Goal: Communication & Community: Answer question/provide support

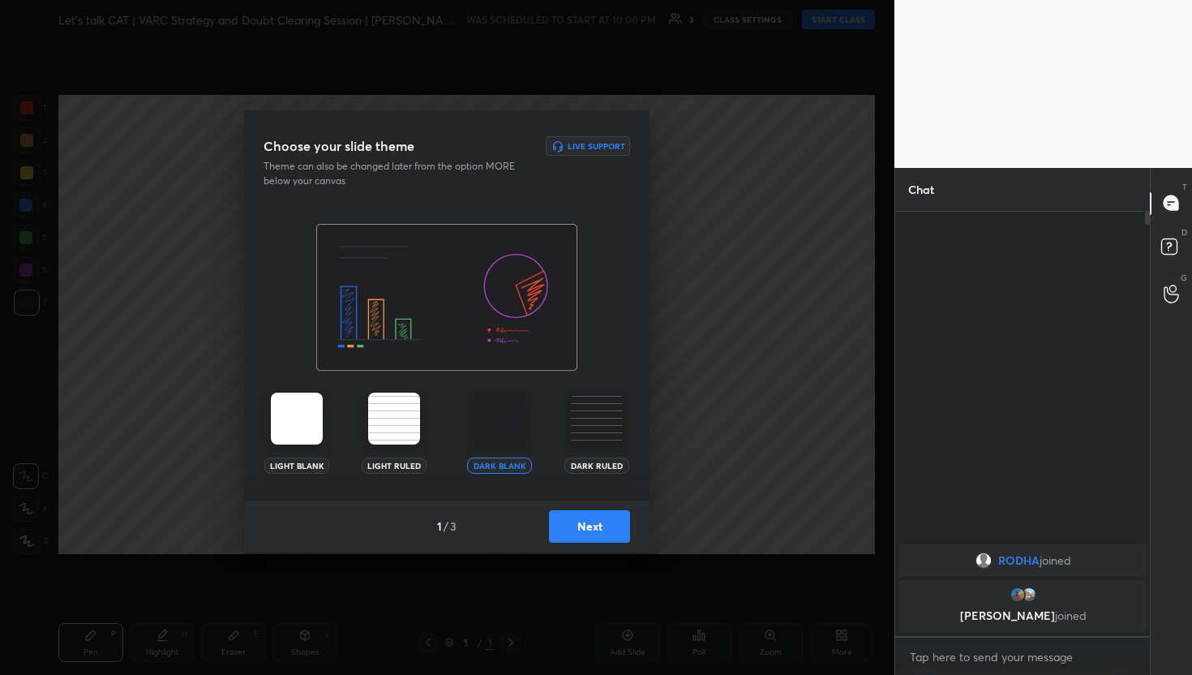
click at [596, 525] on button "Next" at bounding box center [589, 526] width 81 height 32
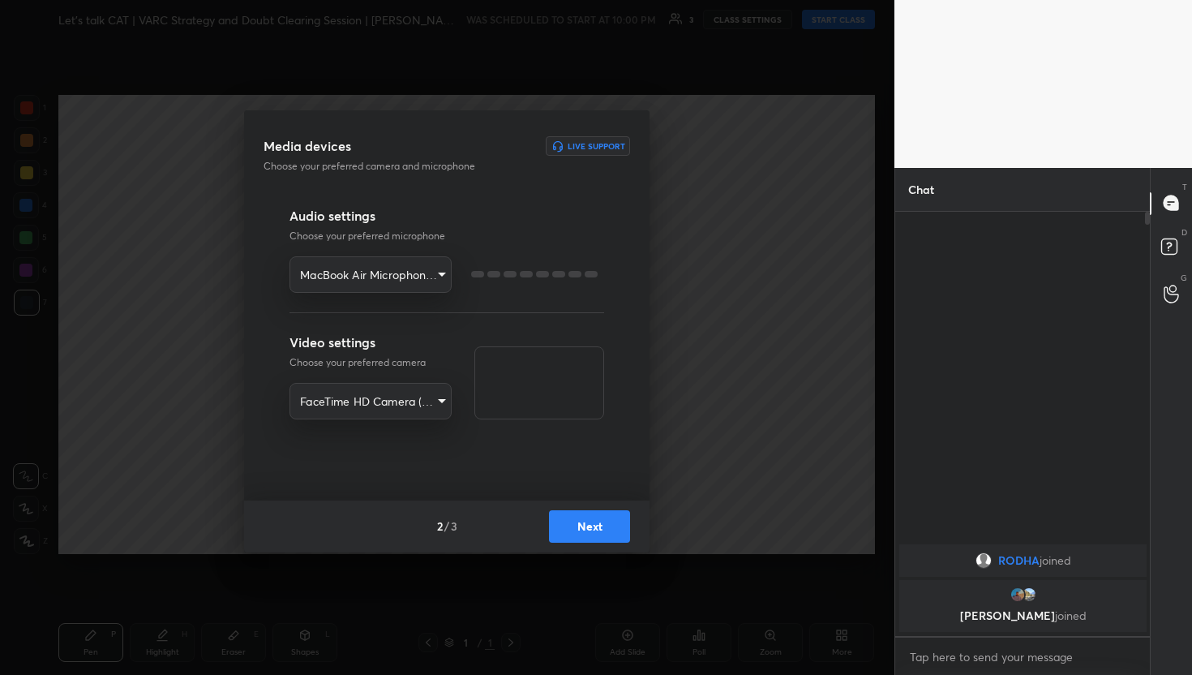
click at [596, 525] on button "Next" at bounding box center [589, 526] width 81 height 32
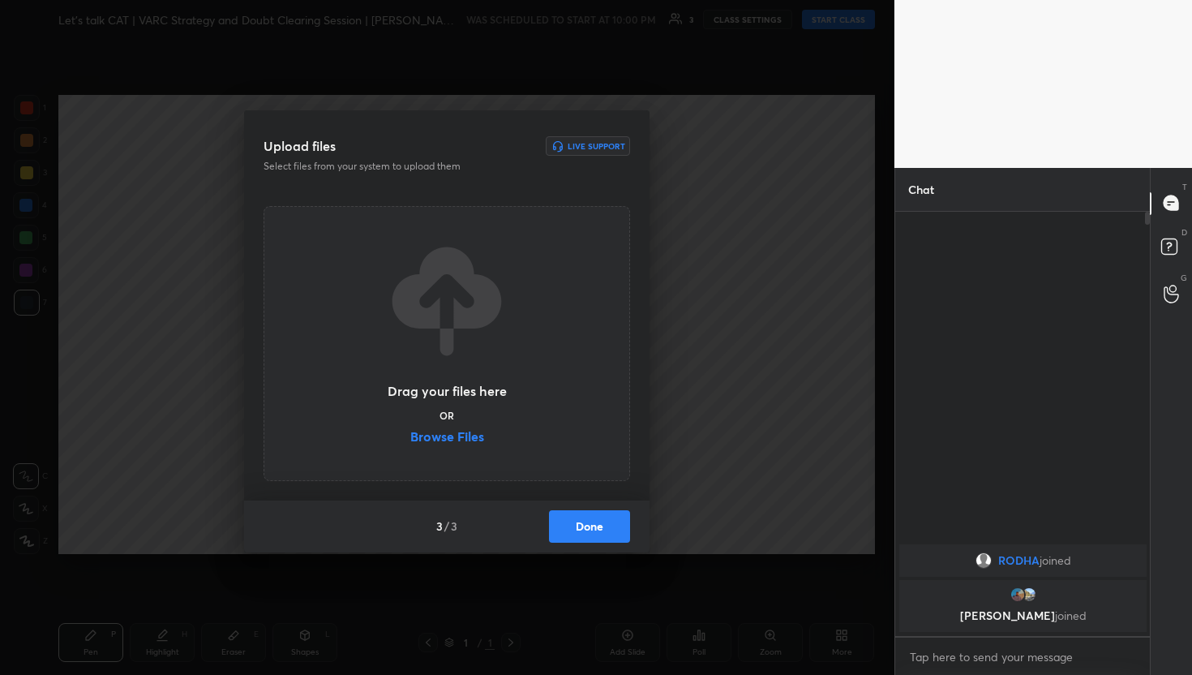
click at [596, 525] on button "Done" at bounding box center [589, 526] width 81 height 32
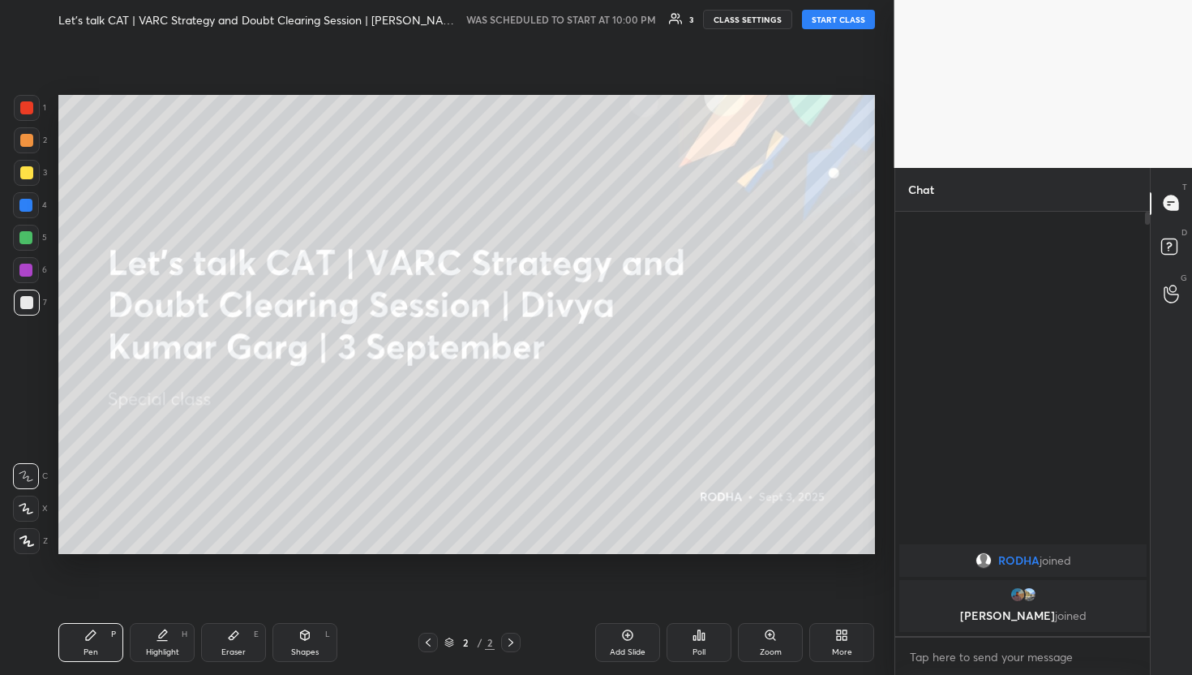
click at [28, 543] on icon at bounding box center [26, 541] width 13 height 10
click at [851, 25] on button "START CLASS" at bounding box center [838, 19] width 73 height 19
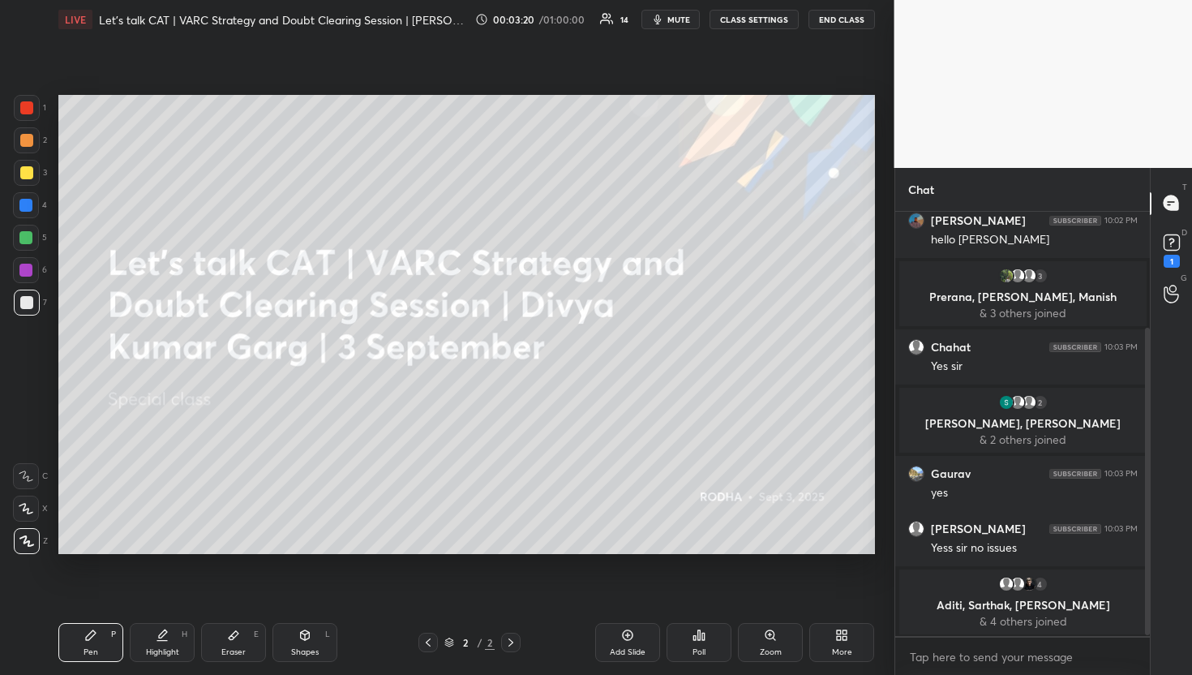
scroll to position [232, 0]
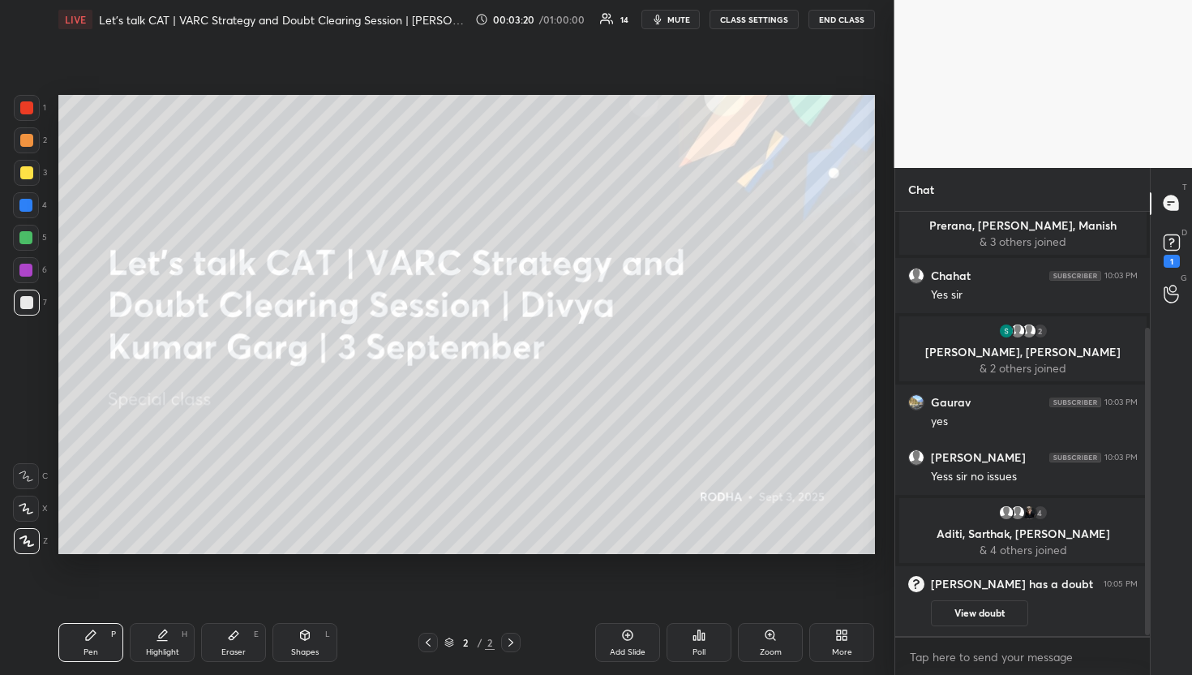
click at [610, 628] on div "Add Slide" at bounding box center [627, 642] width 65 height 39
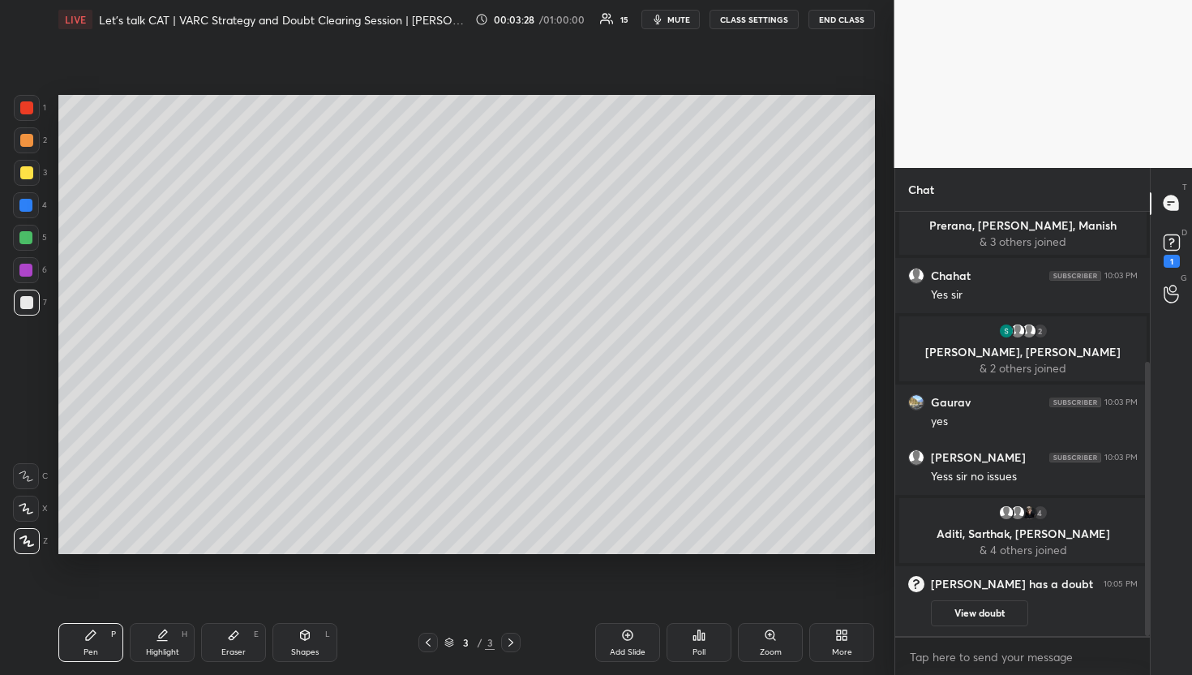
click at [27, 168] on div at bounding box center [26, 172] width 13 height 13
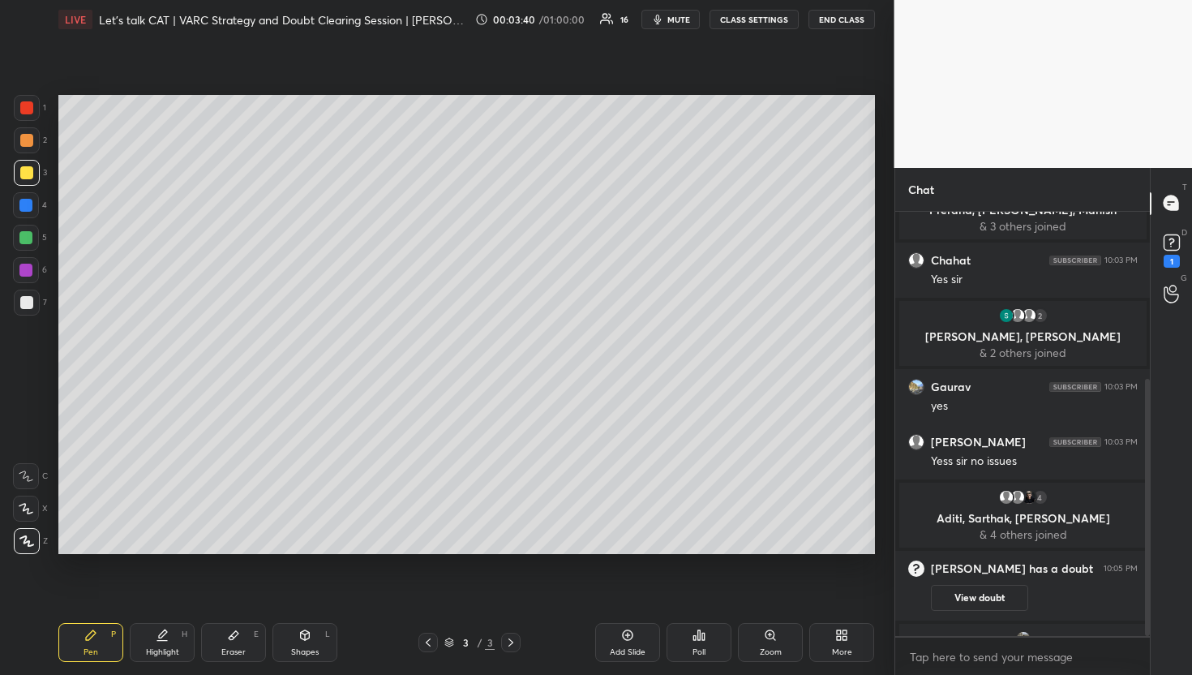
scroll to position [276, 0]
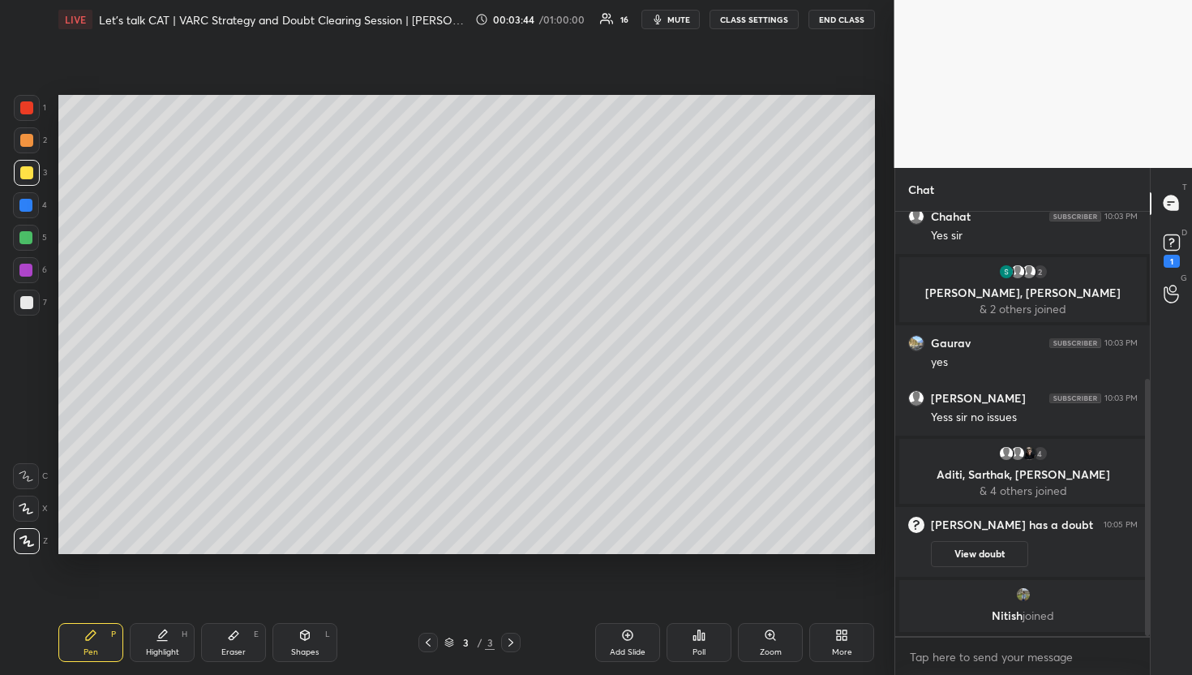
click at [31, 144] on div at bounding box center [26, 140] width 13 height 13
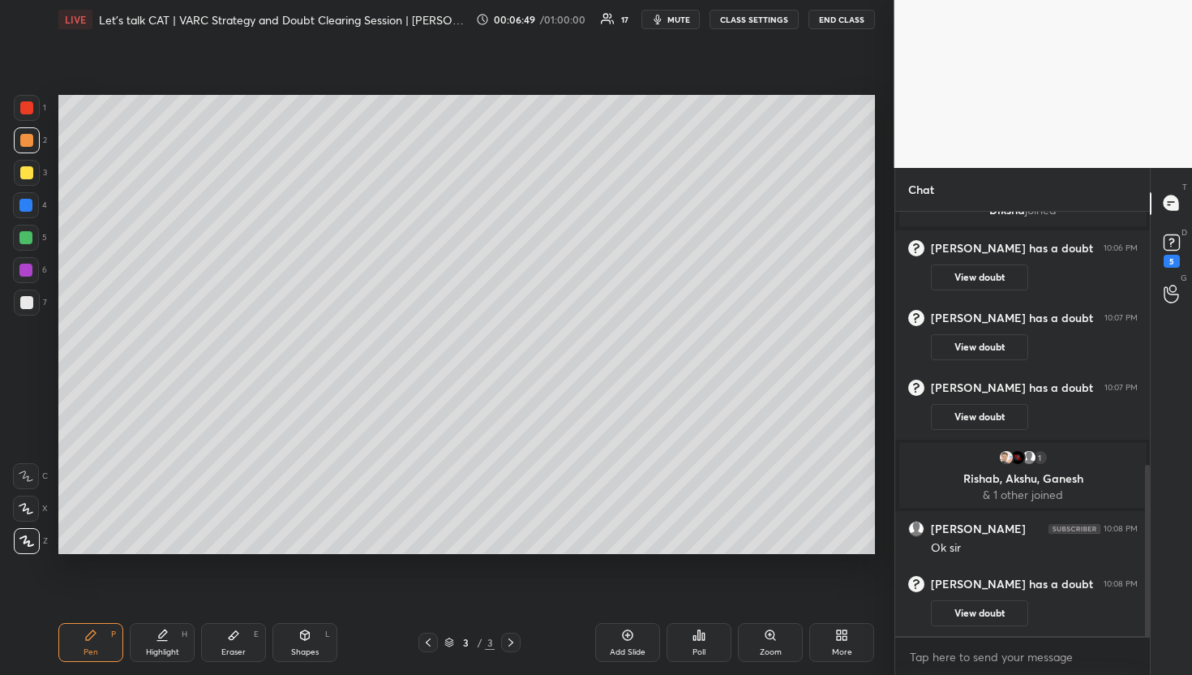
scroll to position [660, 0]
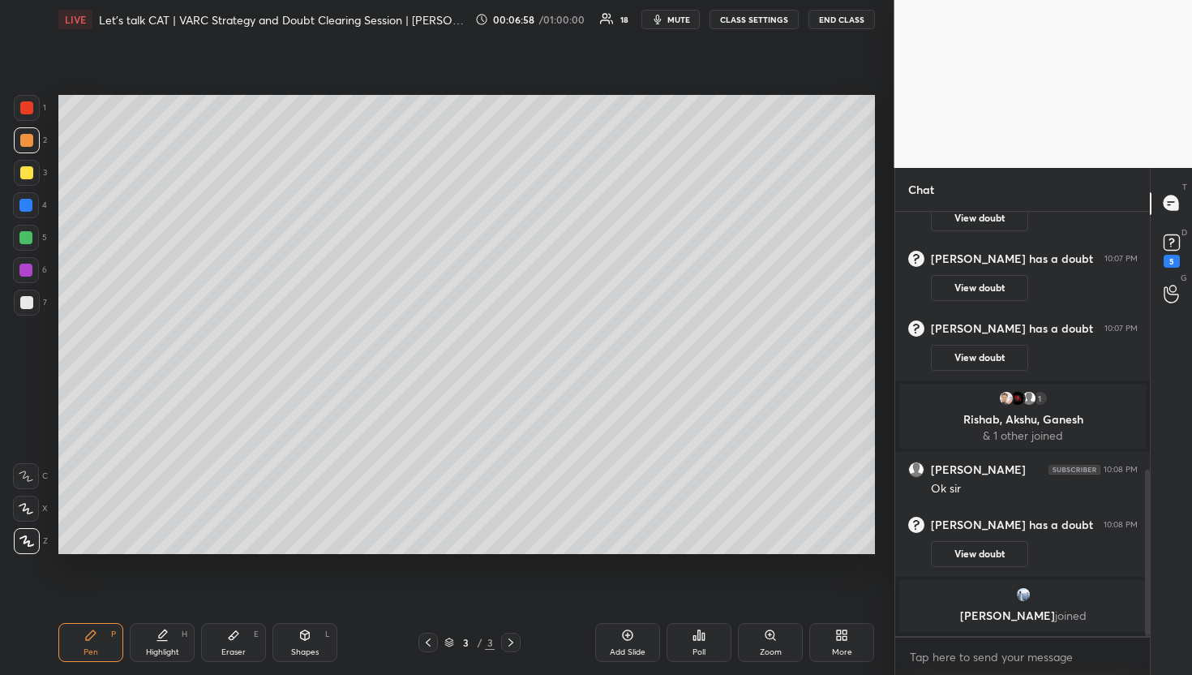
click at [28, 208] on div at bounding box center [25, 205] width 13 height 13
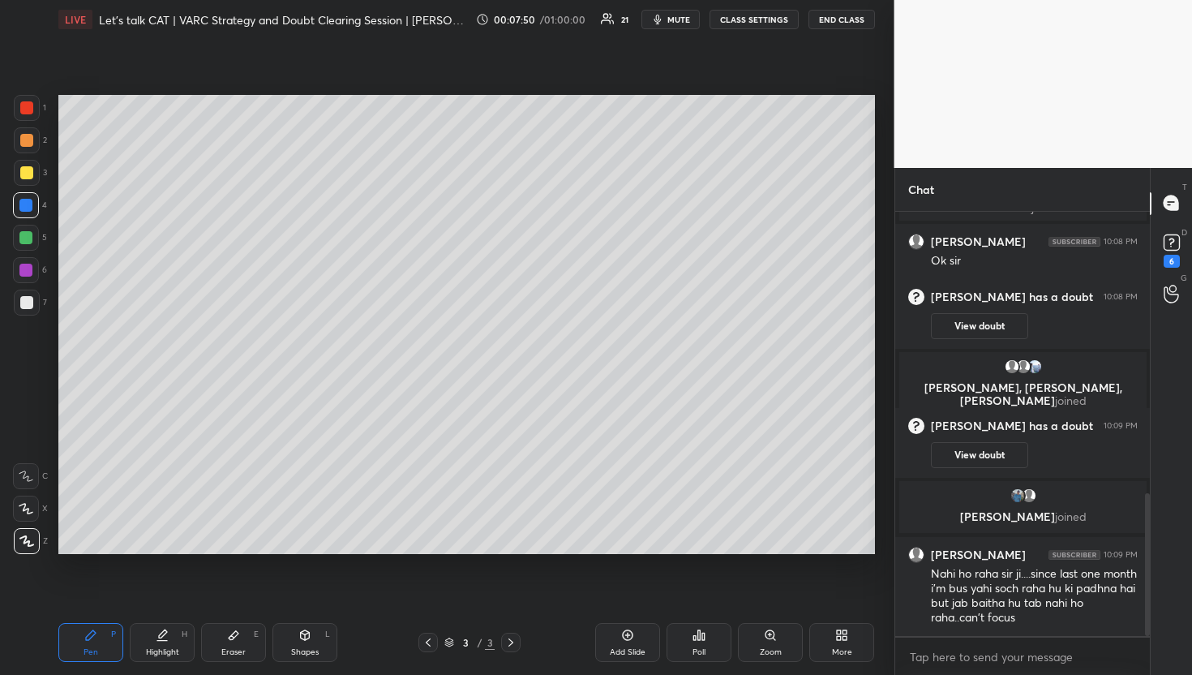
scroll to position [895, 0]
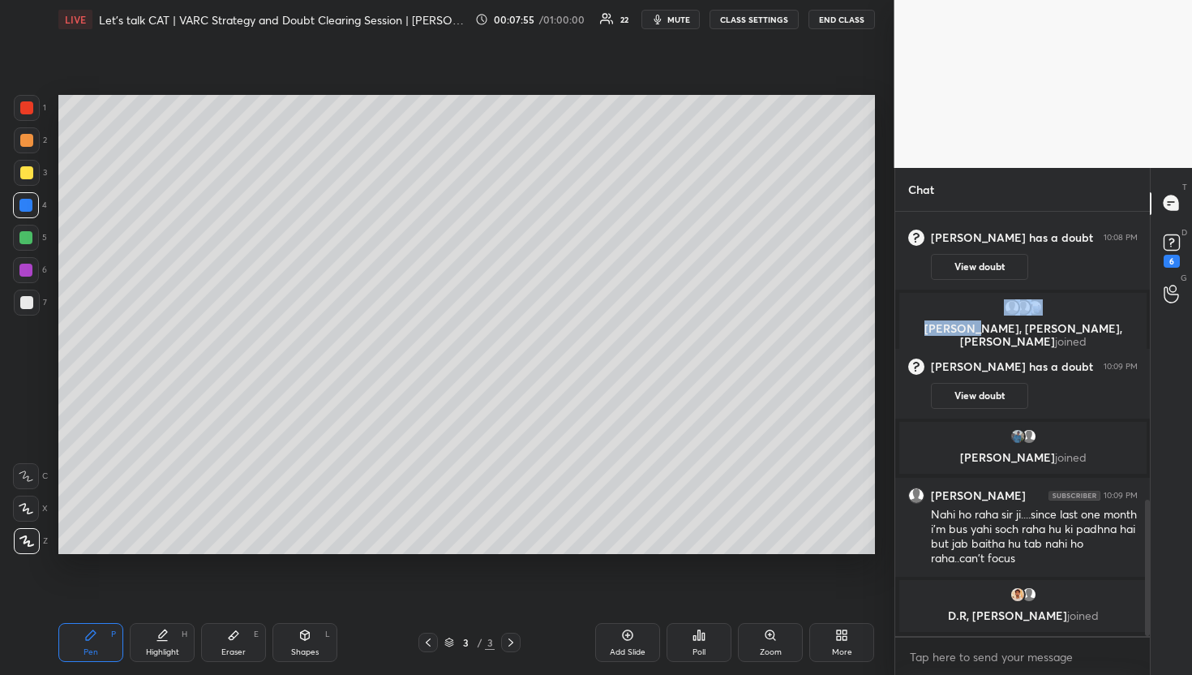
drag, startPoint x: 1006, startPoint y: 313, endPoint x: 1040, endPoint y: 306, distance: 34.8
click at [1032, 306] on div "[PERSON_NAME], Yash, [PERSON_NAME] joined" at bounding box center [1022, 325] width 247 height 65
click at [945, 366] on h6 "[PERSON_NAME] has a doubt" at bounding box center [1012, 366] width 162 height 15
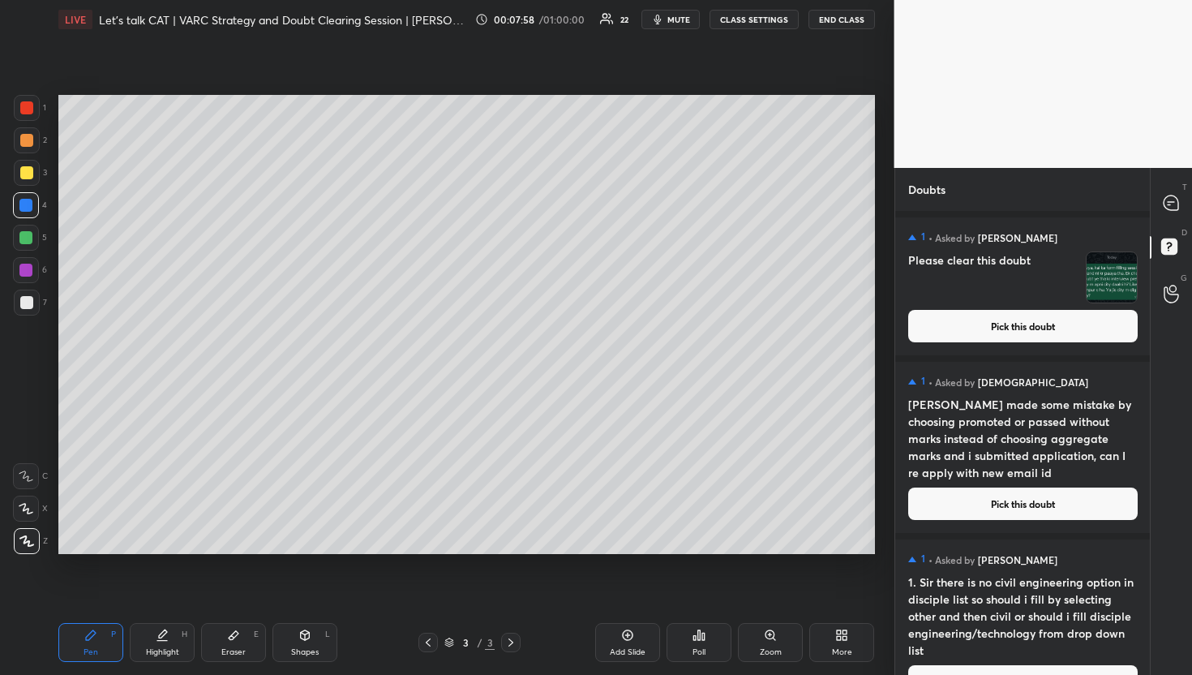
click at [1155, 219] on div "T Messages (T)" at bounding box center [1171, 203] width 41 height 45
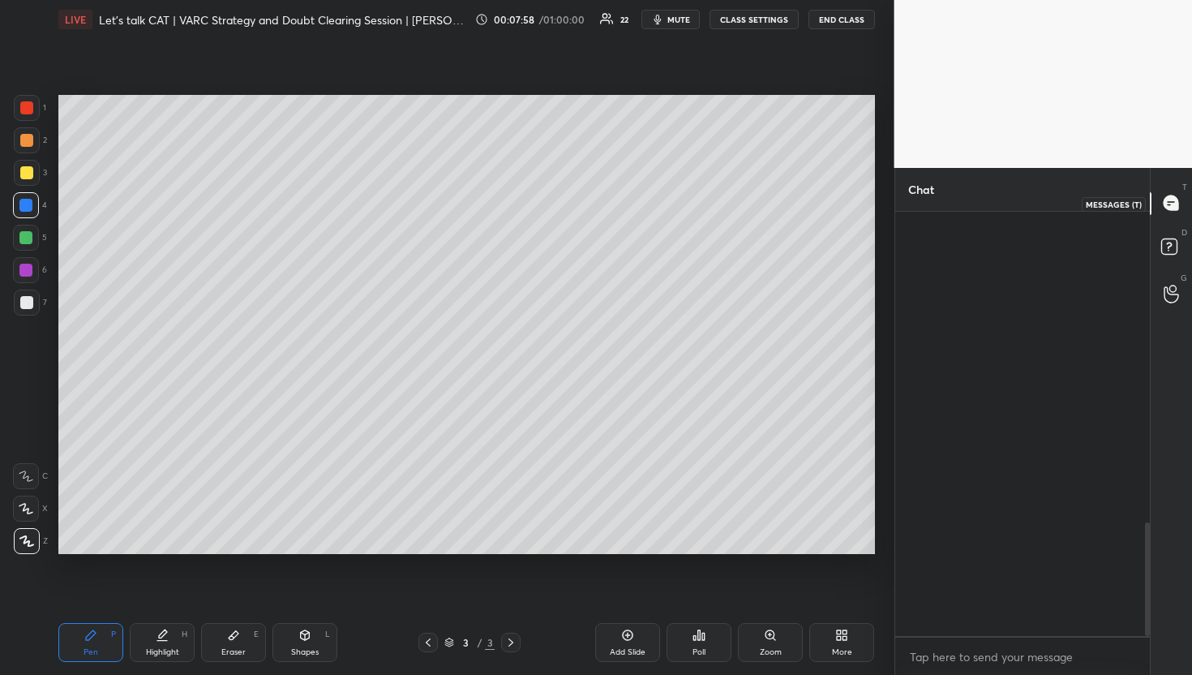
scroll to position [419, 250]
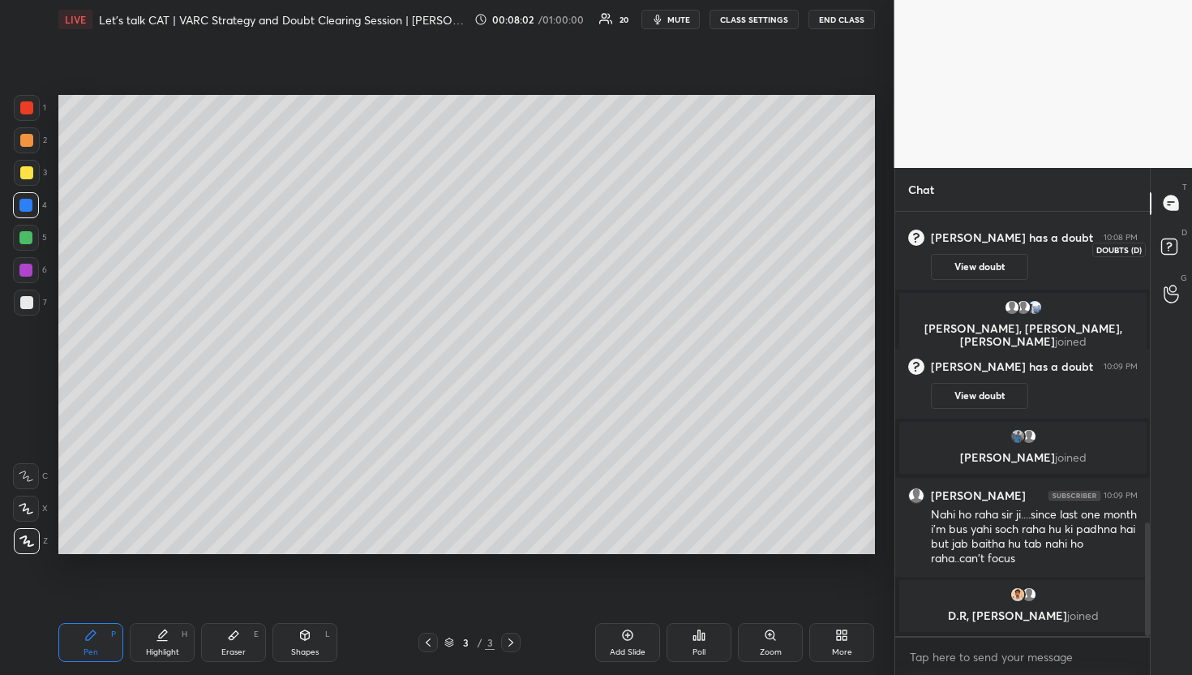
click at [1167, 246] on rect at bounding box center [1168, 245] width 15 height 15
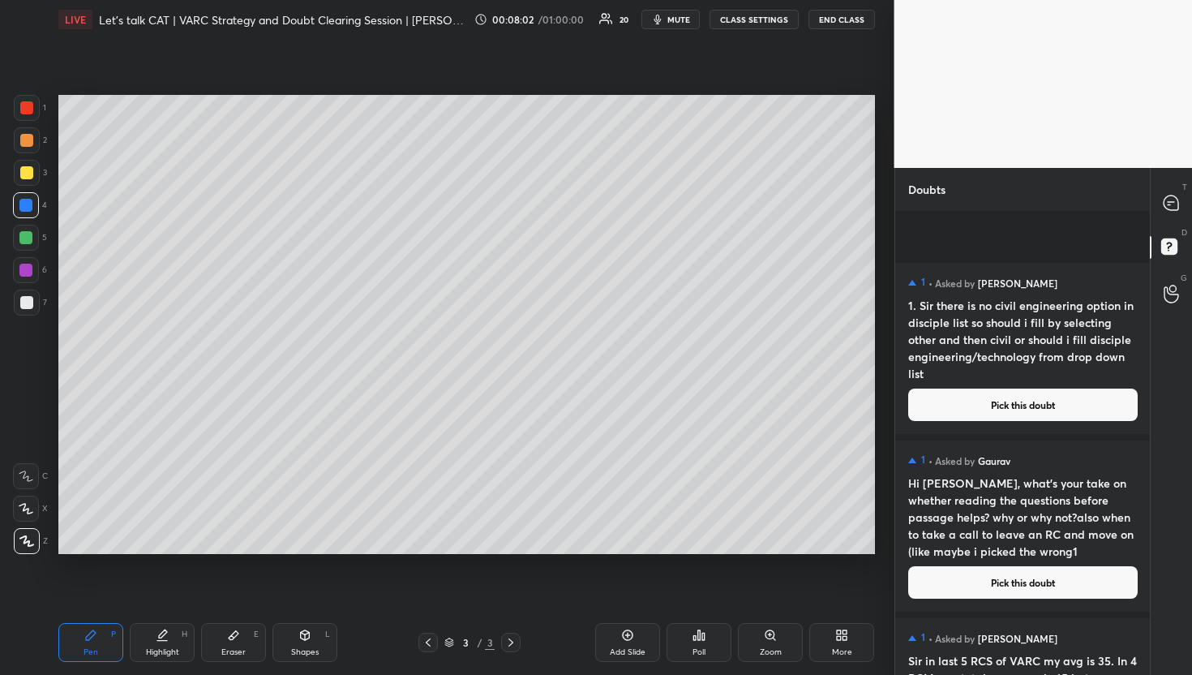
scroll to position [500, 0]
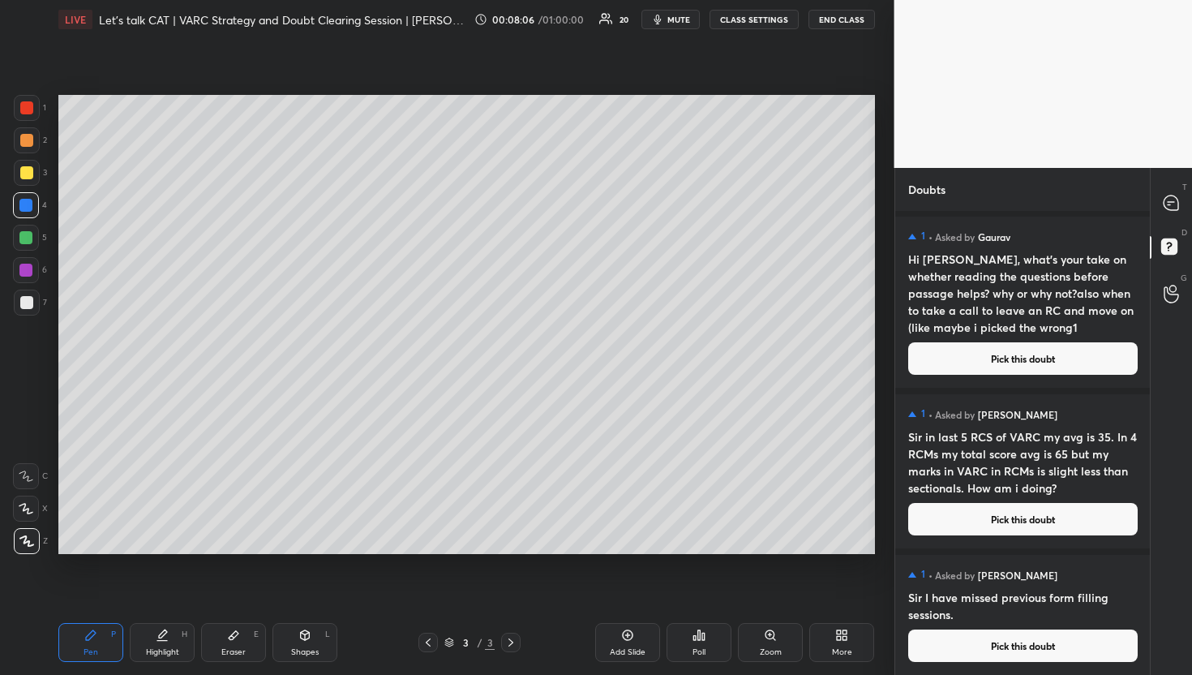
click at [1018, 645] on button "Pick this doubt" at bounding box center [1022, 645] width 229 height 32
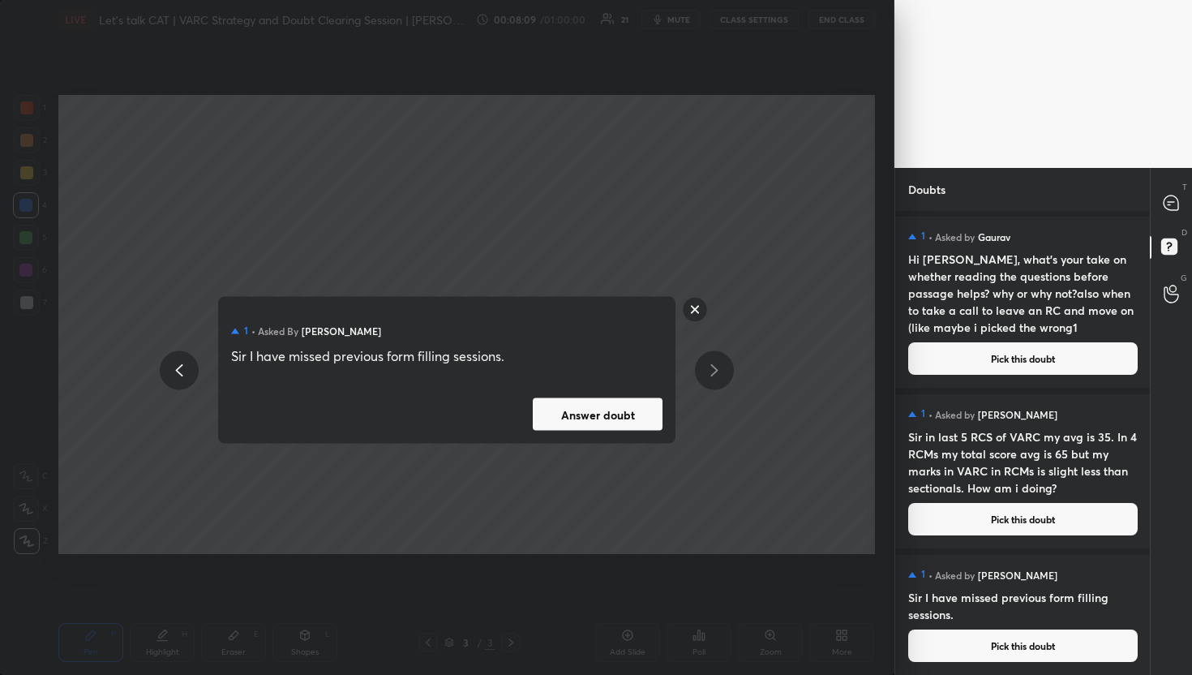
click at [693, 306] on rect at bounding box center [695, 309] width 25 height 25
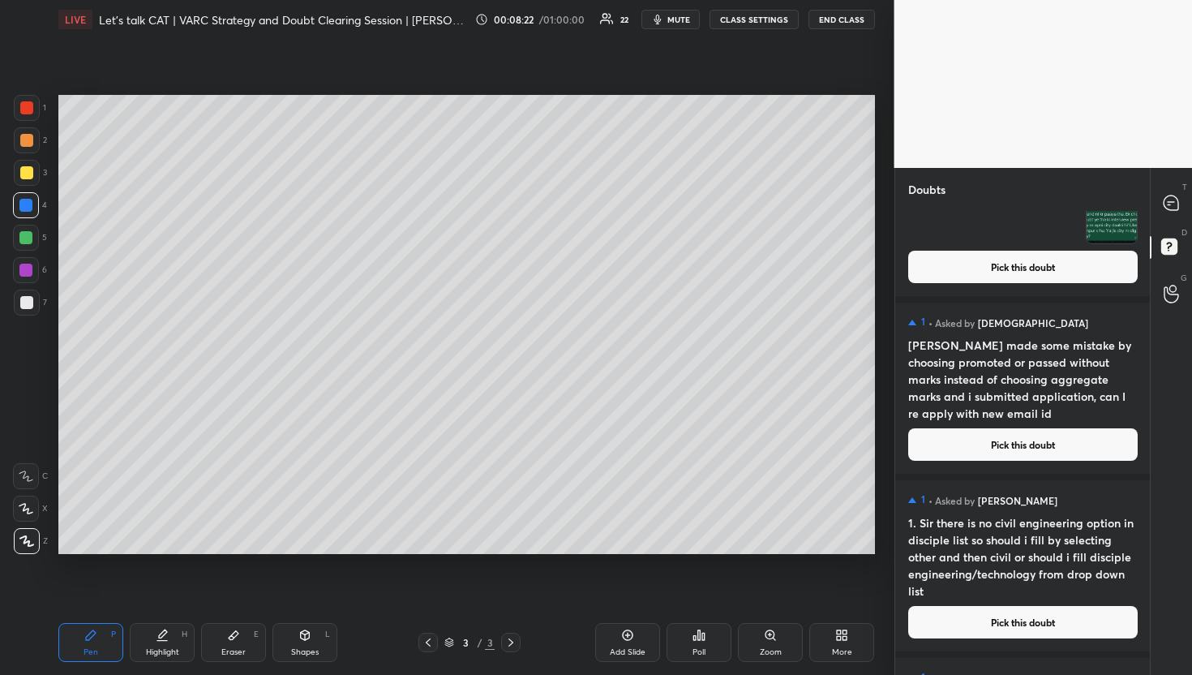
scroll to position [0, 0]
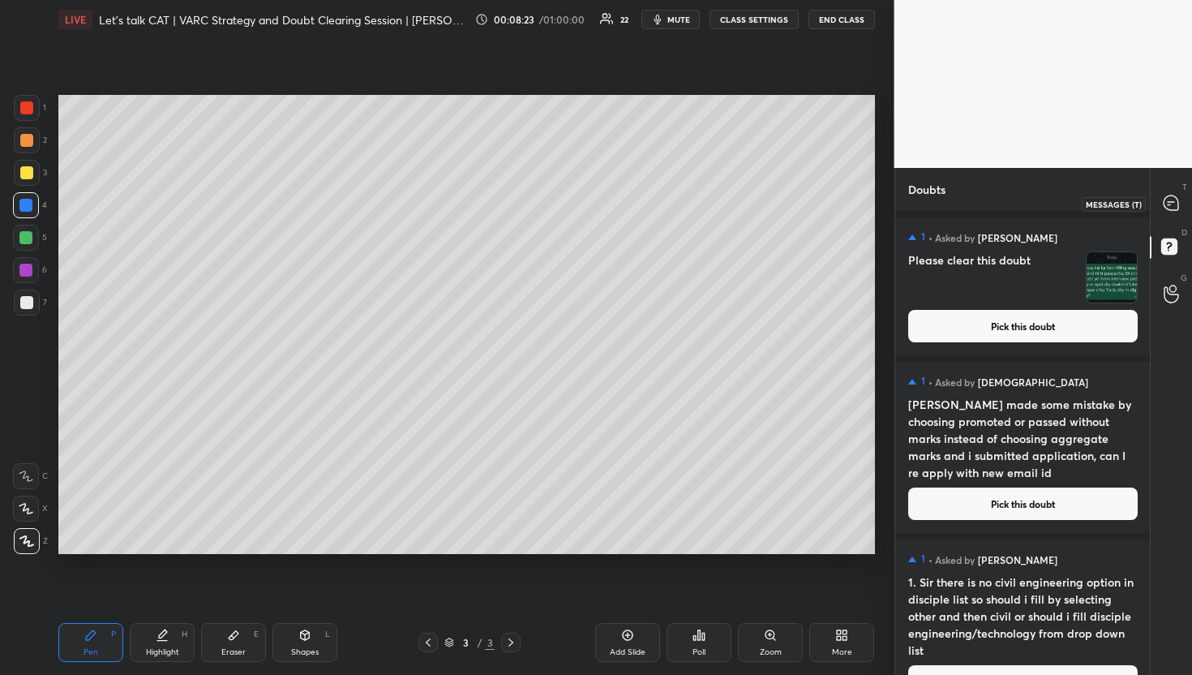
click at [1163, 195] on icon at bounding box center [1171, 203] width 17 height 17
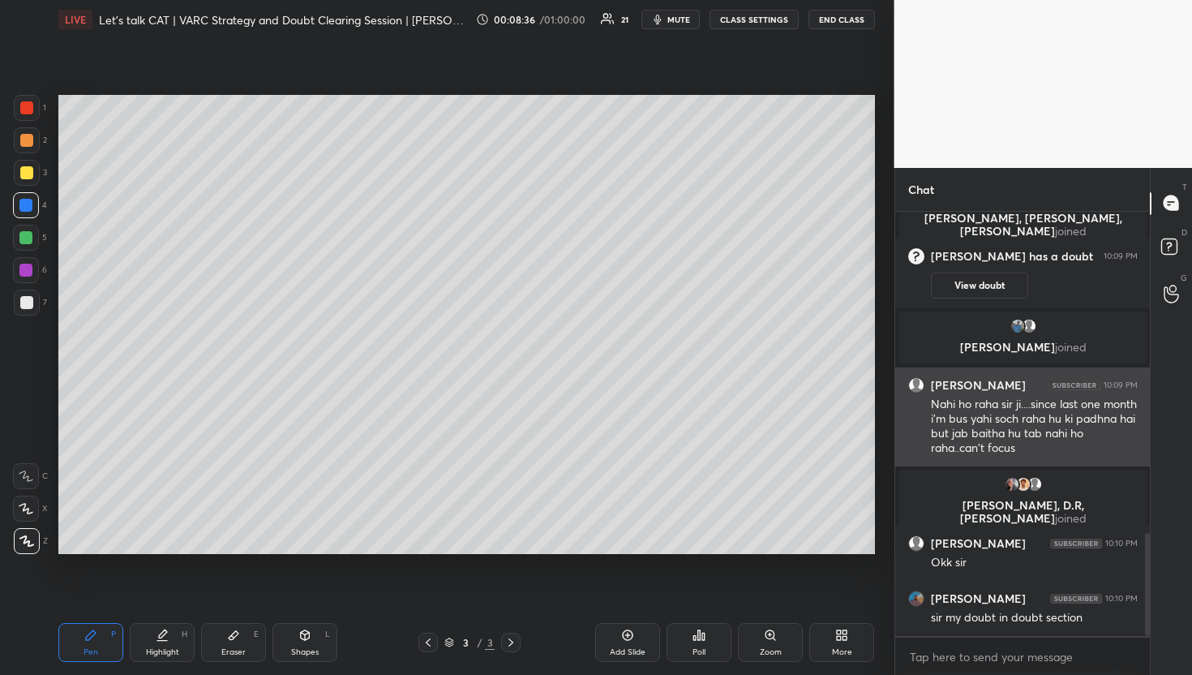
scroll to position [1325, 0]
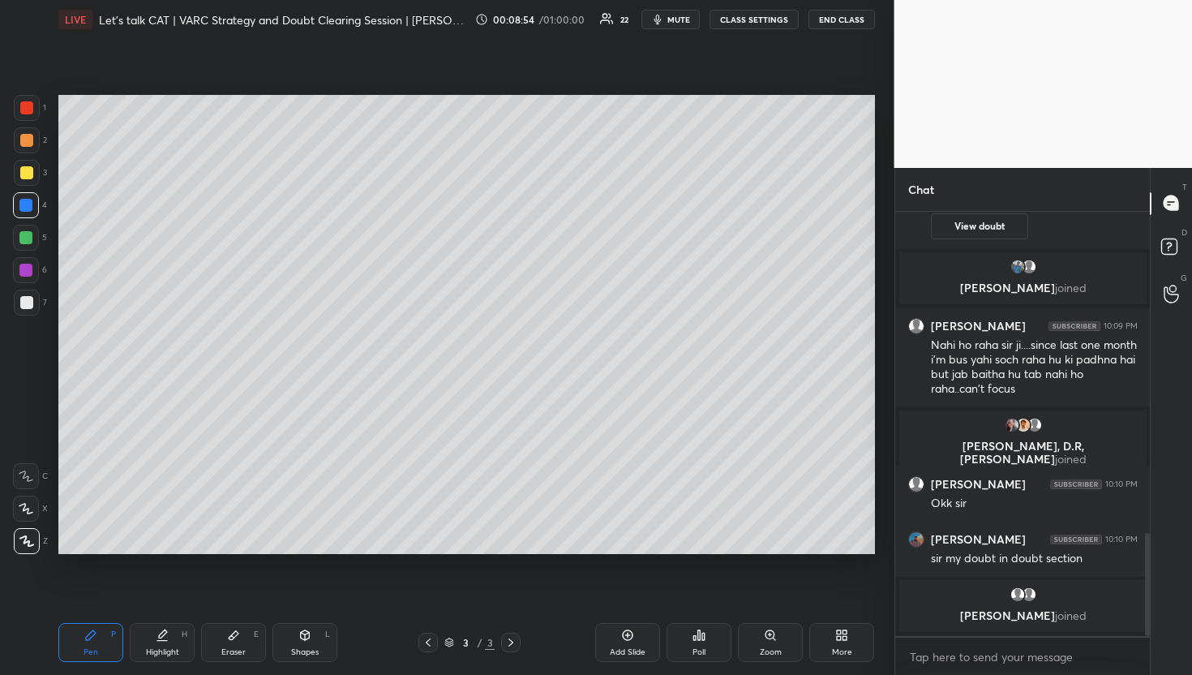
drag, startPoint x: 547, startPoint y: 604, endPoint x: 576, endPoint y: 639, distance: 45.5
click at [550, 606] on div "Setting up your live class Poll for secs No correct answer Start poll" at bounding box center [466, 324] width 829 height 571
click at [615, 632] on div "Add Slide" at bounding box center [627, 642] width 65 height 39
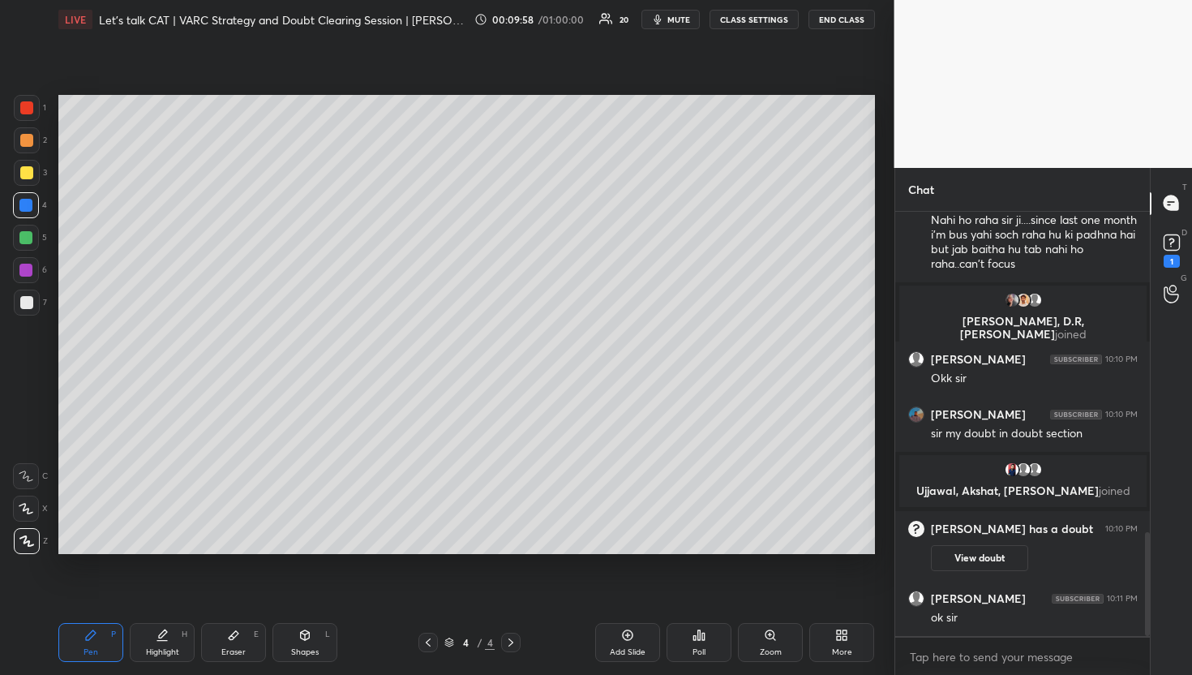
scroll to position [1375, 0]
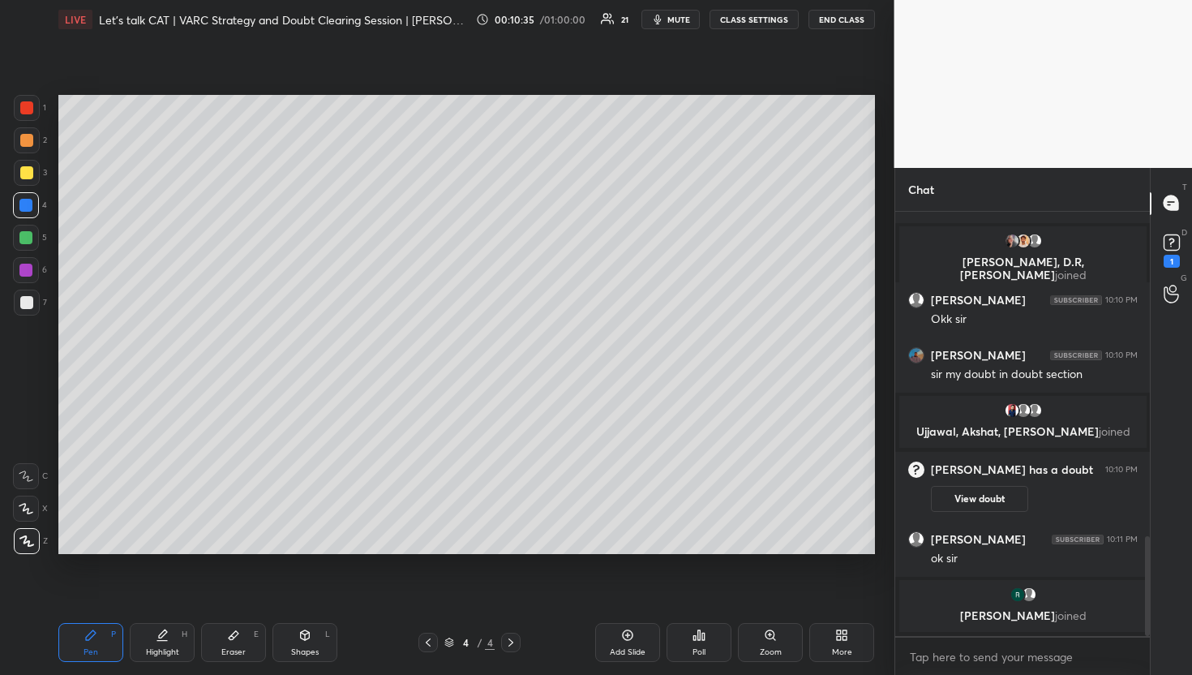
click at [612, 636] on div "Add Slide" at bounding box center [627, 642] width 65 height 39
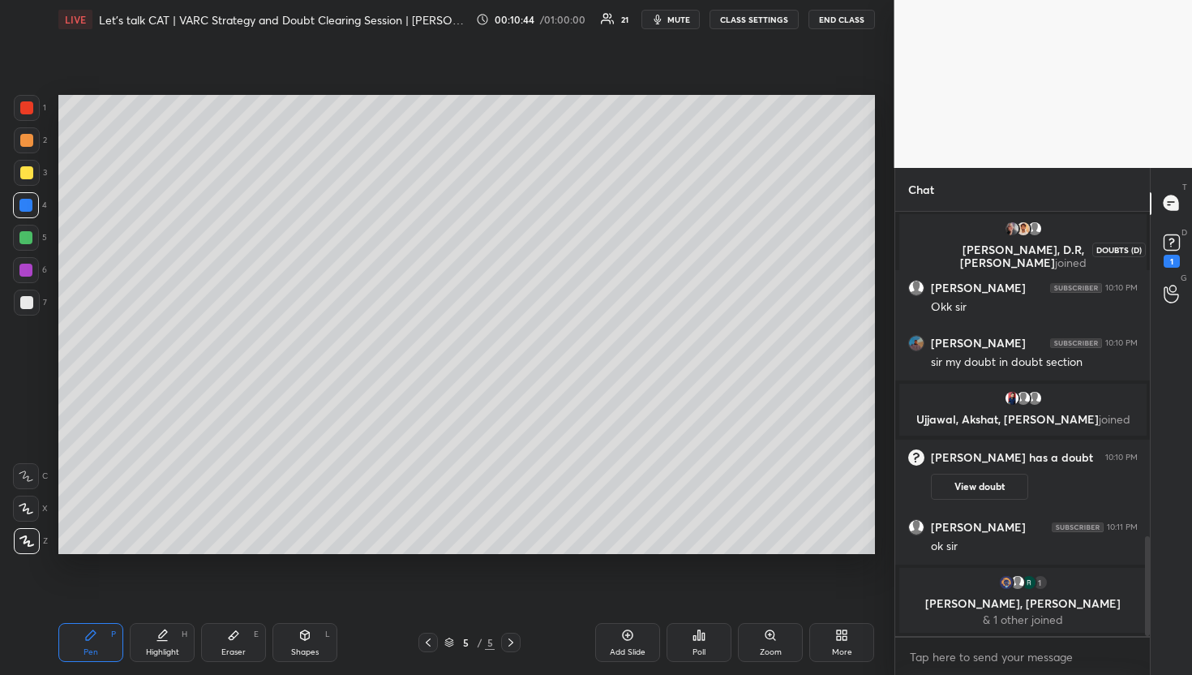
click at [1186, 251] on div "1" at bounding box center [1171, 248] width 32 height 29
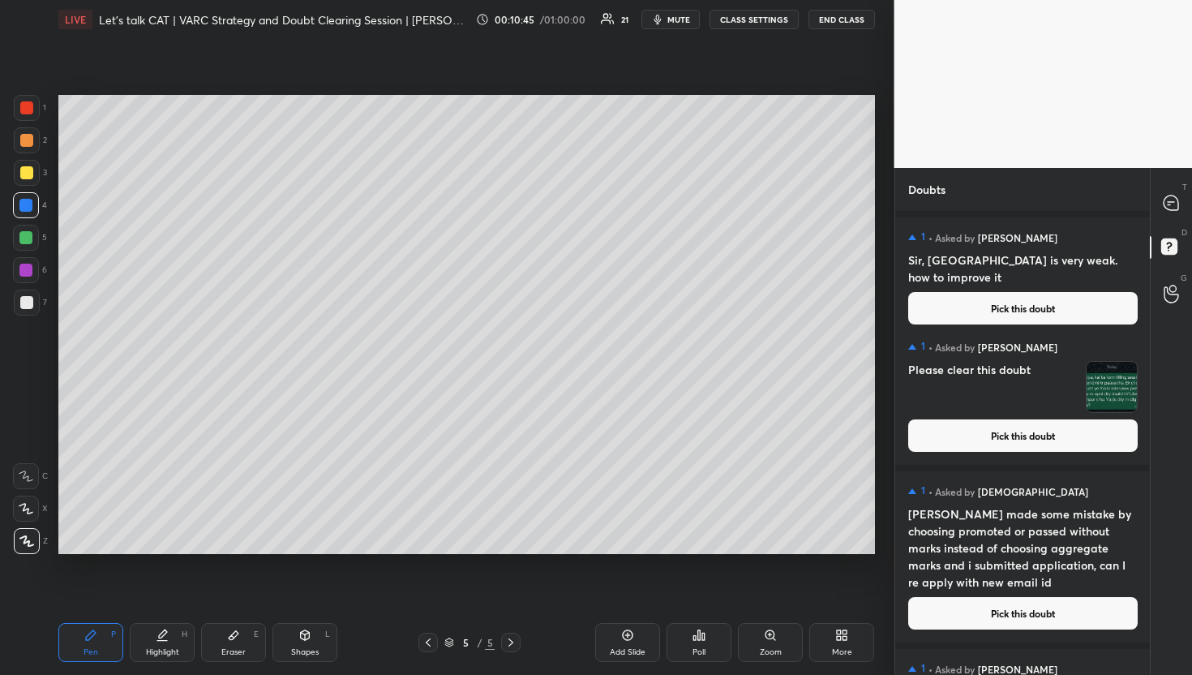
click at [1027, 292] on button "Pick this doubt" at bounding box center [1022, 308] width 229 height 32
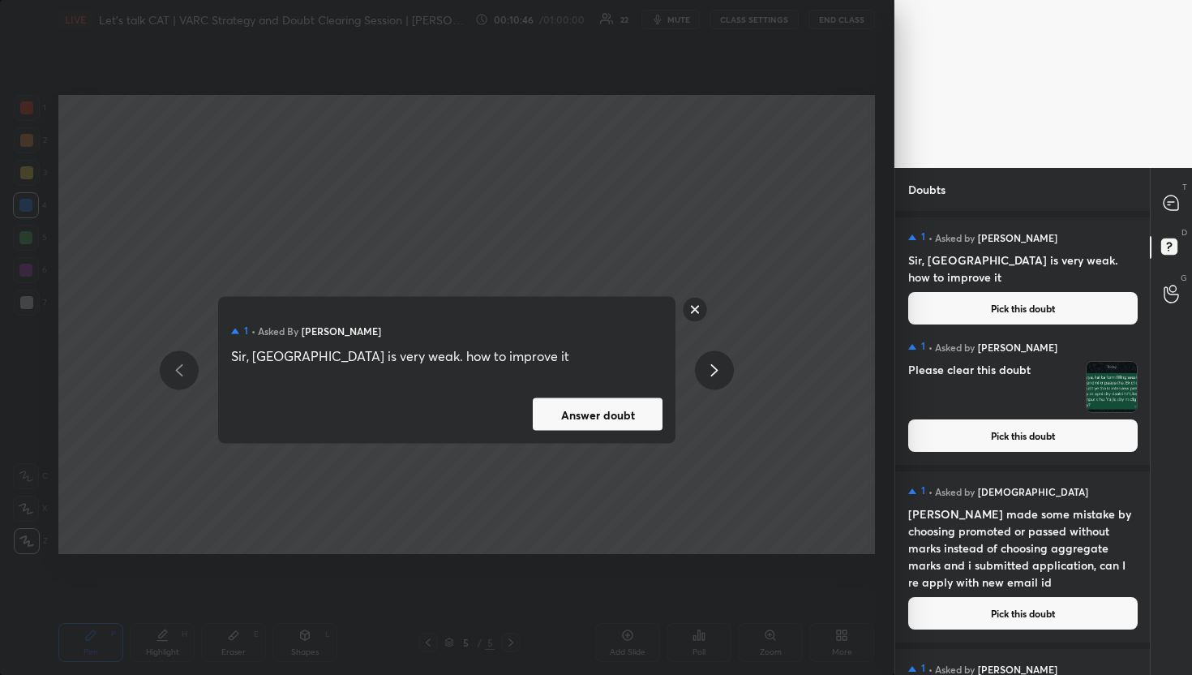
click at [577, 427] on button "Answer doubt" at bounding box center [598, 414] width 130 height 32
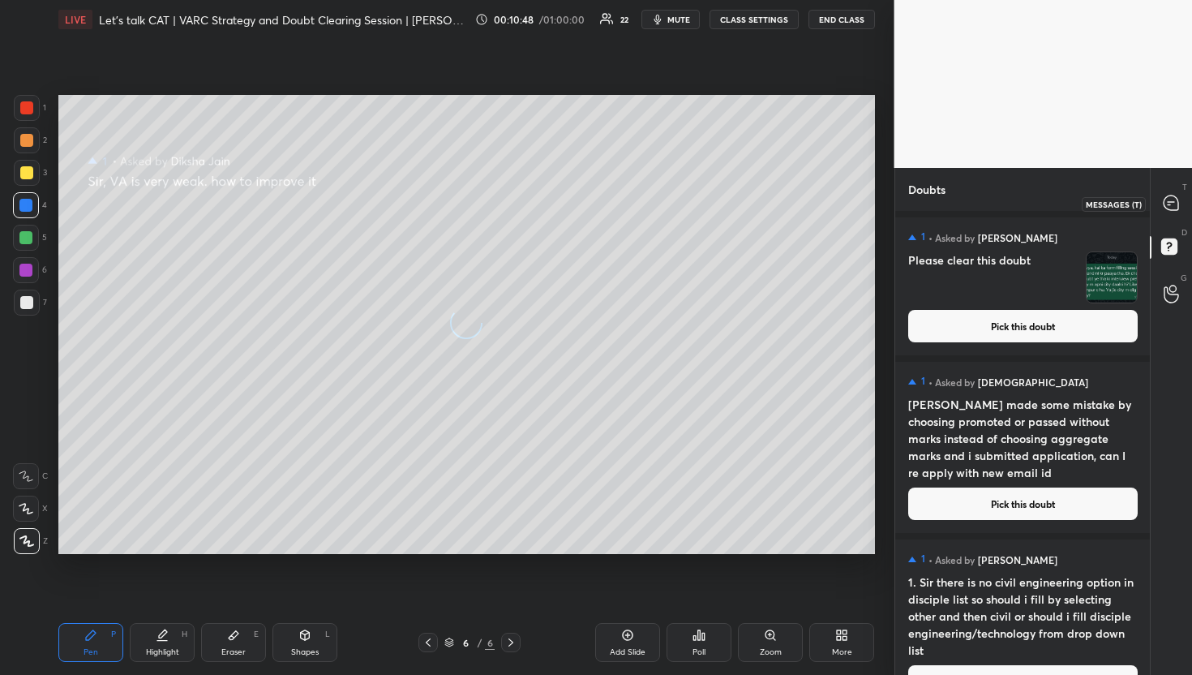
click at [1171, 208] on icon at bounding box center [1170, 202] width 15 height 15
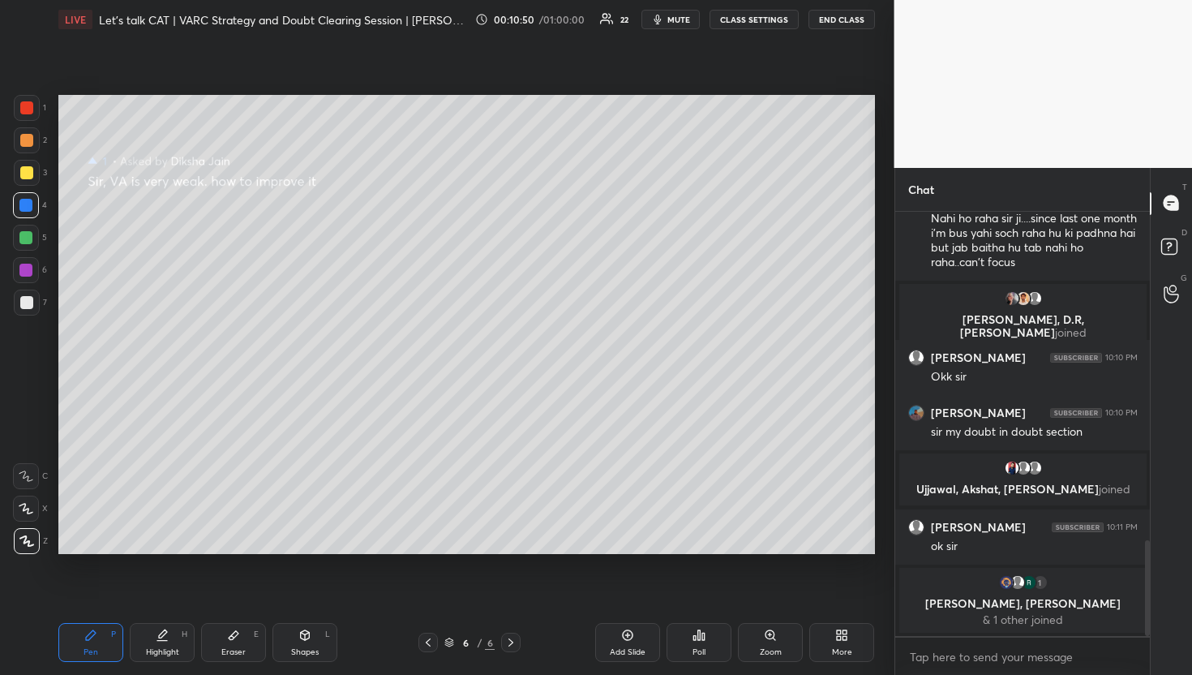
scroll to position [1521, 0]
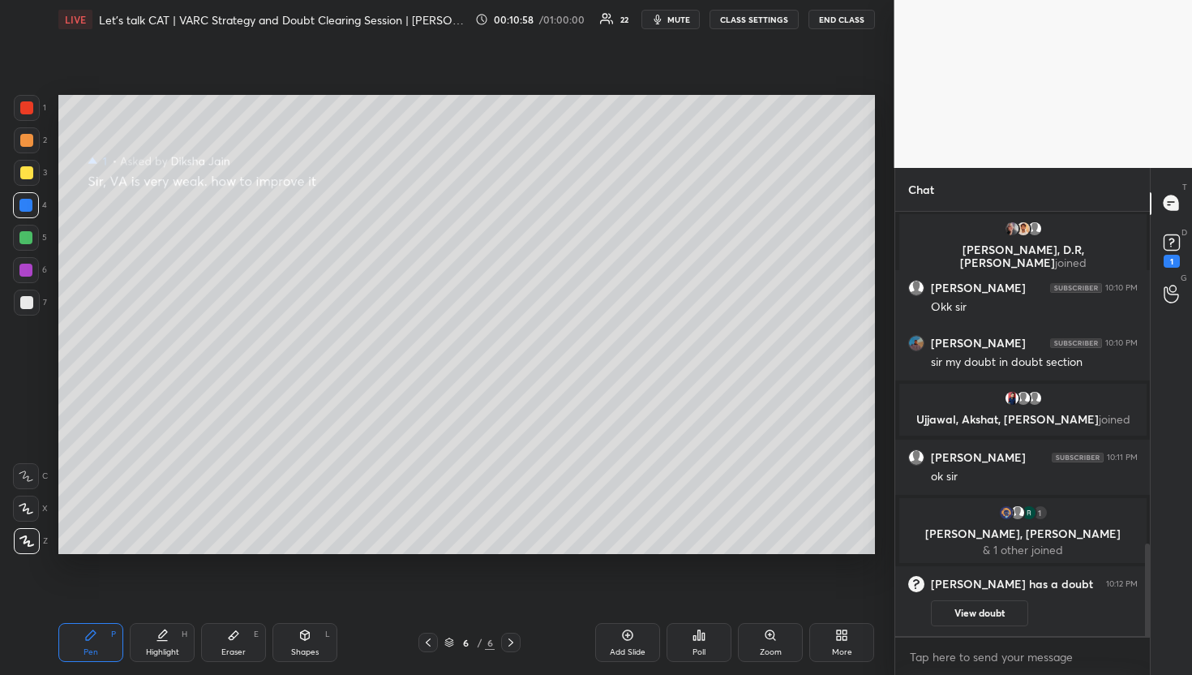
click at [22, 144] on div at bounding box center [26, 140] width 13 height 13
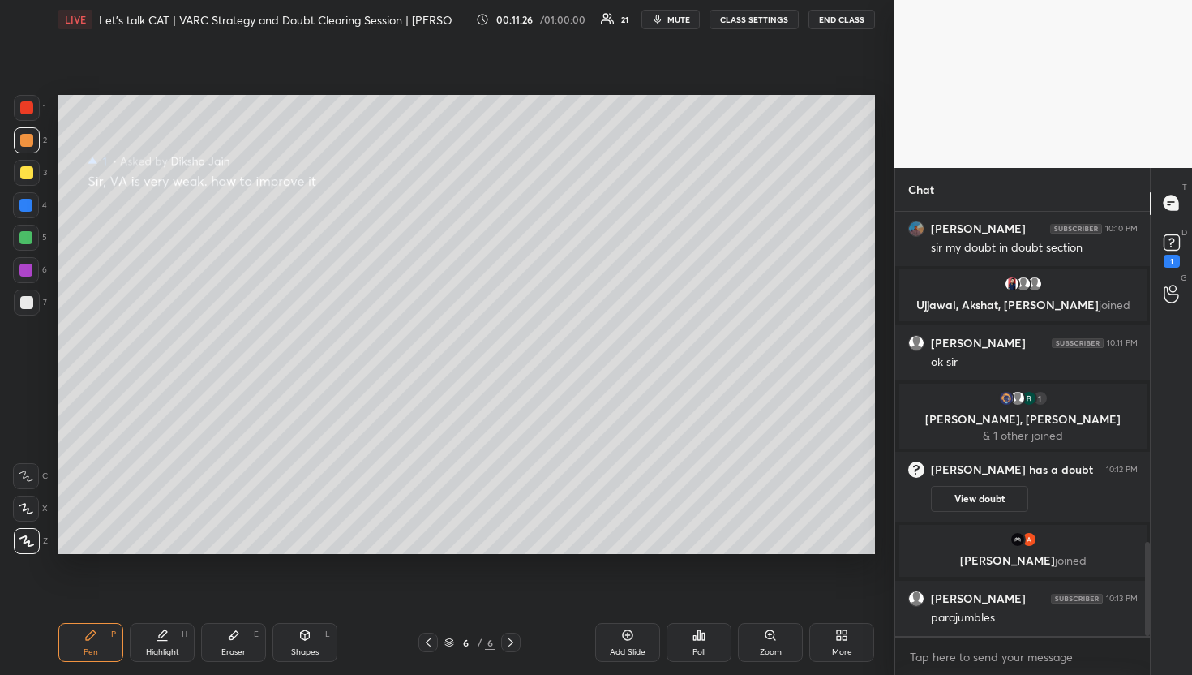
scroll to position [1486, 0]
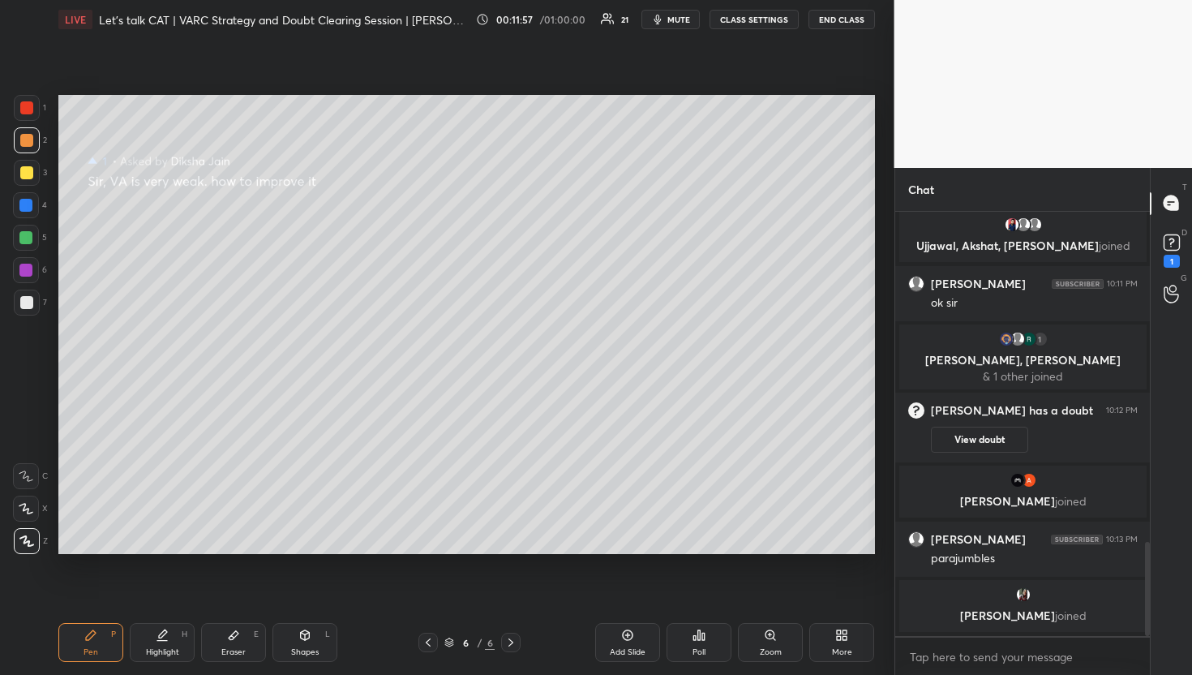
click at [27, 179] on div at bounding box center [27, 173] width 26 height 26
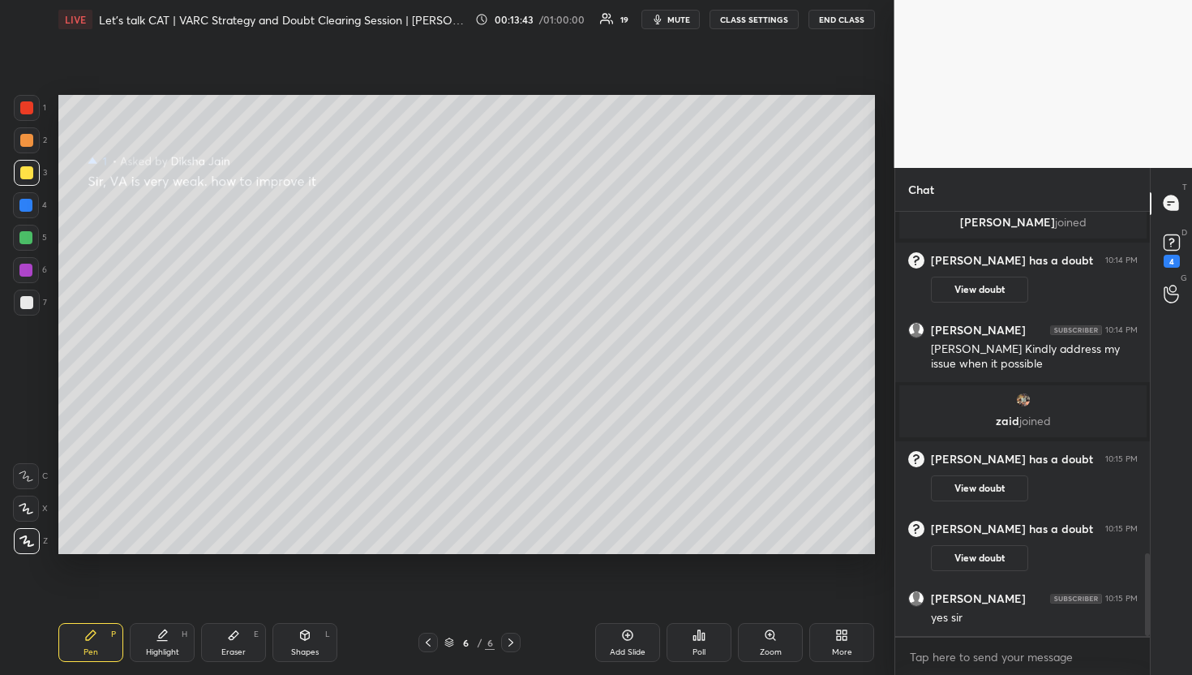
scroll to position [1754, 0]
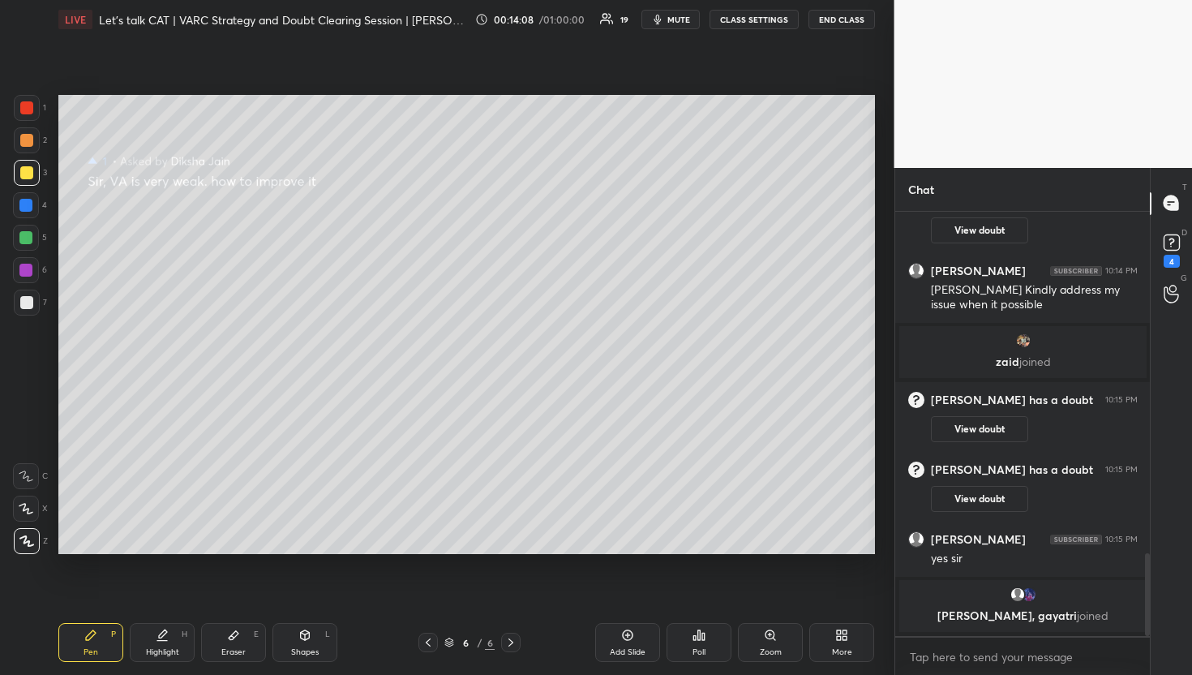
click at [619, 634] on div "Add Slide" at bounding box center [627, 642] width 65 height 39
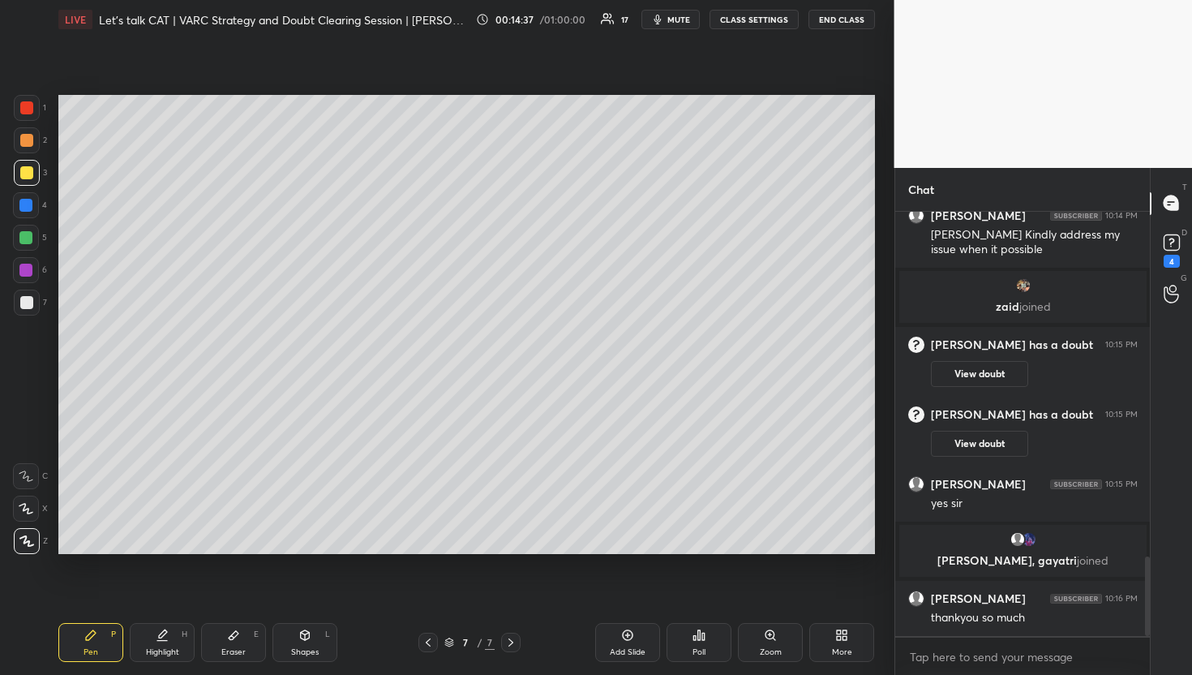
scroll to position [1839, 0]
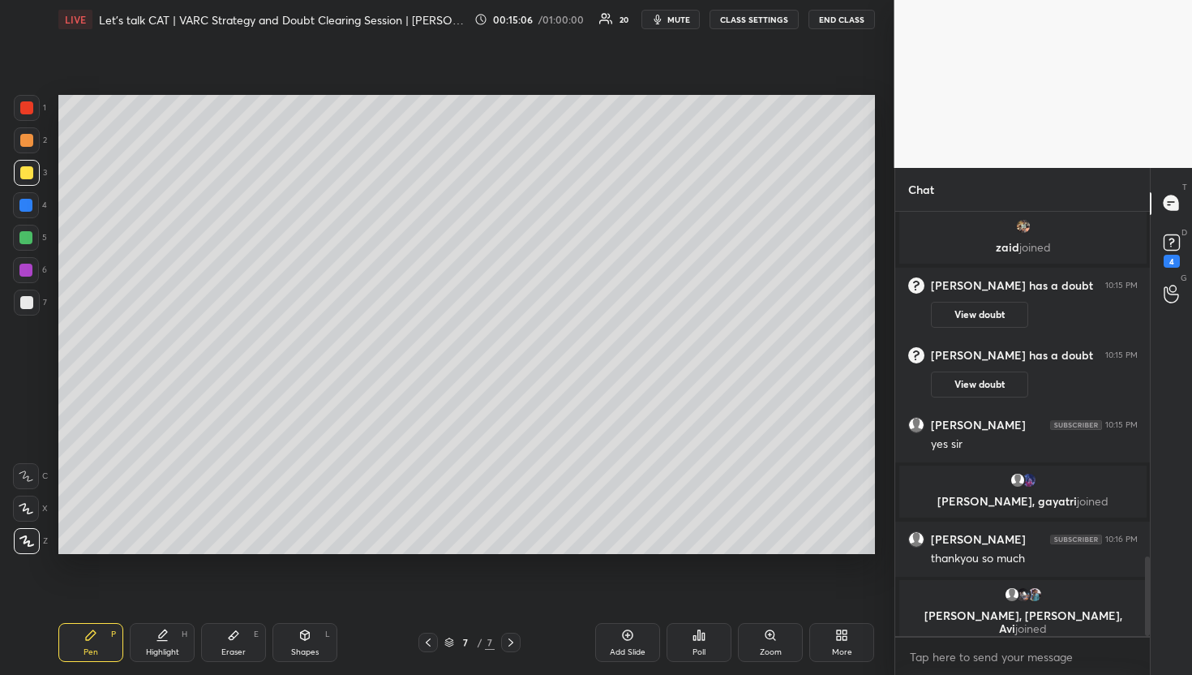
click at [623, 632] on icon at bounding box center [628, 635] width 11 height 11
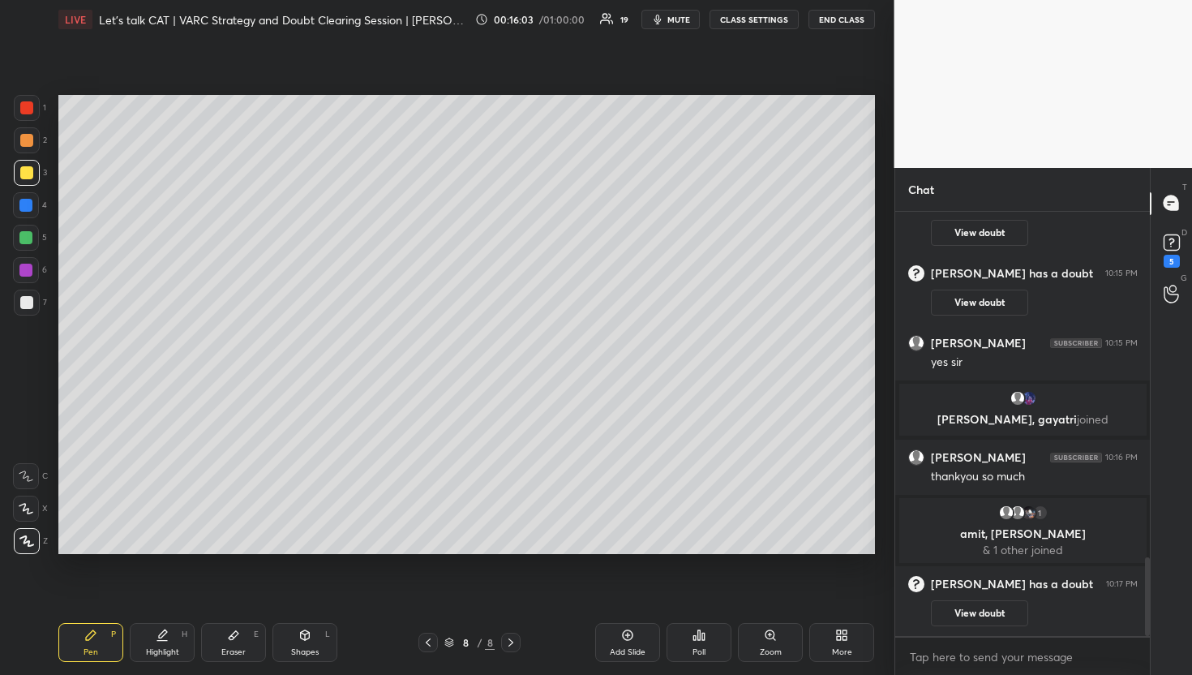
scroll to position [1855, 0]
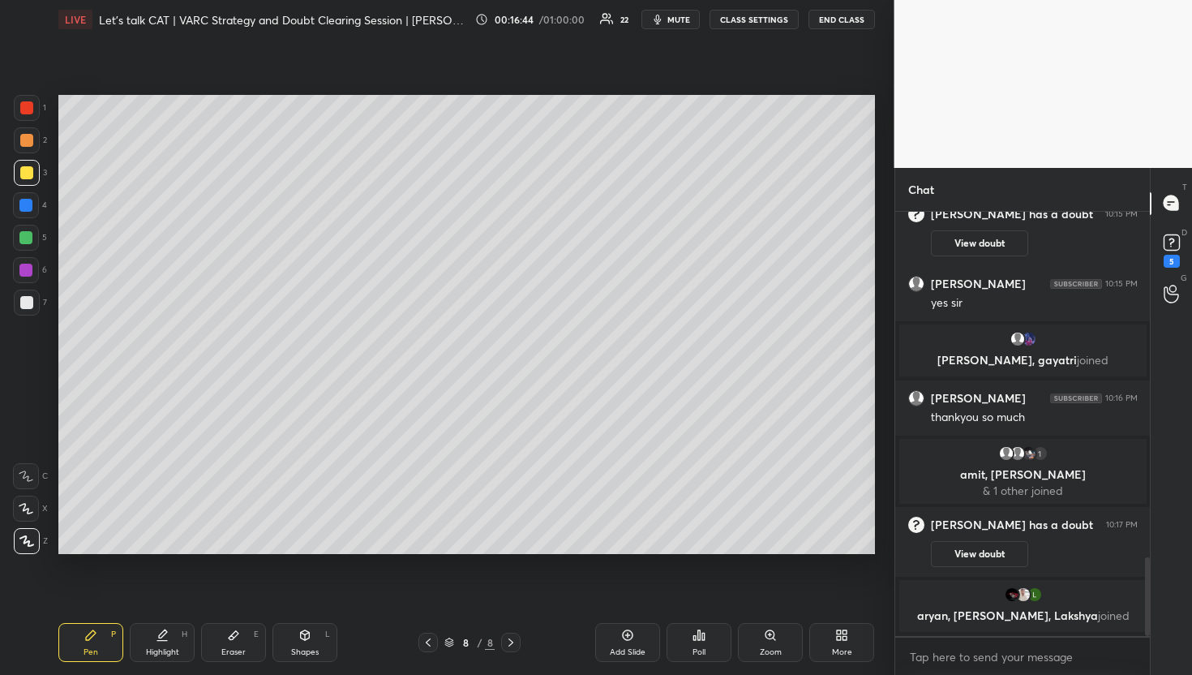
click at [32, 151] on div at bounding box center [27, 140] width 26 height 26
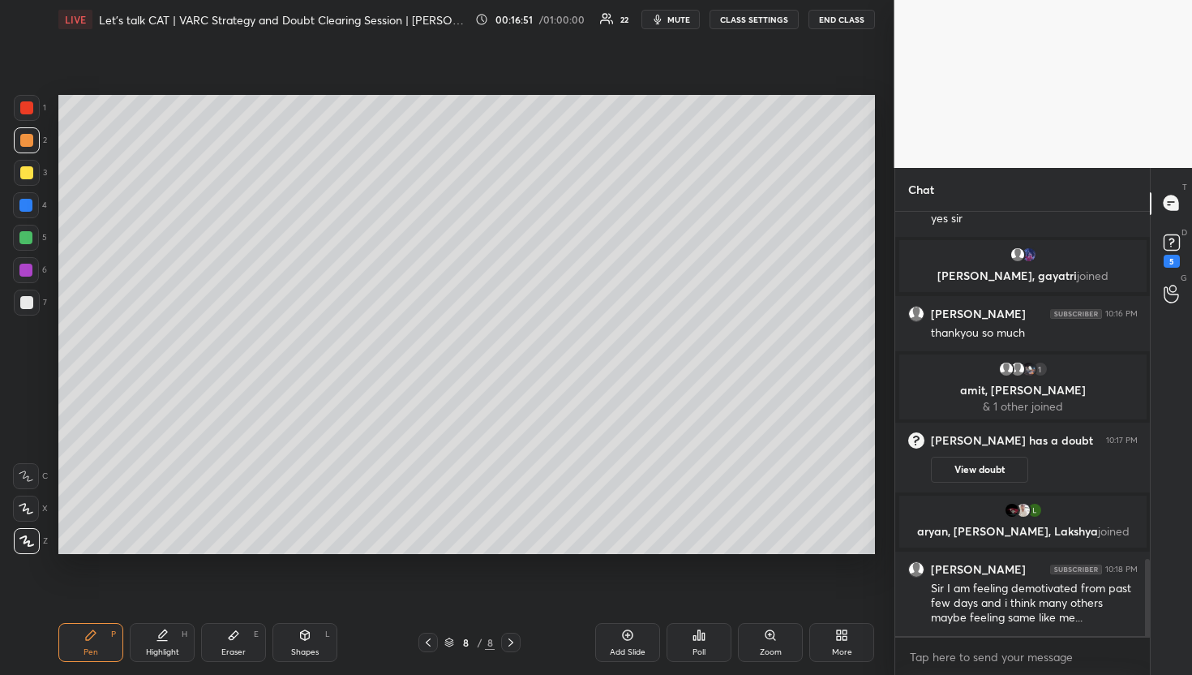
scroll to position [1961, 0]
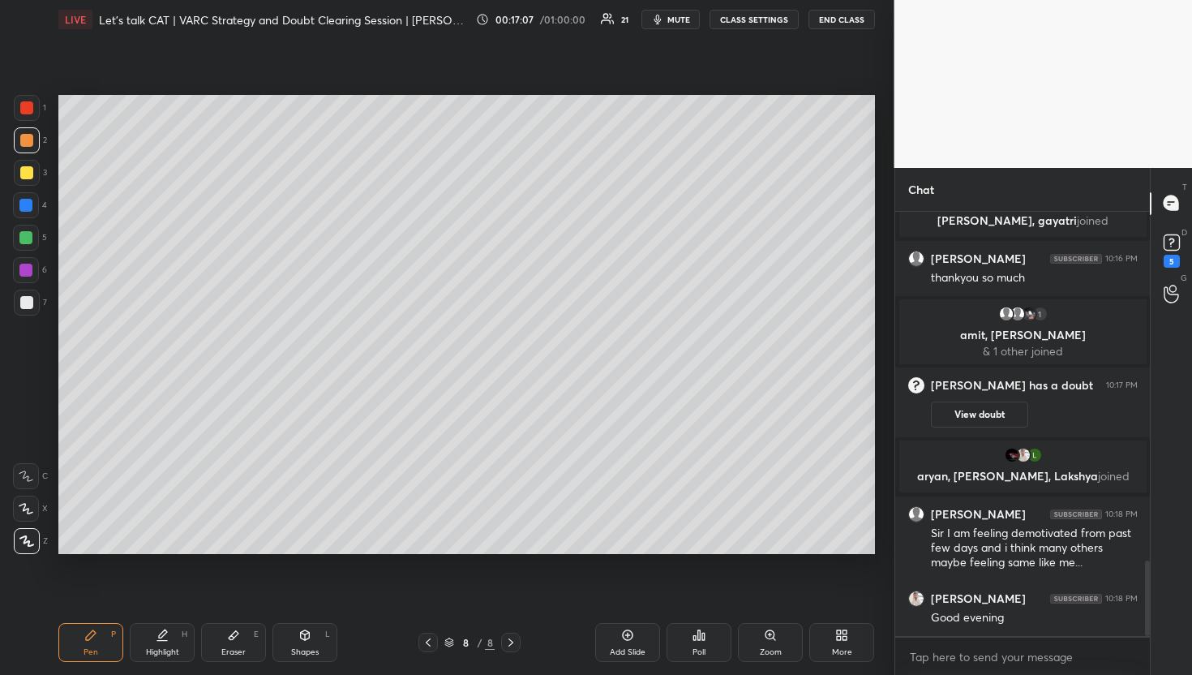
click at [625, 635] on icon at bounding box center [627, 634] width 13 height 13
click at [432, 627] on div "Pen P Highlight H Eraser E Shapes L 9 / 9 Add Slide Poll Zoom More" at bounding box center [466, 642] width 816 height 65
click at [434, 642] on icon at bounding box center [428, 642] width 13 height 13
drag, startPoint x: 506, startPoint y: 638, endPoint x: 503, endPoint y: 623, distance: 15.7
click at [507, 638] on icon at bounding box center [510, 642] width 13 height 13
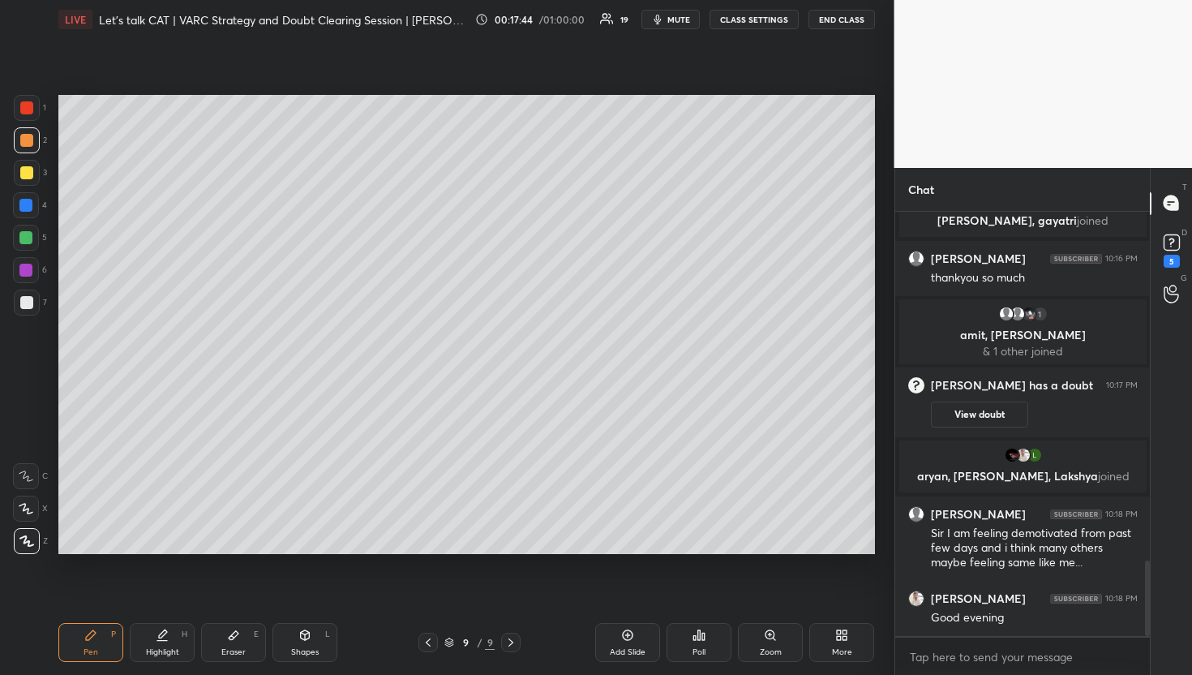
click at [430, 647] on icon at bounding box center [428, 642] width 13 height 13
click at [516, 641] on icon at bounding box center [510, 642] width 13 height 13
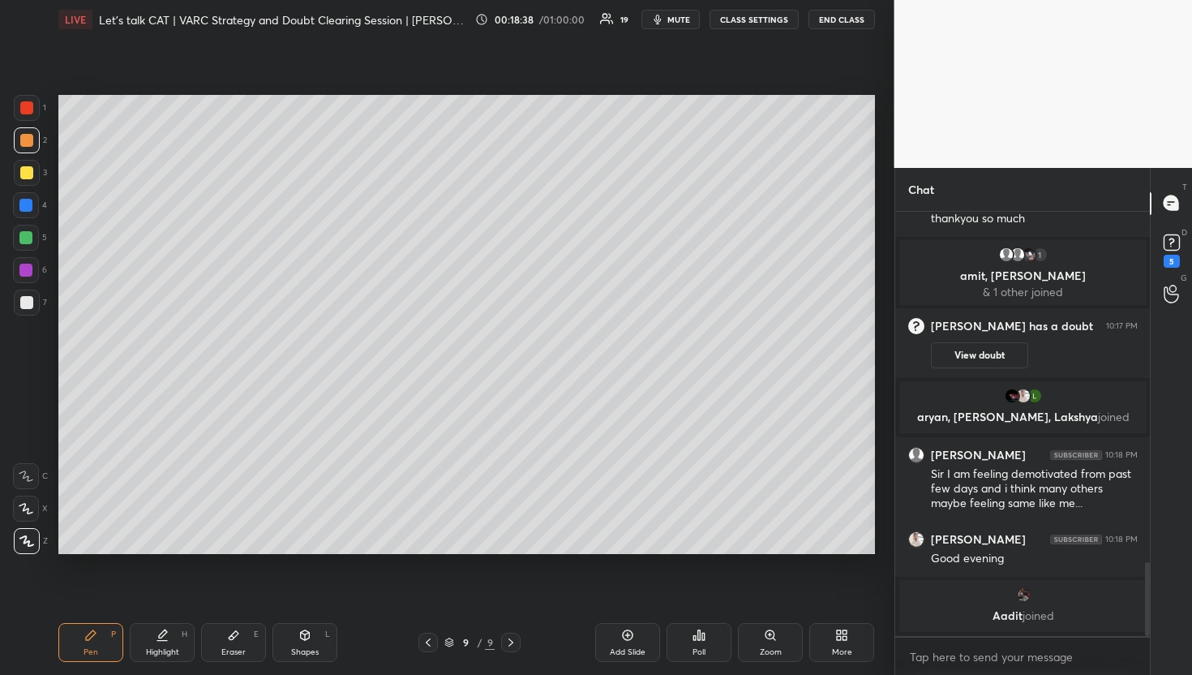
click at [33, 178] on div at bounding box center [27, 173] width 26 height 26
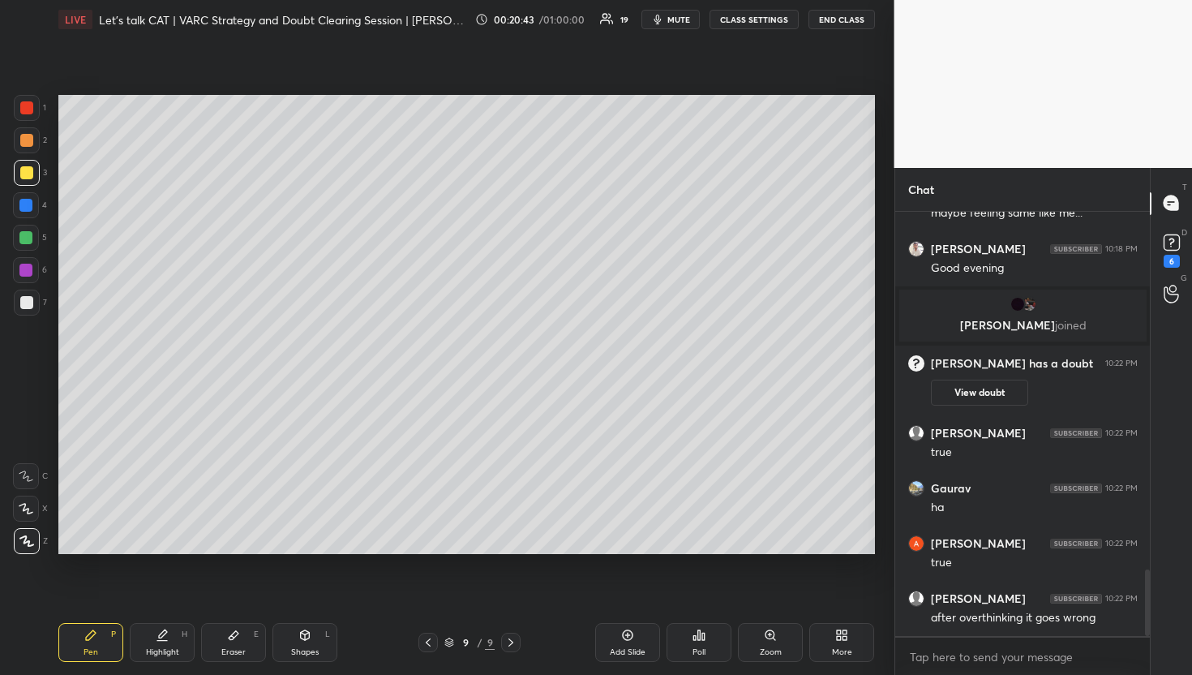
scroll to position [2337, 0]
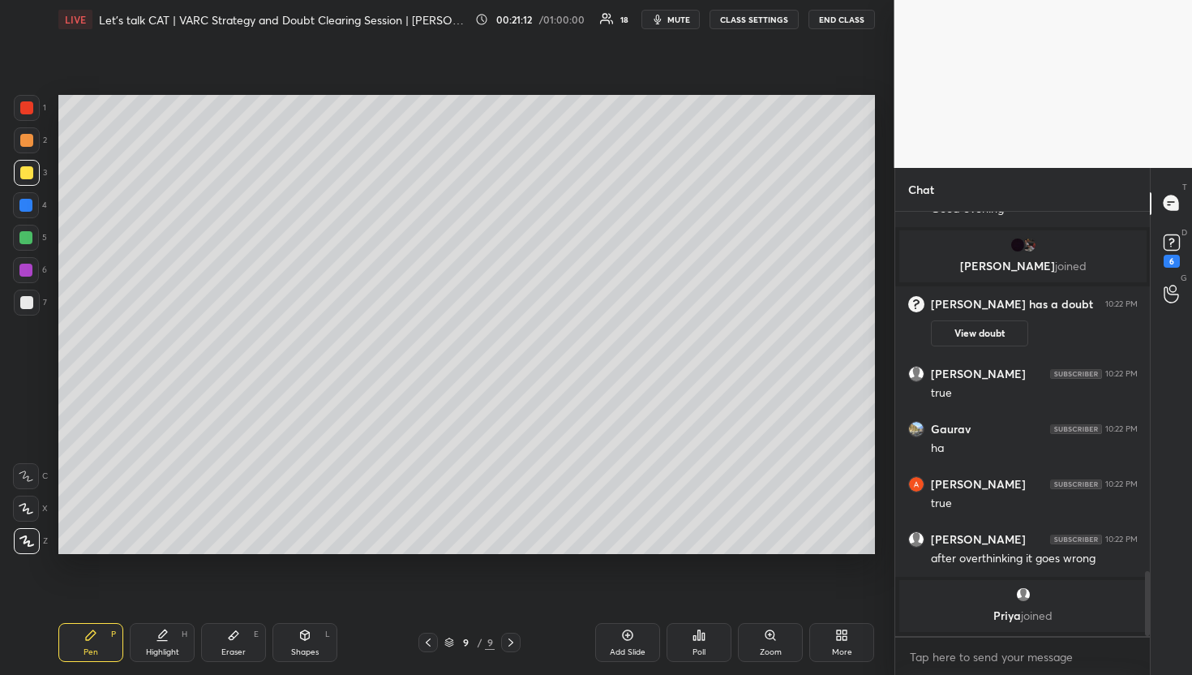
click at [431, 632] on div "Pen P Highlight H Eraser E Shapes L 9 / 9 Add Slide Poll Zoom More" at bounding box center [466, 642] width 816 height 65
click at [428, 644] on icon at bounding box center [428, 642] width 5 height 8
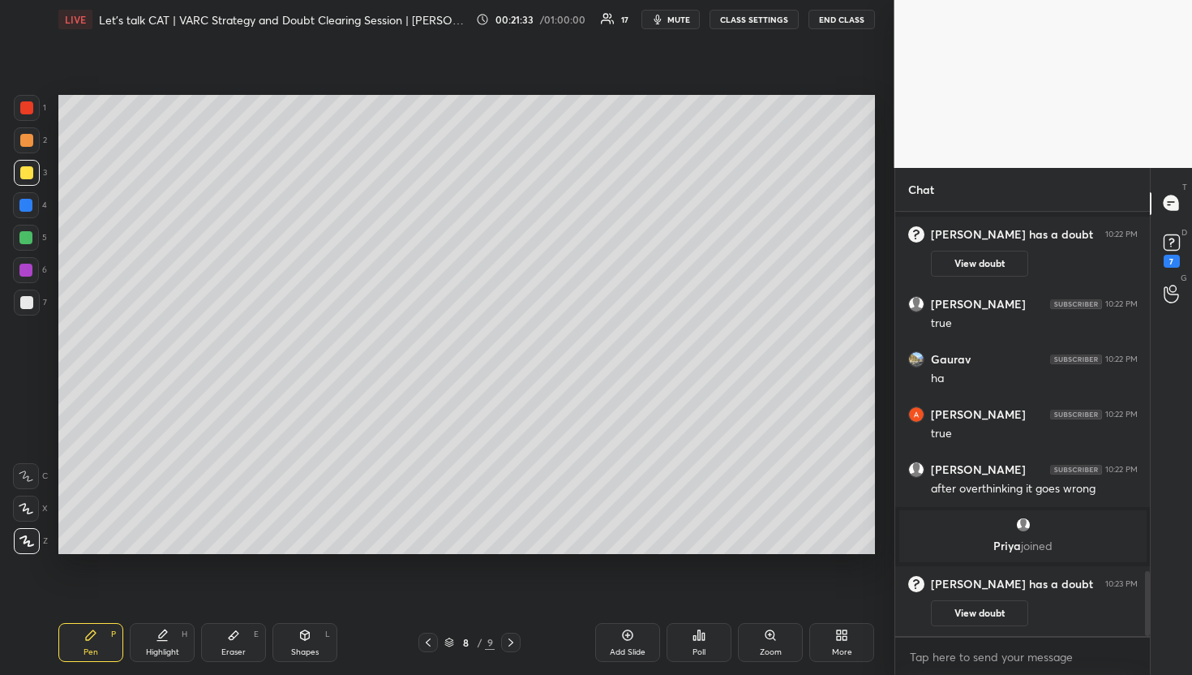
scroll to position [2335, 0]
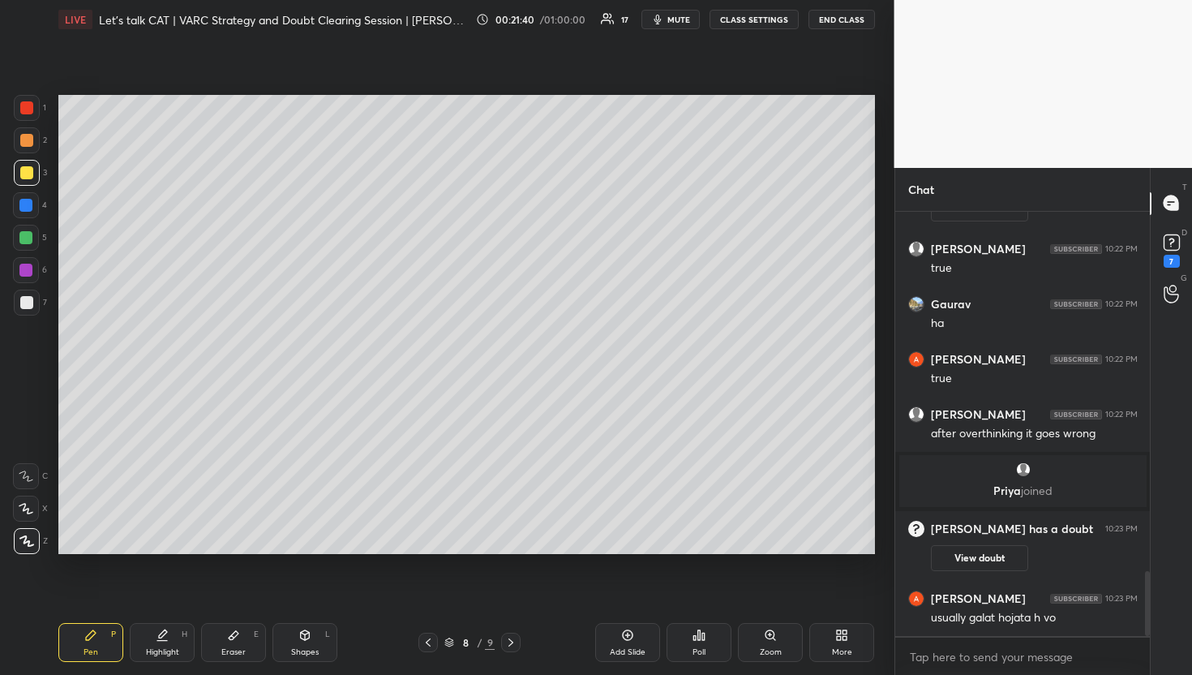
click at [517, 640] on div at bounding box center [510, 641] width 19 height 19
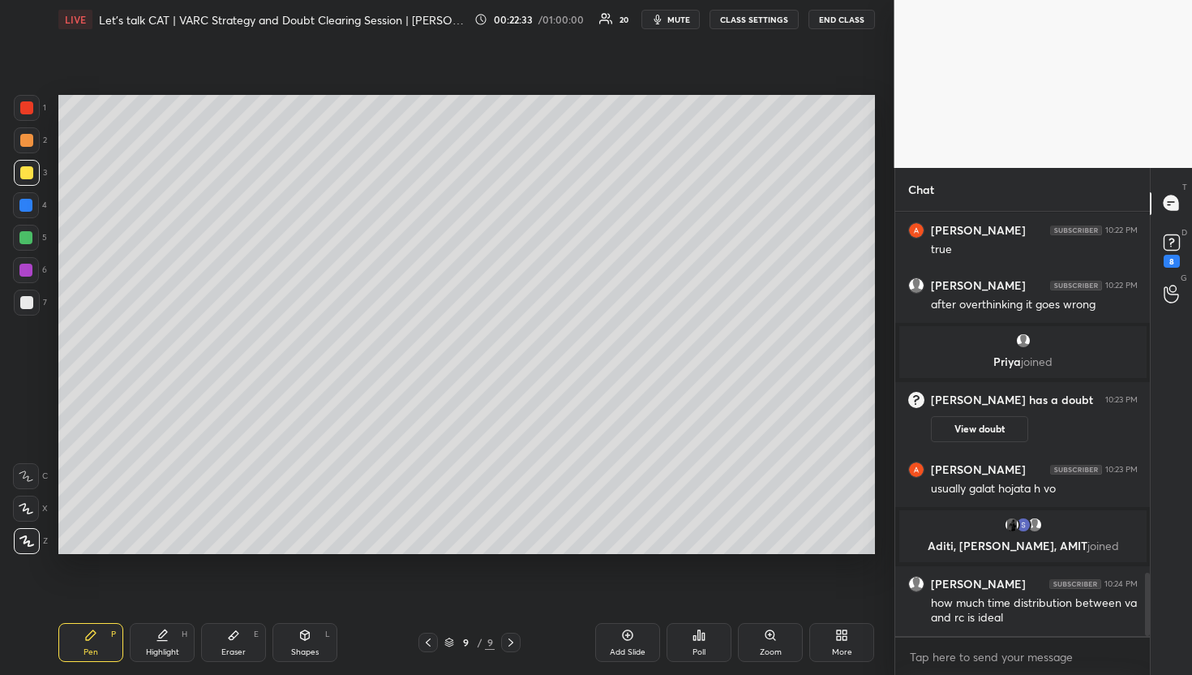
scroll to position [2475, 0]
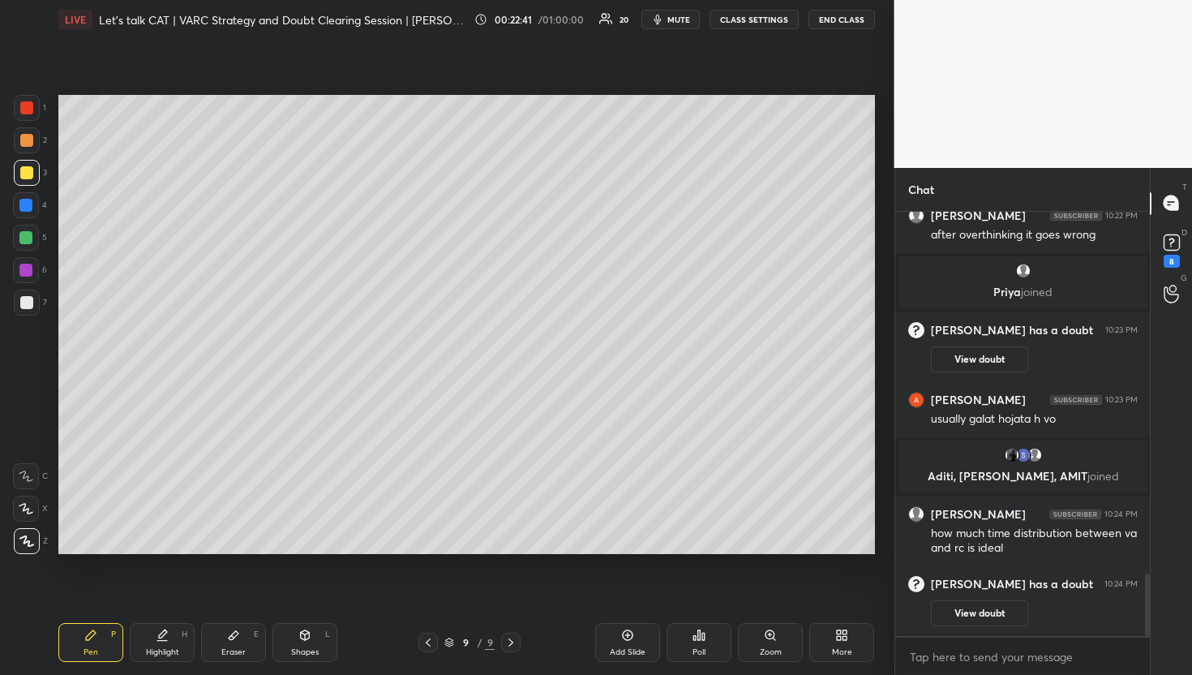
click at [431, 629] on div "Pen P Highlight H Eraser E Shapes L 9 / 9 Add Slide Poll Zoom More" at bounding box center [466, 642] width 816 height 65
click at [429, 636] on icon at bounding box center [428, 642] width 13 height 13
click at [516, 639] on icon at bounding box center [510, 642] width 13 height 13
click at [596, 636] on div "Add Slide" at bounding box center [627, 642] width 65 height 39
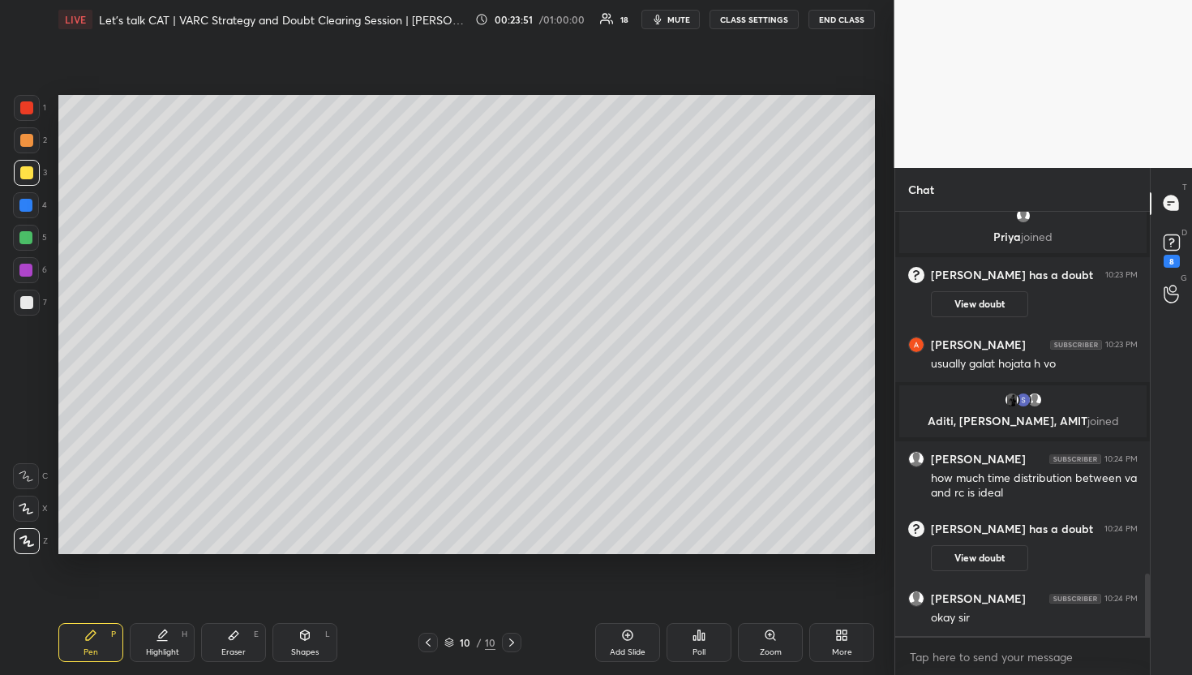
click at [842, 648] on div "More" at bounding box center [842, 652] width 20 height 8
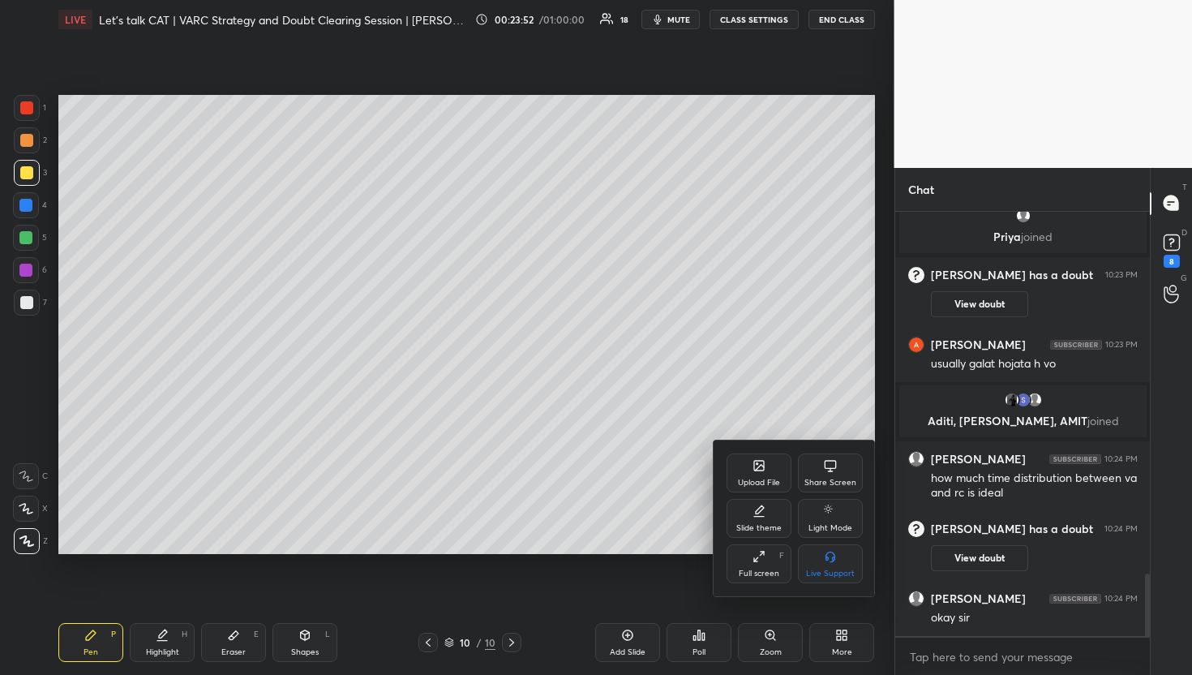
click at [761, 465] on icon at bounding box center [759, 468] width 9 height 6
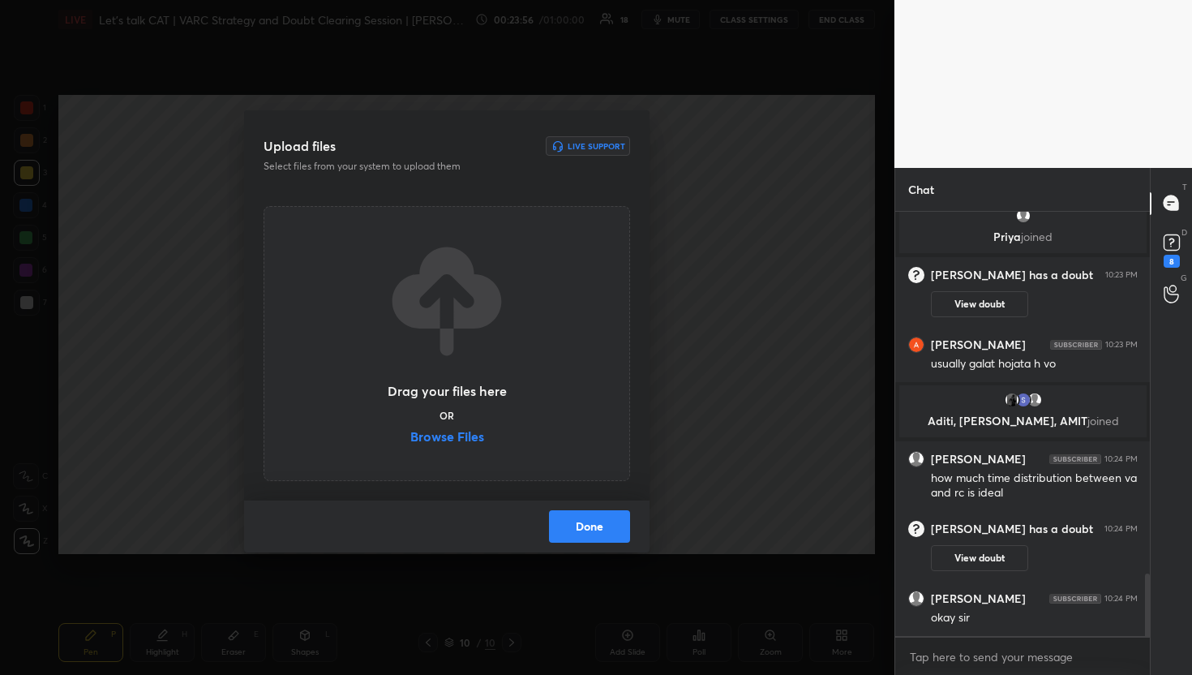
click at [469, 438] on label "Browse Files" at bounding box center [447, 438] width 74 height 17
click at [410, 438] on input "Browse Files" at bounding box center [410, 438] width 0 height 17
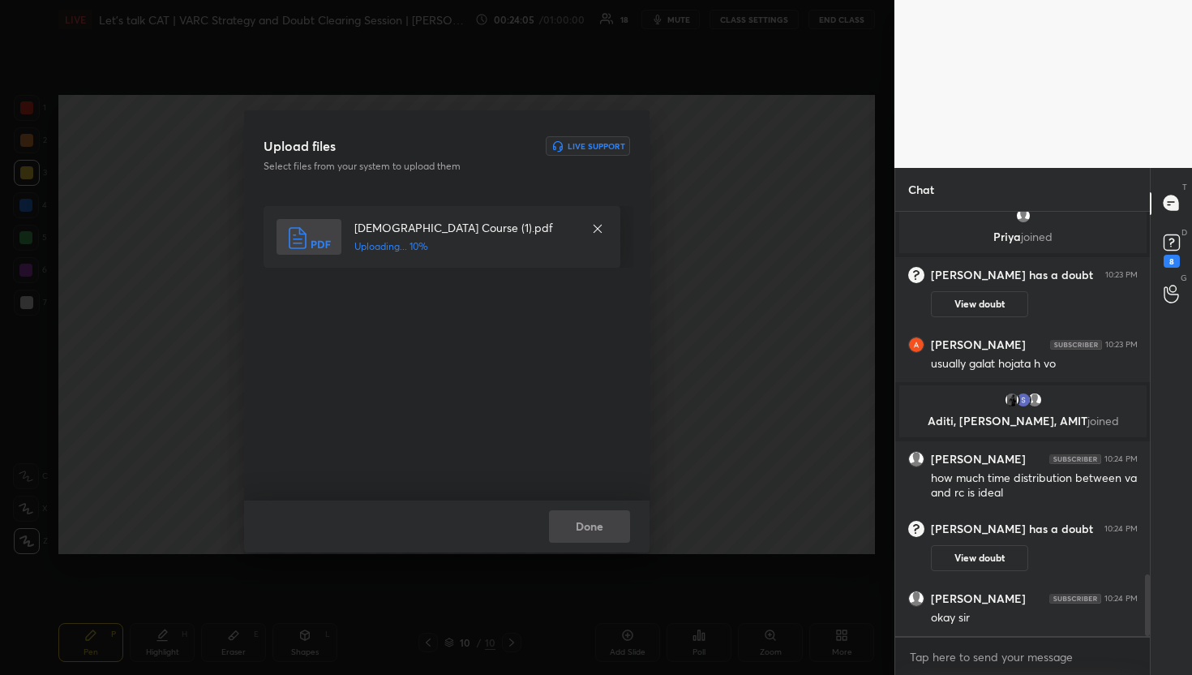
scroll to position [2513, 0]
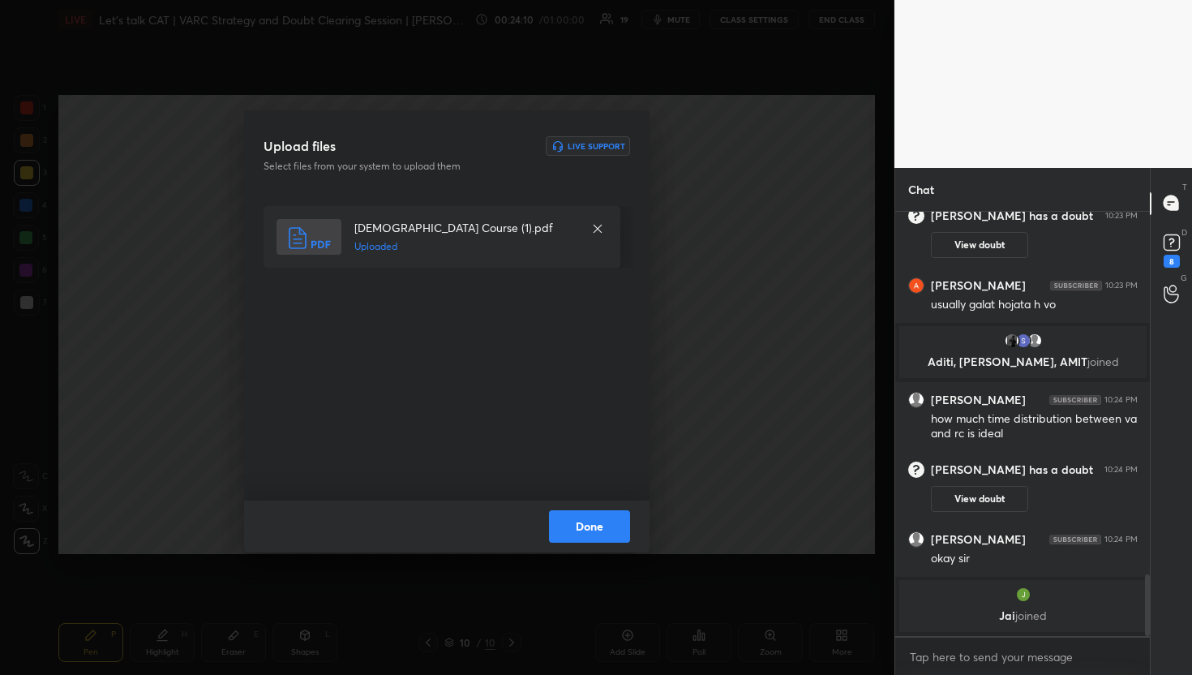
click at [590, 526] on button "Done" at bounding box center [589, 526] width 81 height 32
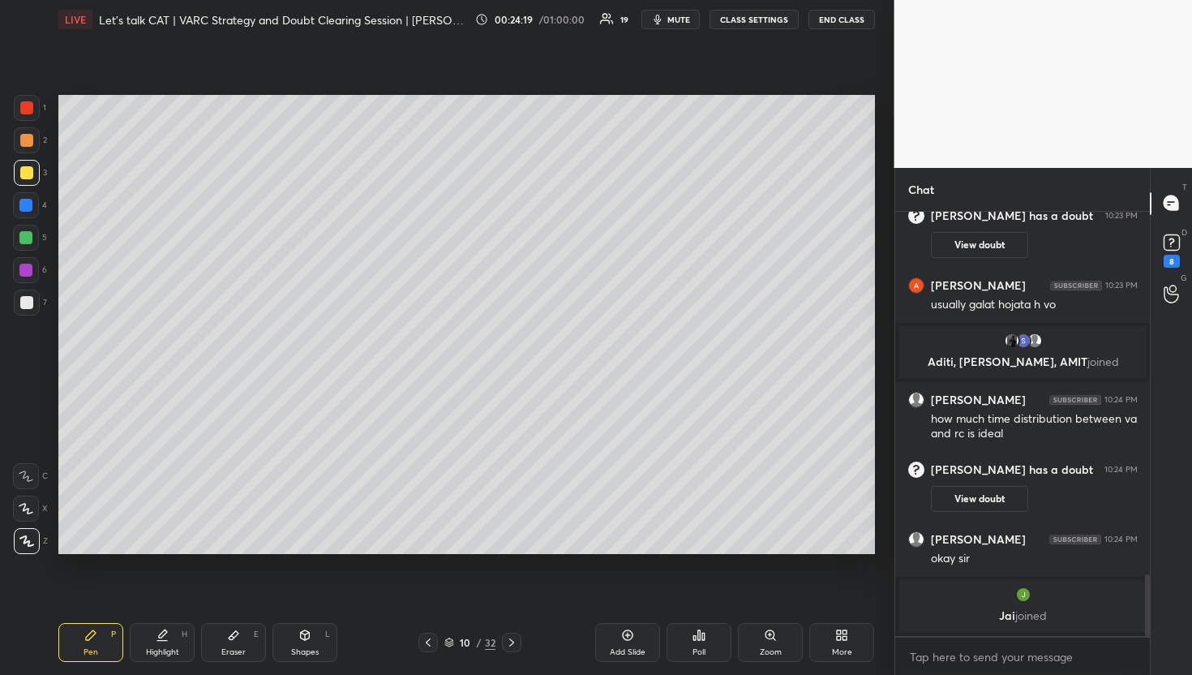
click at [516, 632] on div at bounding box center [511, 641] width 19 height 19
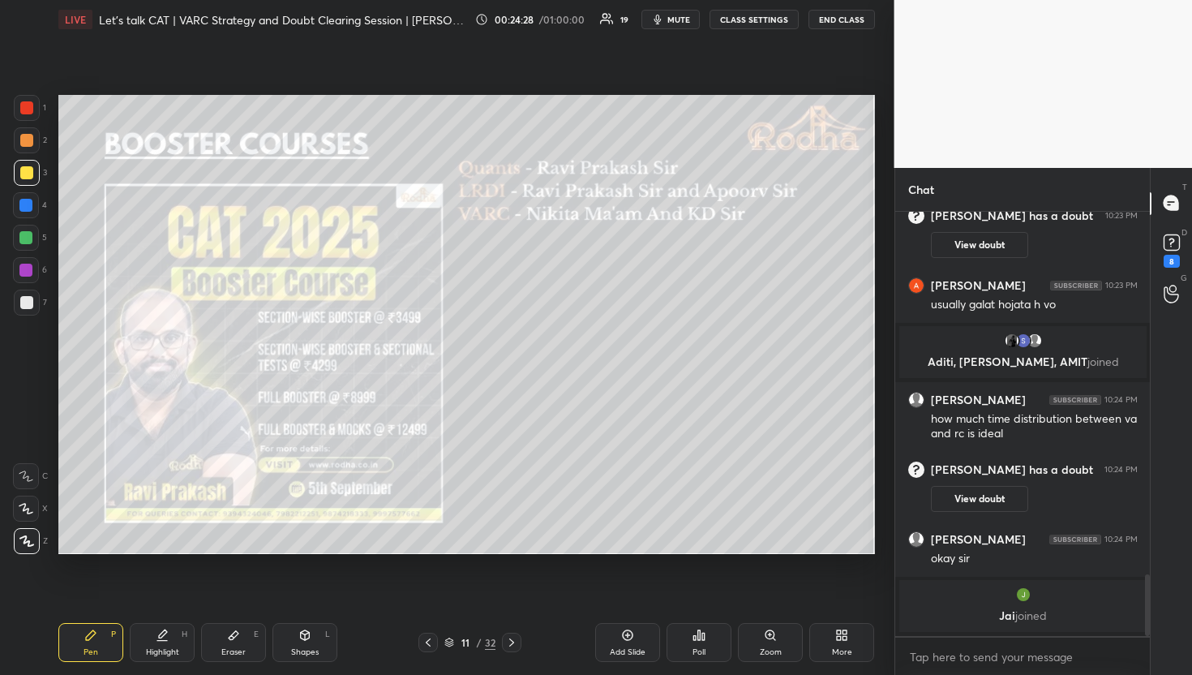
click at [35, 130] on div at bounding box center [27, 140] width 26 height 26
click at [630, 636] on icon at bounding box center [627, 634] width 13 height 13
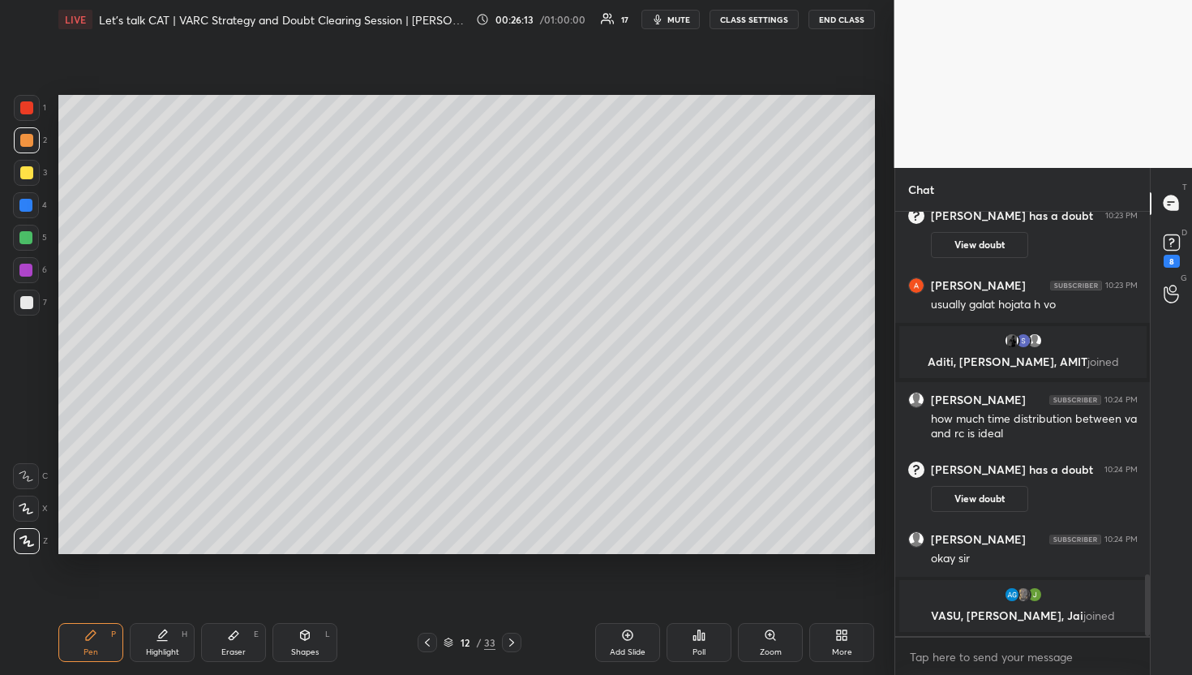
click at [934, 493] on div "1 2 3 4 5 6 7 R O A L C X Z Erase all C X Z LIVE Let's talk CAT | VARC Strategy…" at bounding box center [596, 337] width 1192 height 675
click at [424, 632] on div at bounding box center [427, 641] width 19 height 19
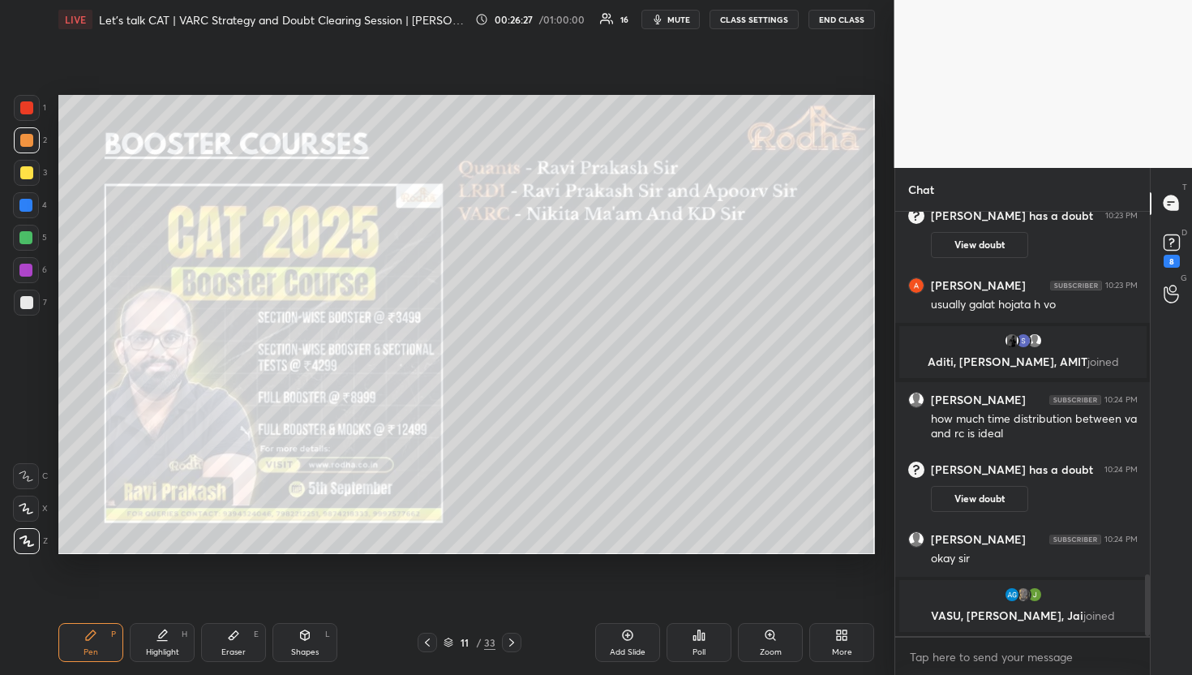
drag, startPoint x: 474, startPoint y: 641, endPoint x: 471, endPoint y: 628, distance: 13.2
click at [473, 641] on div "11 / 33" at bounding box center [470, 642] width 52 height 15
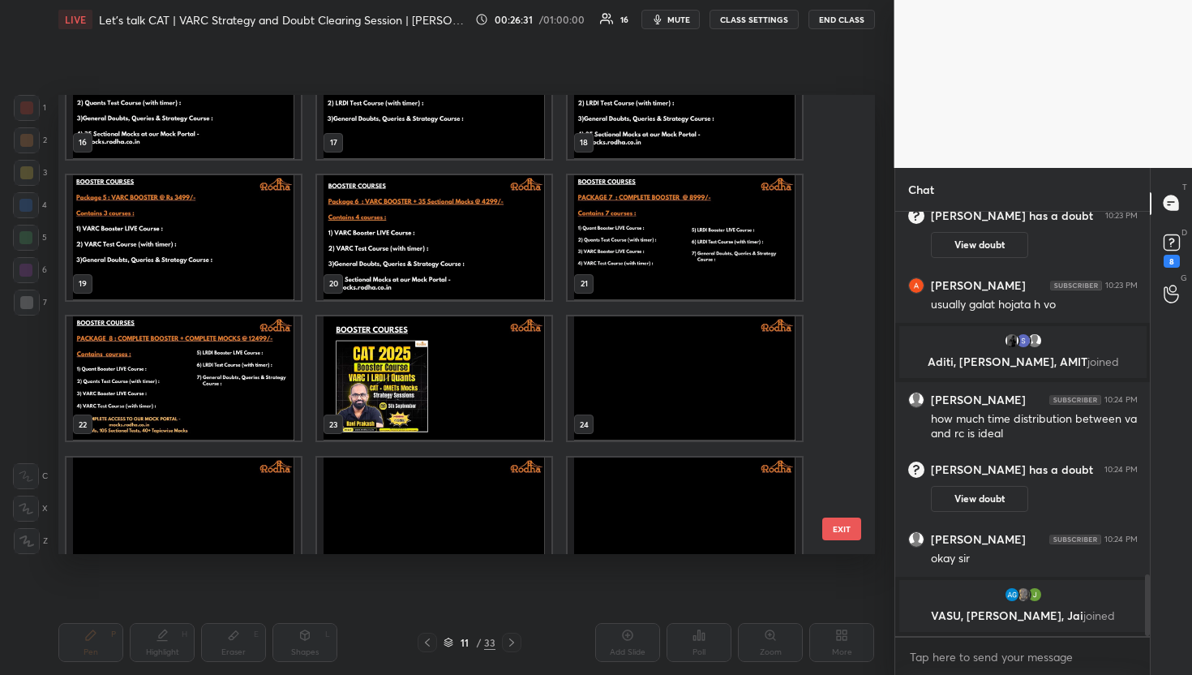
scroll to position [782, 0]
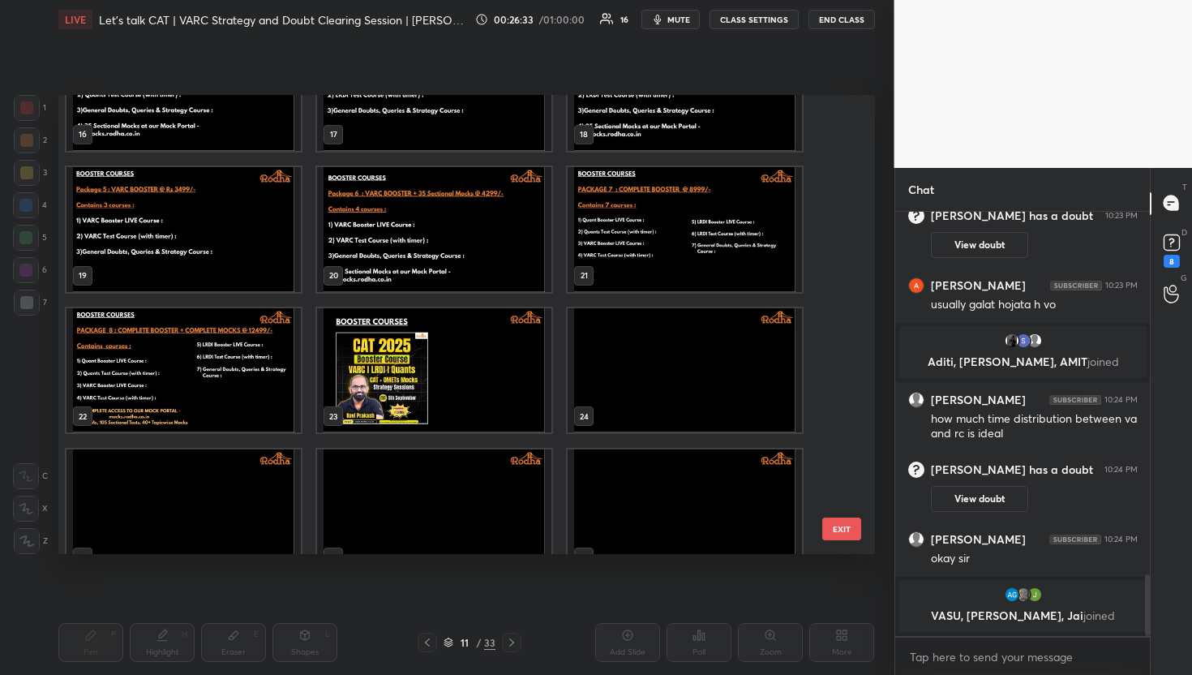
click at [514, 362] on img "grid" at bounding box center [434, 370] width 234 height 125
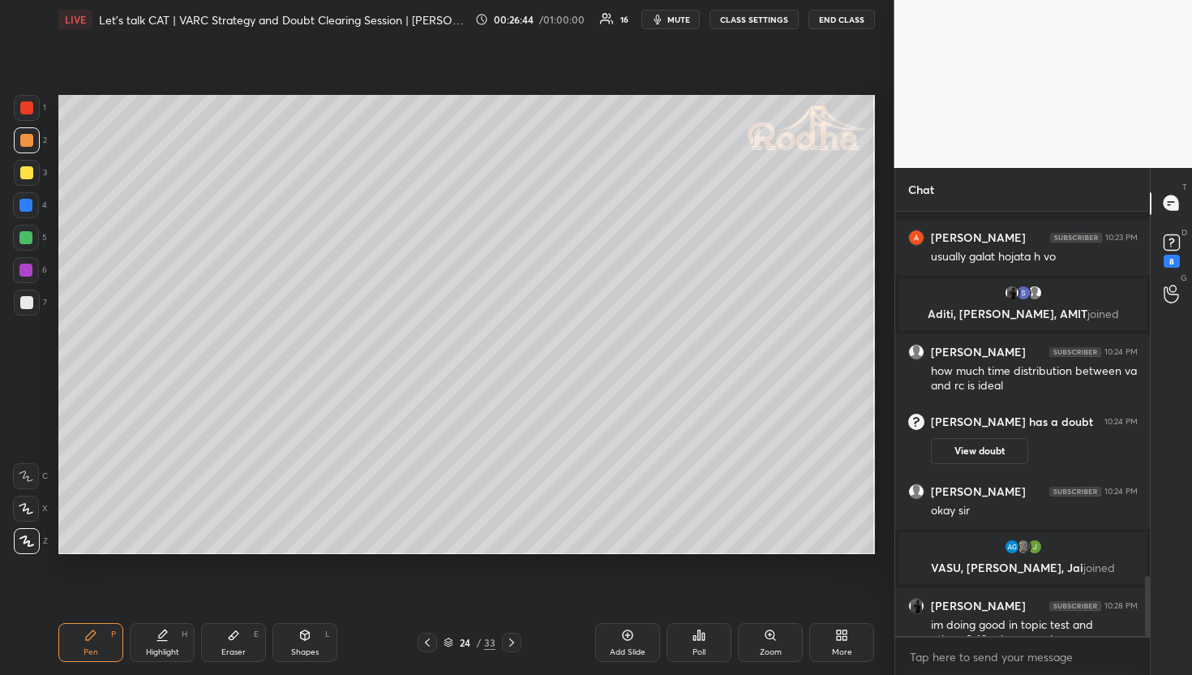
scroll to position [2578, 0]
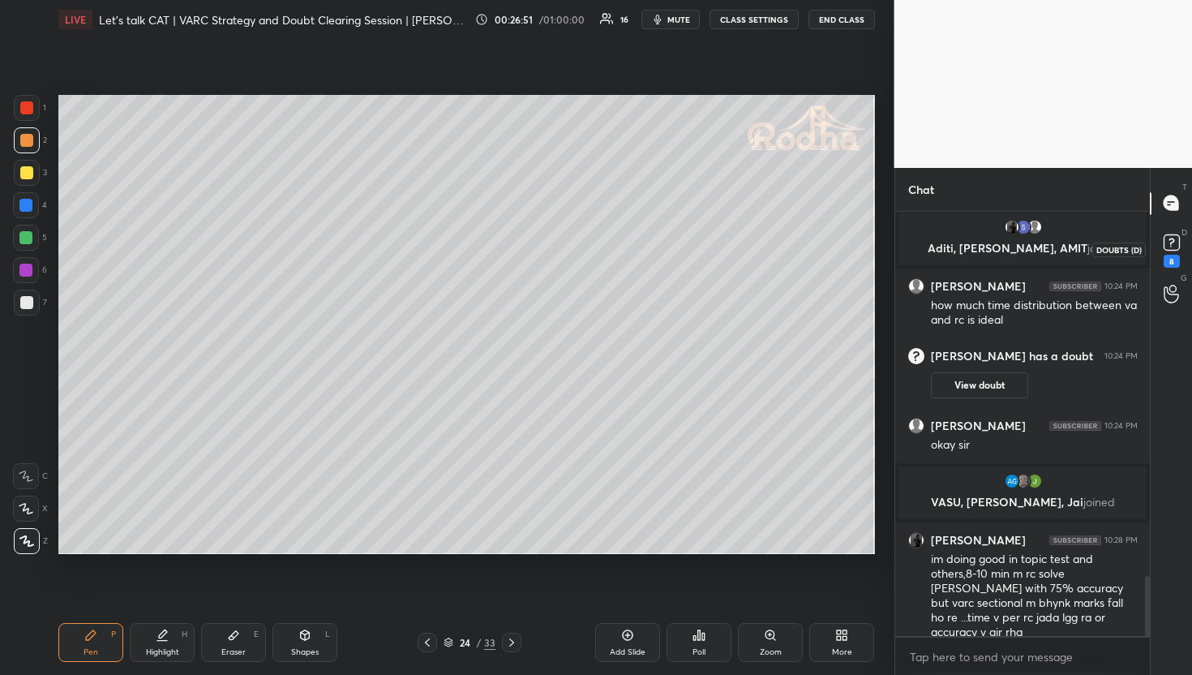
drag, startPoint x: 1155, startPoint y: 255, endPoint x: 1154, endPoint y: 247, distance: 8.1
click at [1156, 255] on div "8" at bounding box center [1171, 248] width 32 height 29
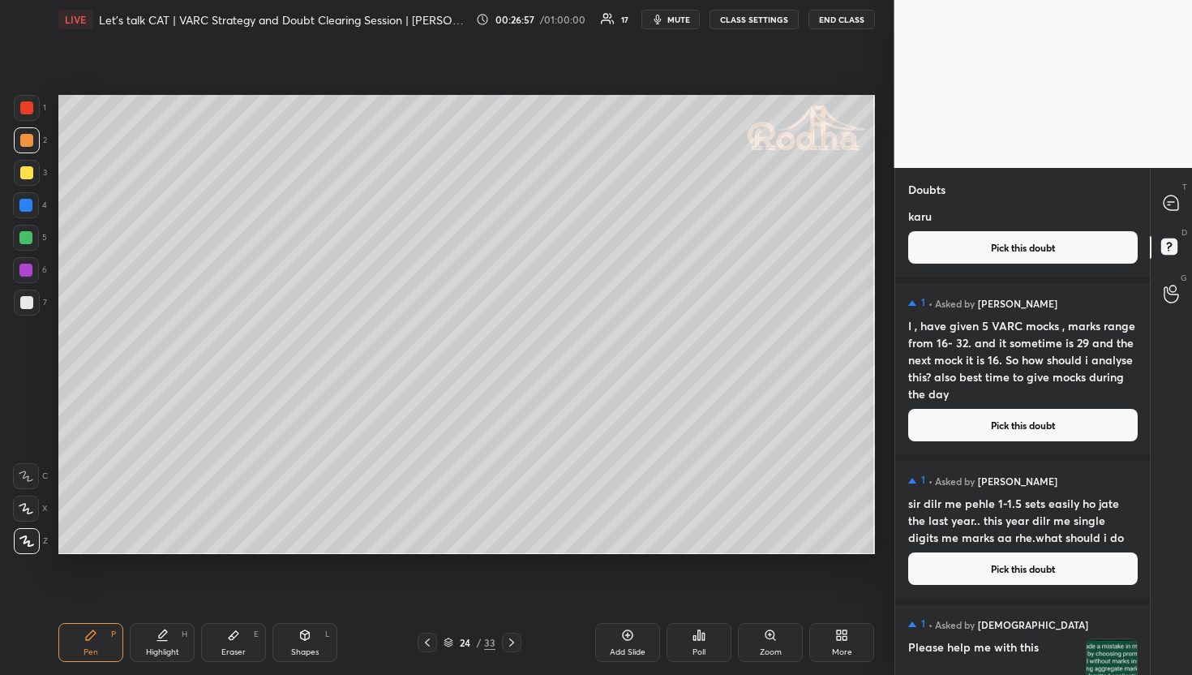
scroll to position [0, 0]
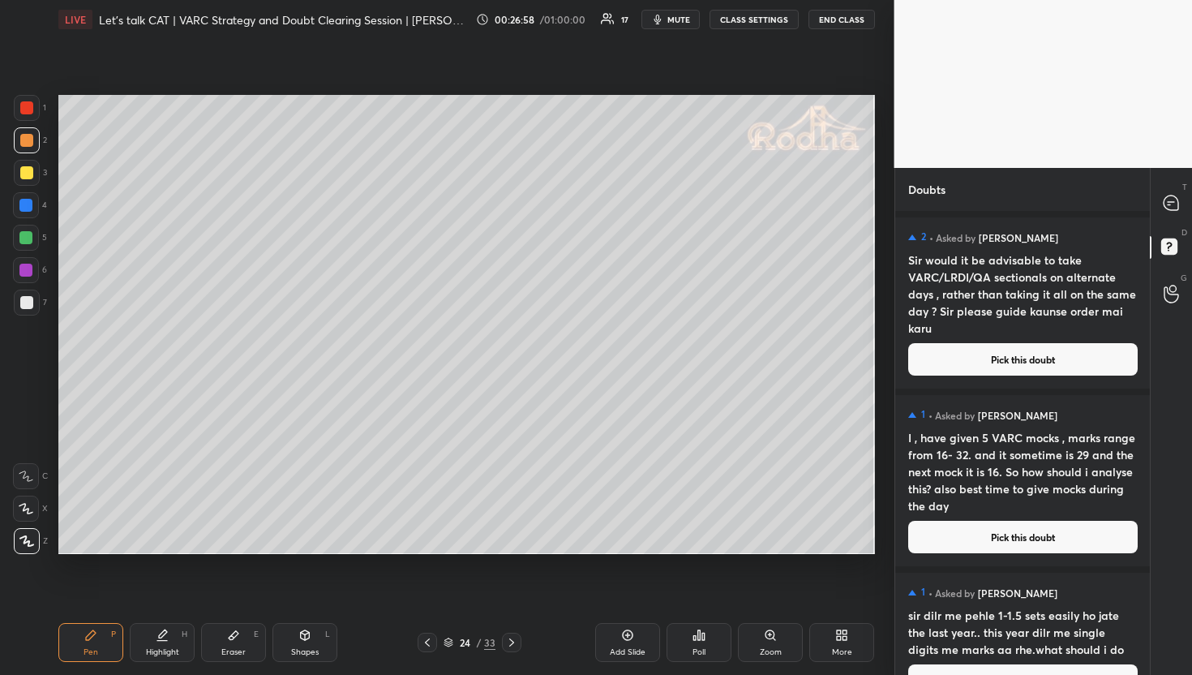
click at [989, 526] on button "Pick this doubt" at bounding box center [1022, 537] width 229 height 32
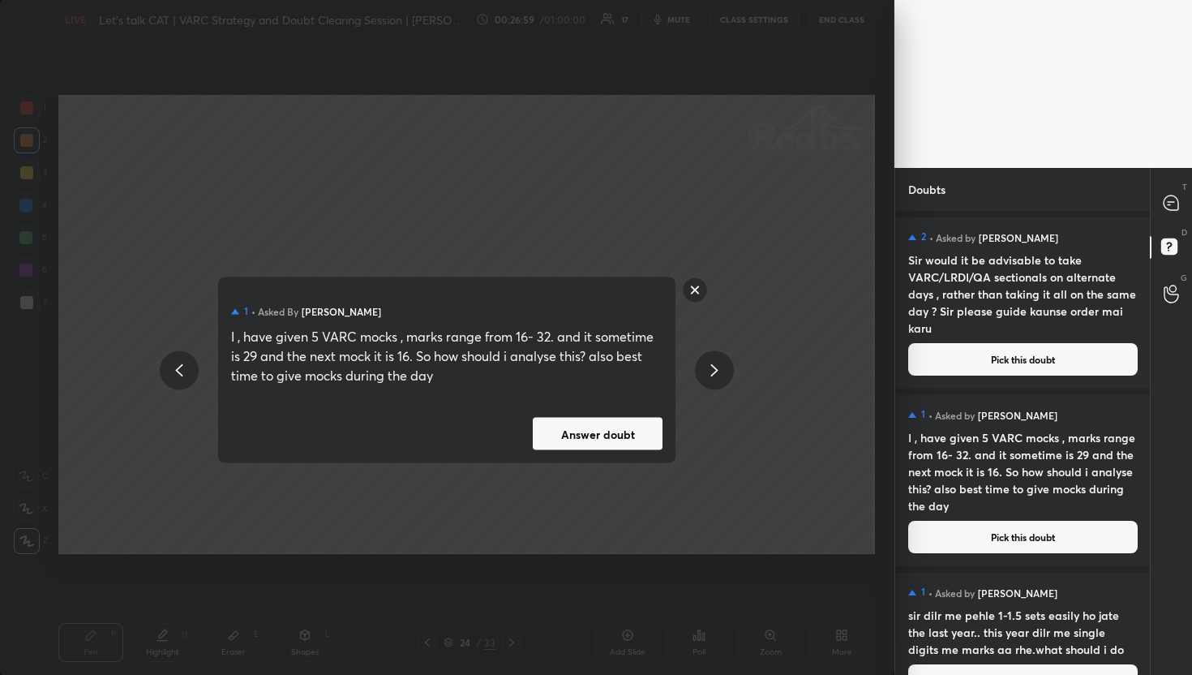
click at [623, 433] on button "Answer doubt" at bounding box center [598, 434] width 130 height 32
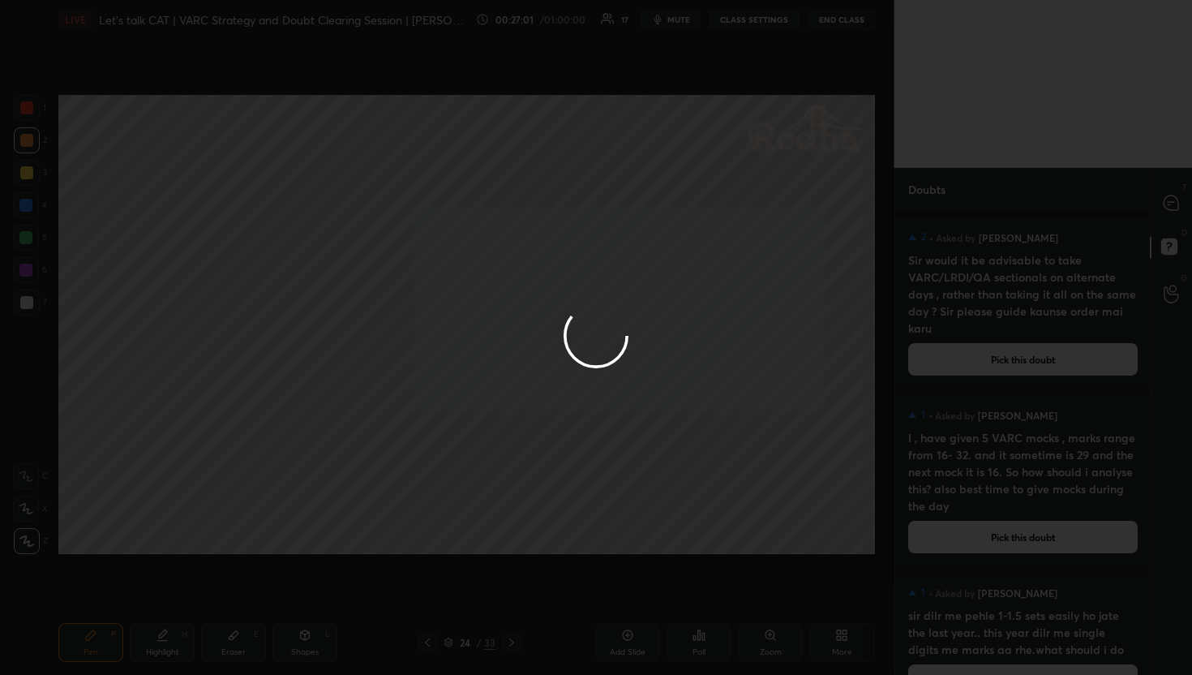
click at [1155, 191] on div at bounding box center [596, 337] width 1192 height 675
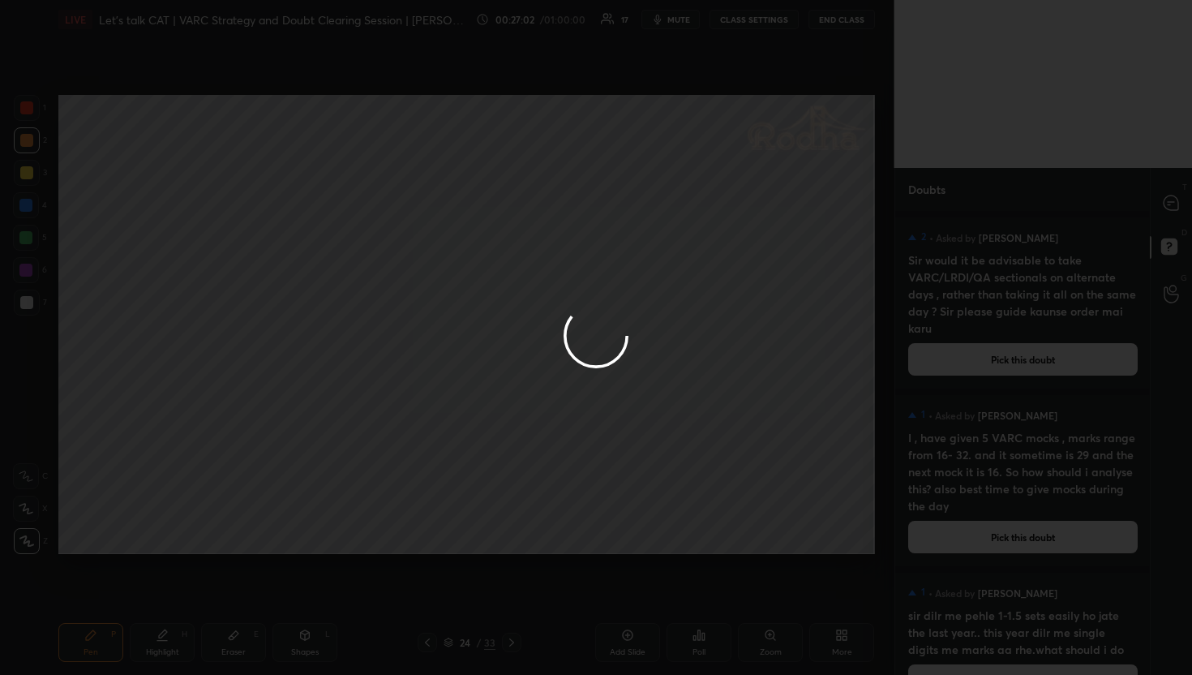
click at [1155, 191] on div at bounding box center [596, 337] width 1192 height 675
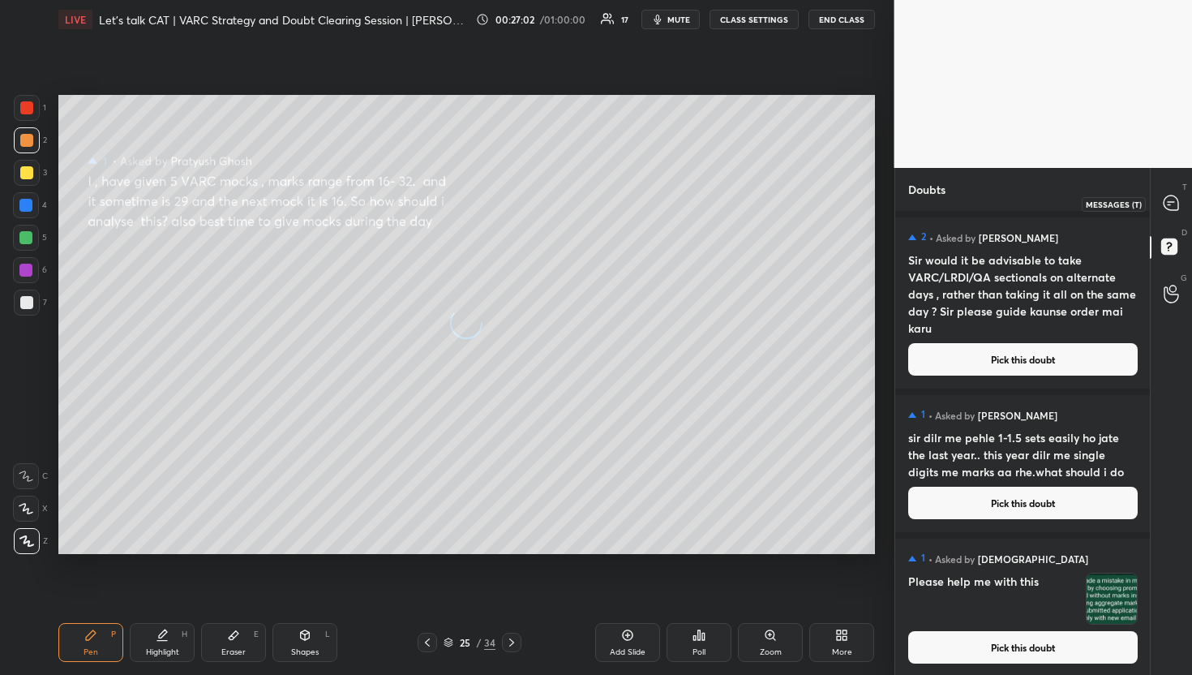
click at [1167, 192] on div at bounding box center [1171, 203] width 32 height 29
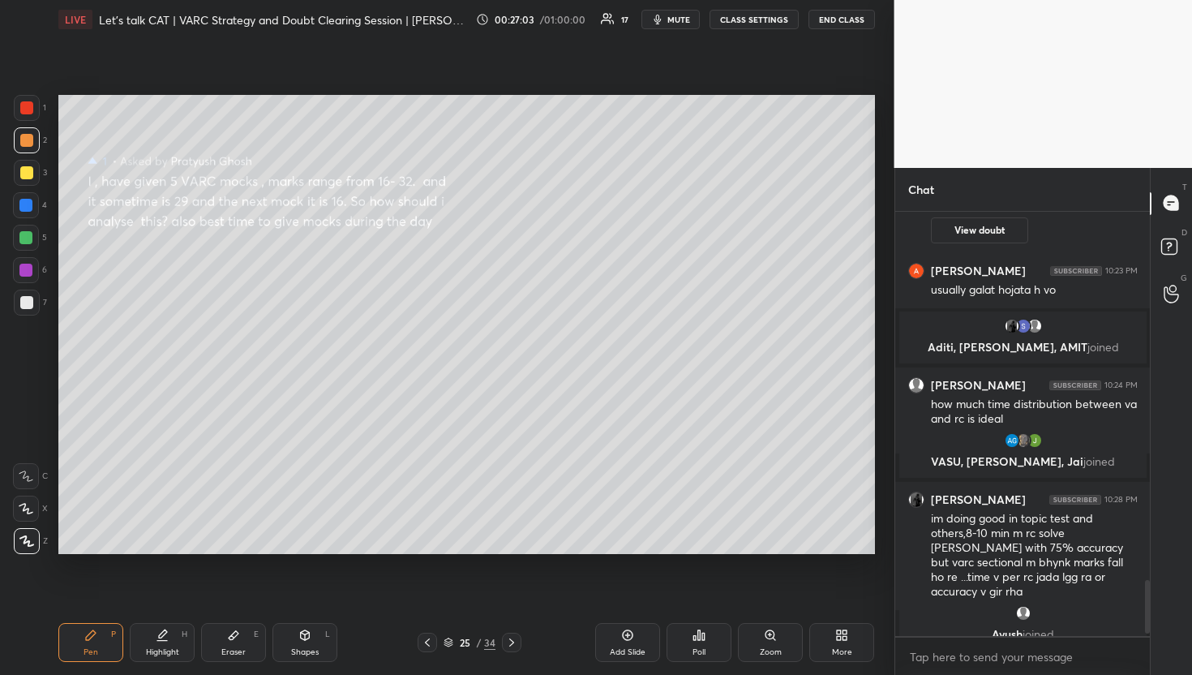
scroll to position [2939, 0]
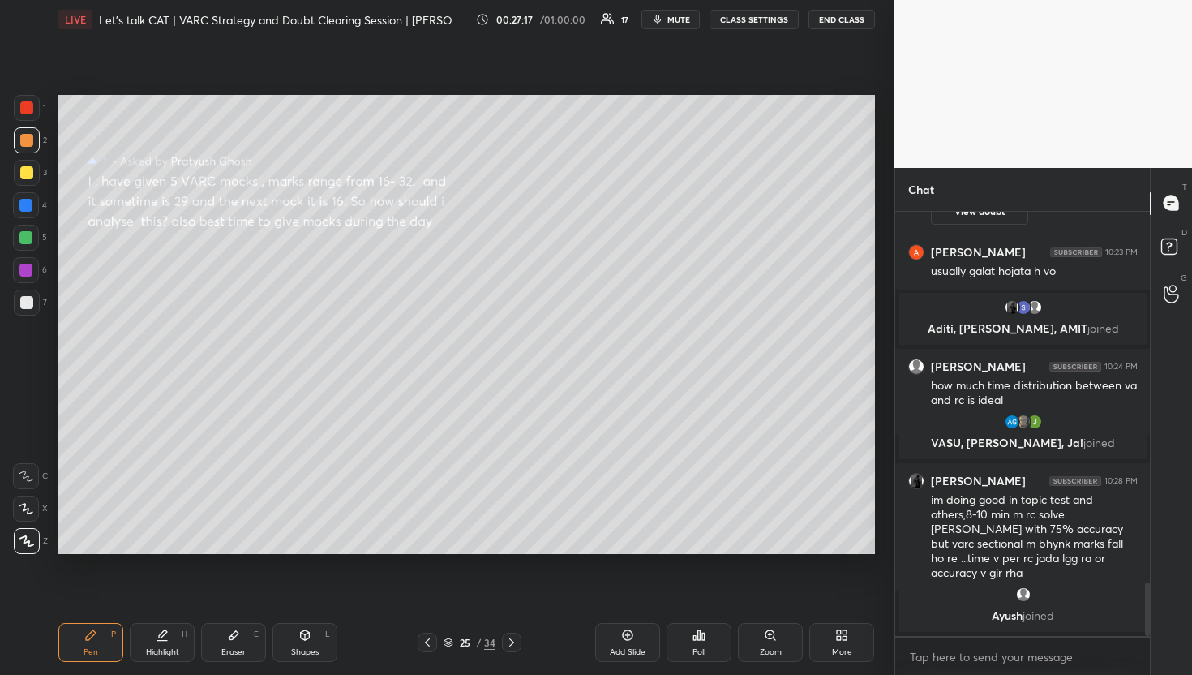
click at [484, 645] on div "34" at bounding box center [489, 642] width 11 height 15
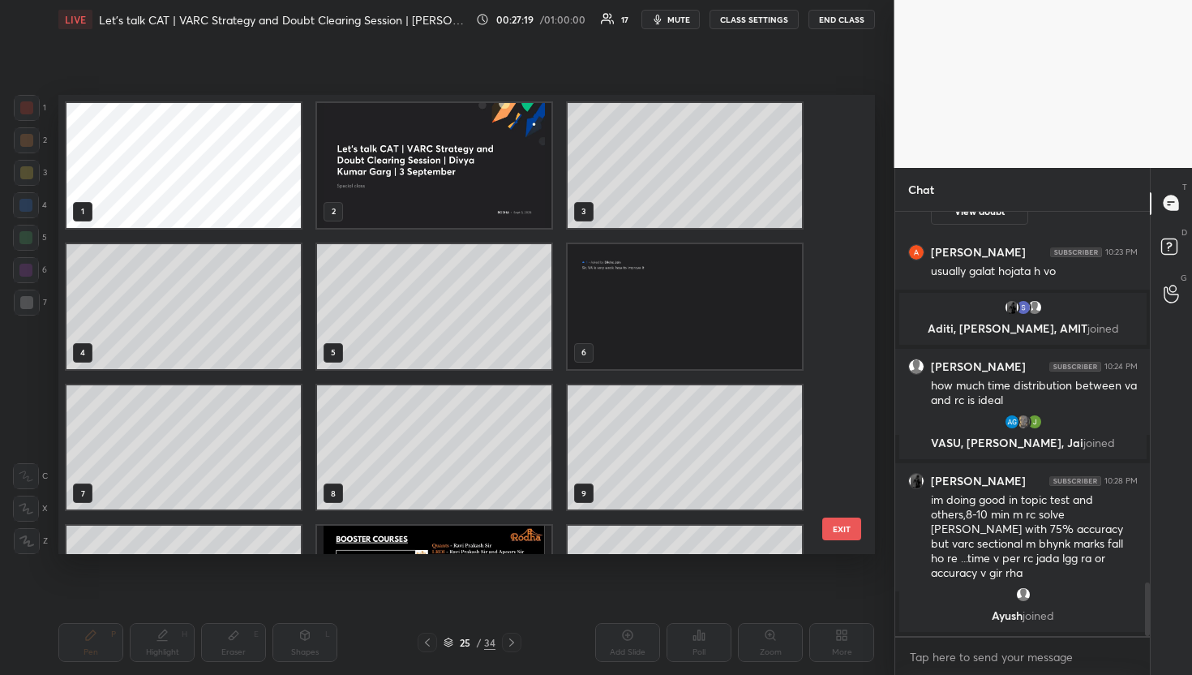
scroll to position [2994, 0]
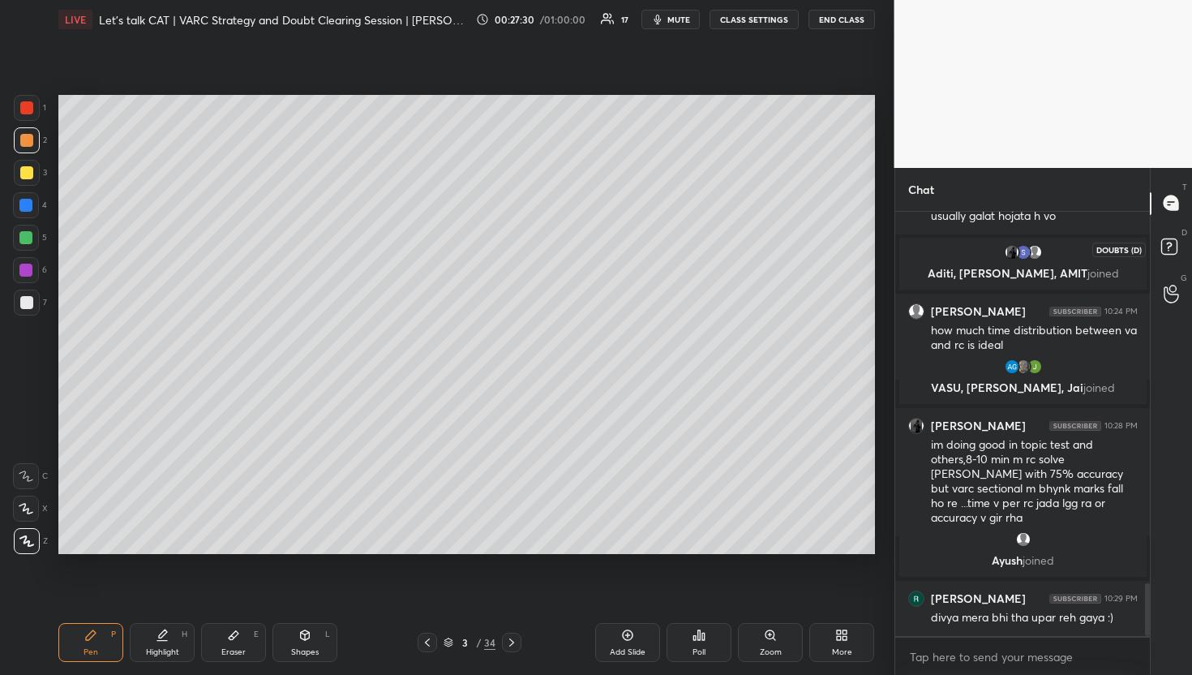
click at [1161, 251] on rect at bounding box center [1168, 245] width 15 height 15
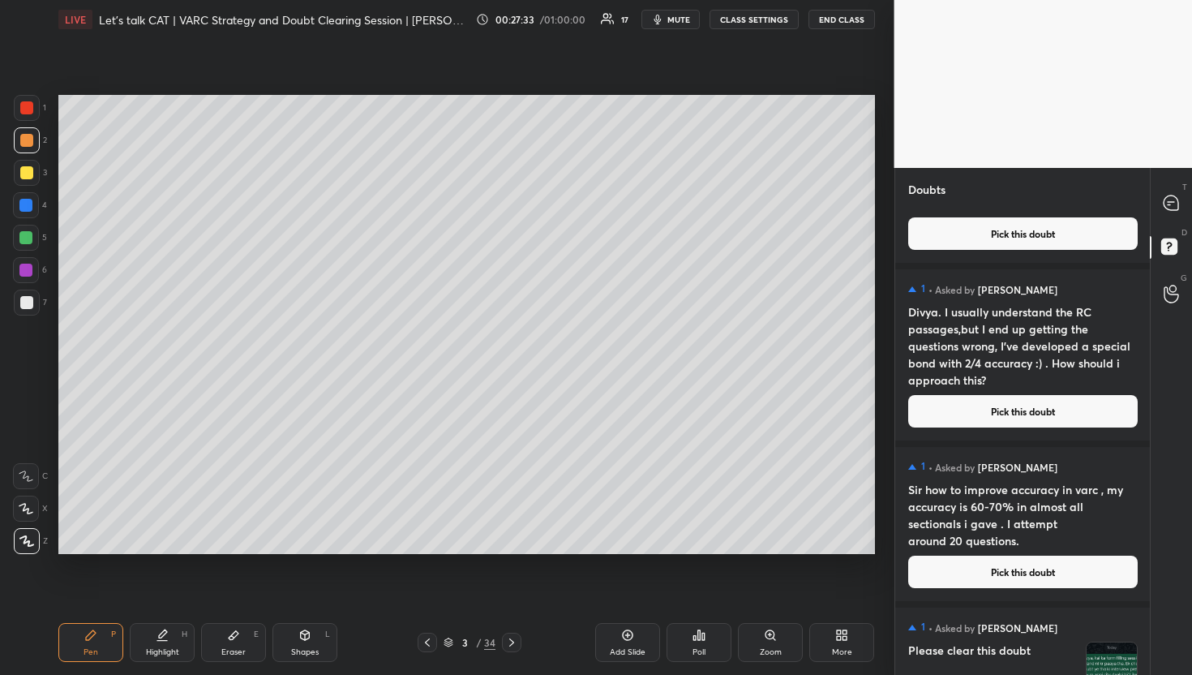
scroll to position [785, 0]
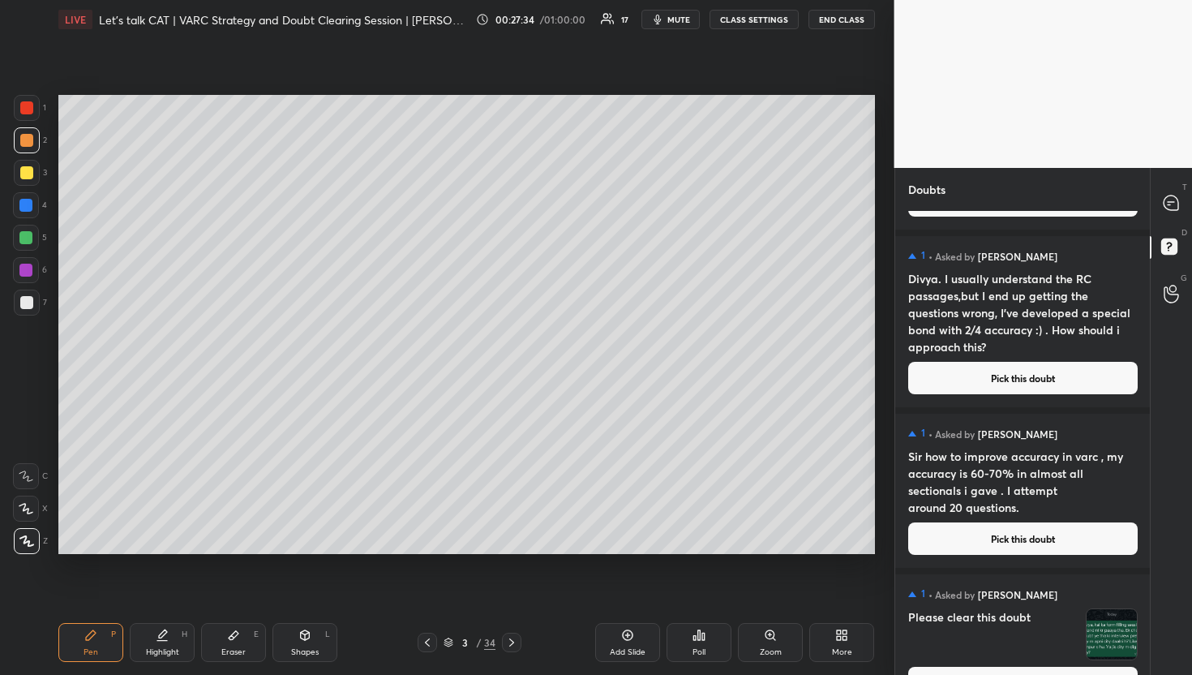
click at [1052, 378] on button "Pick this doubt" at bounding box center [1022, 378] width 229 height 32
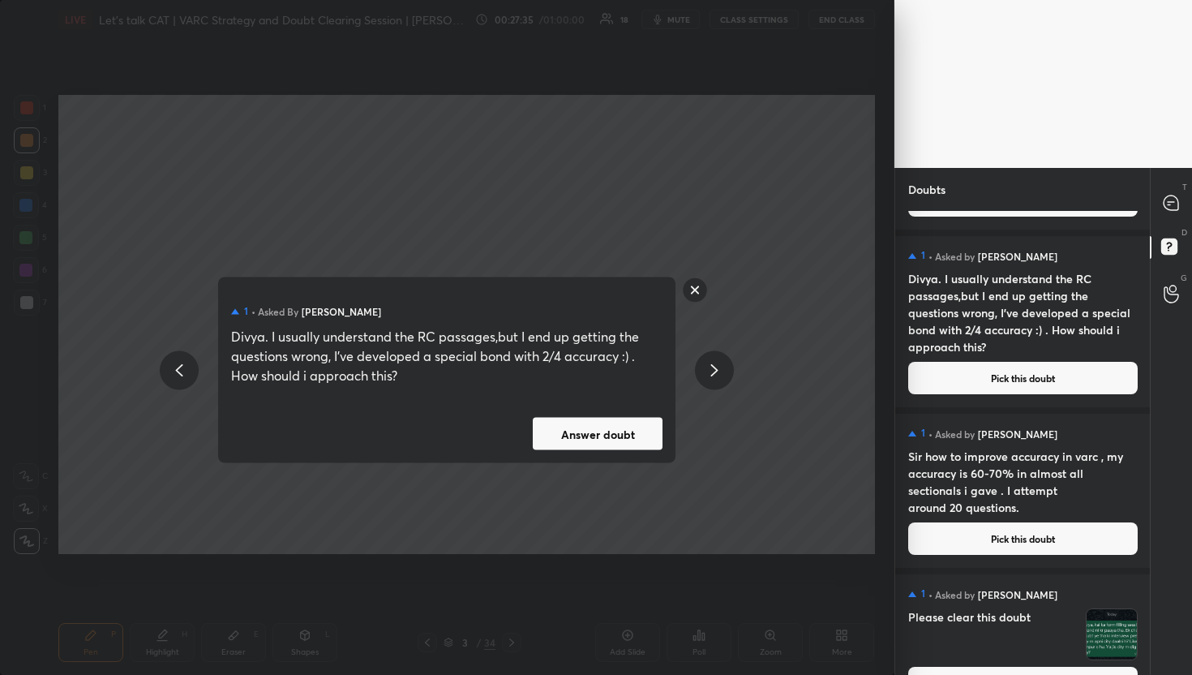
click at [619, 430] on button "Answer doubt" at bounding box center [598, 434] width 130 height 32
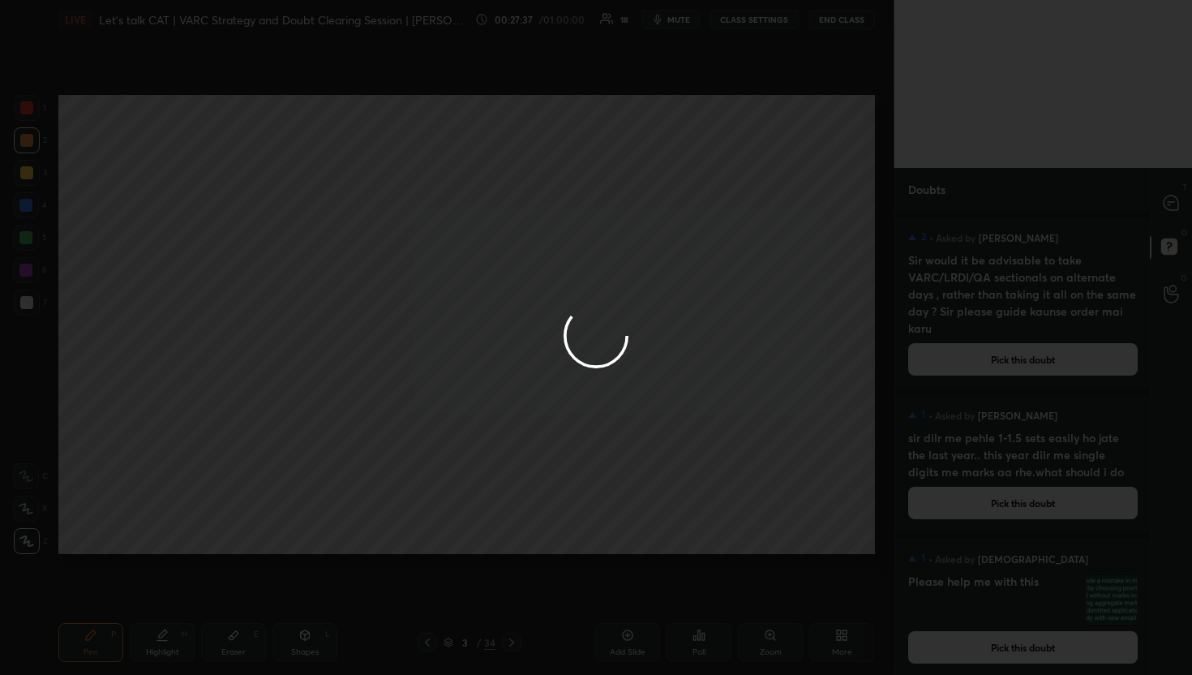
click at [1174, 202] on div at bounding box center [596, 337] width 1192 height 675
click at [1174, 202] on icon at bounding box center [1170, 202] width 15 height 15
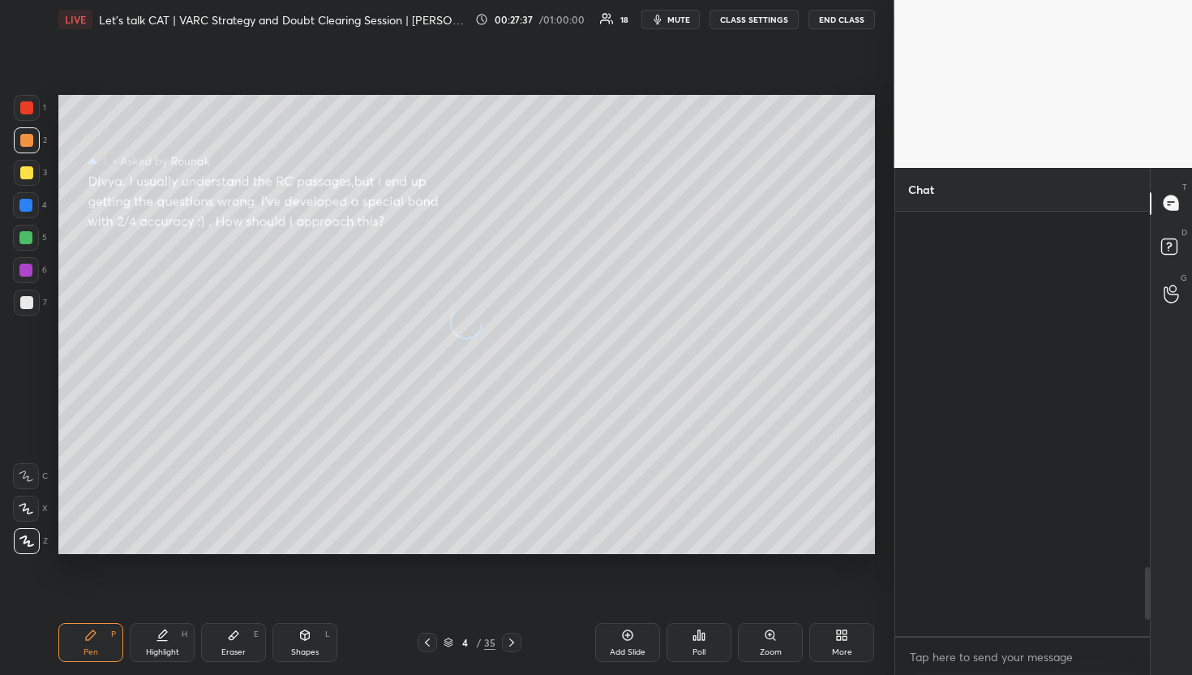
scroll to position [419, 250]
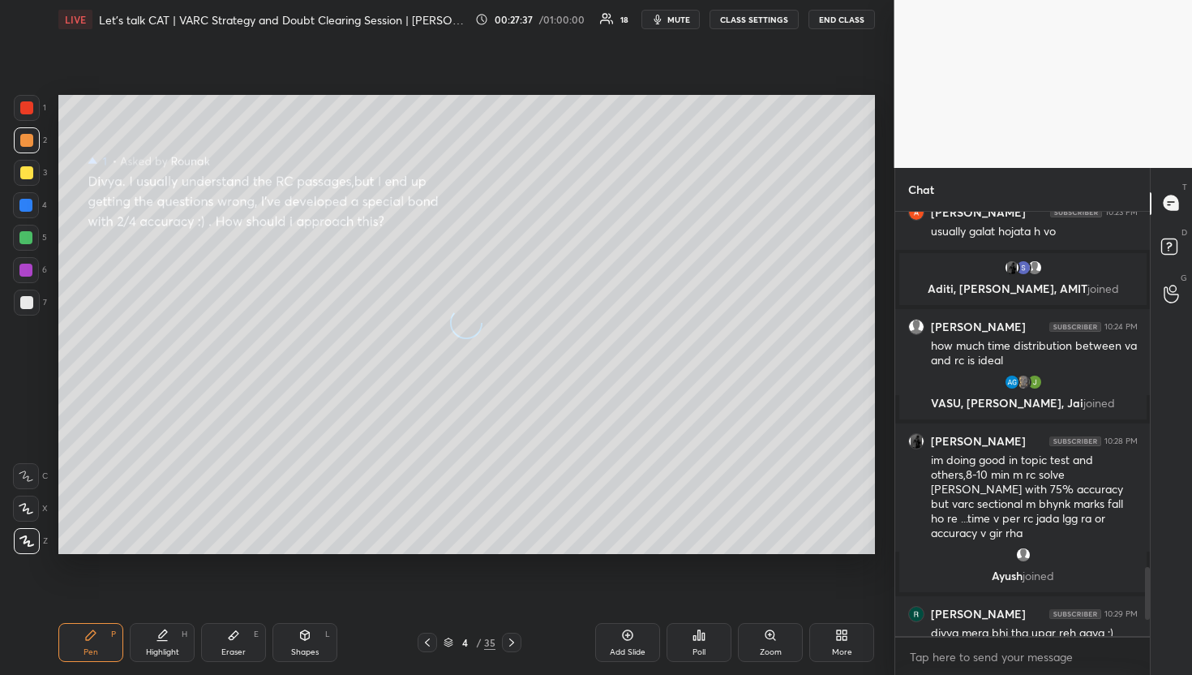
click at [1174, 202] on icon at bounding box center [1170, 202] width 15 height 15
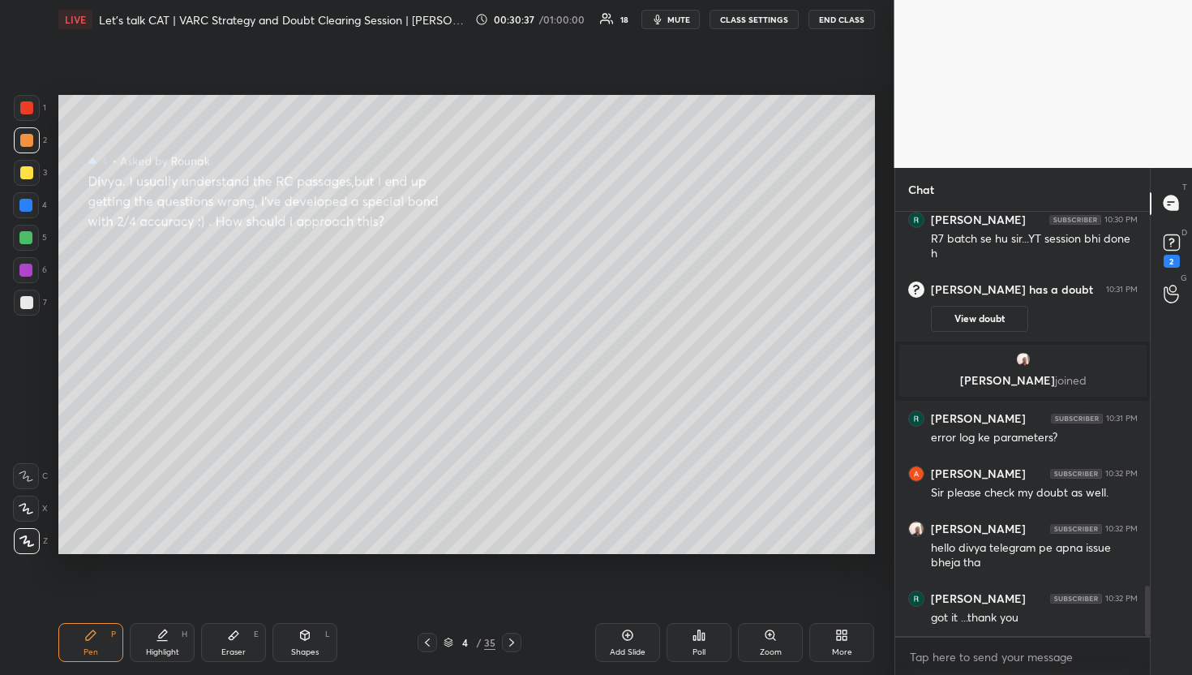
scroll to position [3200, 0]
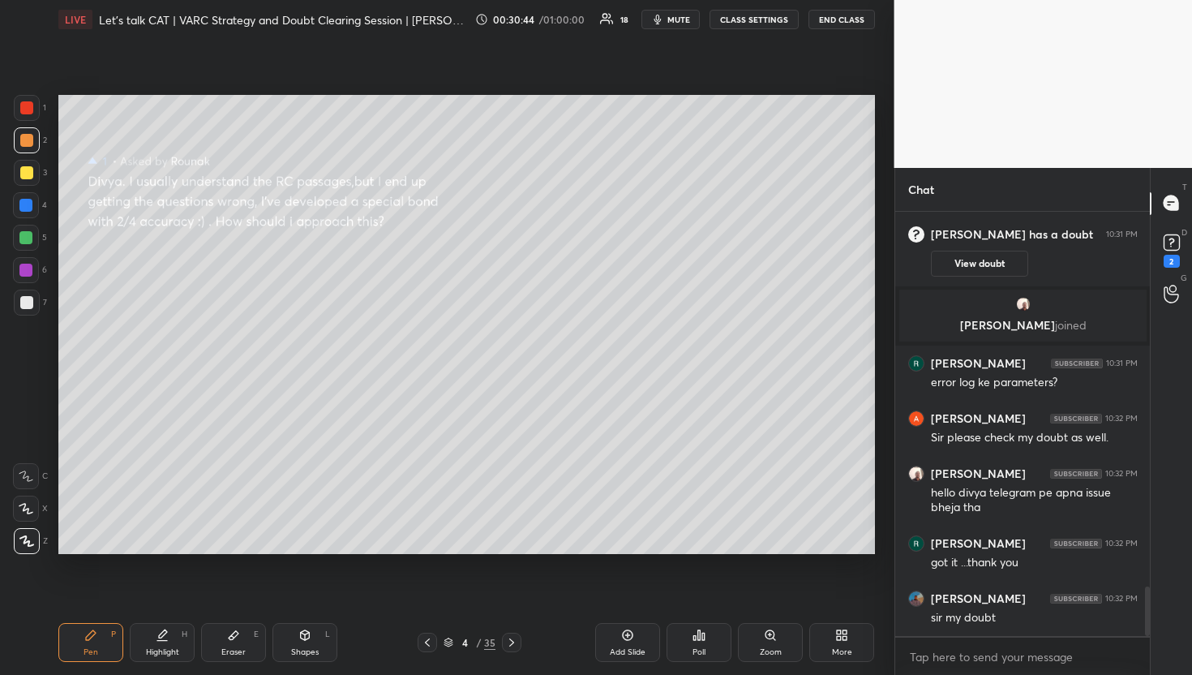
click at [624, 631] on icon at bounding box center [627, 634] width 13 height 13
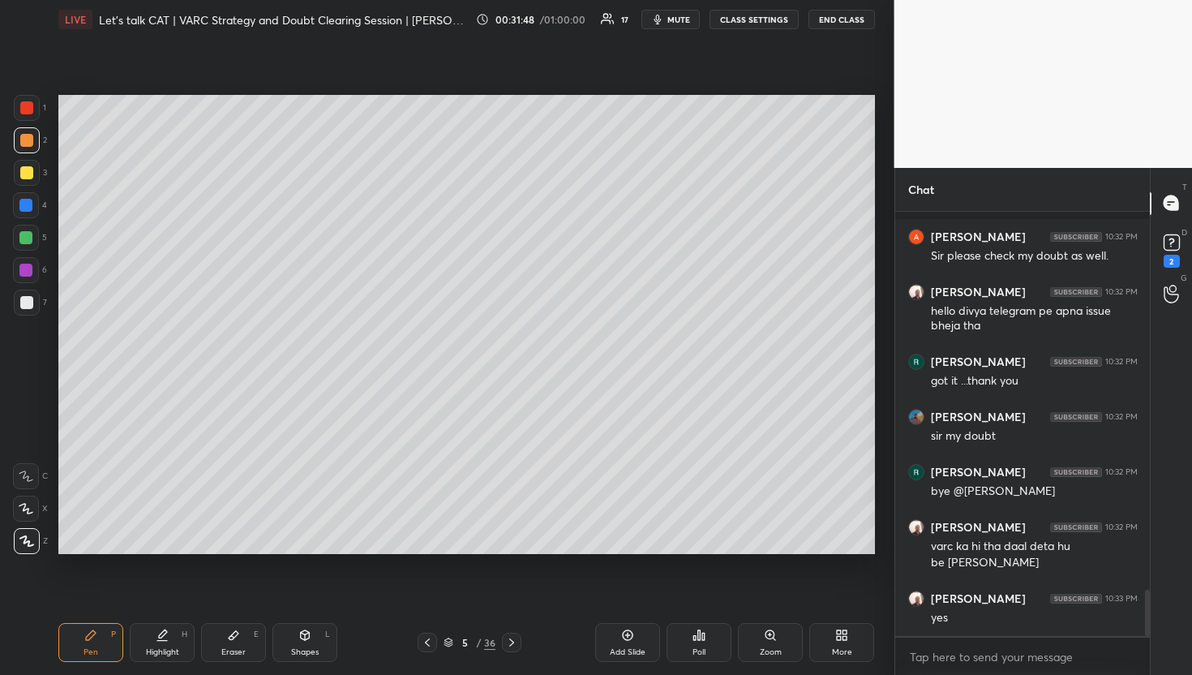
scroll to position [3466, 0]
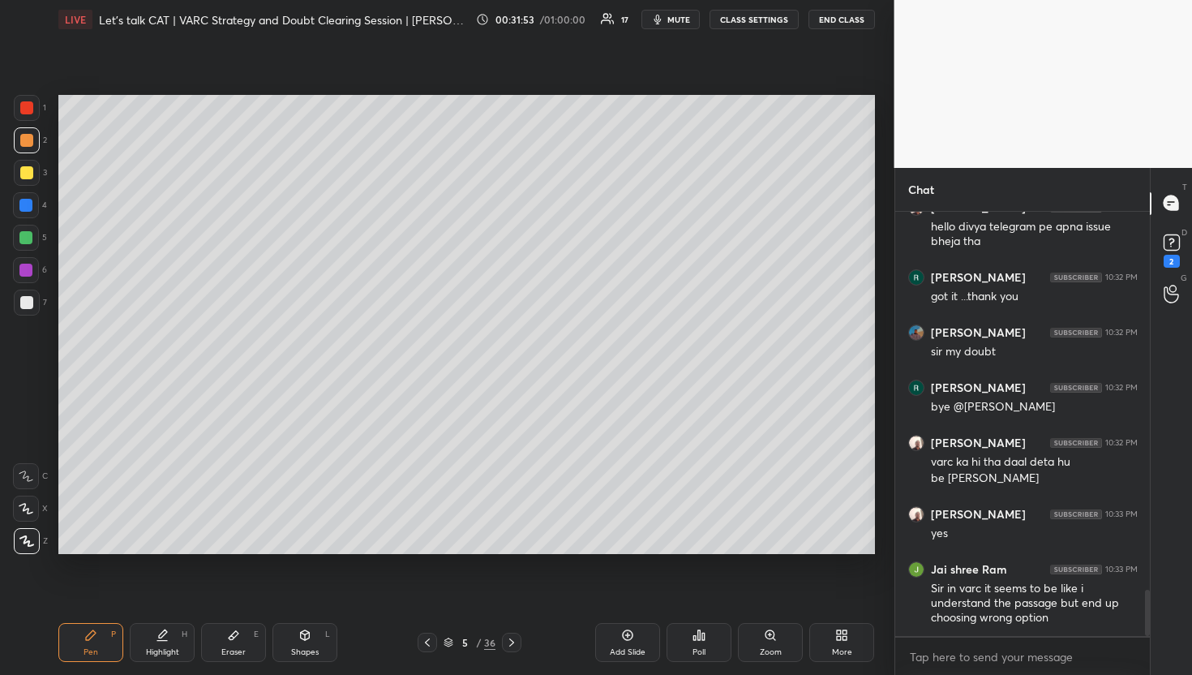
click at [431, 633] on div at bounding box center [427, 641] width 19 height 19
click at [432, 632] on div at bounding box center [427, 641] width 19 height 19
click at [499, 640] on div "3 / 36" at bounding box center [470, 641] width 104 height 19
click at [506, 638] on icon at bounding box center [511, 642] width 13 height 13
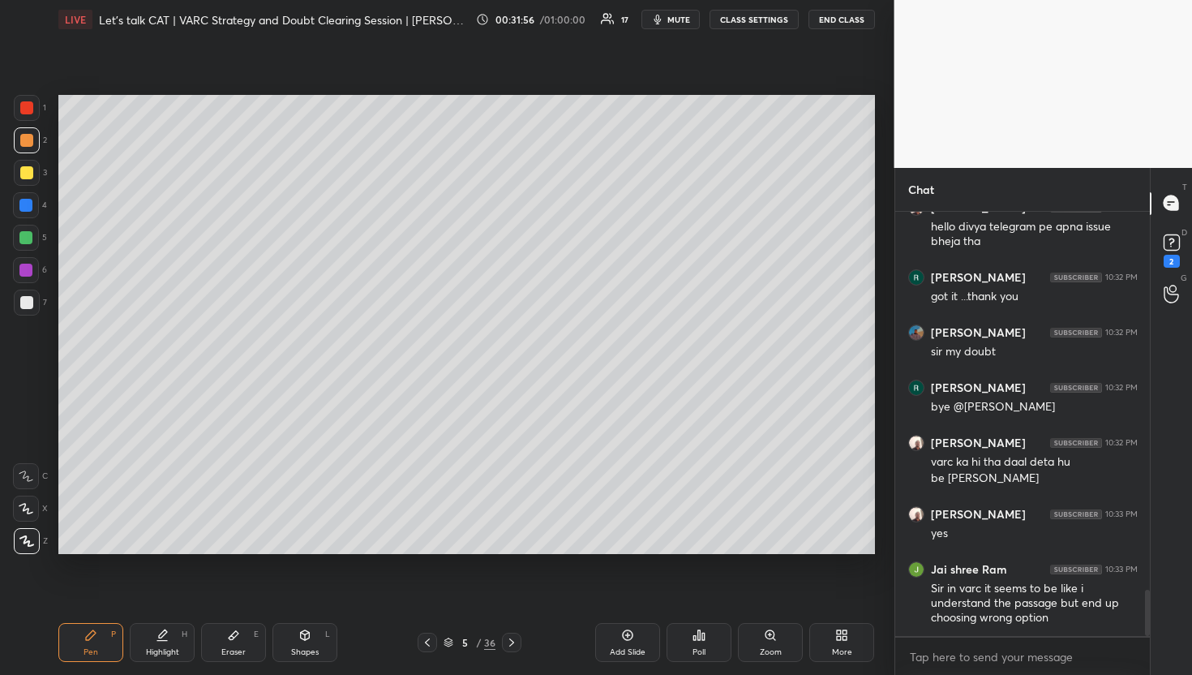
click at [512, 636] on icon at bounding box center [511, 642] width 13 height 13
click at [512, 637] on icon at bounding box center [511, 642] width 13 height 13
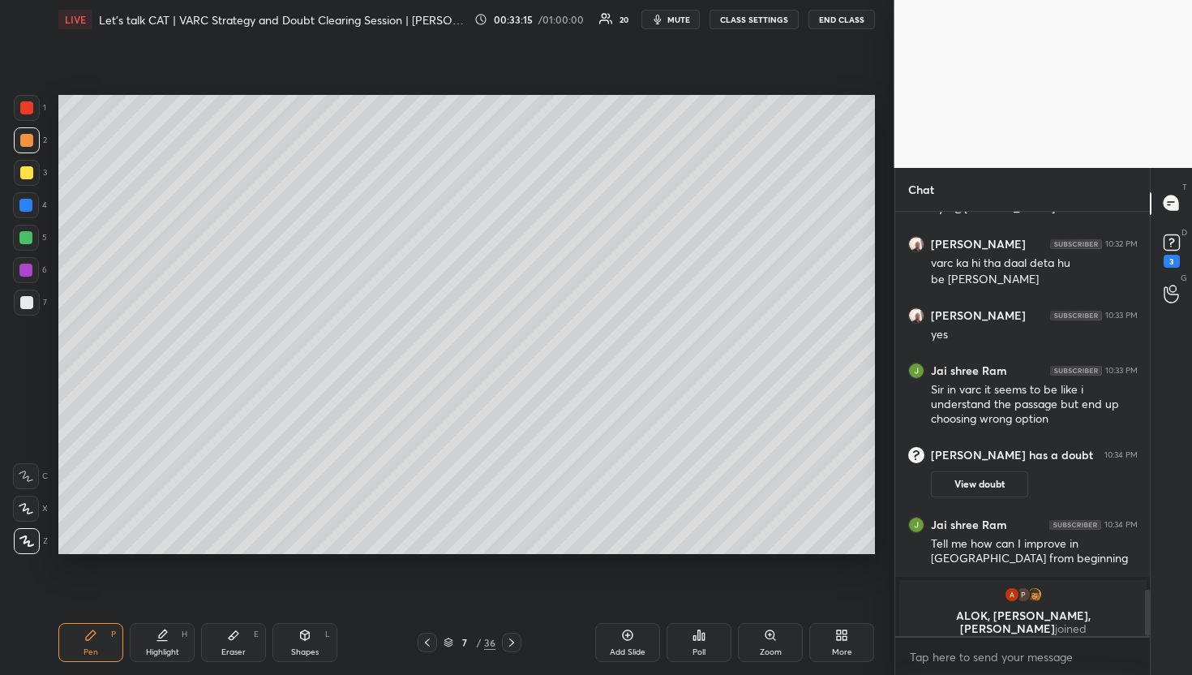
scroll to position [3492, 0]
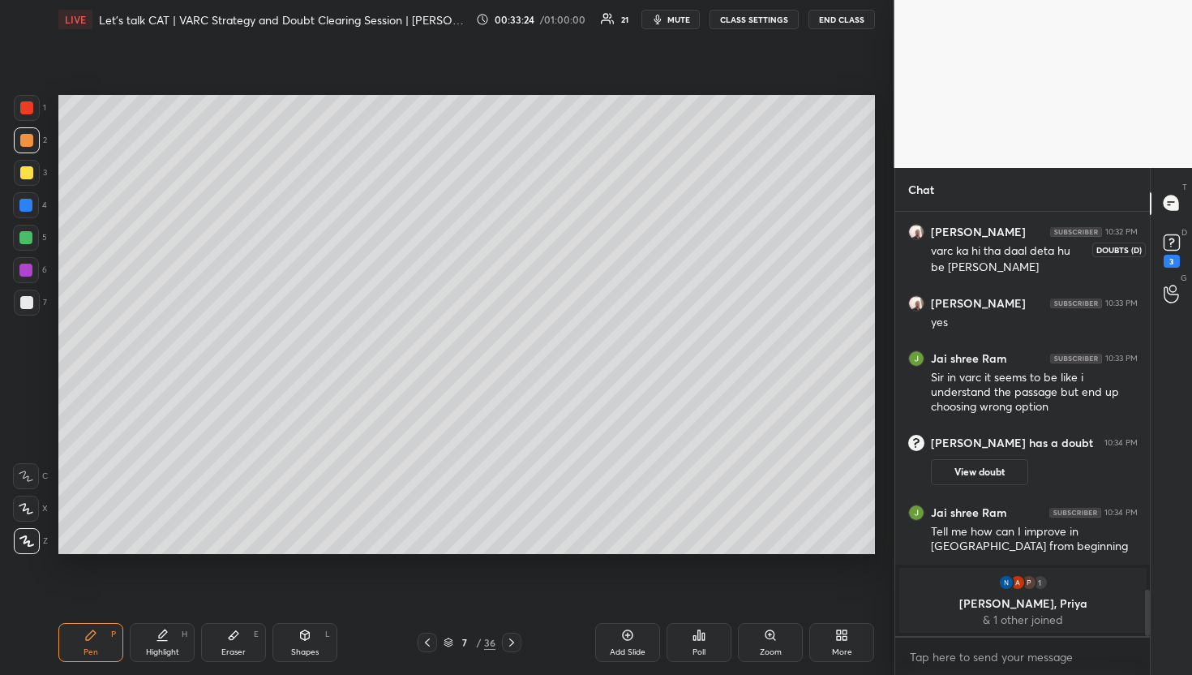
click at [1182, 242] on icon at bounding box center [1171, 242] width 24 height 24
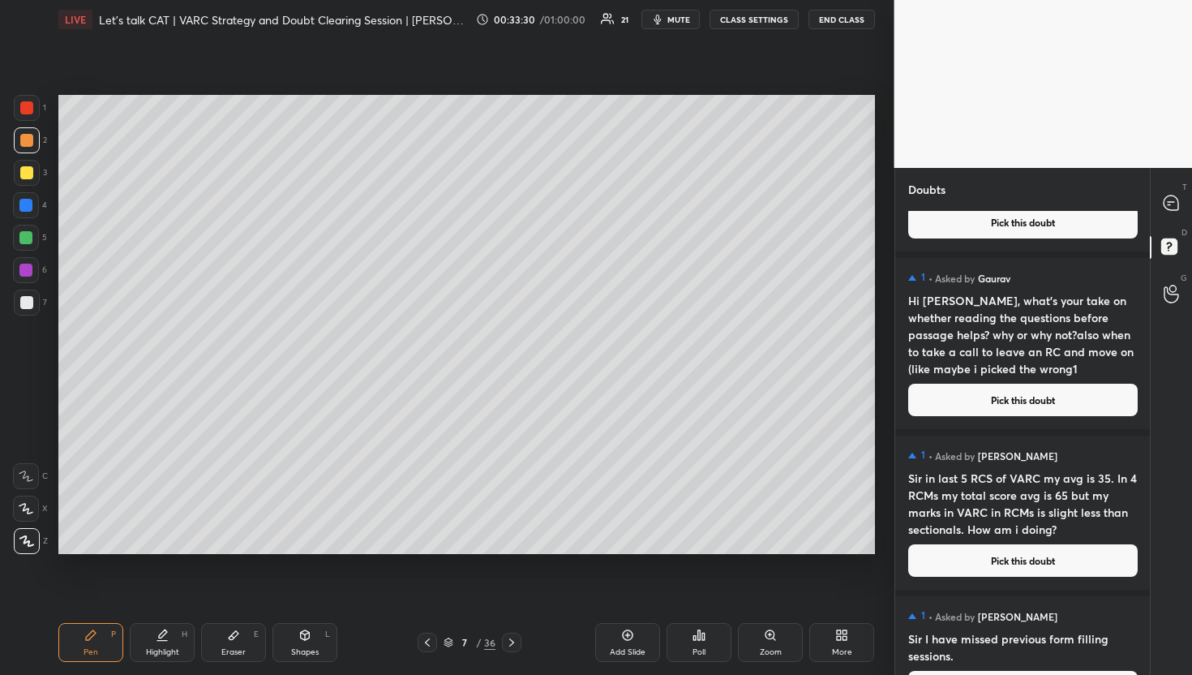
scroll to position [1997, 0]
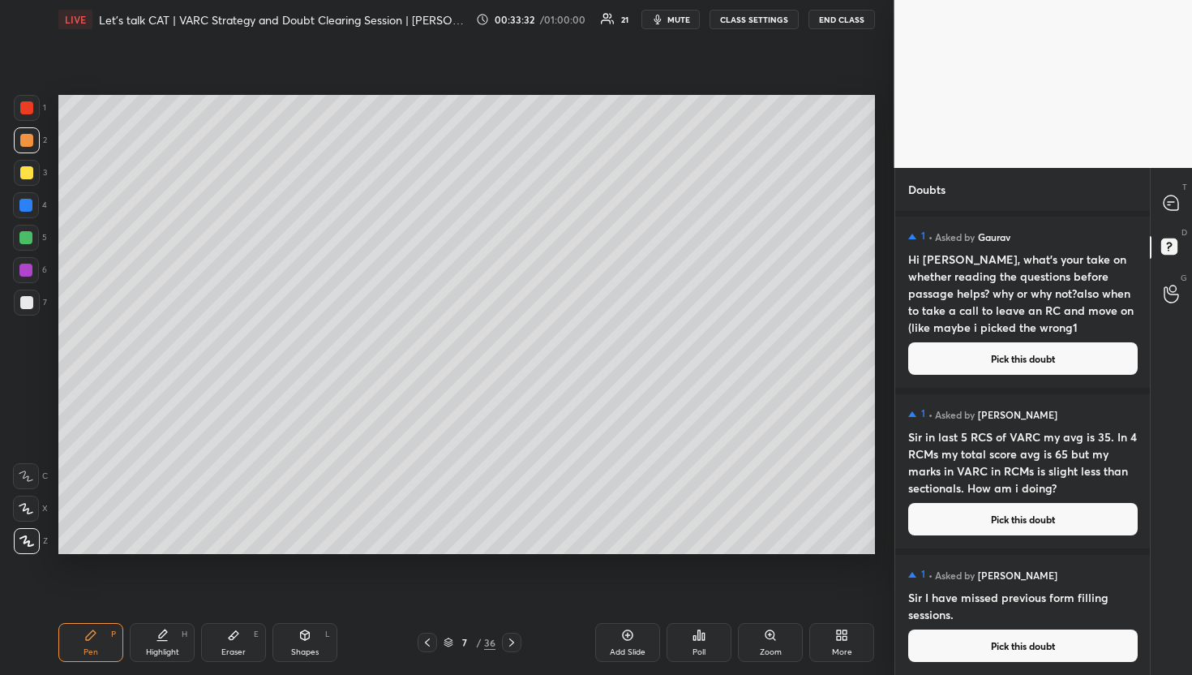
click at [1009, 516] on button "Pick this doubt" at bounding box center [1022, 519] width 229 height 32
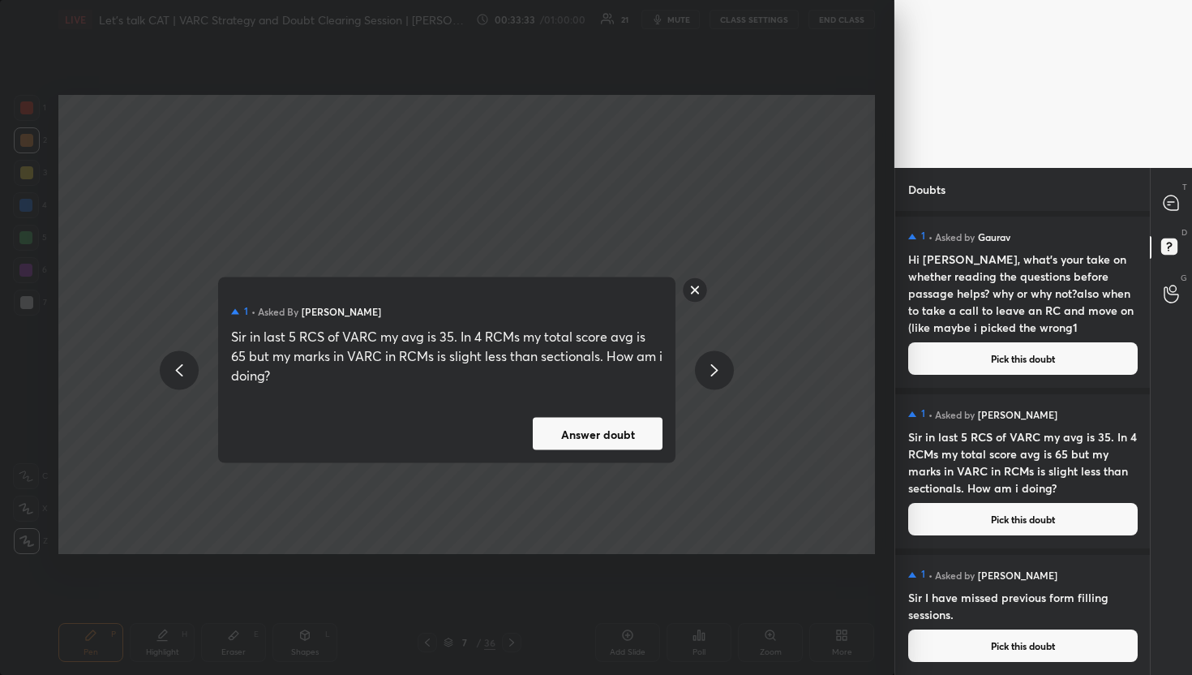
click at [632, 426] on button "Answer doubt" at bounding box center [598, 434] width 130 height 32
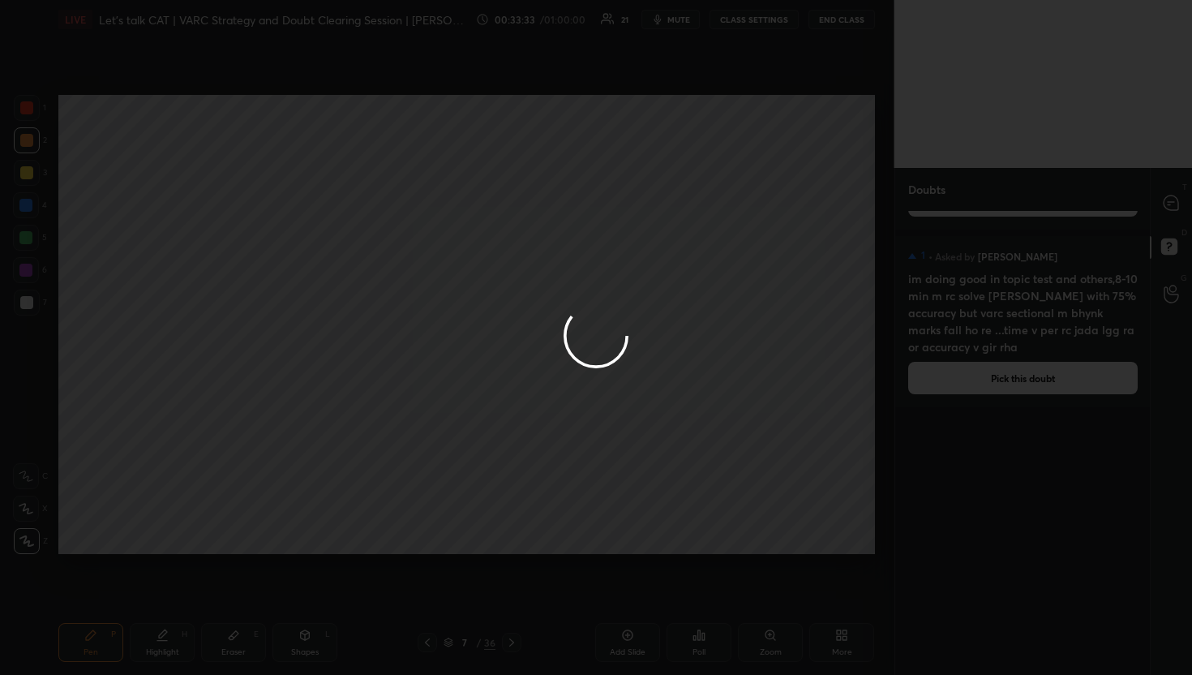
scroll to position [0, 0]
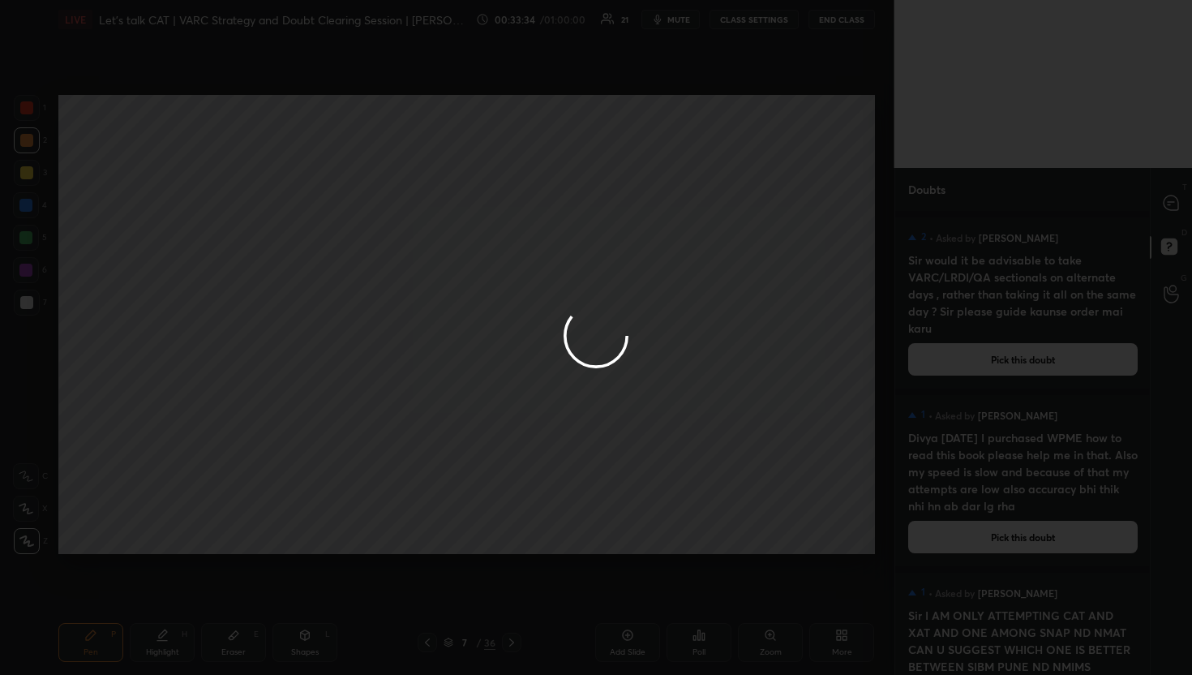
click at [1189, 191] on div at bounding box center [596, 337] width 1192 height 675
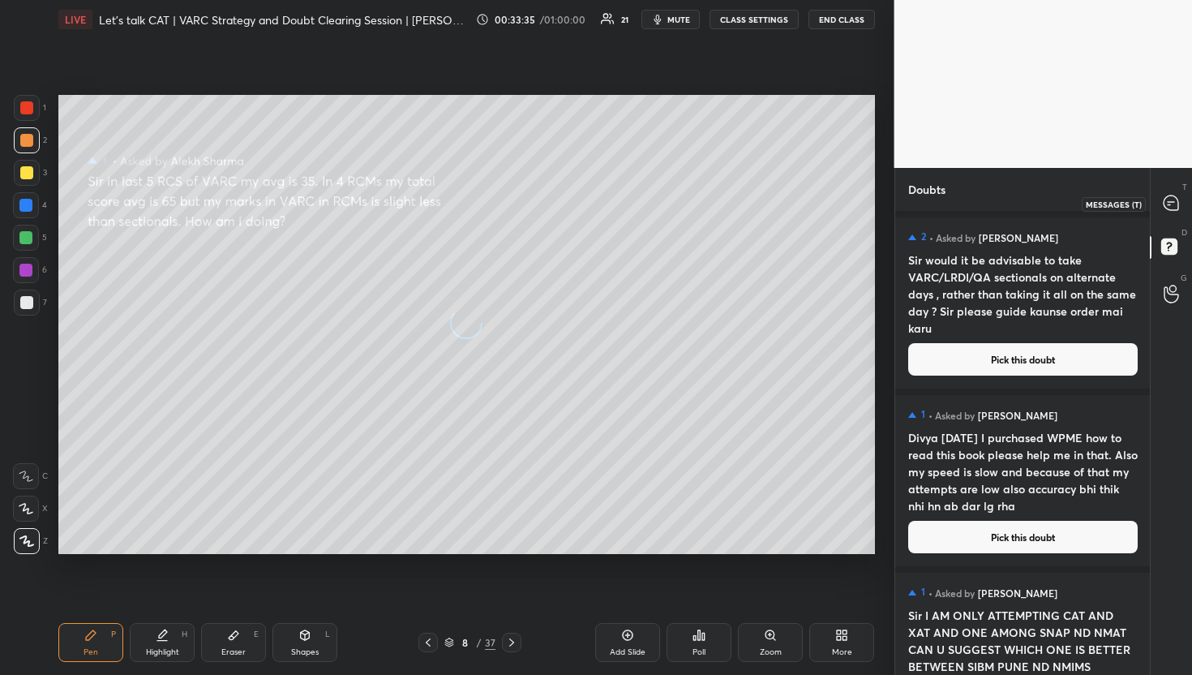
click at [1183, 195] on div at bounding box center [1171, 203] width 32 height 29
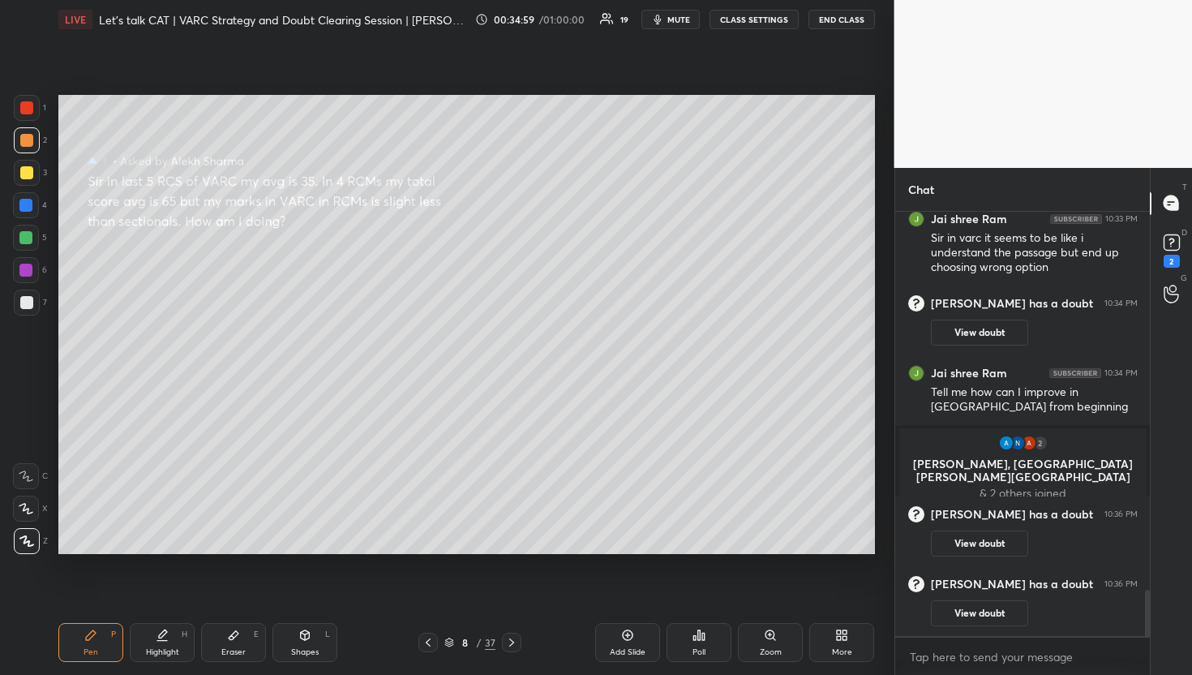
scroll to position [3517, 0]
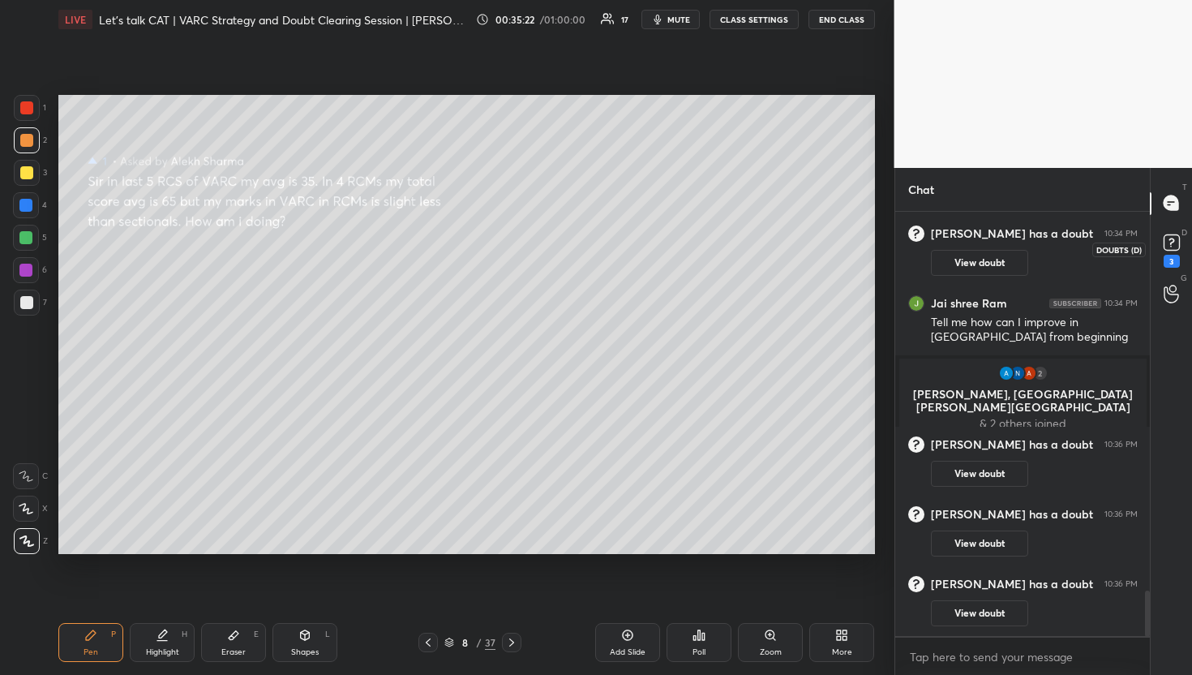
click at [1185, 238] on div "3" at bounding box center [1171, 248] width 32 height 29
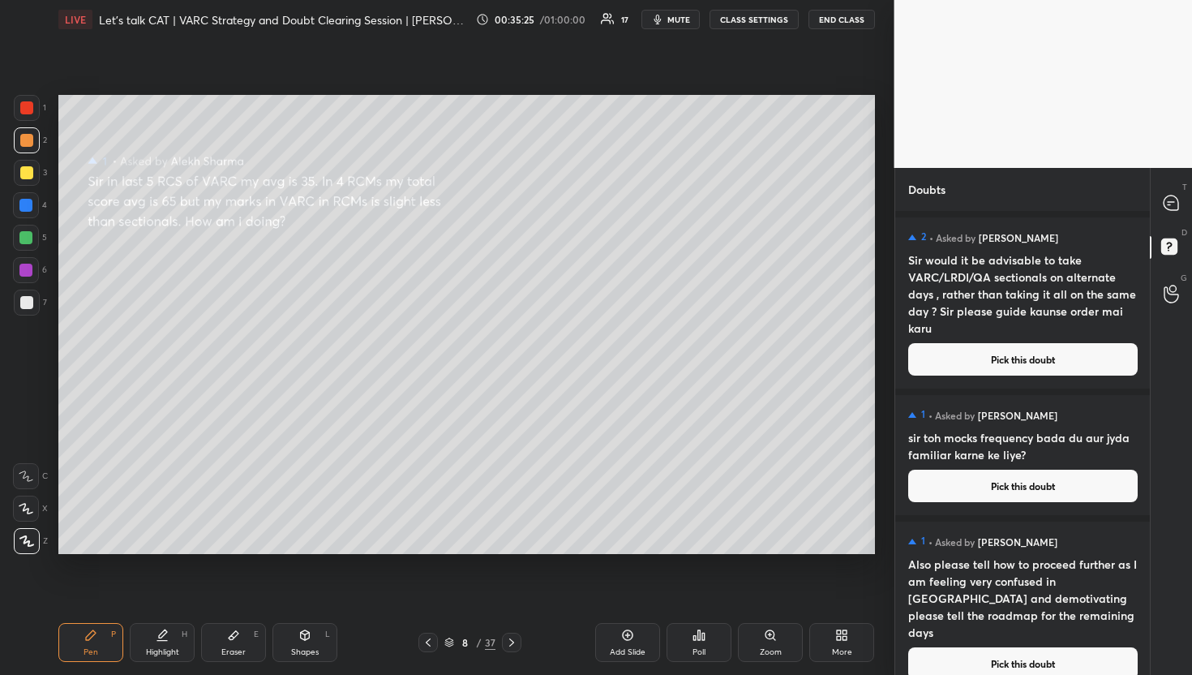
click at [1082, 480] on button "Pick this doubt" at bounding box center [1022, 485] width 229 height 32
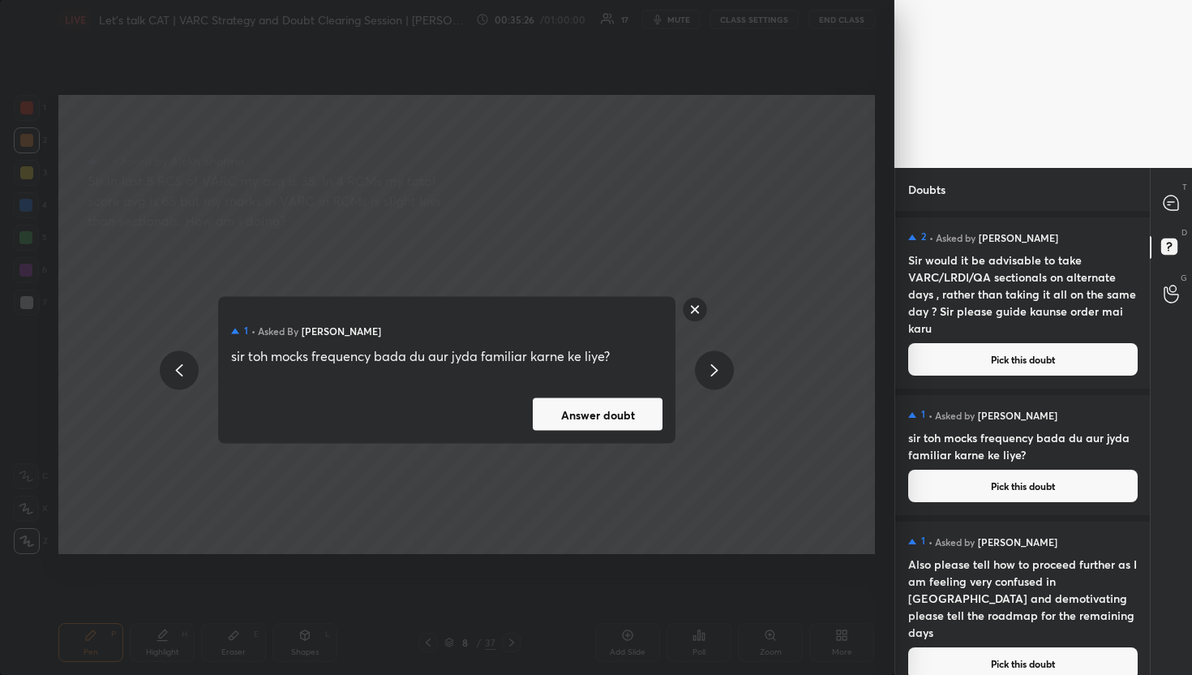
click at [609, 396] on div "1 • Asked by [PERSON_NAME] sir toh mocks frequency bada du aur jyda familiar ka…" at bounding box center [446, 370] width 457 height 147
click at [613, 420] on button "Answer doubt" at bounding box center [598, 414] width 130 height 32
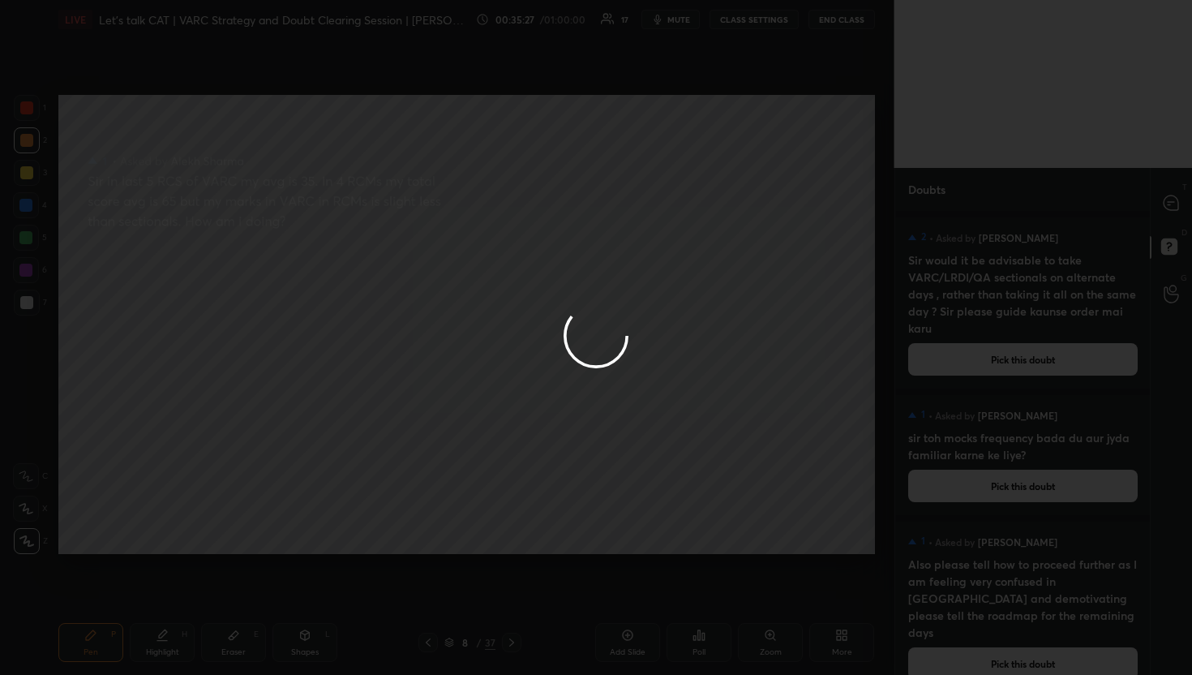
click at [1172, 211] on div at bounding box center [596, 337] width 1192 height 675
click at [1172, 211] on icon at bounding box center [1171, 203] width 17 height 17
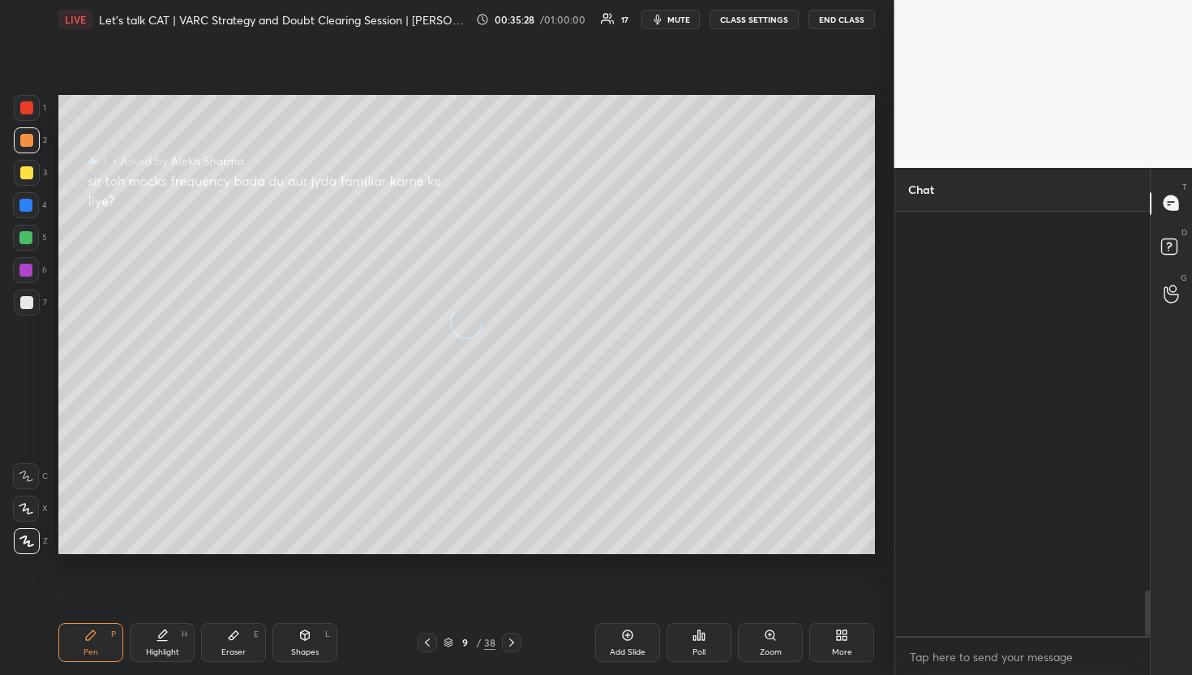
click at [1172, 211] on icon at bounding box center [1171, 203] width 17 height 17
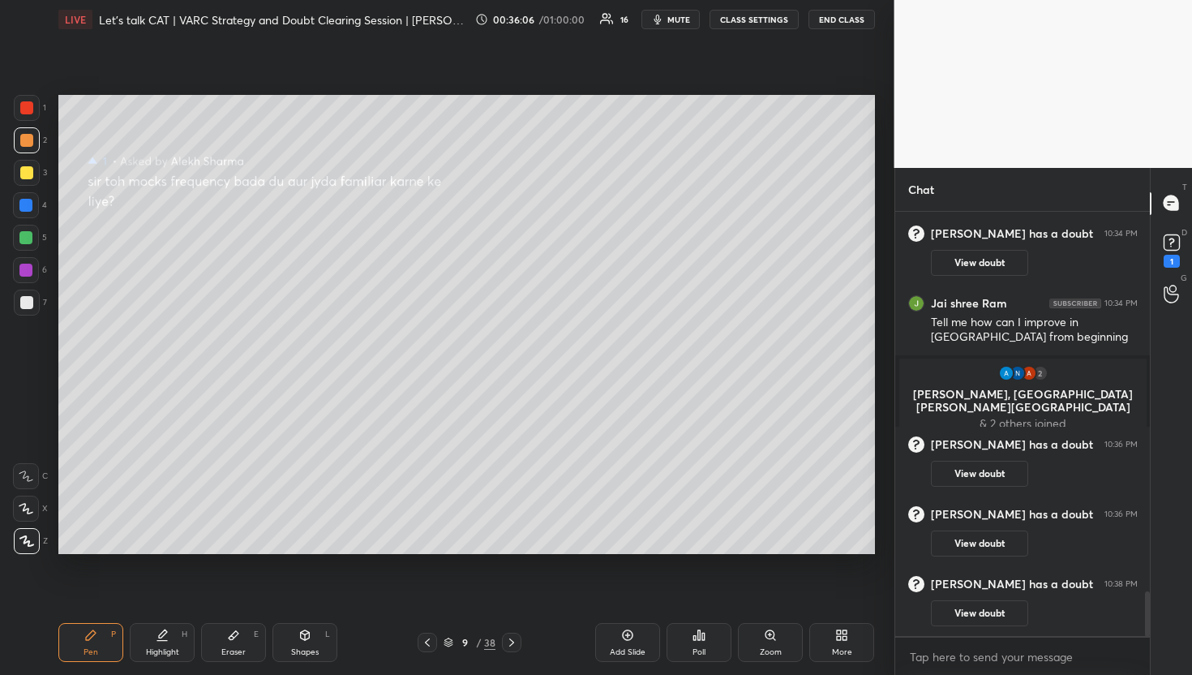
scroll to position [3470, 0]
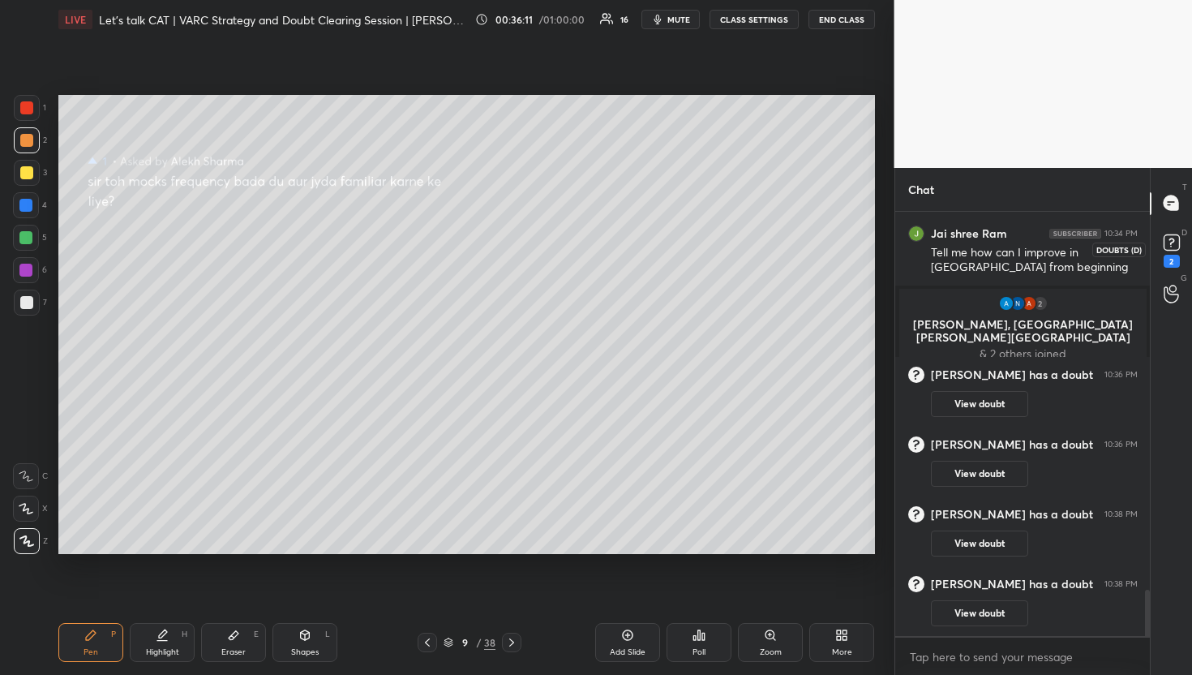
click at [1166, 250] on rect at bounding box center [1170, 241] width 15 height 15
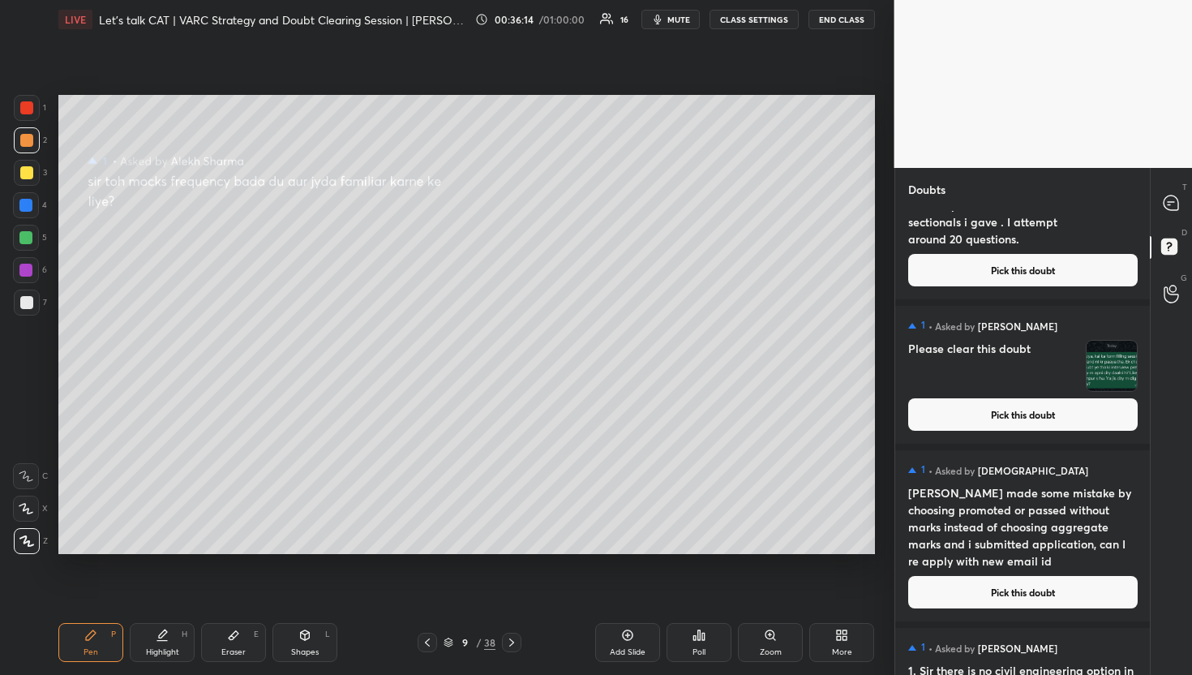
scroll to position [2513, 0]
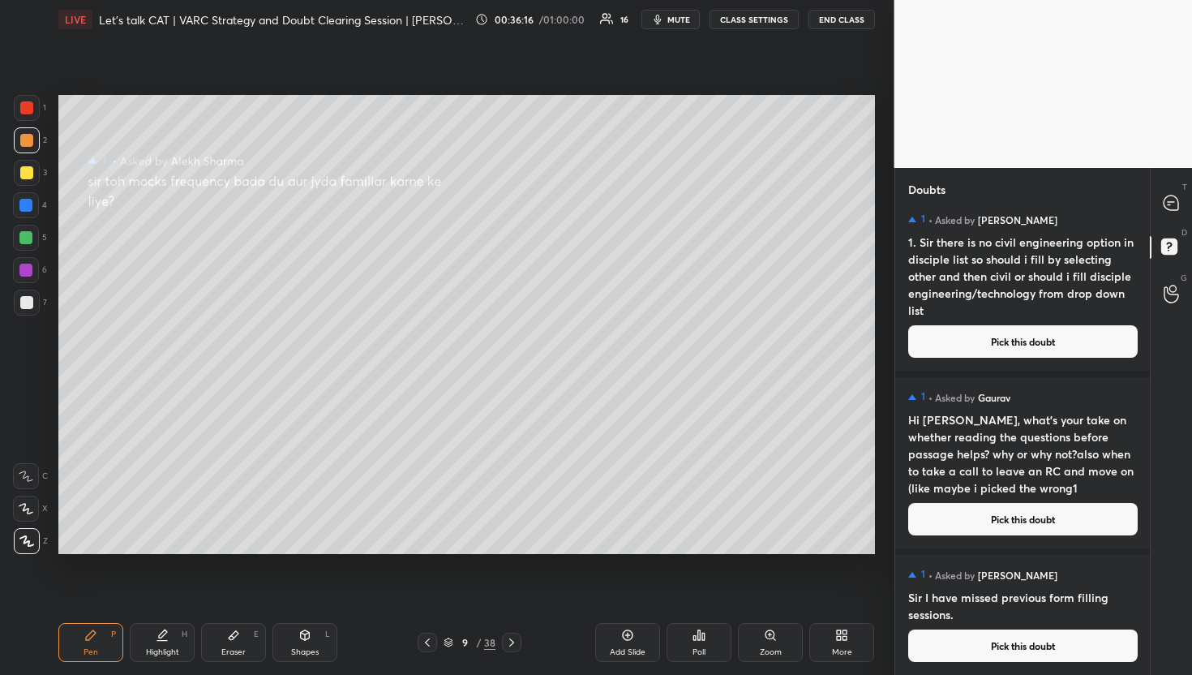
click at [986, 518] on button "Pick this doubt" at bounding box center [1022, 519] width 229 height 32
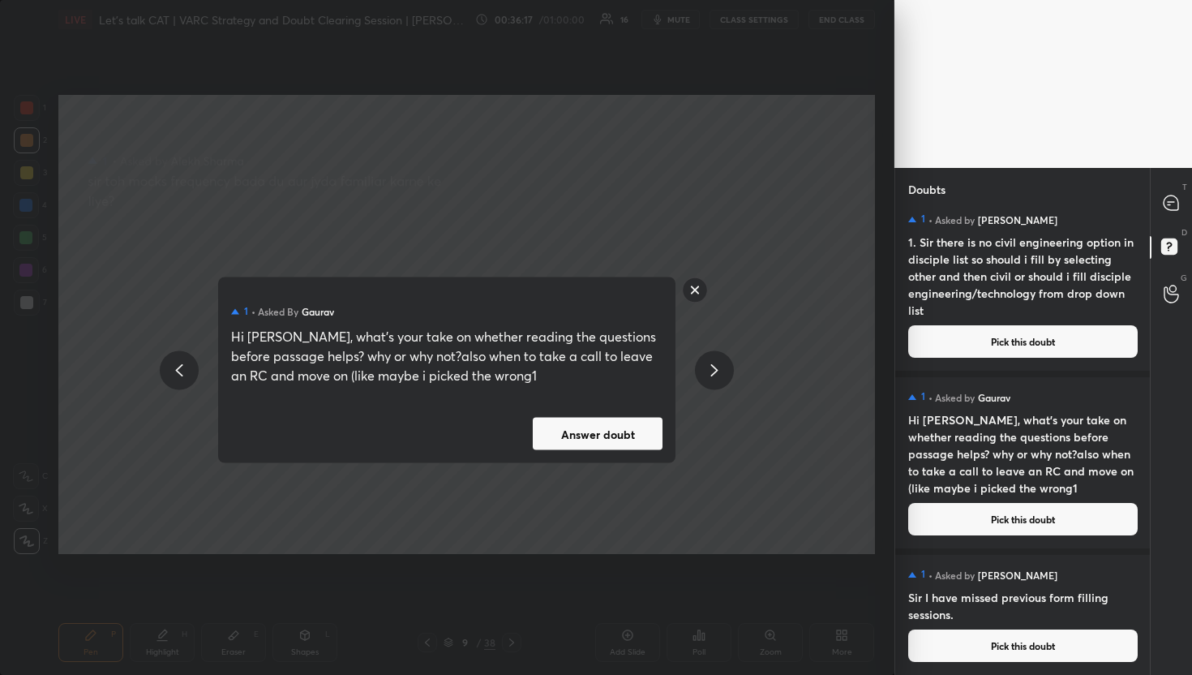
click at [658, 420] on button "Answer doubt" at bounding box center [598, 434] width 130 height 32
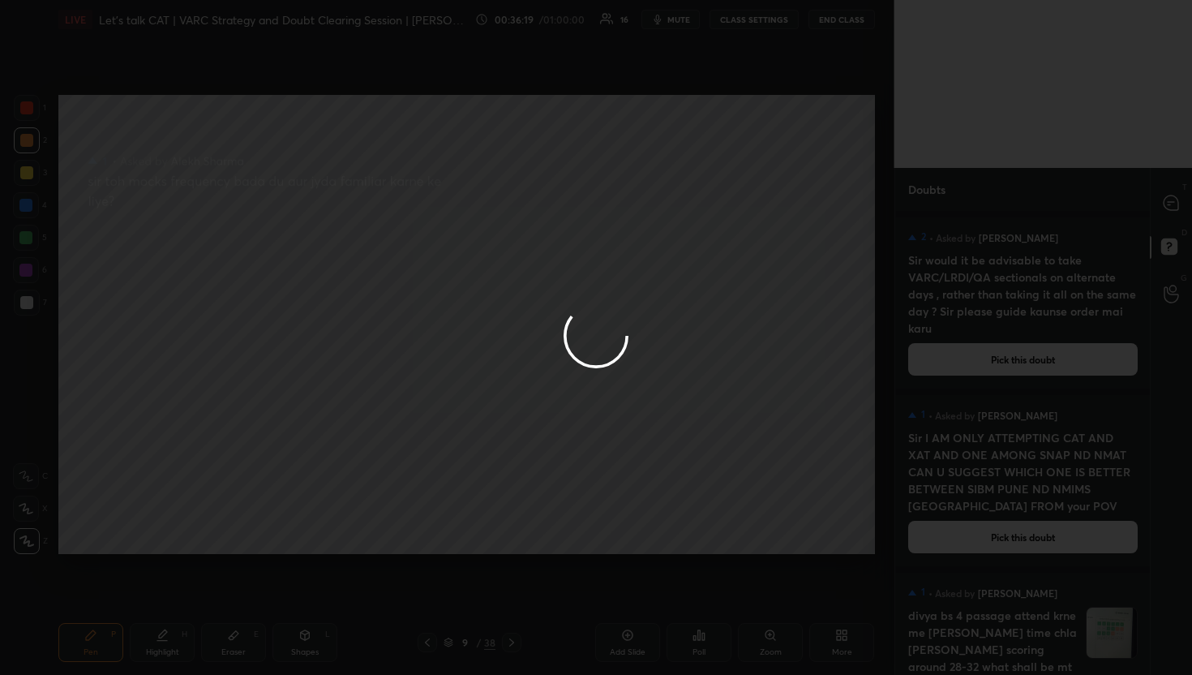
click at [1171, 199] on div at bounding box center [596, 337] width 1192 height 675
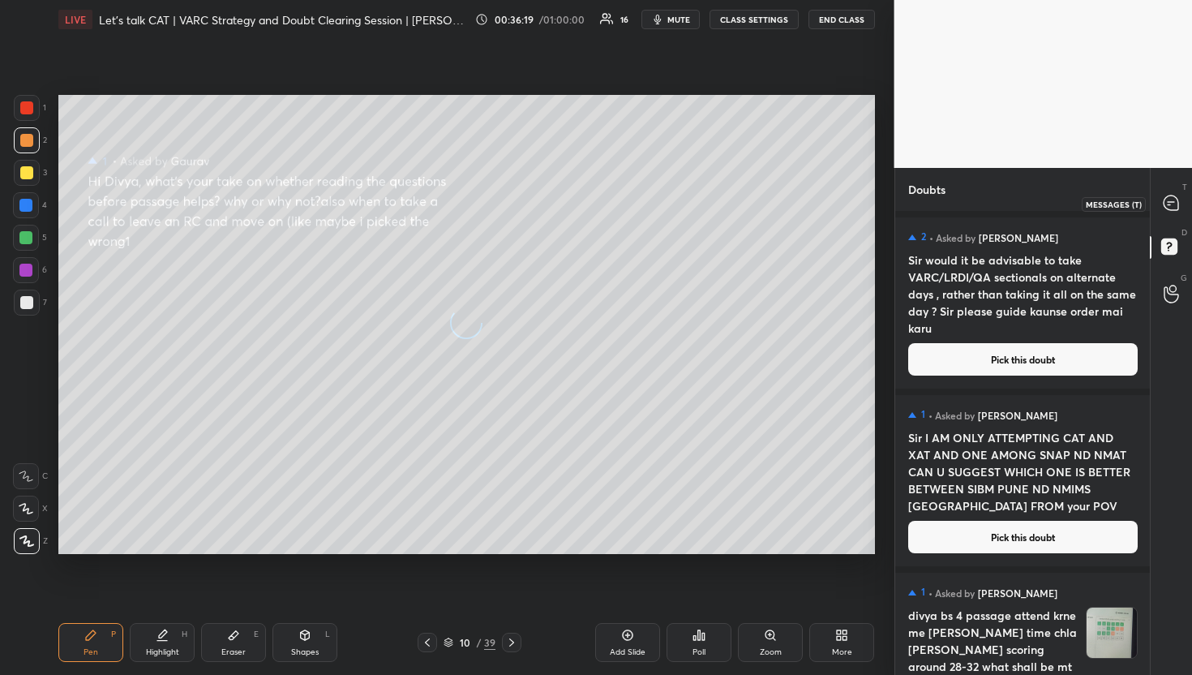
click at [1171, 199] on icon at bounding box center [1170, 202] width 15 height 15
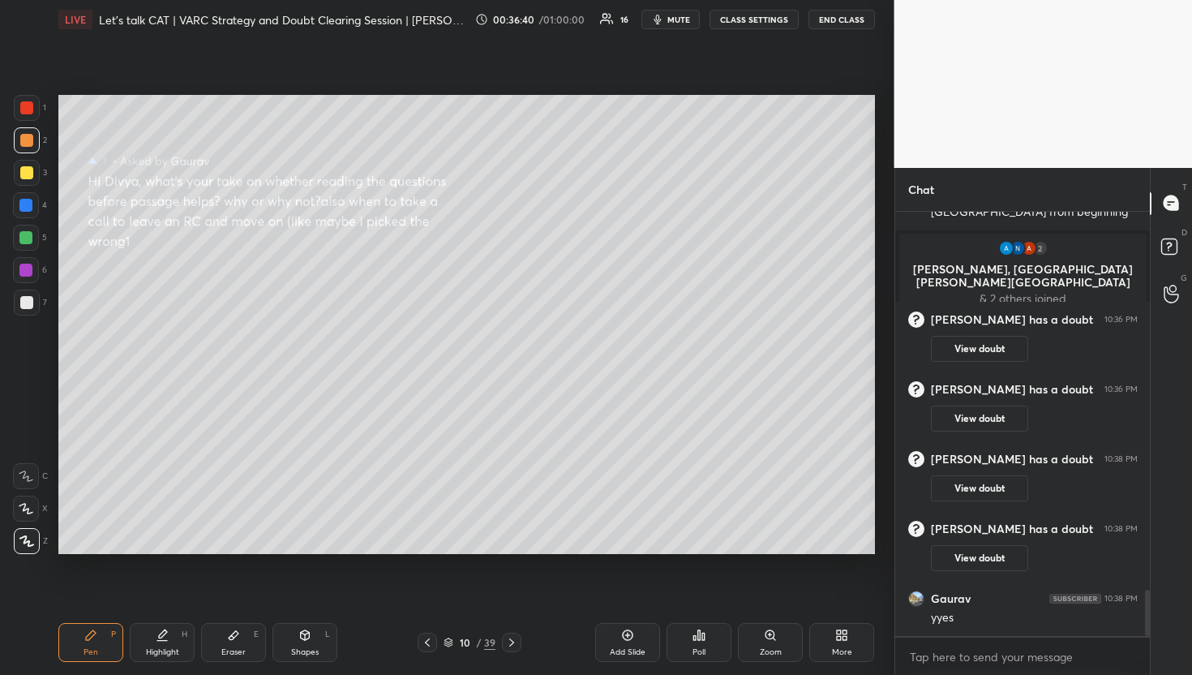
scroll to position [3529, 0]
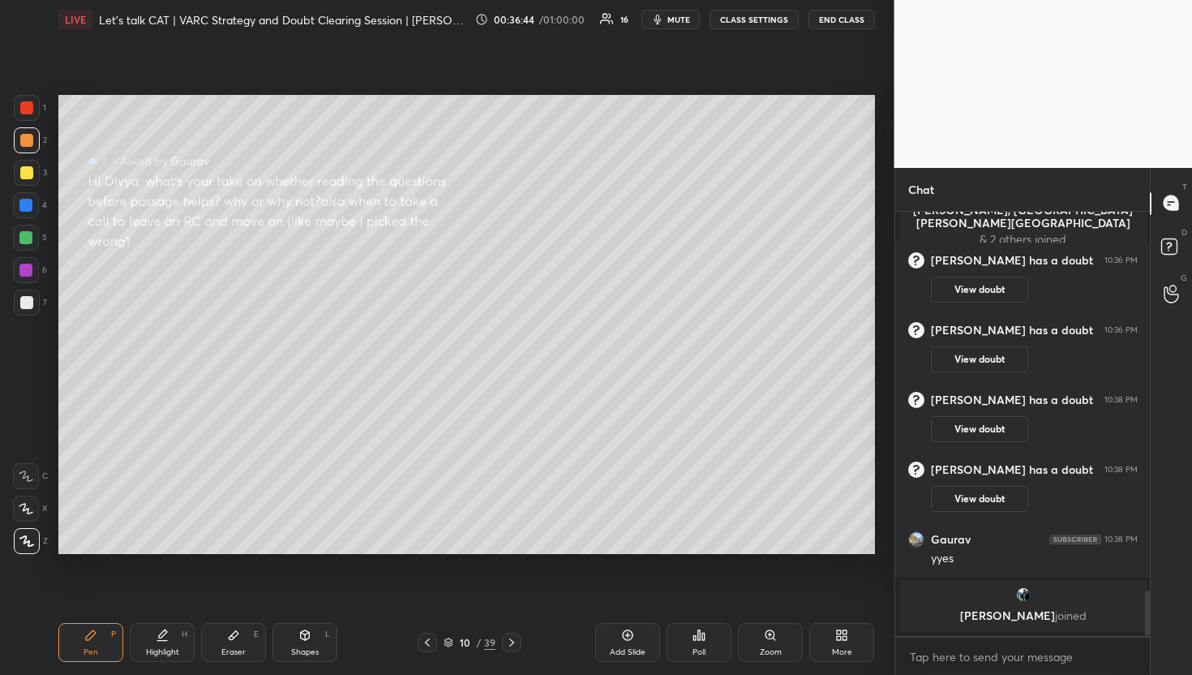
click at [32, 179] on div at bounding box center [27, 173] width 26 height 26
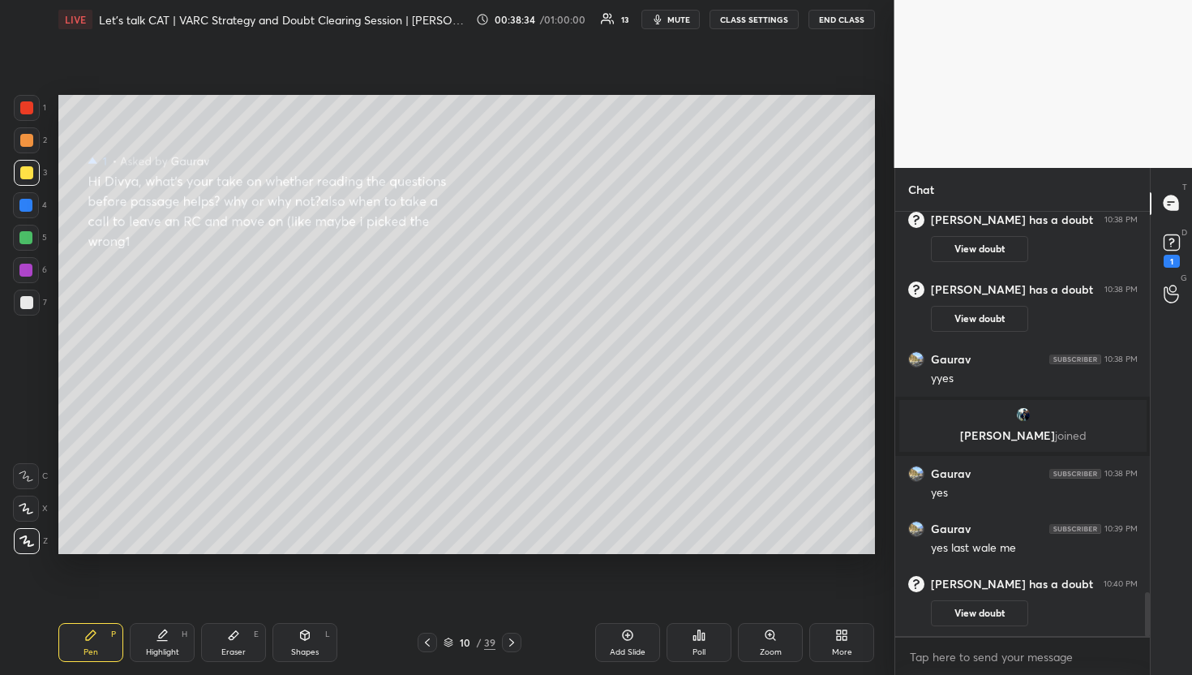
scroll to position [3688, 0]
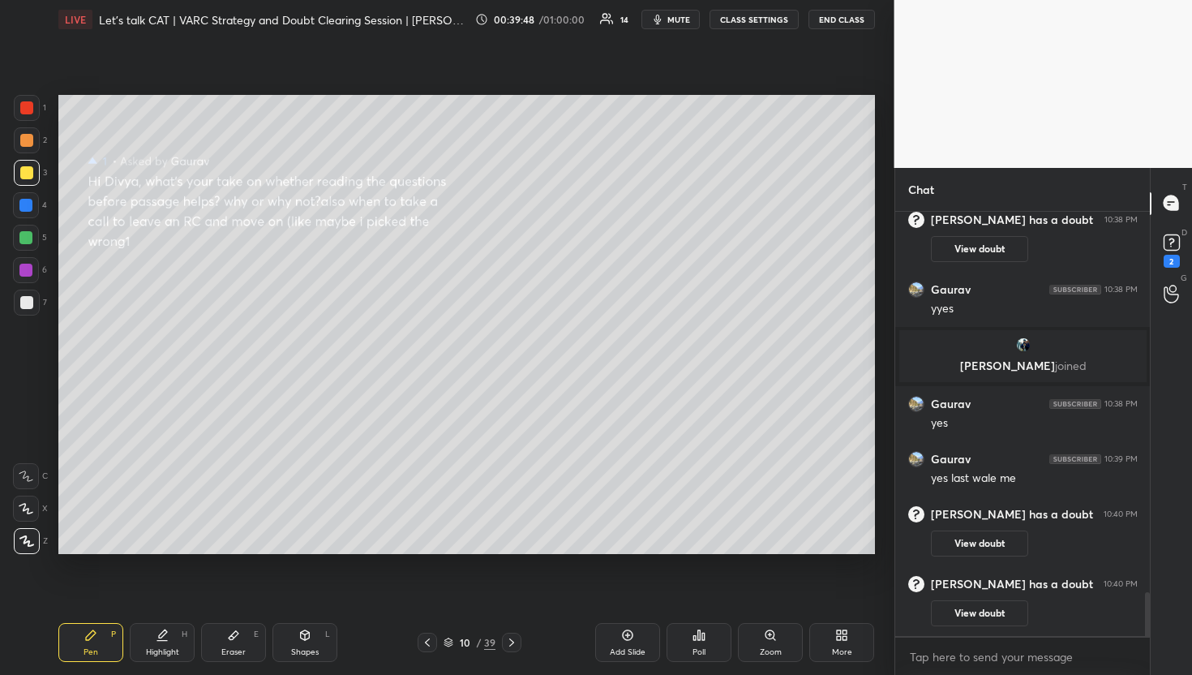
drag, startPoint x: 608, startPoint y: 637, endPoint x: 598, endPoint y: 636, distance: 9.8
click at [602, 636] on div "Add Slide" at bounding box center [627, 642] width 65 height 39
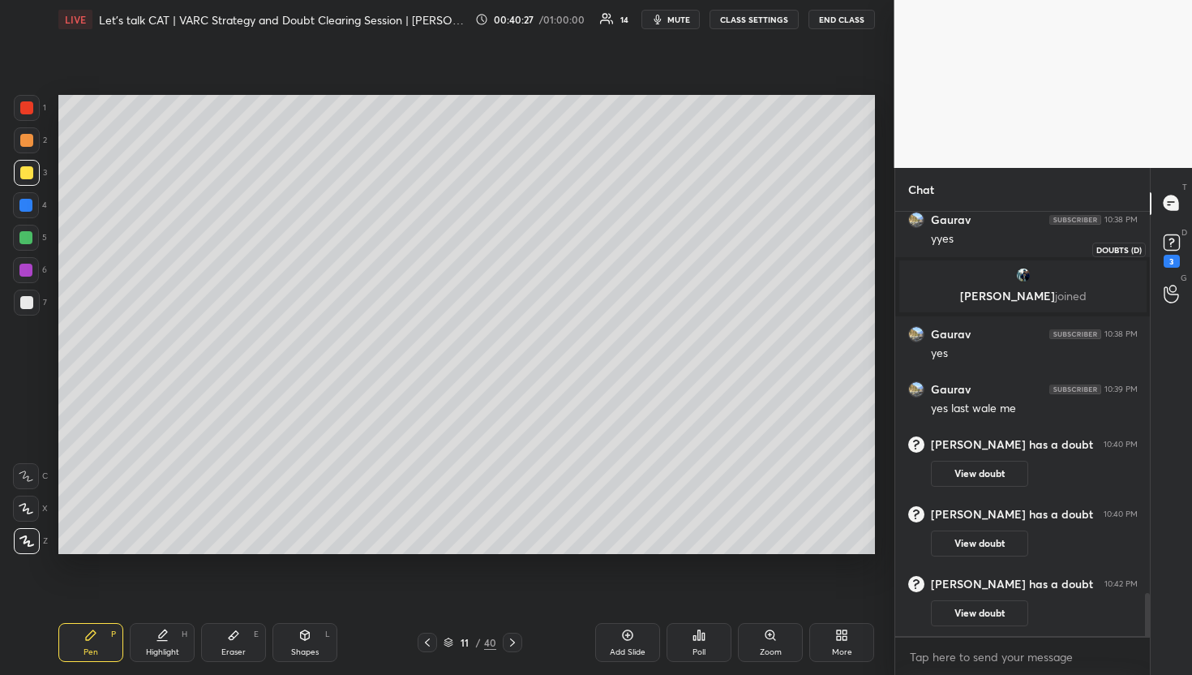
click at [1176, 253] on icon at bounding box center [1171, 242] width 24 height 24
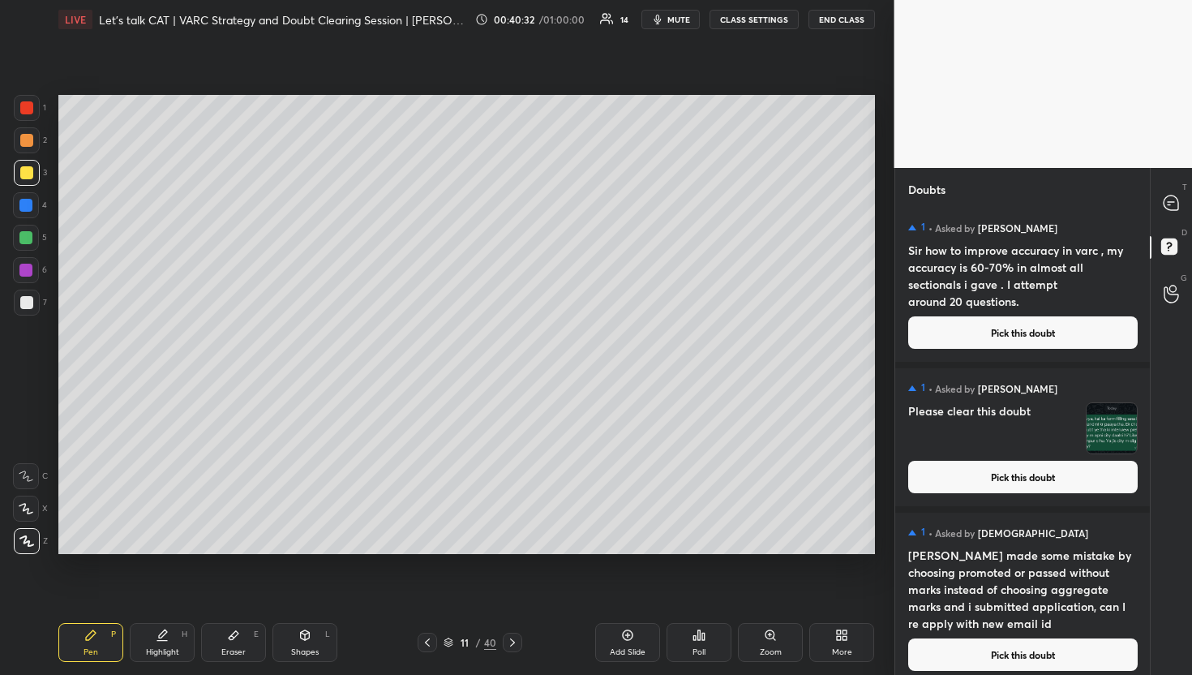
scroll to position [2418, 0]
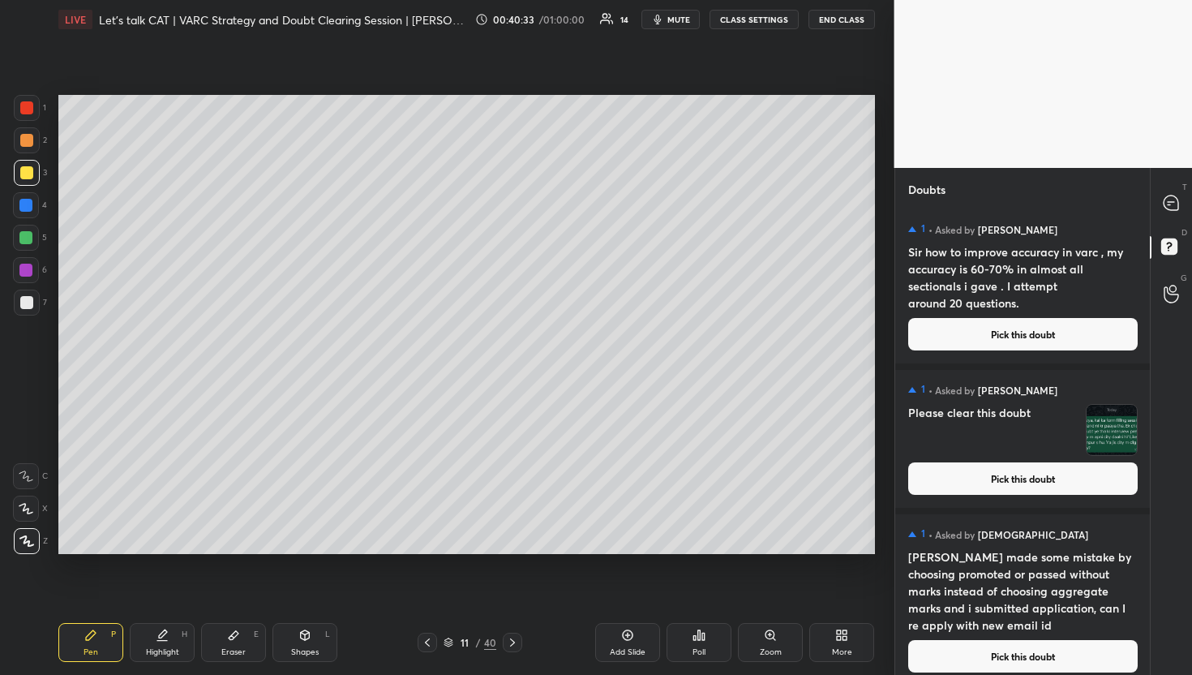
click at [1005, 469] on button "Pick this doubt" at bounding box center [1022, 478] width 229 height 32
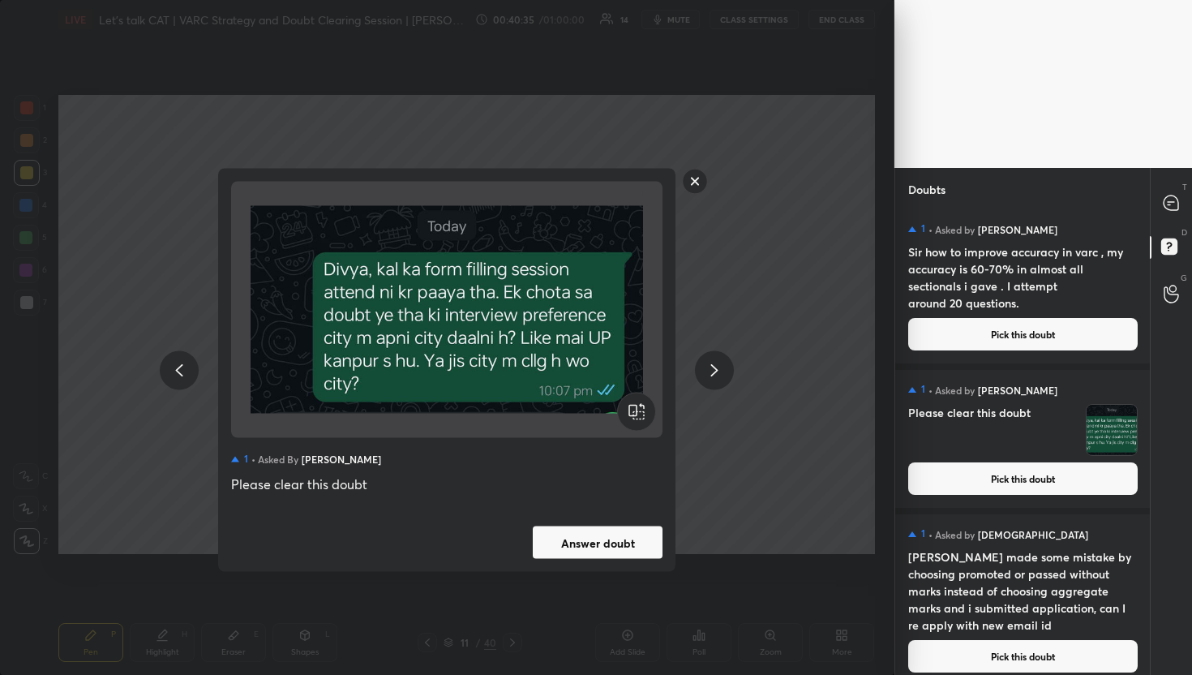
click at [690, 180] on rect at bounding box center [695, 181] width 25 height 25
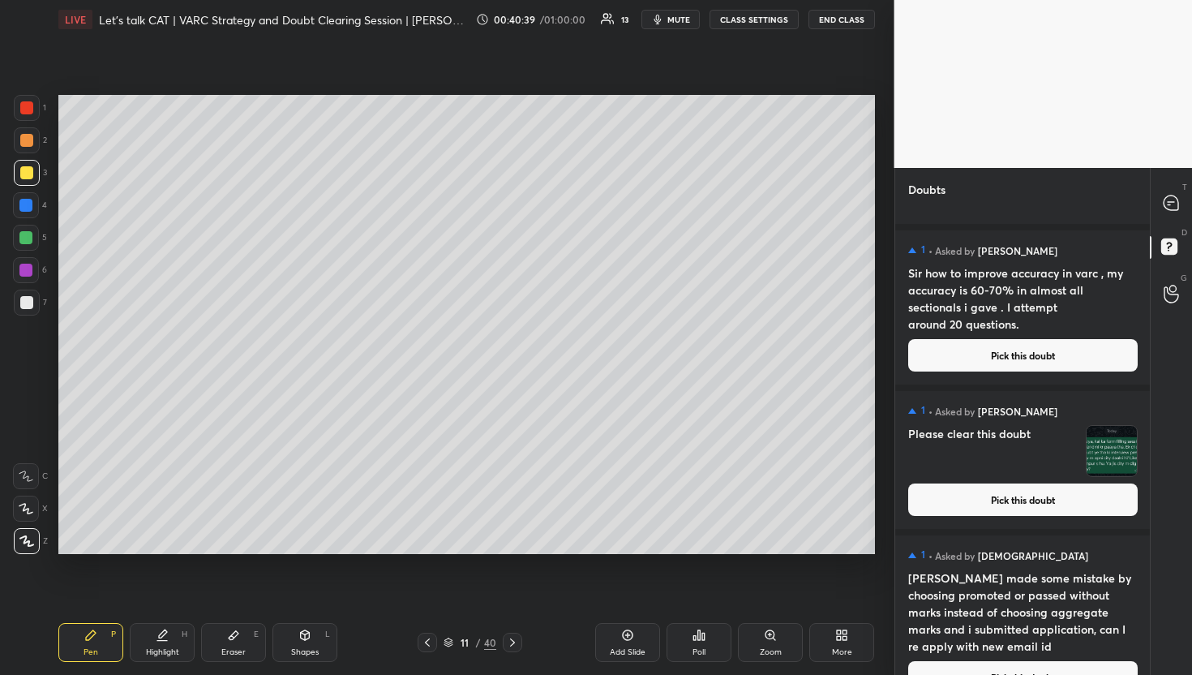
scroll to position [2389, 0]
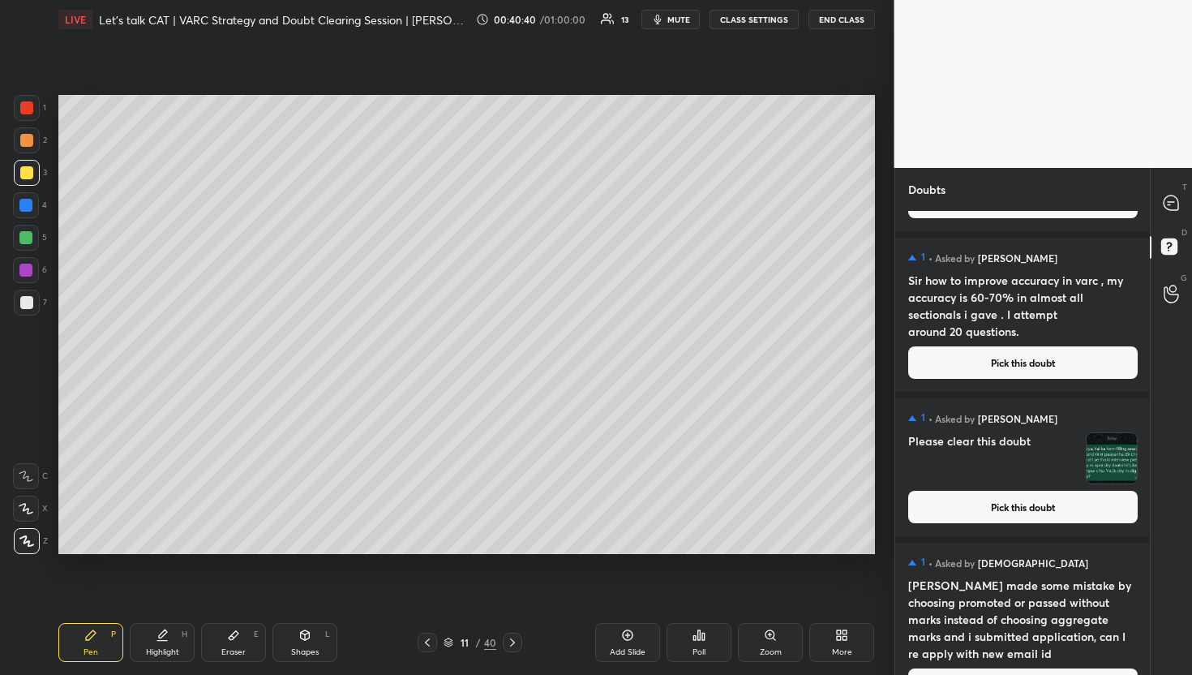
click at [971, 364] on button "Pick this doubt" at bounding box center [1022, 362] width 229 height 32
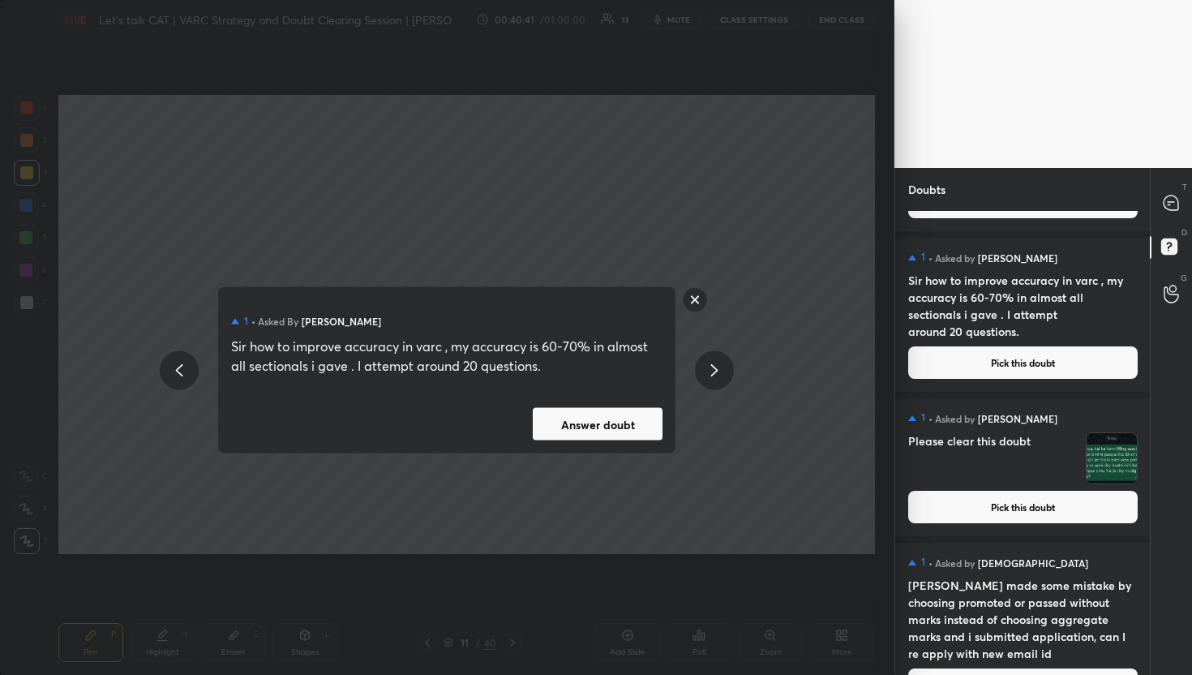
click at [647, 435] on button "Answer doubt" at bounding box center [598, 424] width 130 height 32
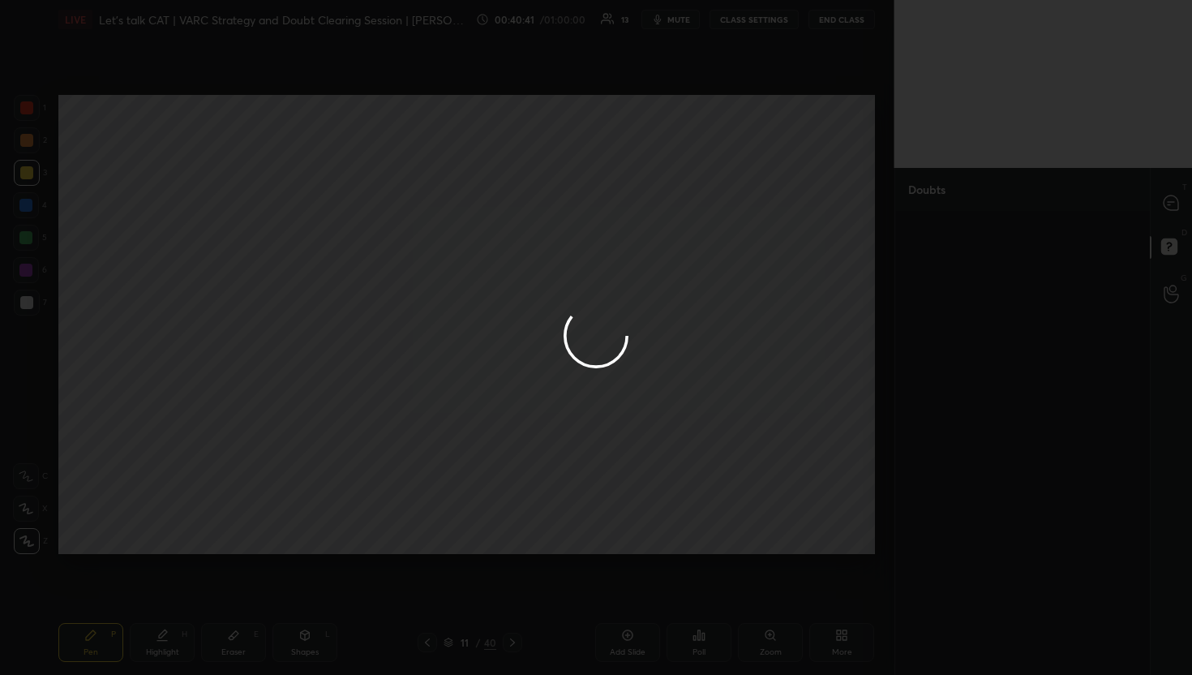
scroll to position [0, 0]
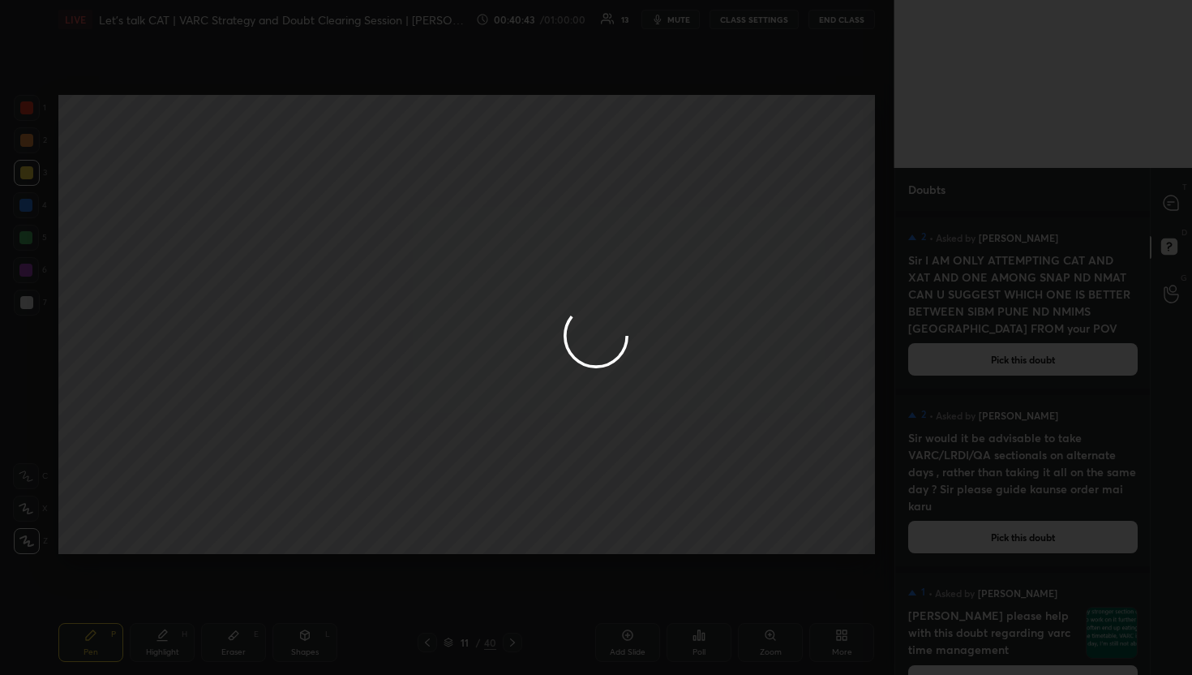
click at [1171, 208] on div at bounding box center [596, 337] width 1192 height 675
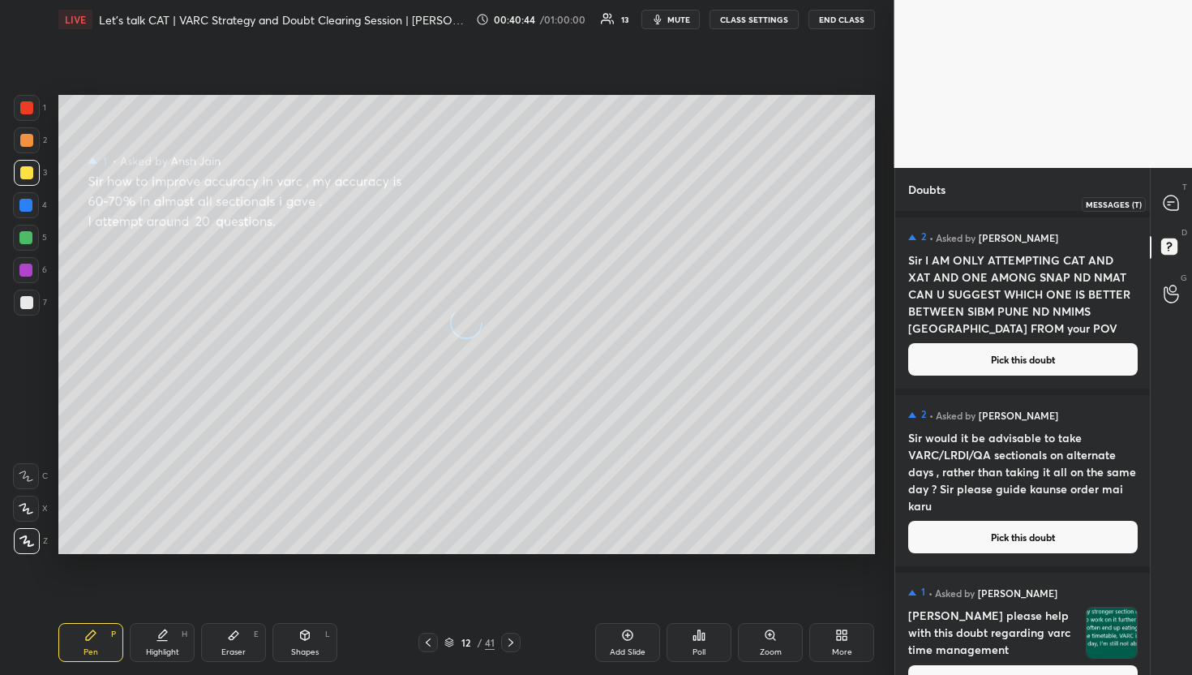
click at [1171, 208] on icon at bounding box center [1170, 202] width 15 height 15
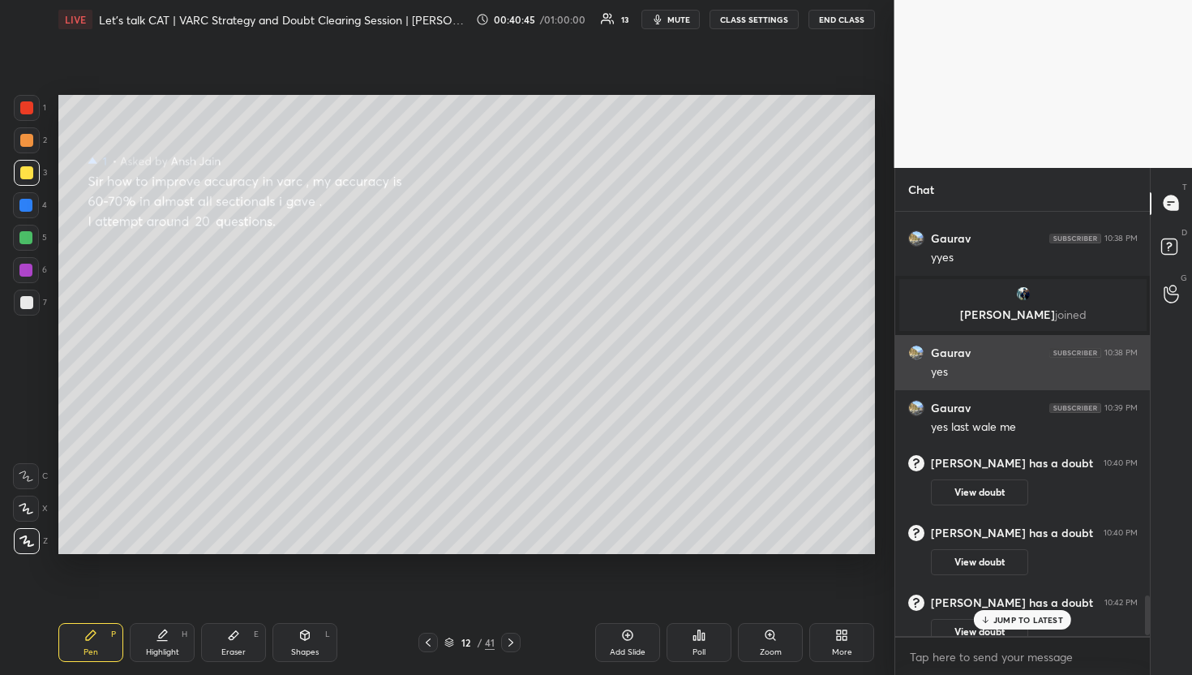
scroll to position [4116, 0]
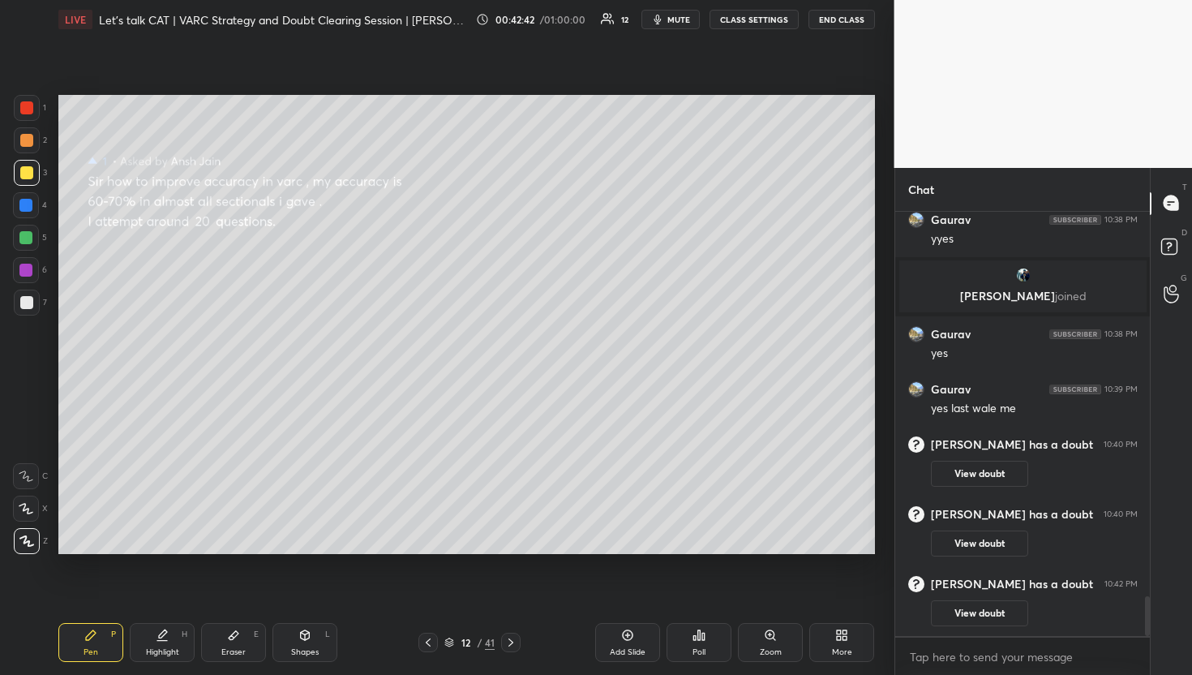
click at [566, 570] on div "Setting up your live class Poll for secs No correct answer Start poll" at bounding box center [466, 324] width 829 height 571
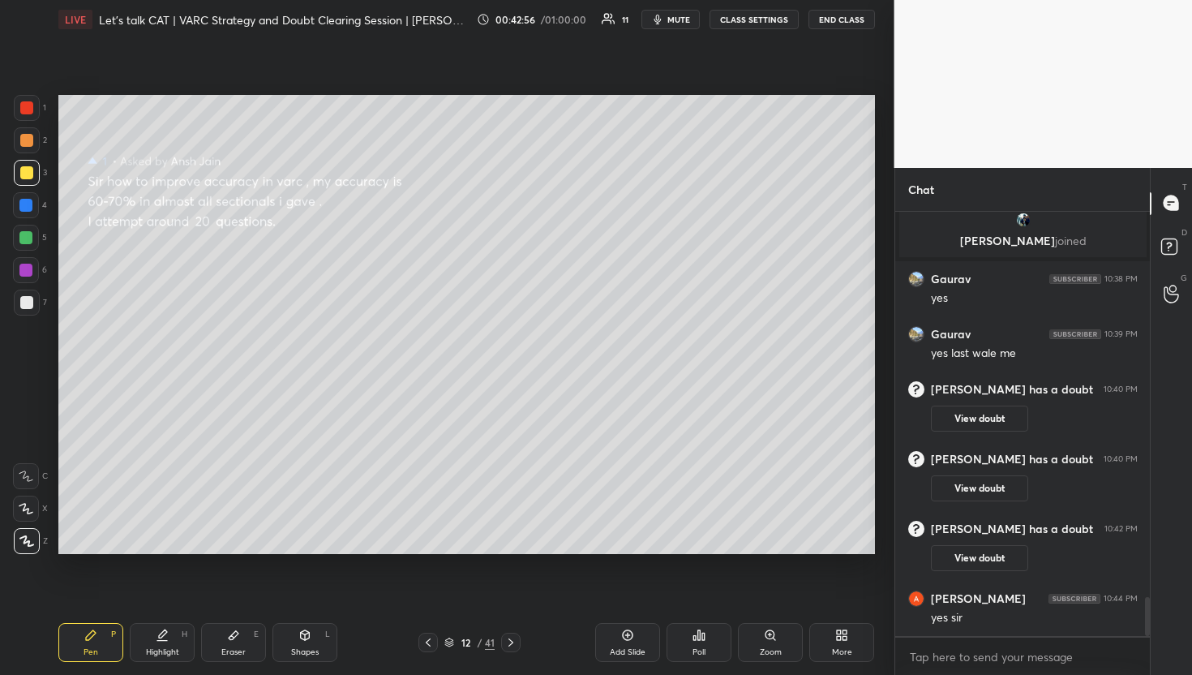
click at [878, 425] on div "Setting up your live class Poll for secs No correct answer Start poll" at bounding box center [466, 324] width 829 height 571
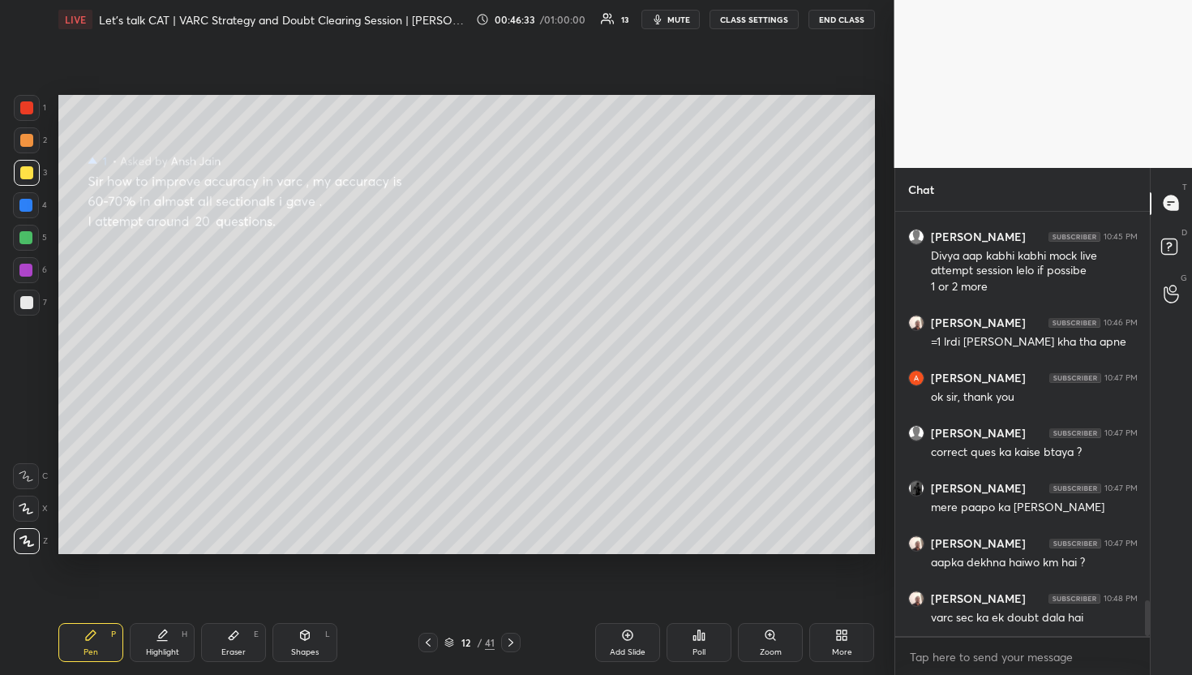
scroll to position [4658, 0]
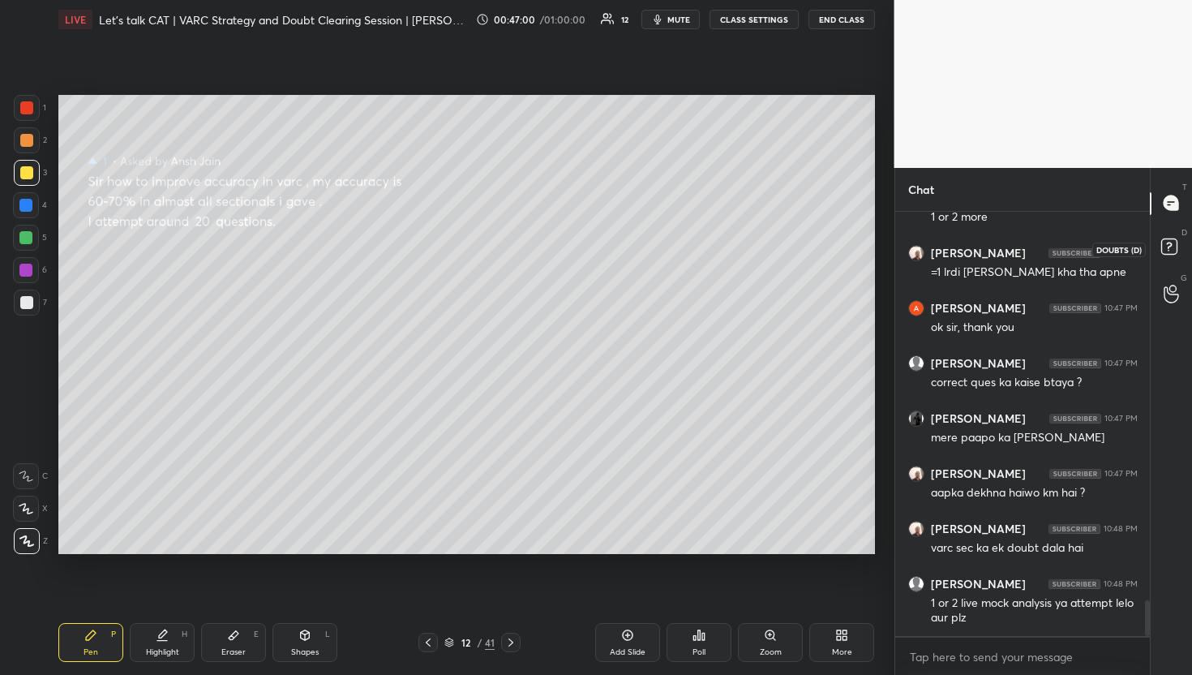
click at [1161, 247] on rect at bounding box center [1168, 245] width 15 height 15
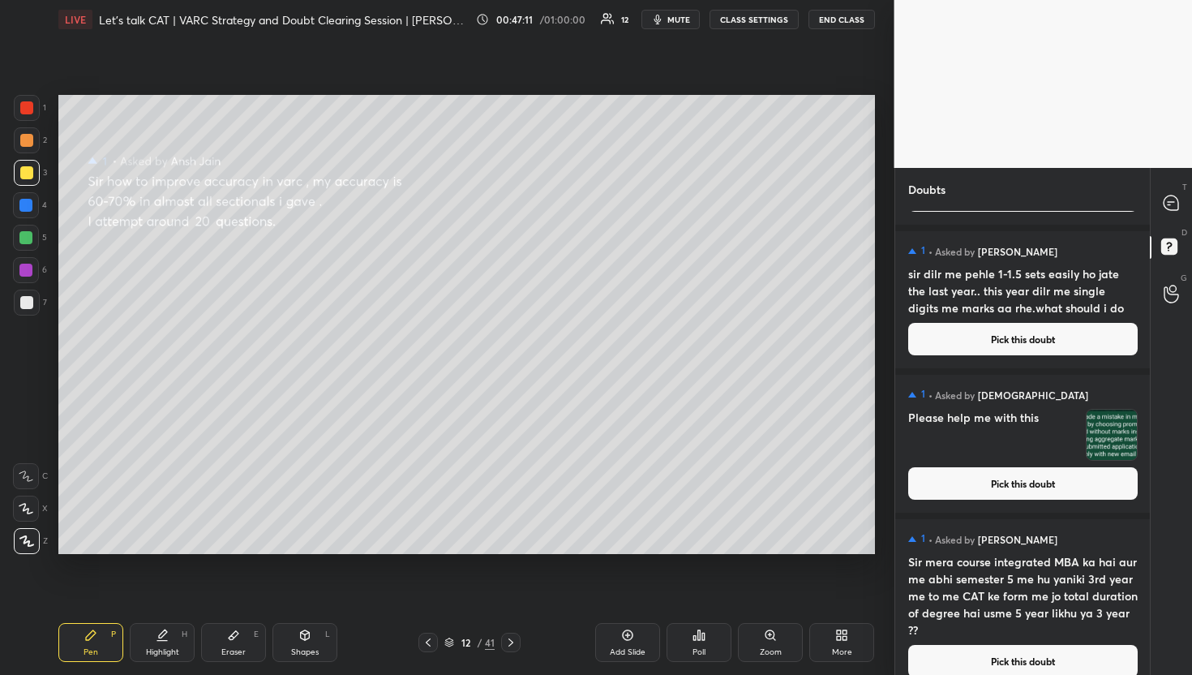
scroll to position [1772, 0]
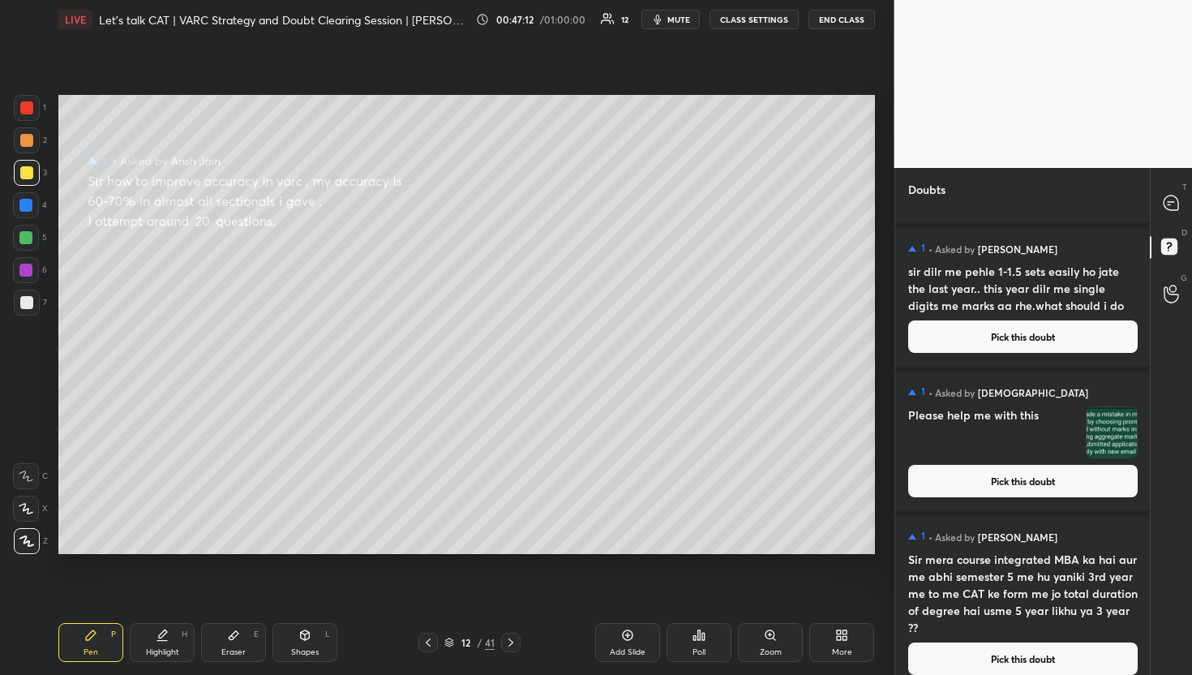
click at [1027, 457] on h4 "Please help me with this" at bounding box center [993, 432] width 171 height 52
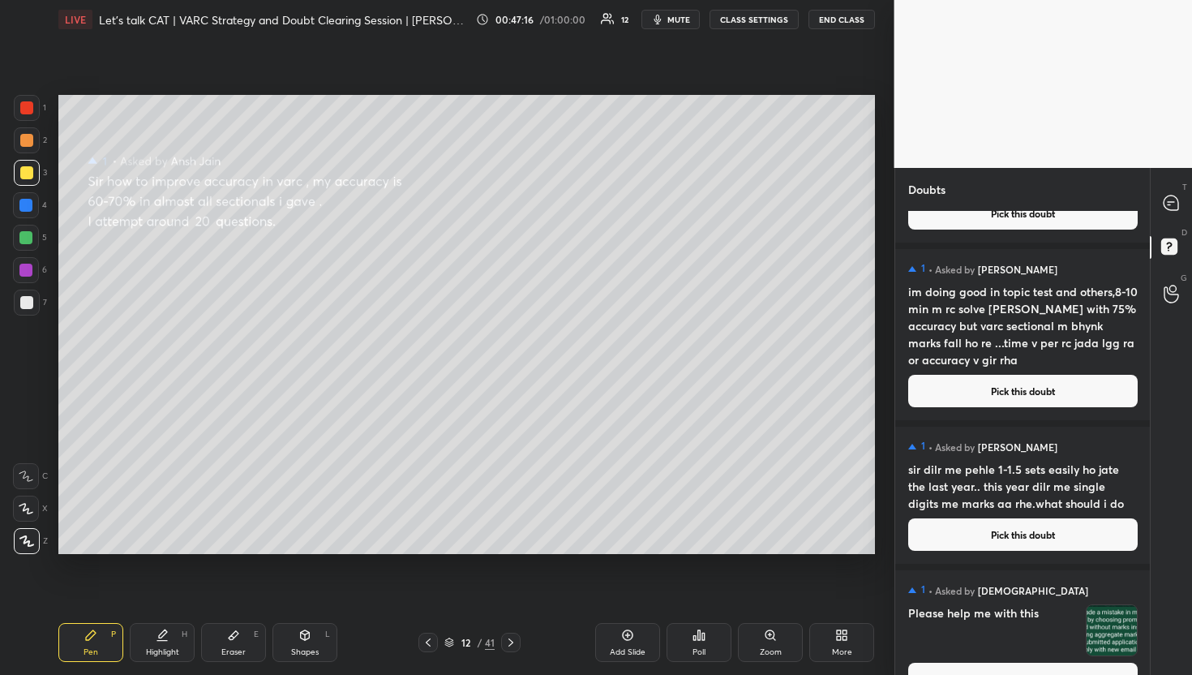
scroll to position [1573, 0]
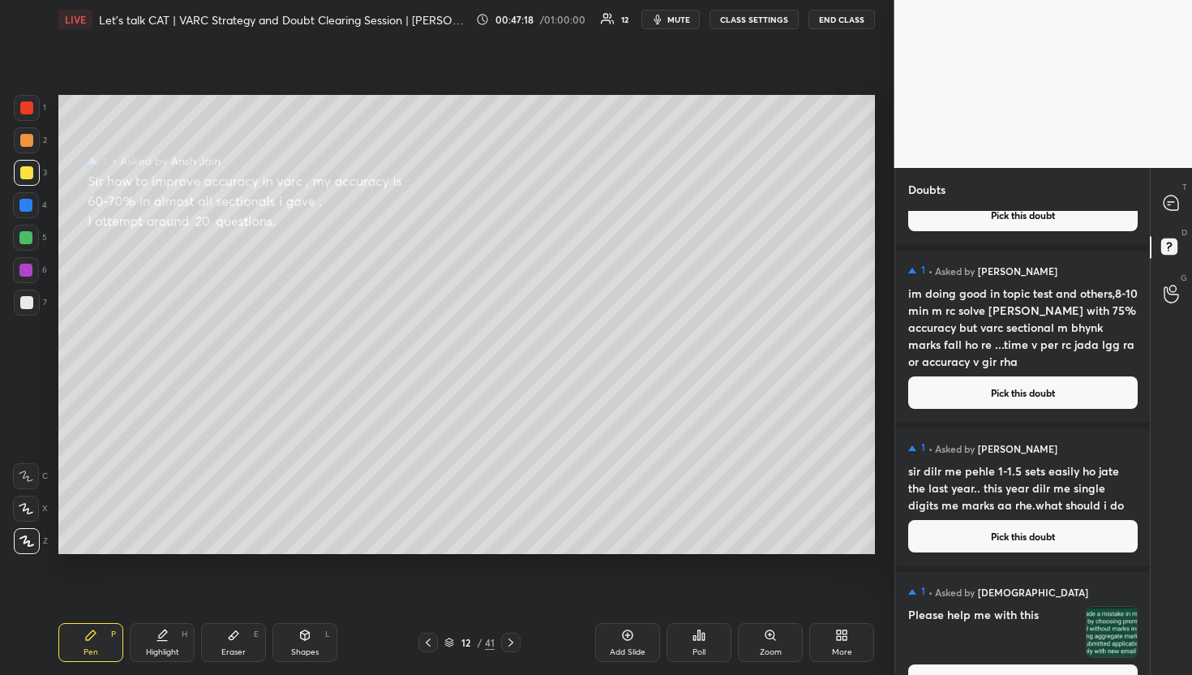
click at [1008, 382] on button "Pick this doubt" at bounding box center [1022, 392] width 229 height 32
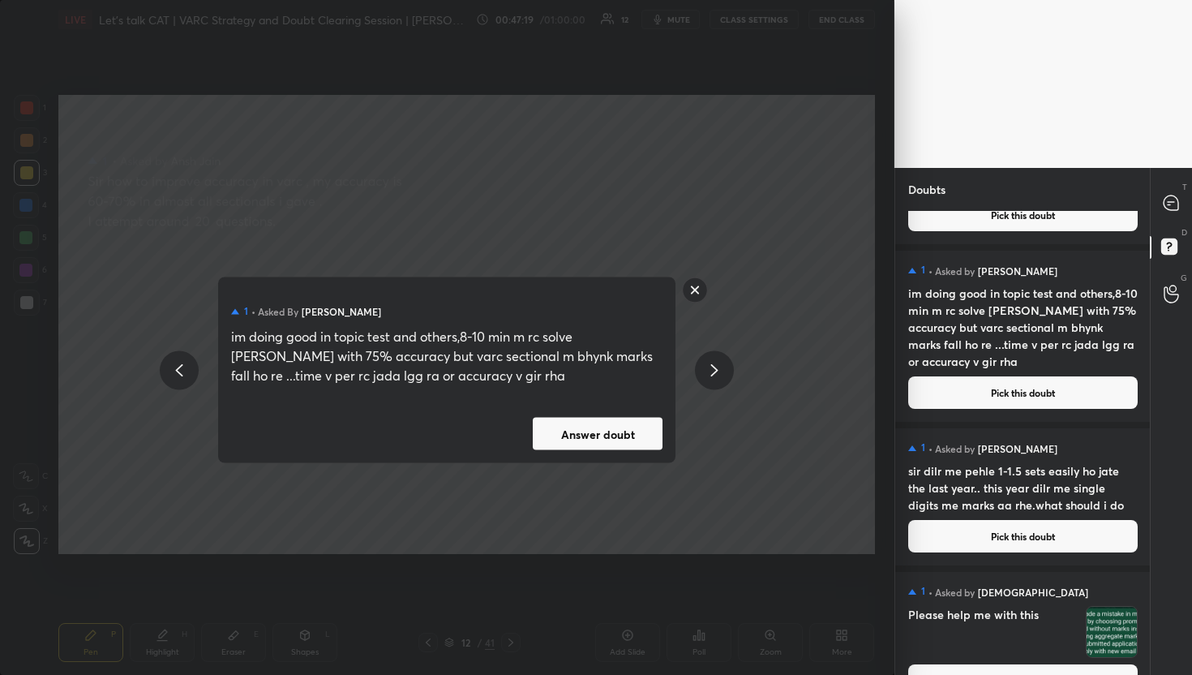
click at [649, 421] on button "Answer doubt" at bounding box center [598, 434] width 130 height 32
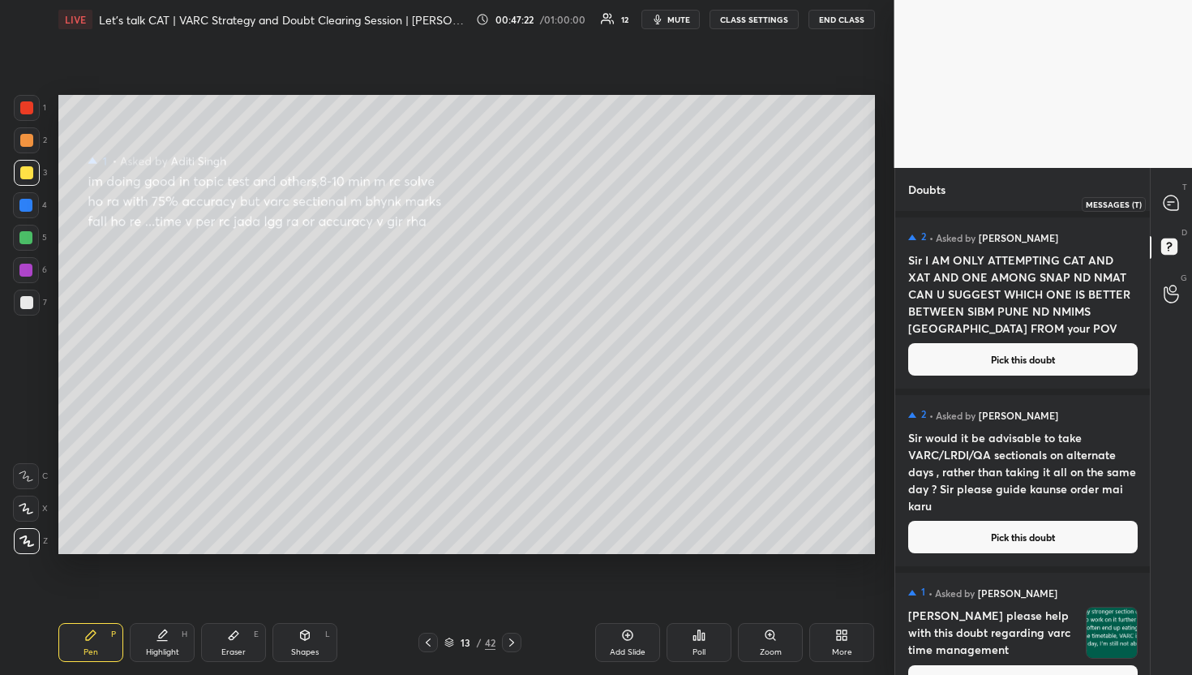
click at [1175, 210] on icon at bounding box center [1170, 202] width 15 height 15
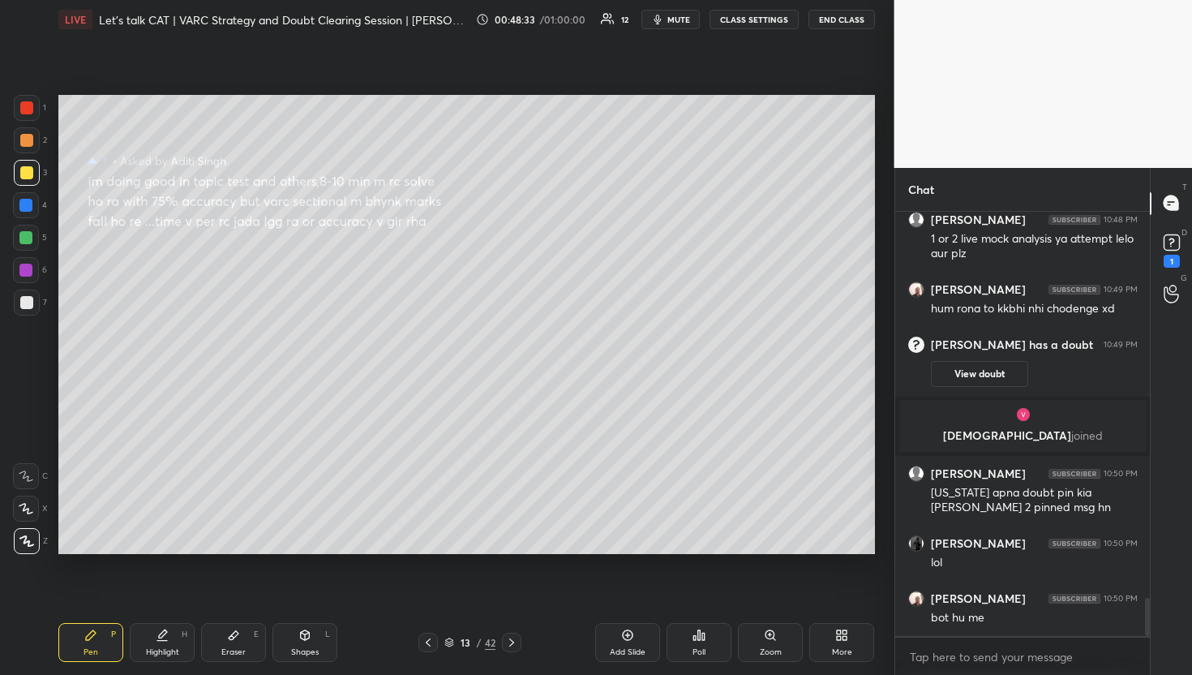
scroll to position [4274, 0]
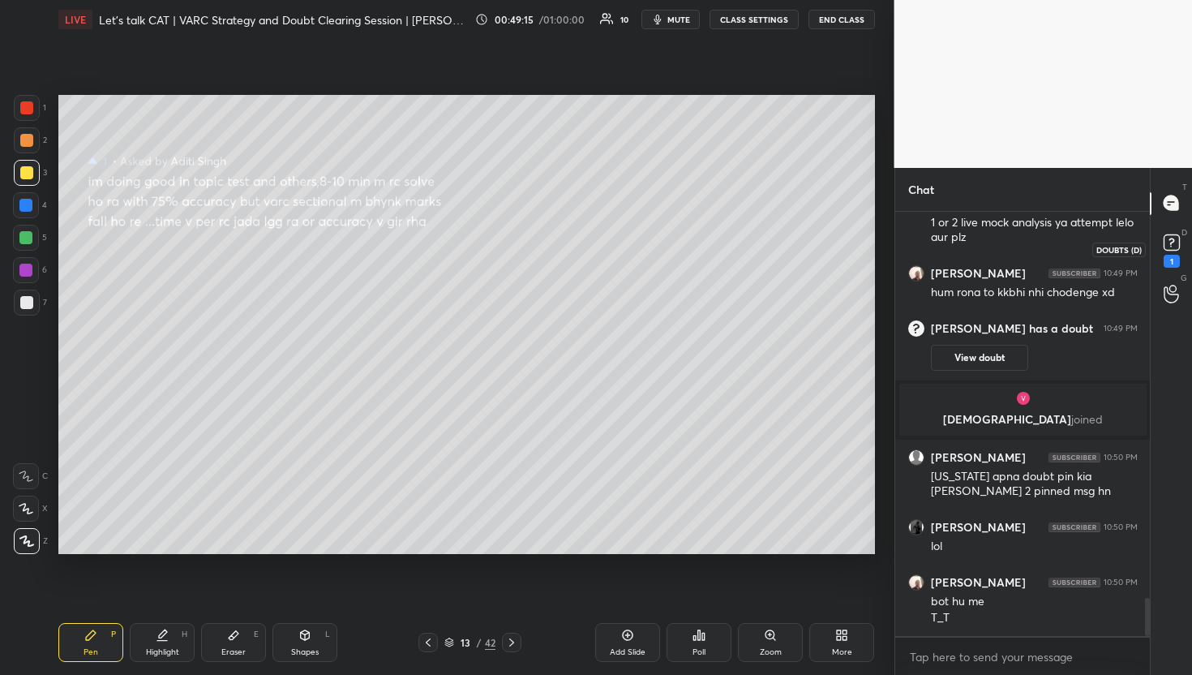
click at [1172, 253] on icon at bounding box center [1171, 242] width 24 height 24
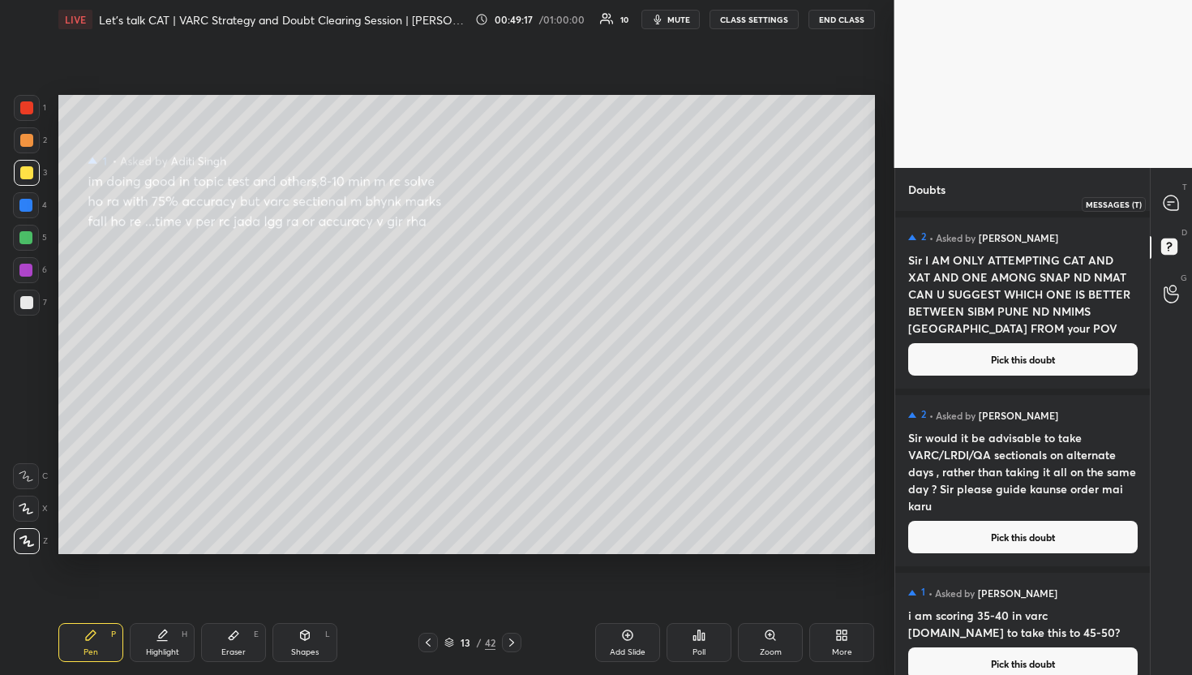
click at [1165, 207] on icon at bounding box center [1170, 202] width 15 height 15
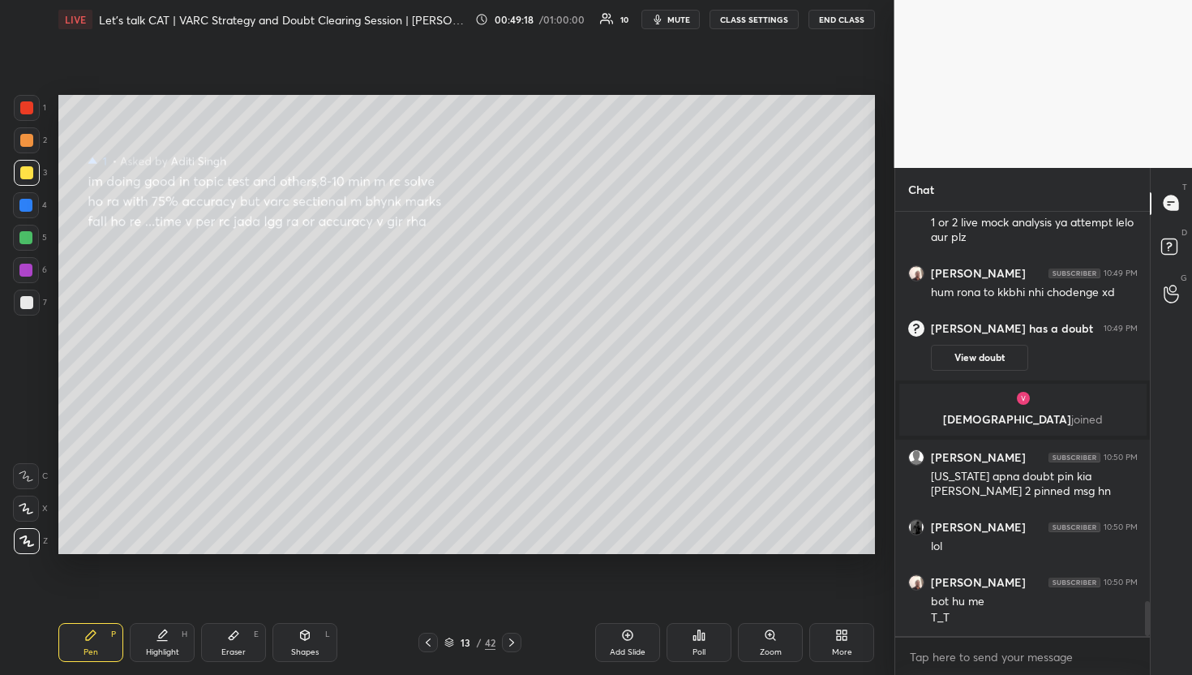
scroll to position [4759, 0]
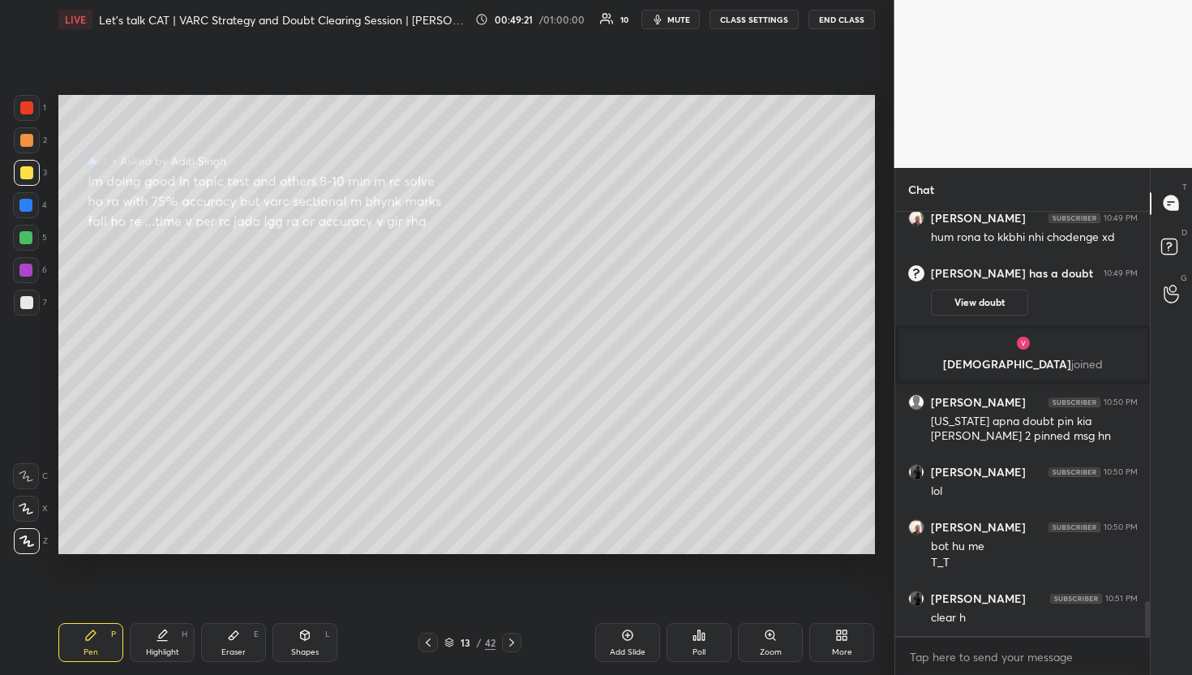
click at [1189, 238] on div "D Doubts (D)" at bounding box center [1171, 248] width 41 height 45
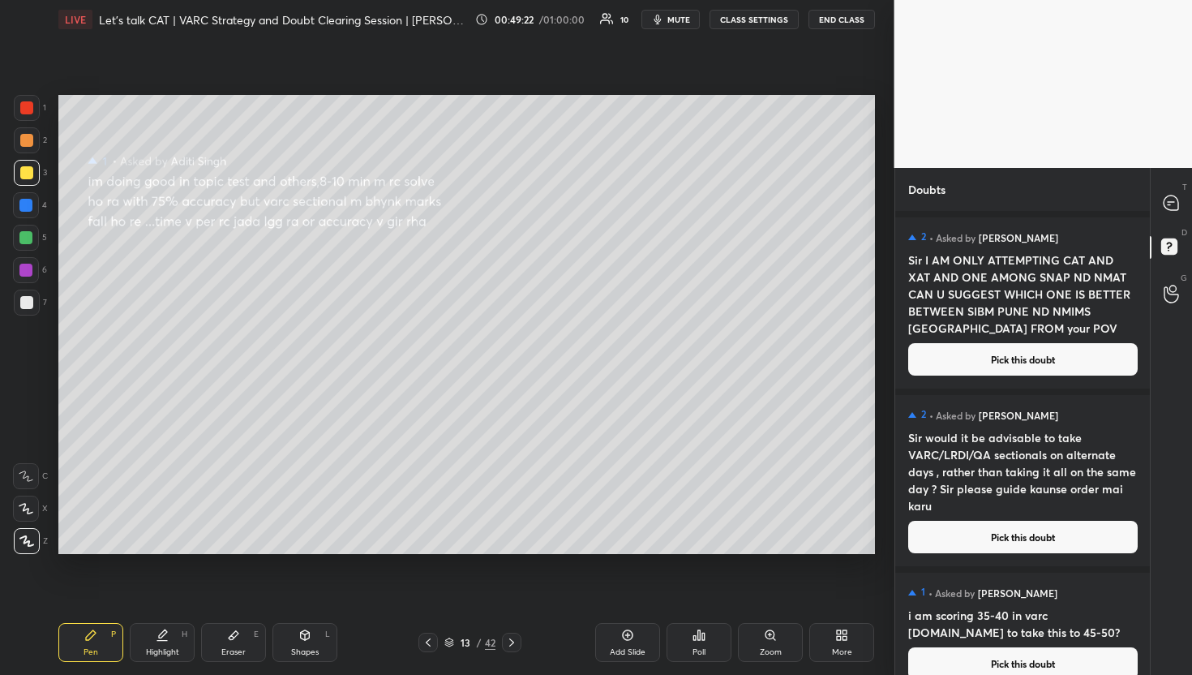
click at [942, 546] on button "Pick this doubt" at bounding box center [1022, 537] width 229 height 32
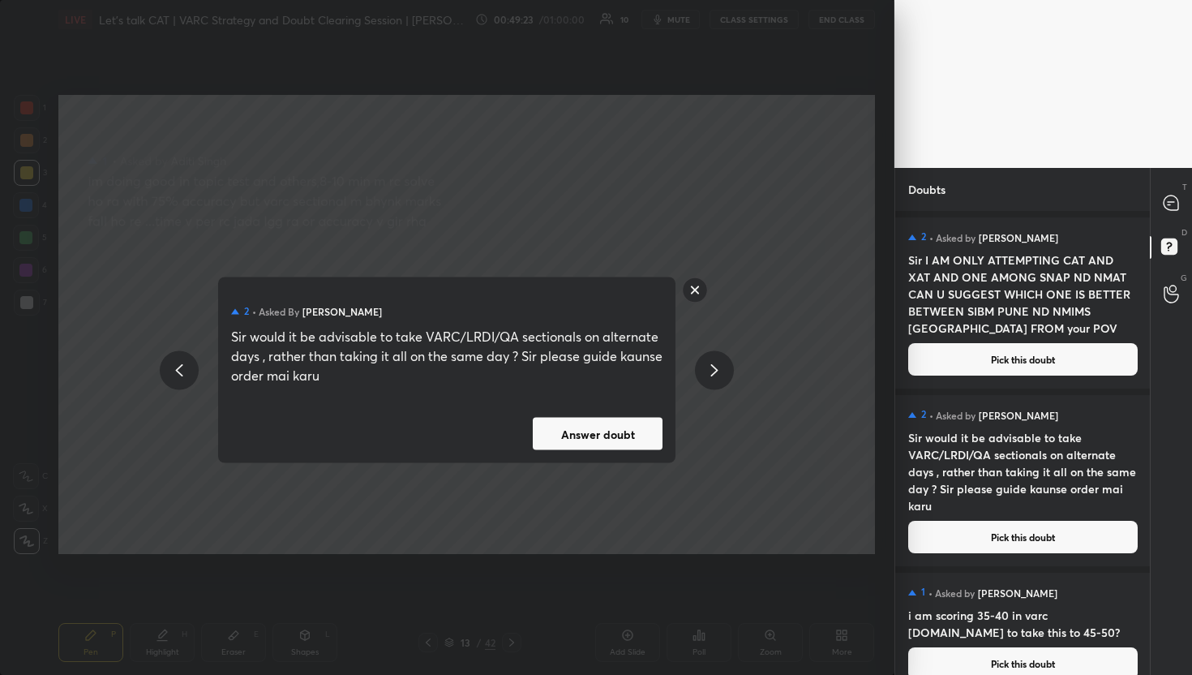
click at [639, 429] on button "Answer doubt" at bounding box center [598, 434] width 130 height 32
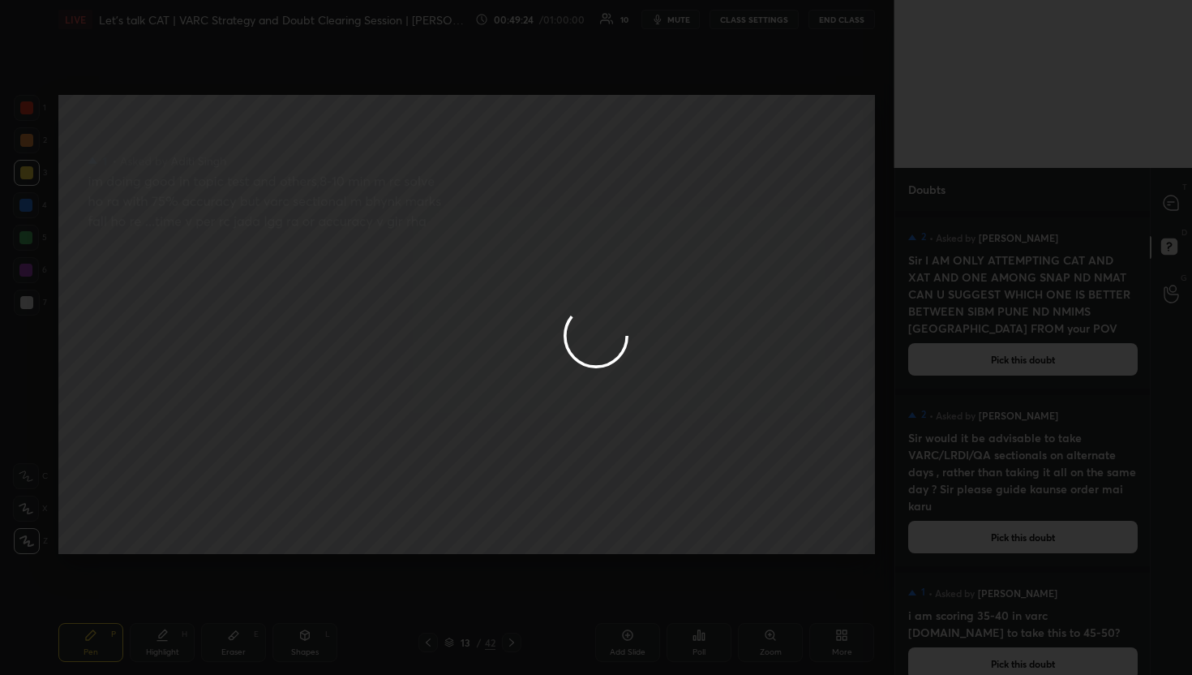
click at [1151, 201] on div at bounding box center [596, 337] width 1192 height 675
click at [1158, 196] on div at bounding box center [1171, 203] width 32 height 29
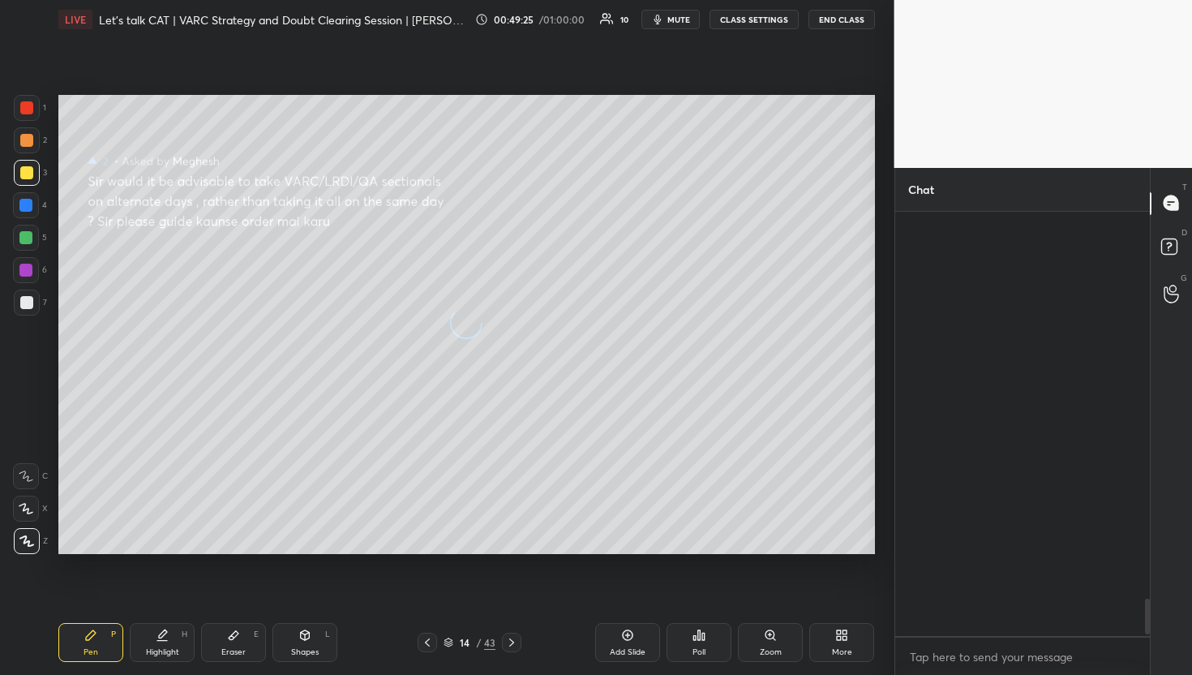
click at [1158, 196] on div at bounding box center [1171, 203] width 32 height 29
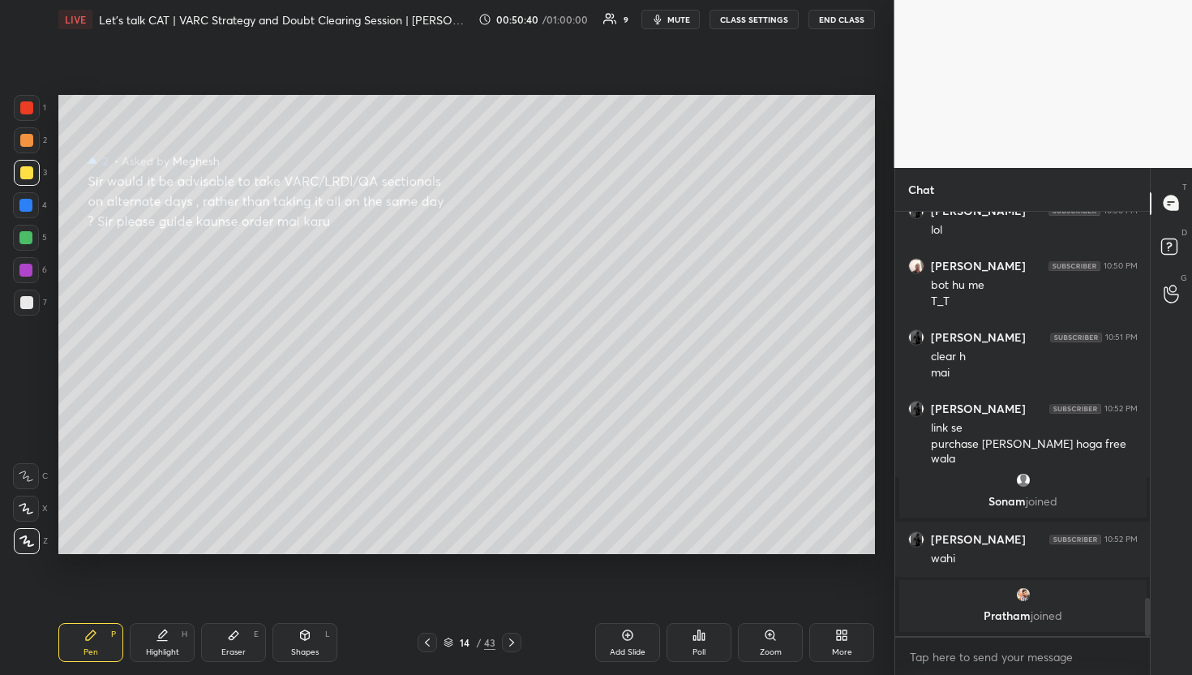
scroll to position [4356, 0]
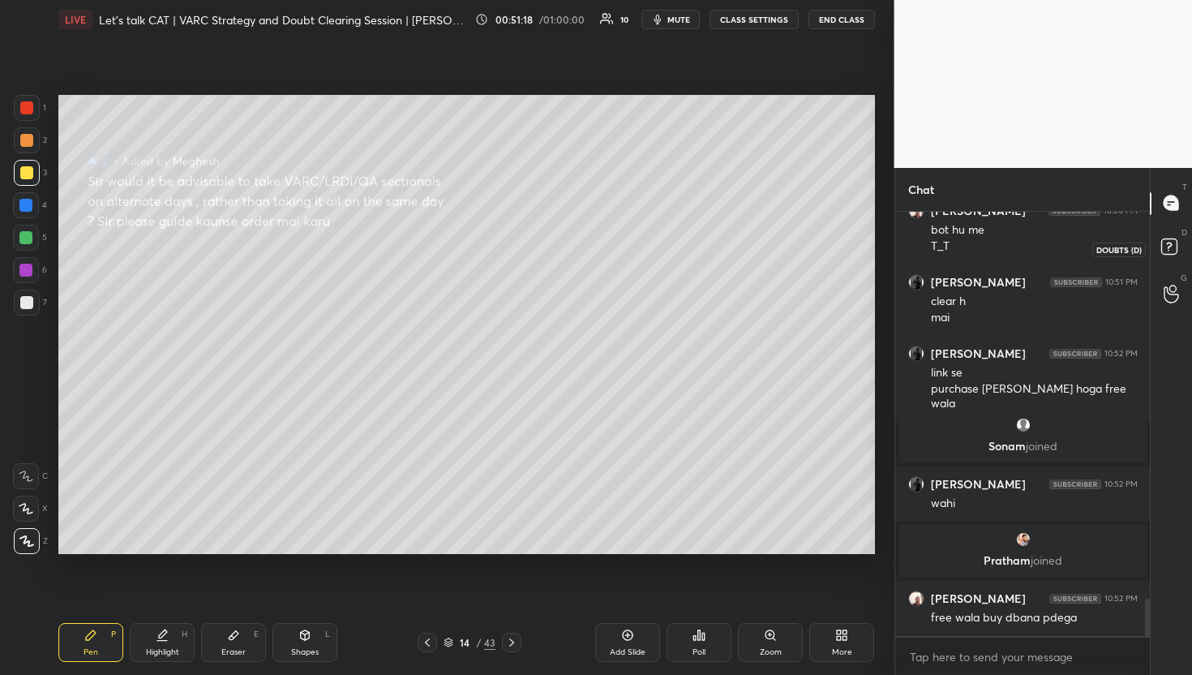
click at [1181, 238] on icon at bounding box center [1171, 248] width 29 height 29
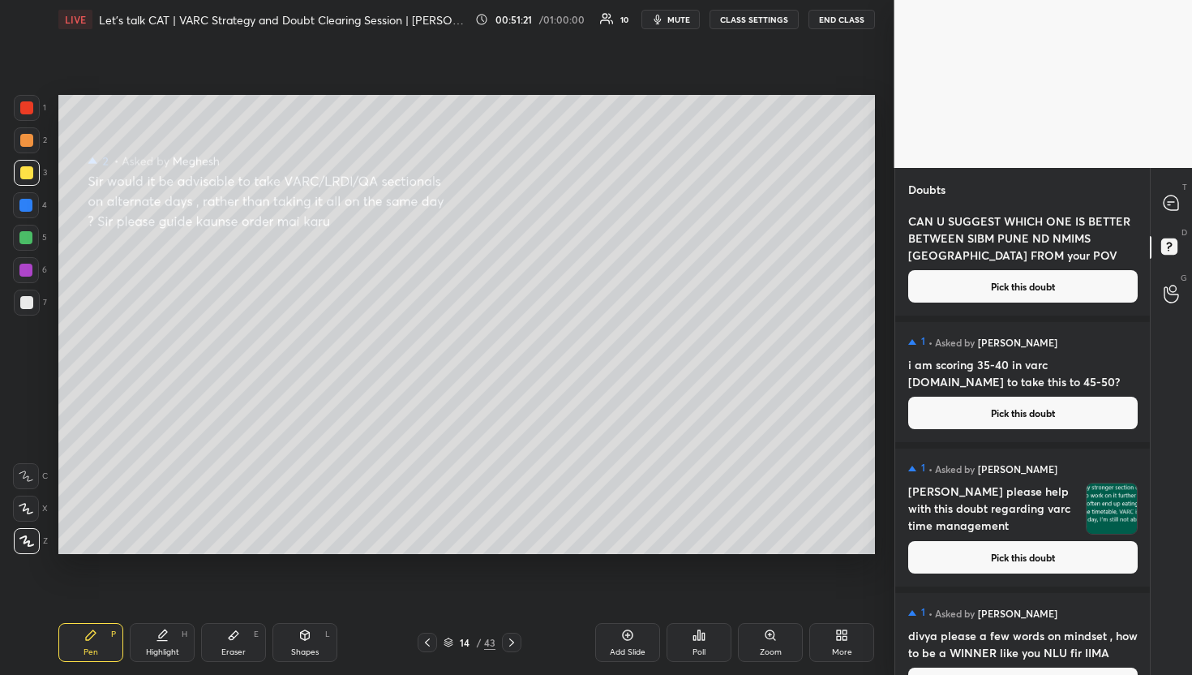
scroll to position [74, 0]
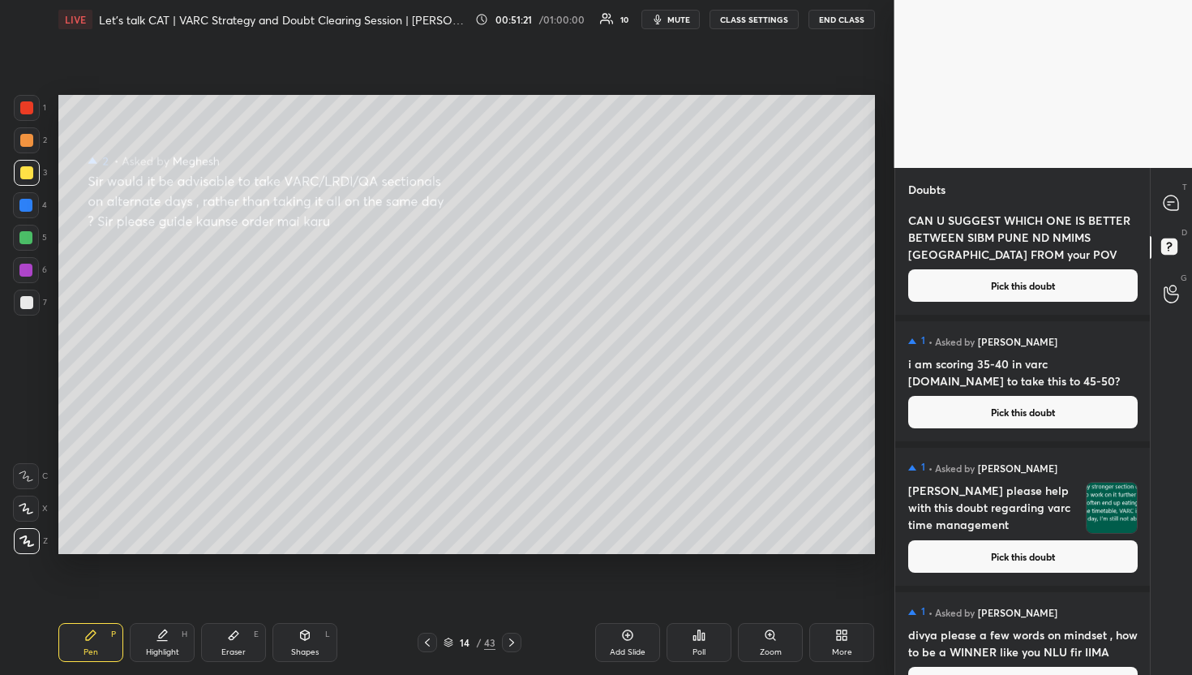
click at [1082, 410] on button "Pick this doubt" at bounding box center [1022, 412] width 229 height 32
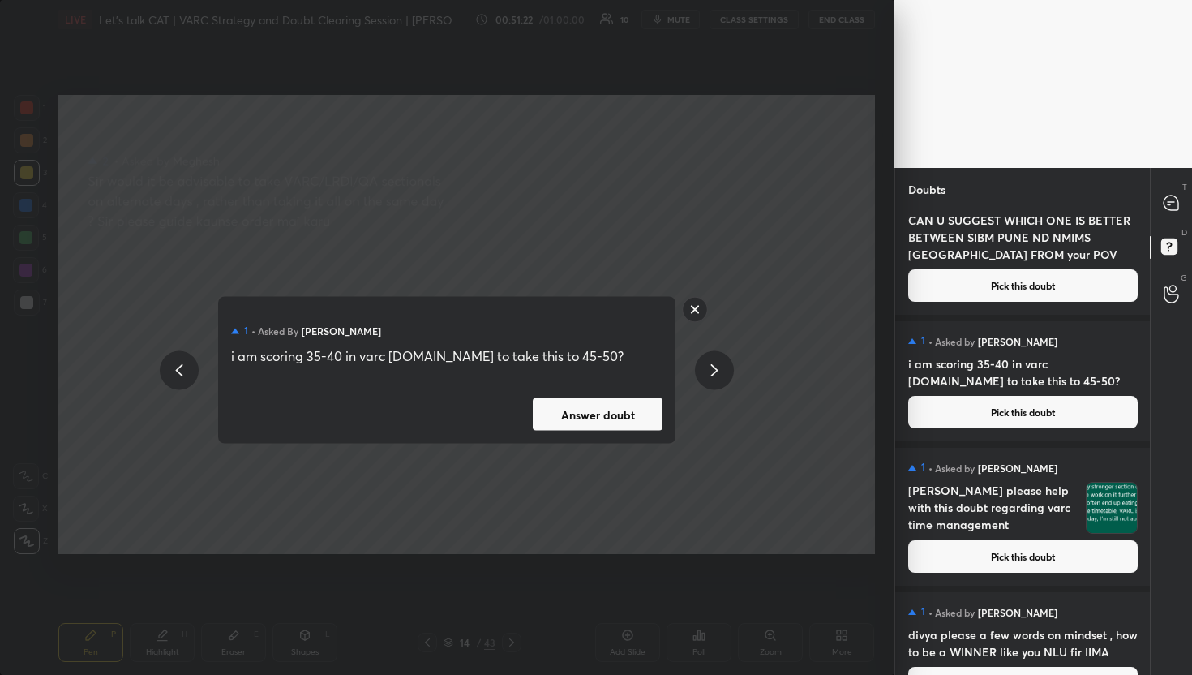
click at [645, 401] on button "Answer doubt" at bounding box center [598, 414] width 130 height 32
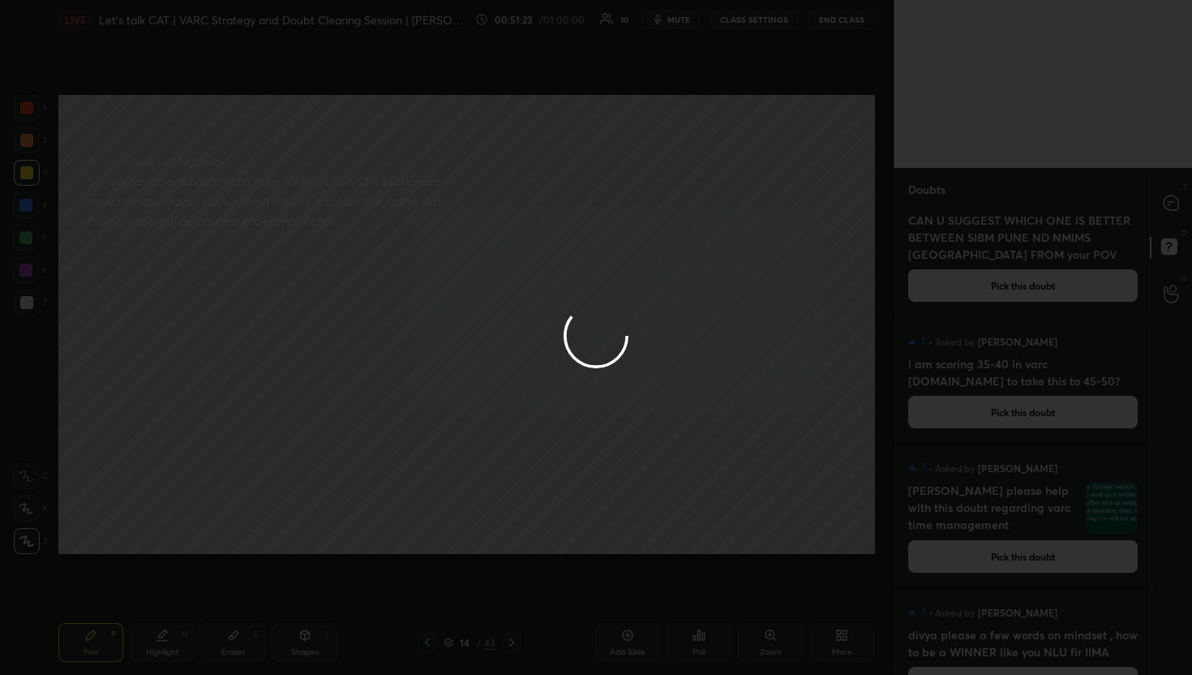
scroll to position [0, 0]
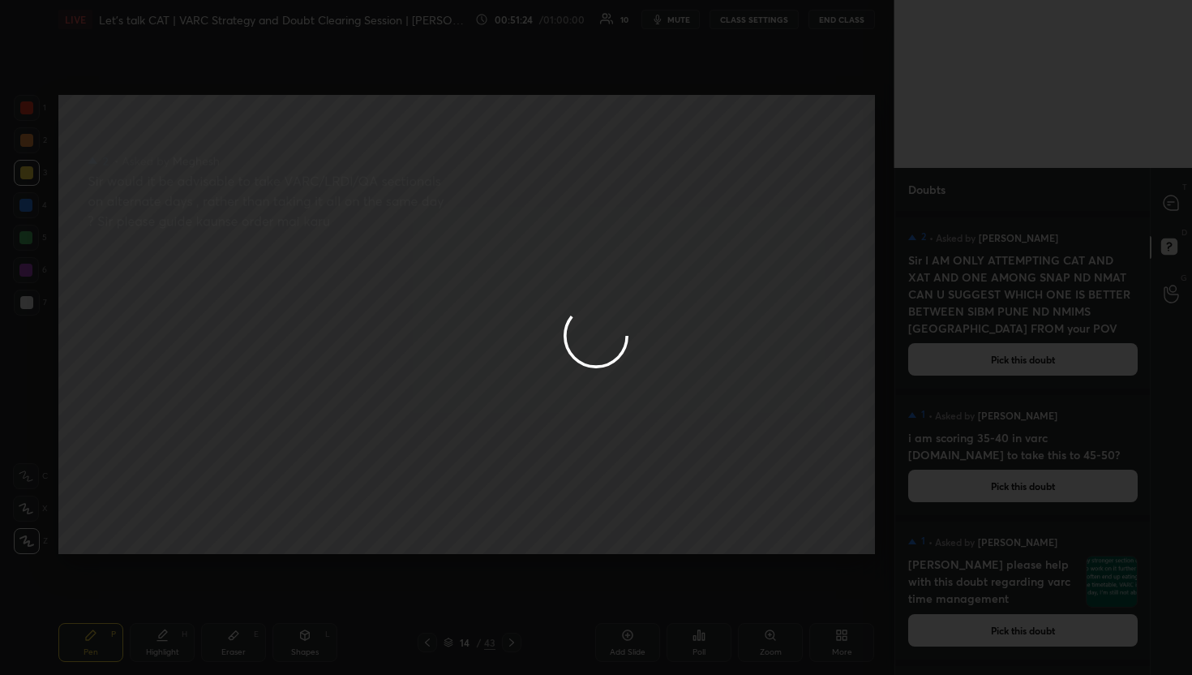
click at [1159, 191] on div at bounding box center [596, 337] width 1192 height 675
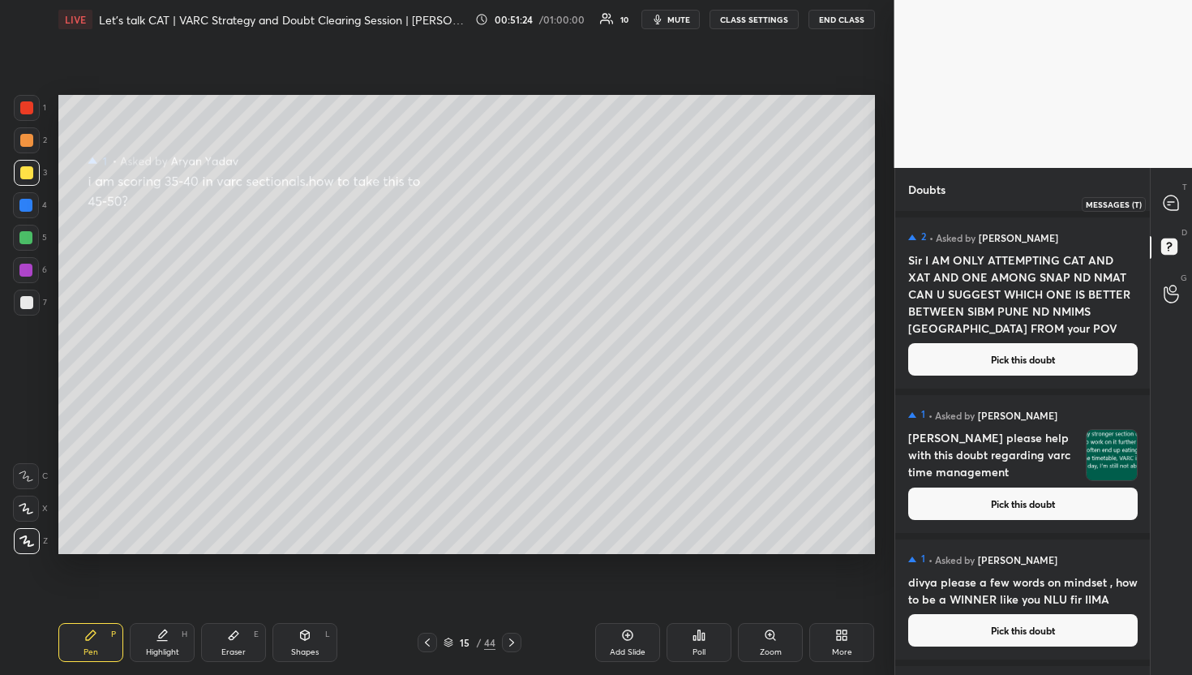
click at [1159, 191] on div at bounding box center [1171, 203] width 32 height 29
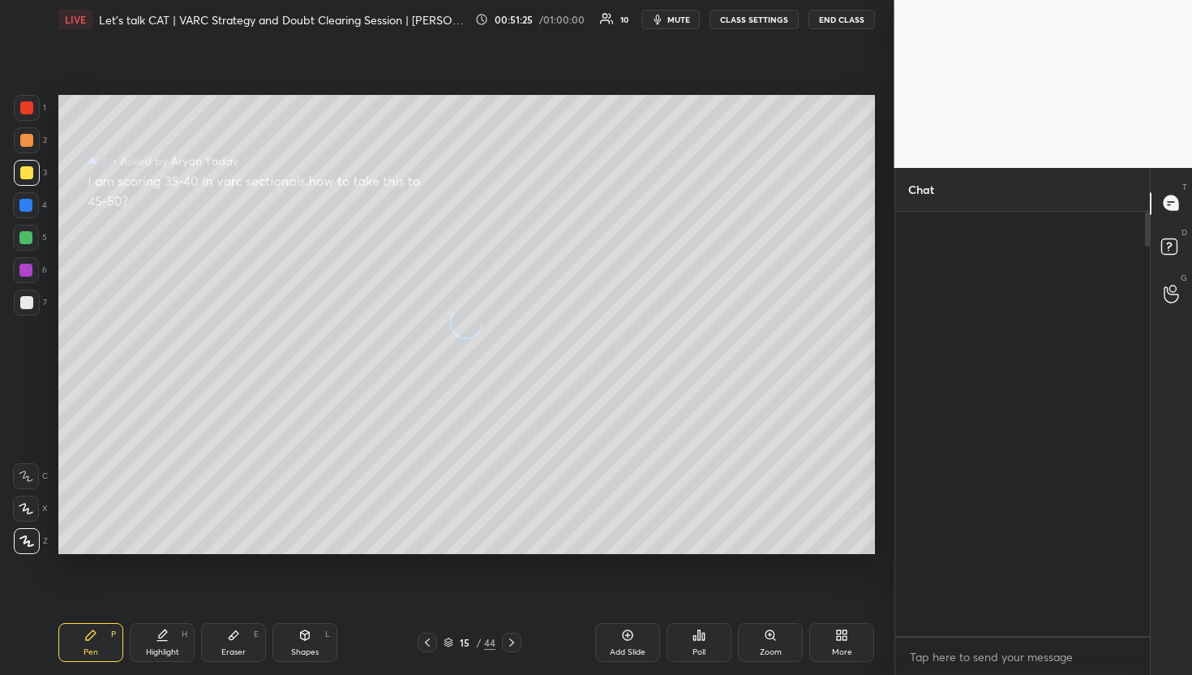
scroll to position [419, 250]
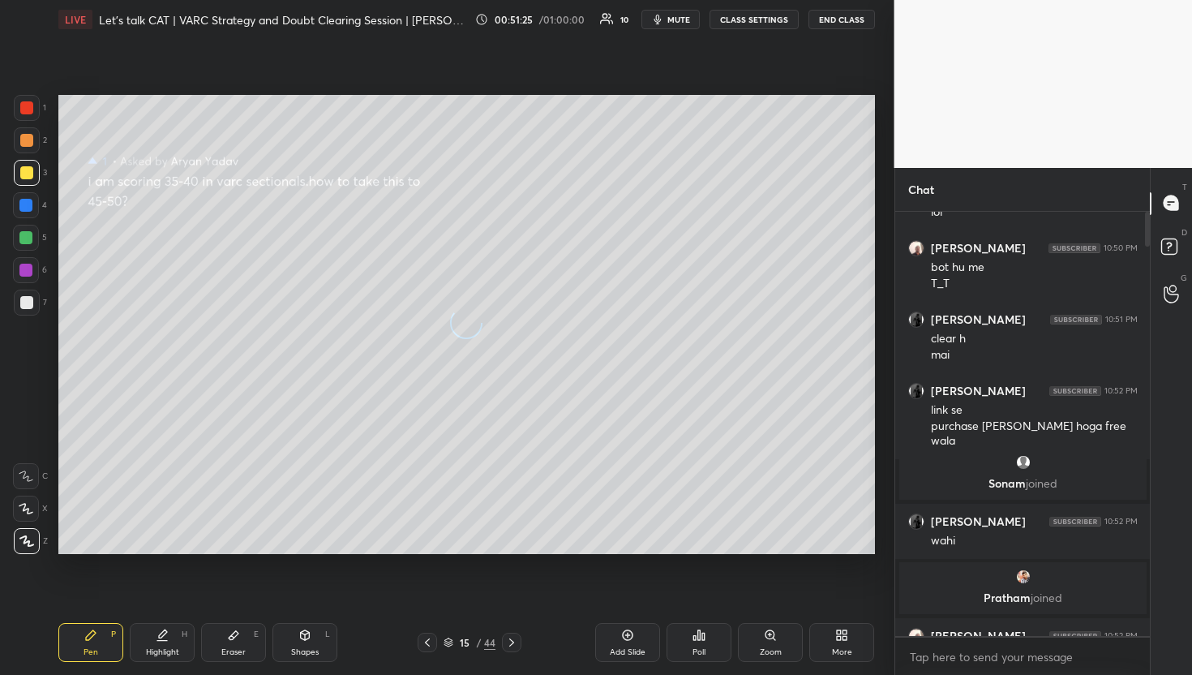
click at [1159, 191] on div at bounding box center [1171, 203] width 32 height 29
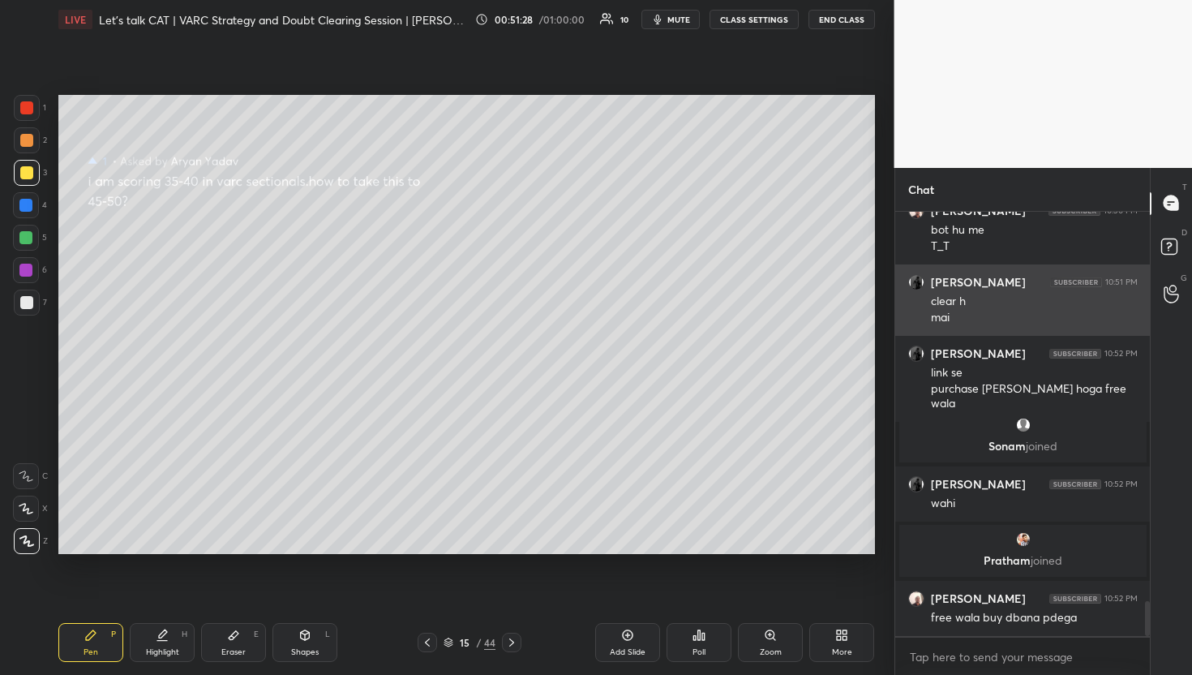
scroll to position [4757, 0]
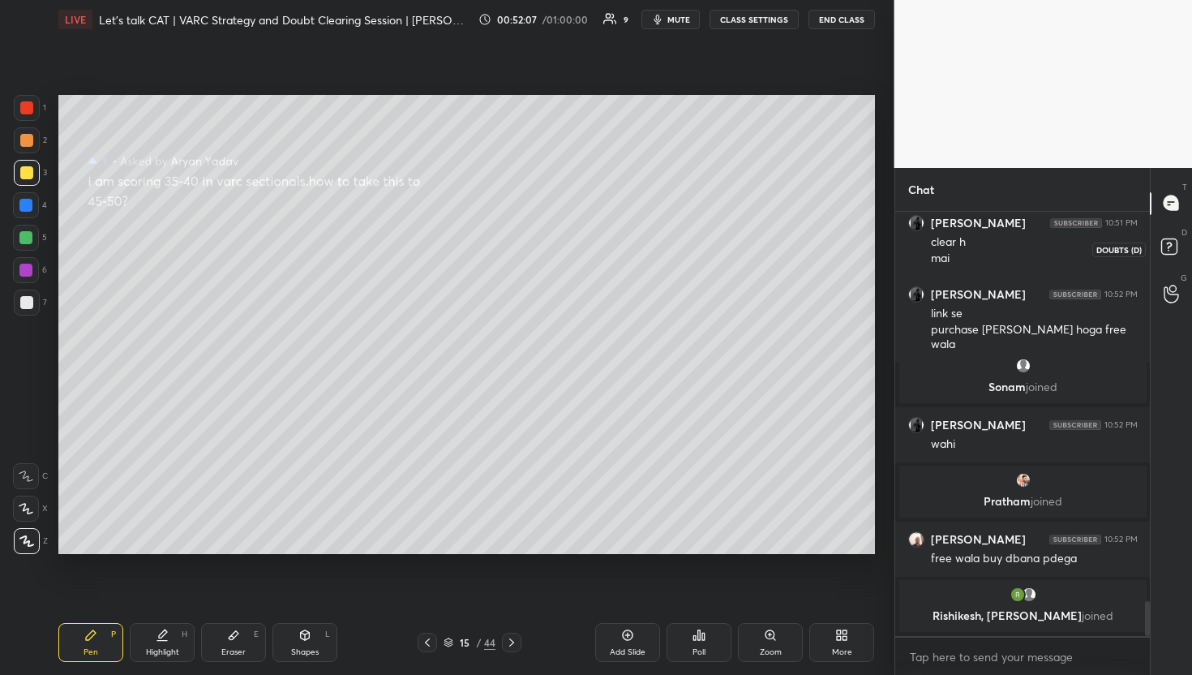
click at [1173, 242] on rect at bounding box center [1168, 245] width 15 height 15
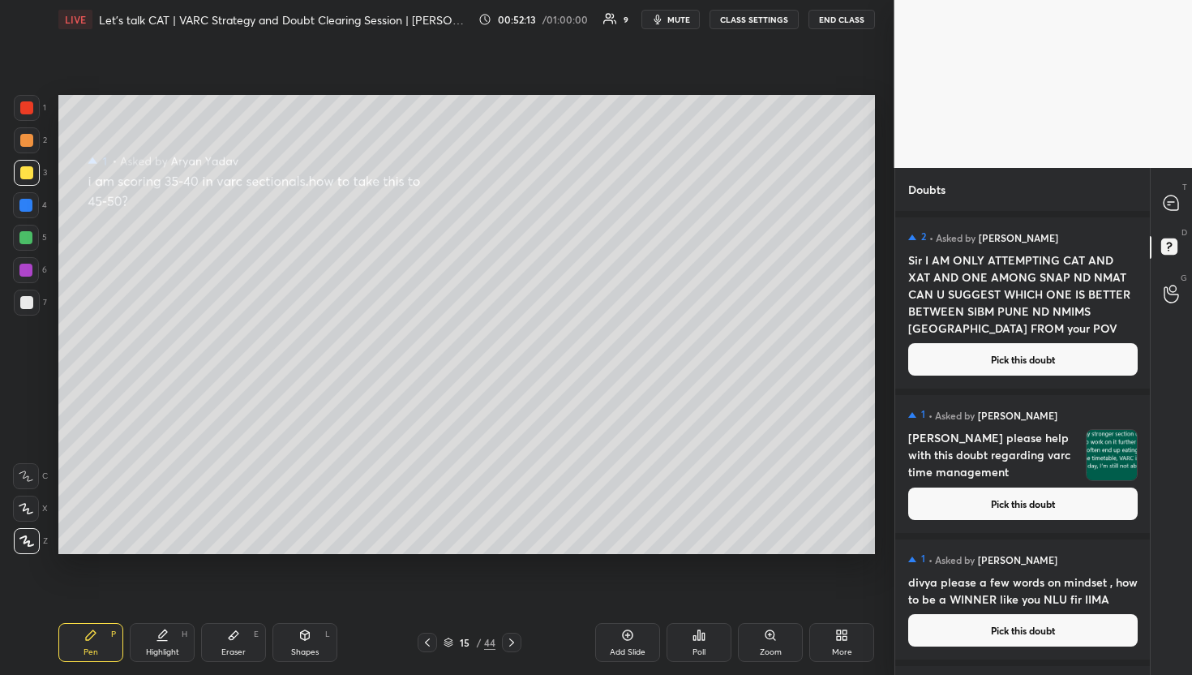
click at [969, 495] on button "Pick this doubt" at bounding box center [1022, 503] width 229 height 32
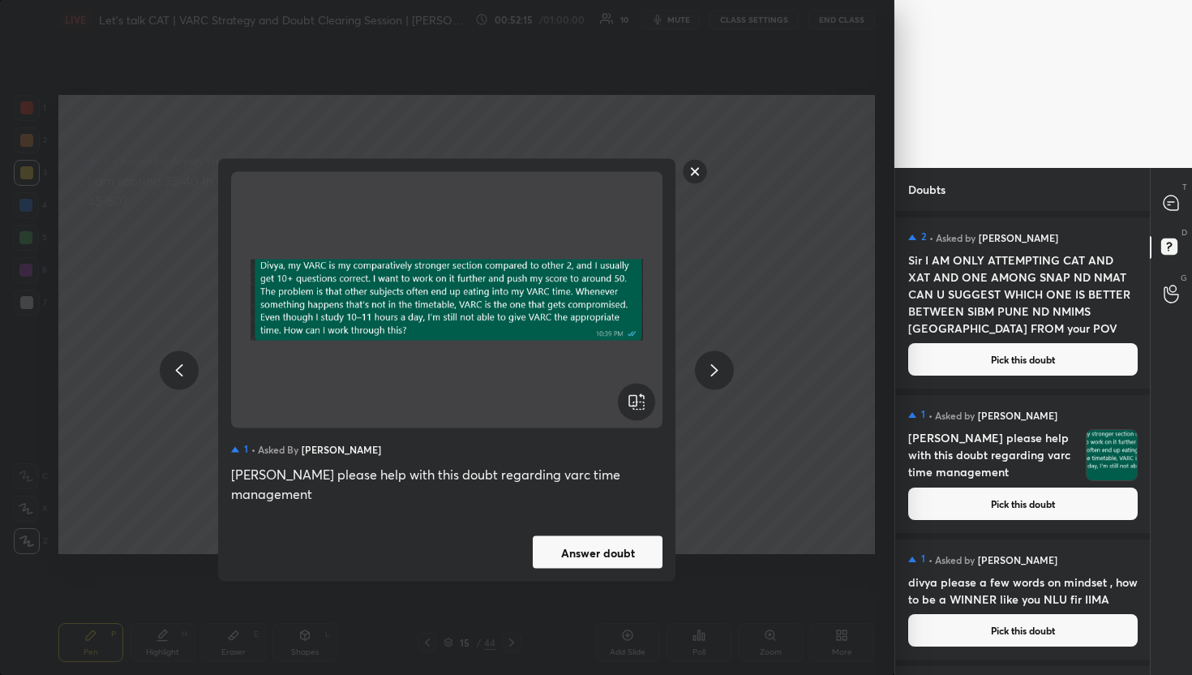
click at [598, 565] on div "1 • Asked by [PERSON_NAME] please help with this doubt regarding varc time mana…" at bounding box center [446, 370] width 457 height 422
click at [619, 538] on button "Answer doubt" at bounding box center [598, 552] width 130 height 32
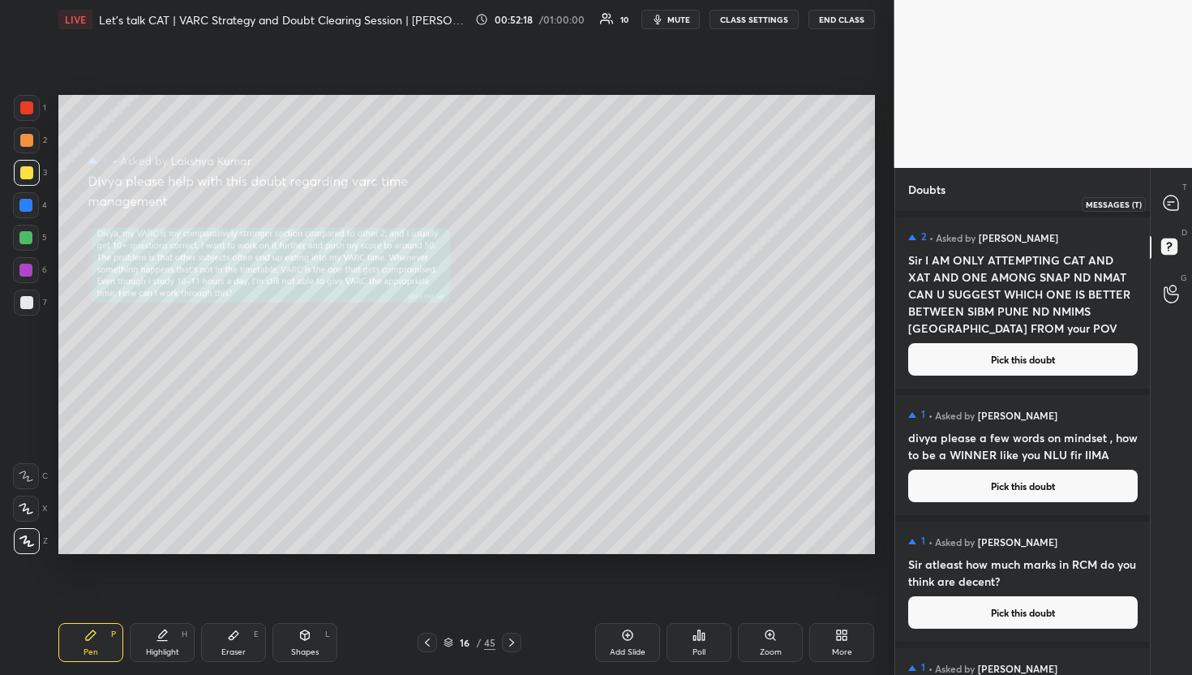
click at [1158, 211] on div at bounding box center [1171, 203] width 32 height 29
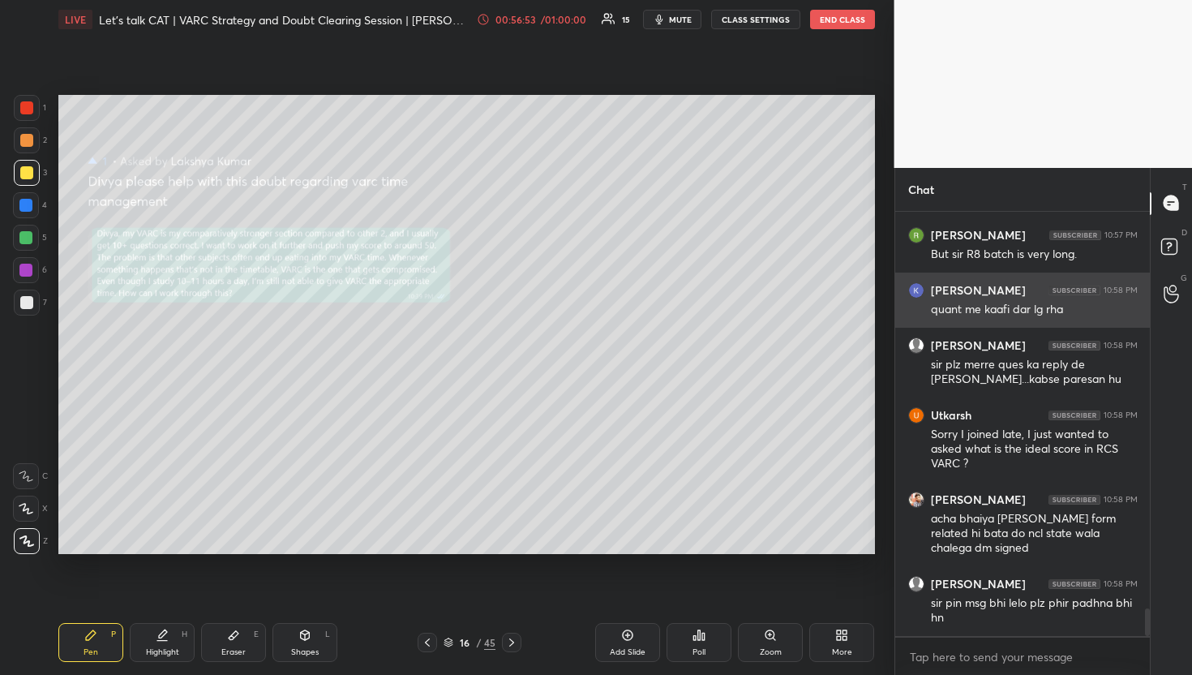
scroll to position [6098, 0]
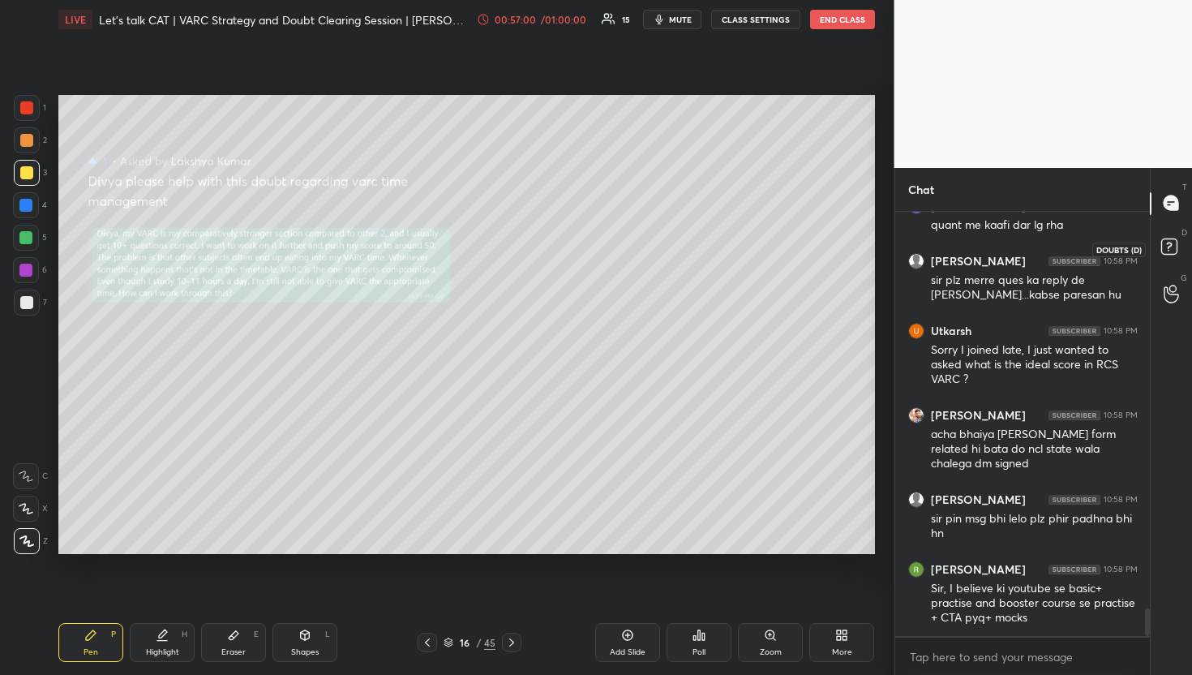
click at [1166, 247] on rect at bounding box center [1168, 245] width 15 height 15
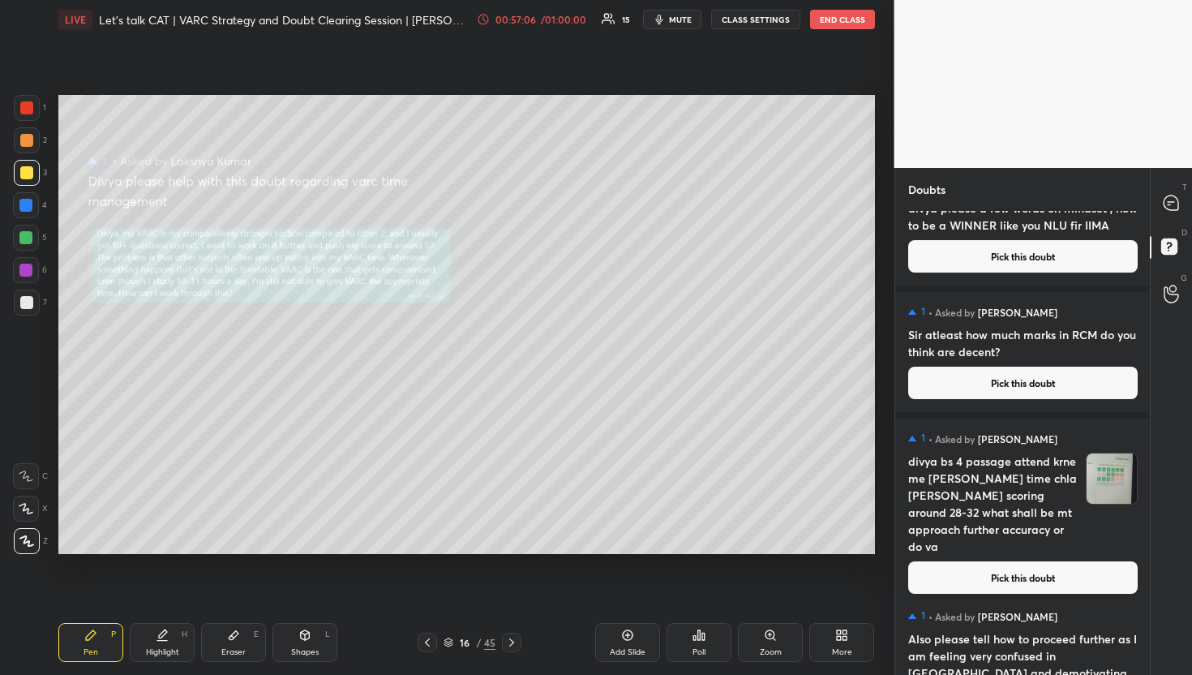
scroll to position [264, 0]
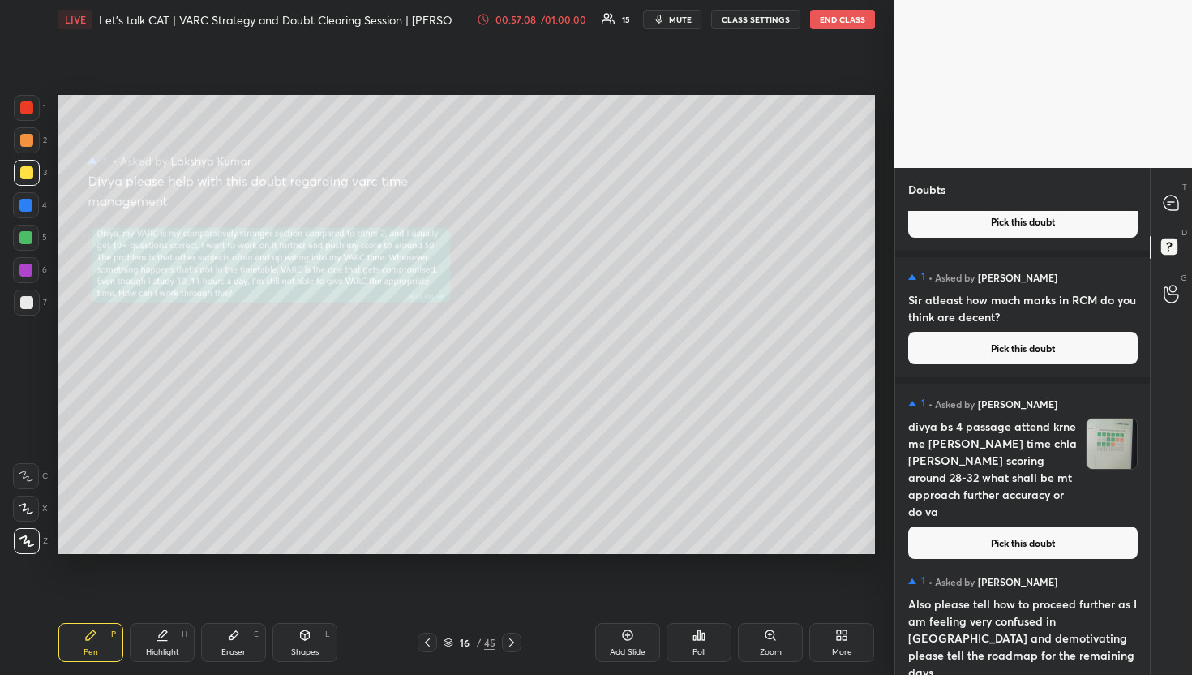
click at [1015, 527] on button "Pick this doubt" at bounding box center [1022, 542] width 229 height 32
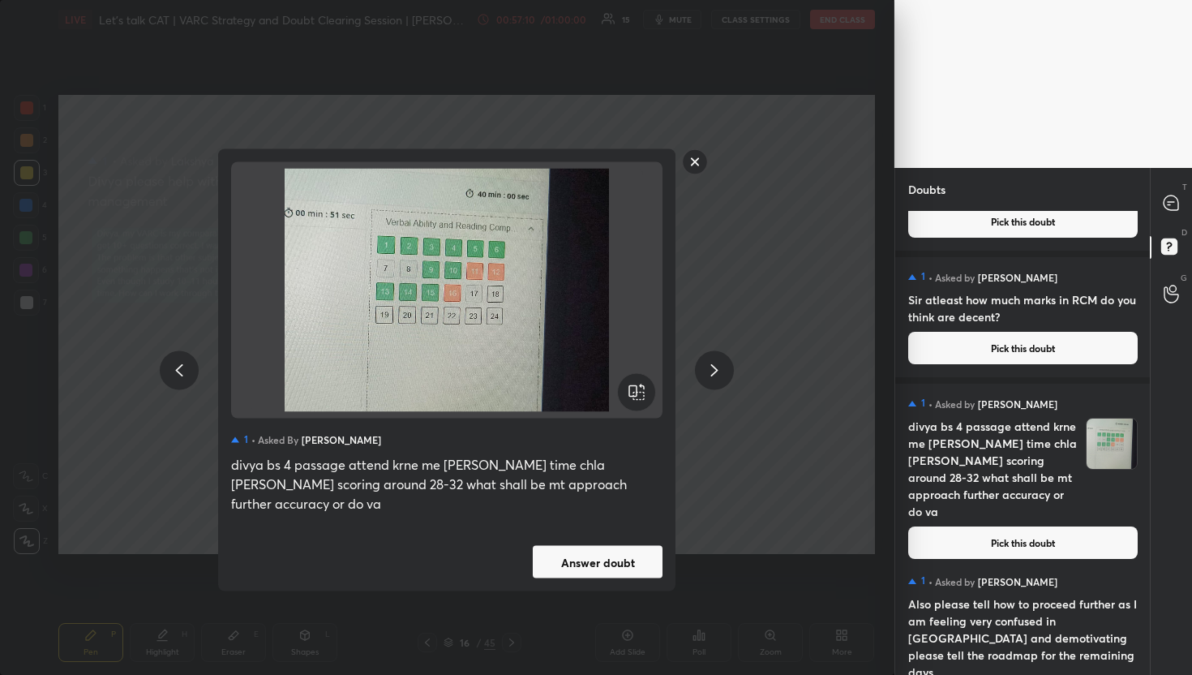
click at [692, 169] on rect at bounding box center [695, 161] width 25 height 25
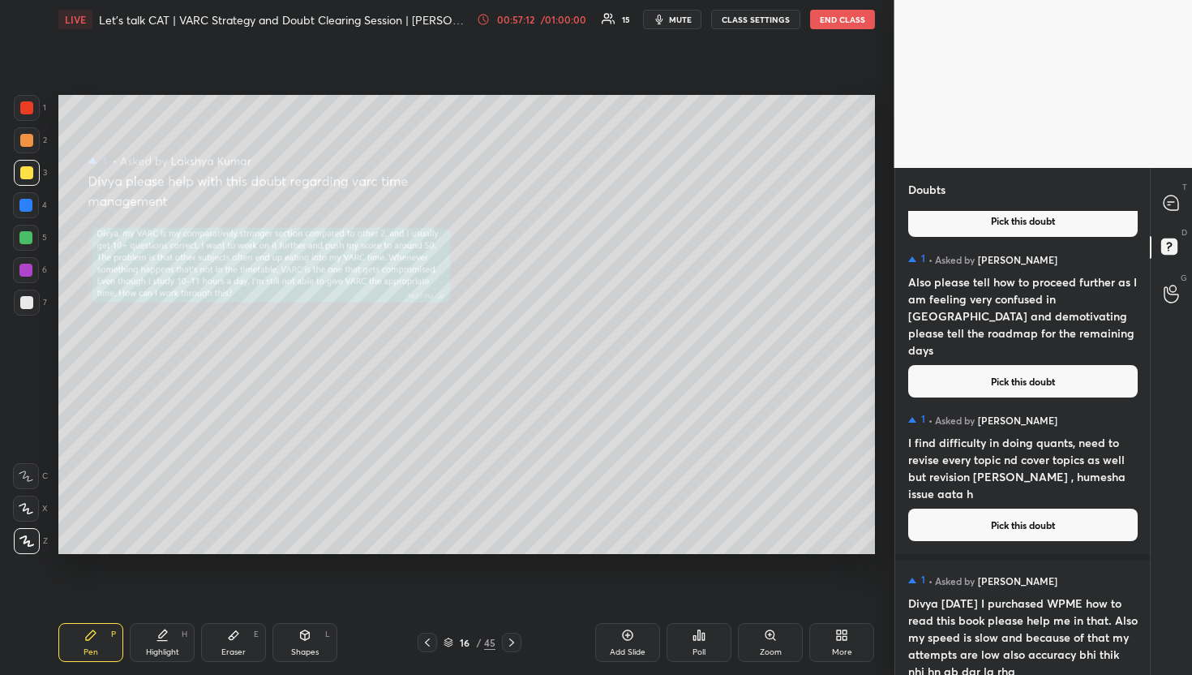
scroll to position [587, 0]
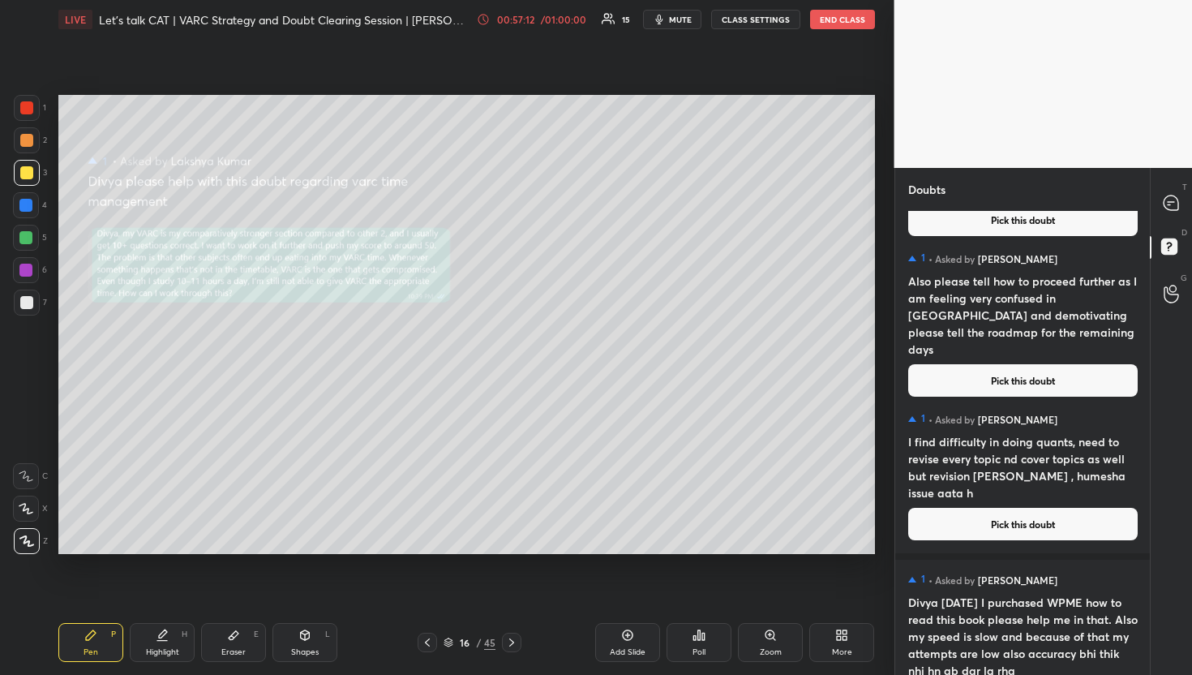
click at [993, 383] on div "1 • Asked by [PERSON_NAME] Also please tell how to proceed further as I am feel…" at bounding box center [1022, 323] width 255 height 171
click at [993, 369] on button "Pick this doubt" at bounding box center [1022, 380] width 229 height 32
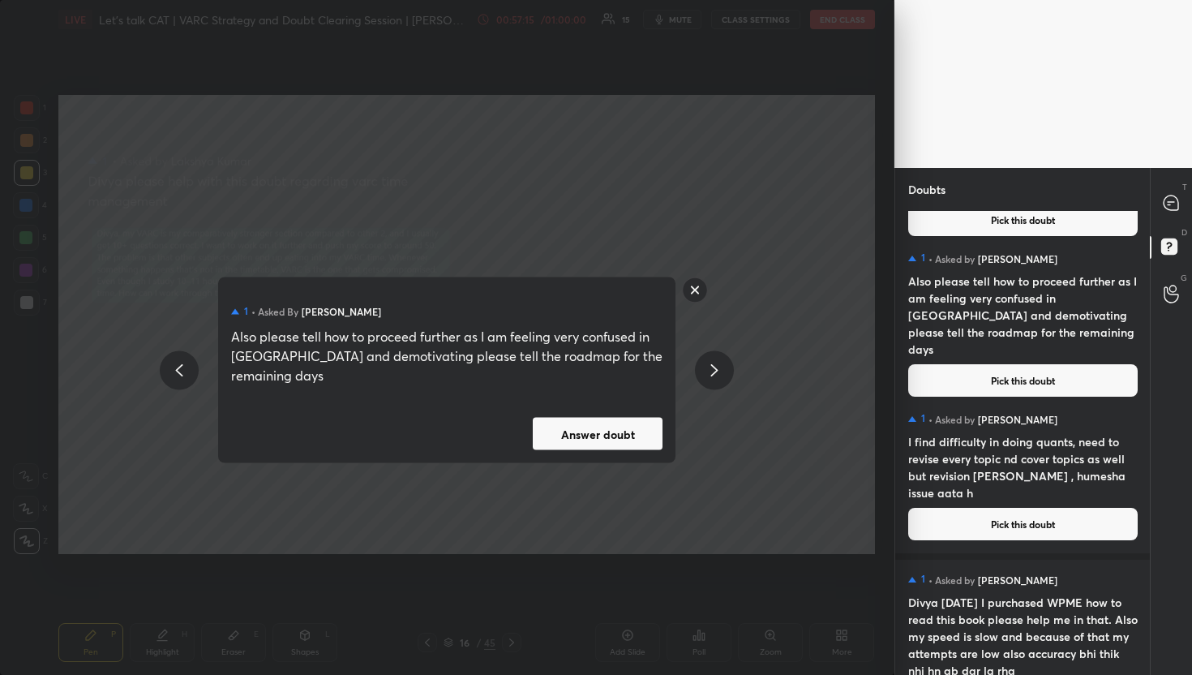
click at [632, 422] on button "Answer doubt" at bounding box center [598, 434] width 130 height 32
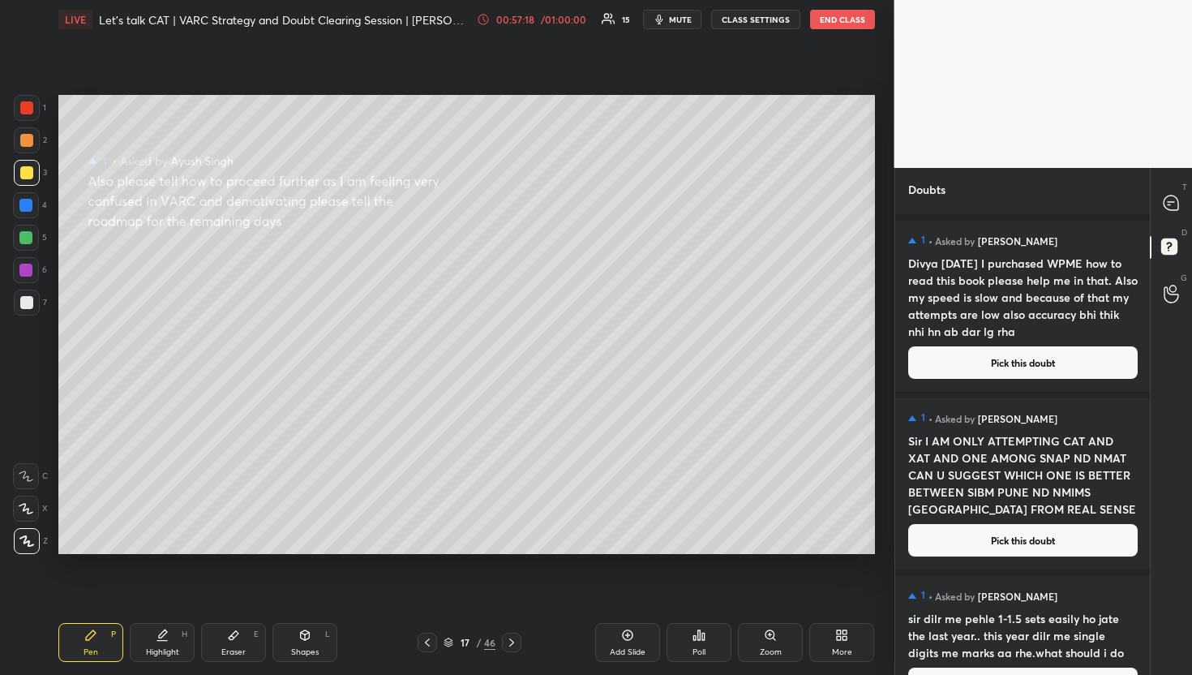
scroll to position [760, 0]
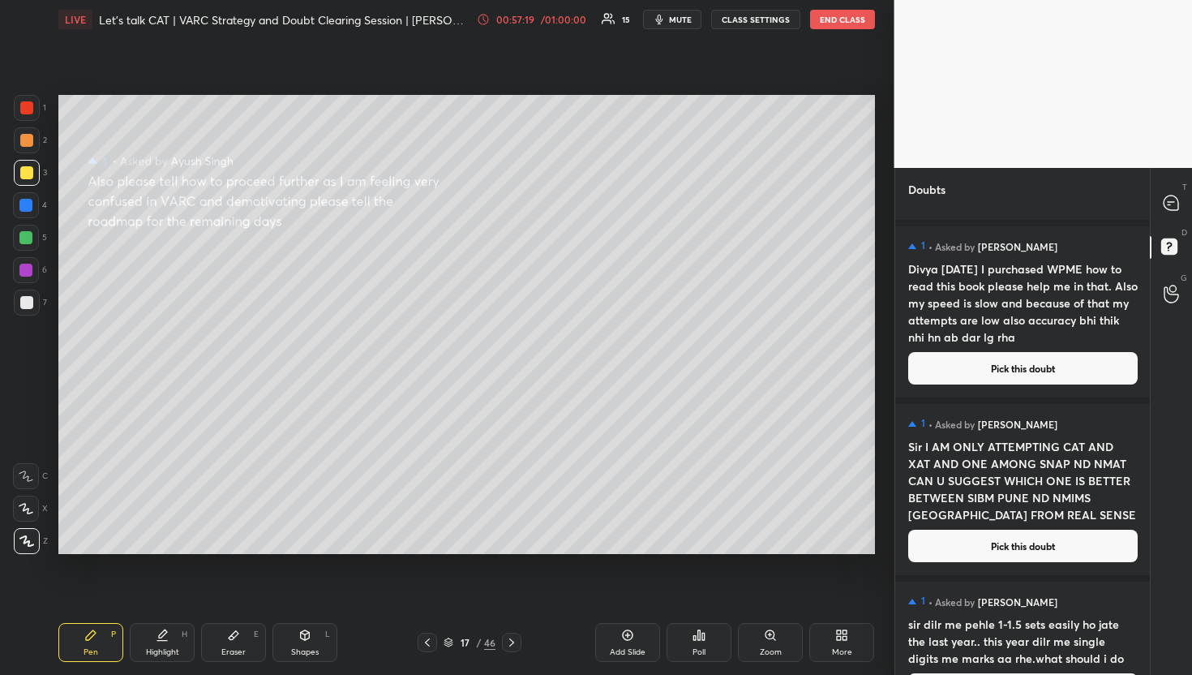
click at [988, 374] on button "Pick this doubt" at bounding box center [1022, 368] width 229 height 32
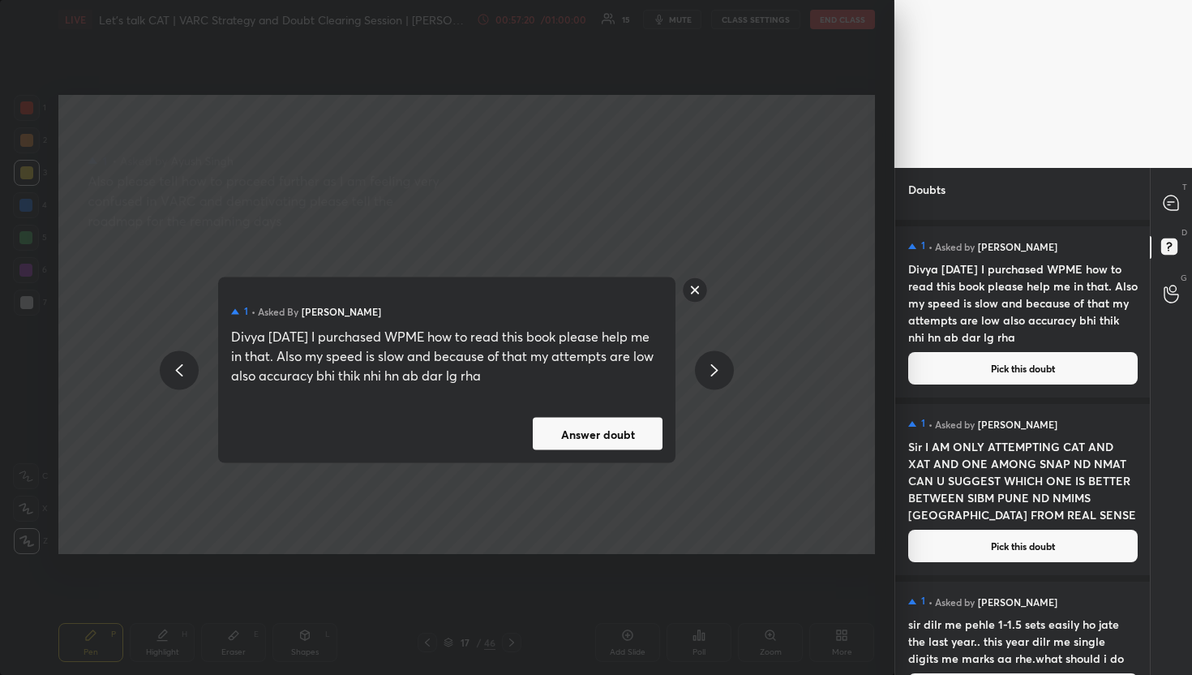
click at [633, 442] on button "Answer doubt" at bounding box center [598, 434] width 130 height 32
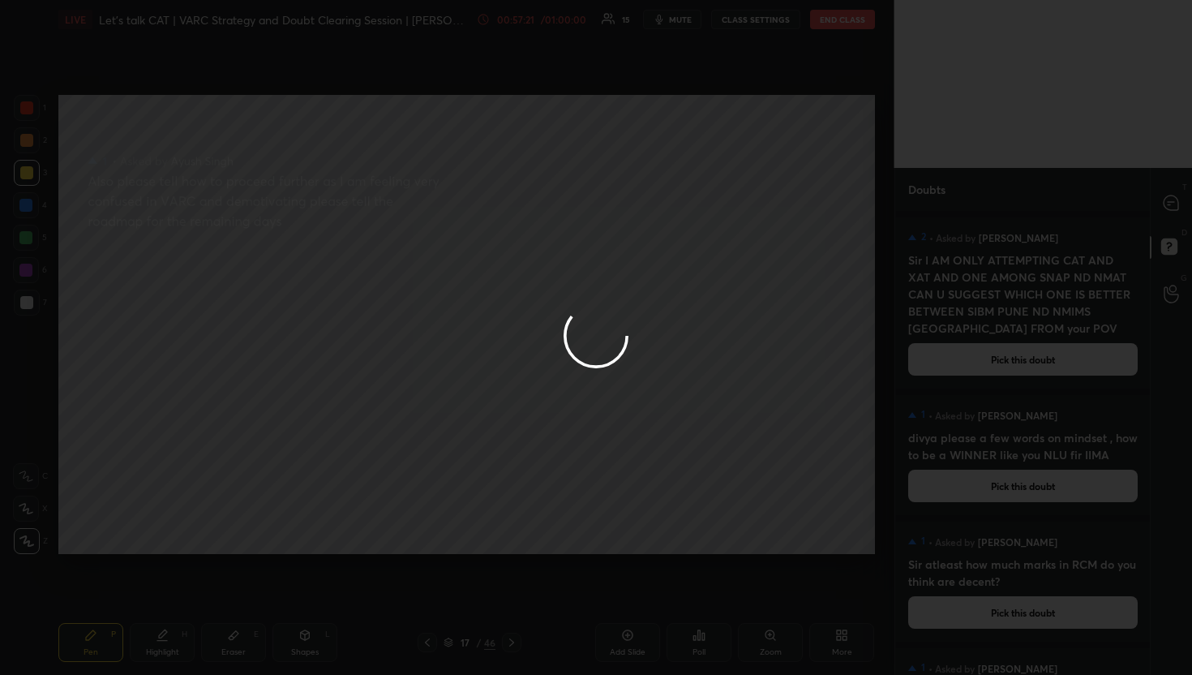
click at [1171, 205] on icon at bounding box center [1170, 202] width 15 height 15
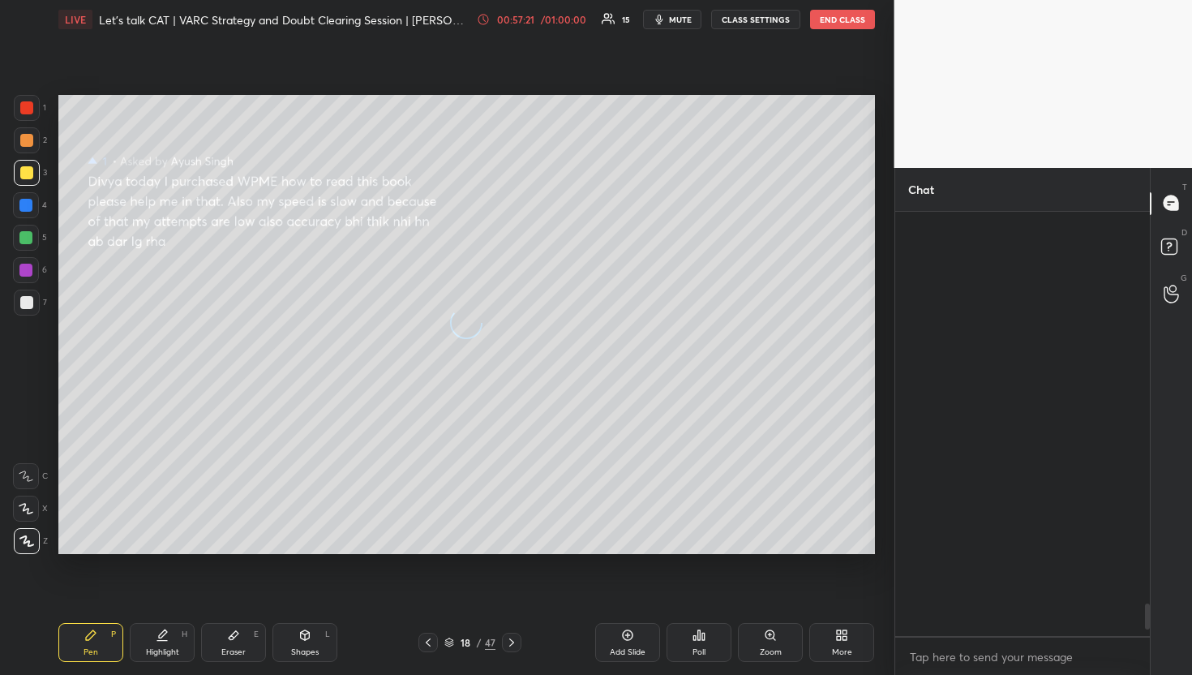
click at [1171, 205] on icon at bounding box center [1170, 202] width 15 height 15
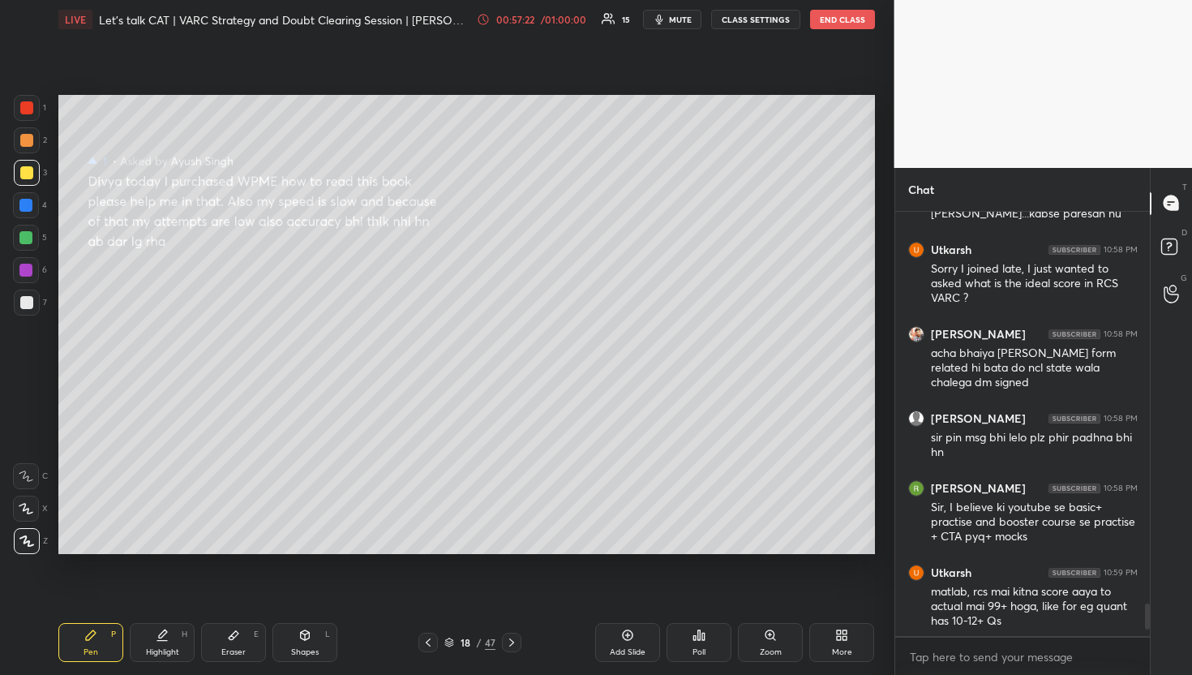
click at [1171, 205] on icon at bounding box center [1170, 202] width 15 height 15
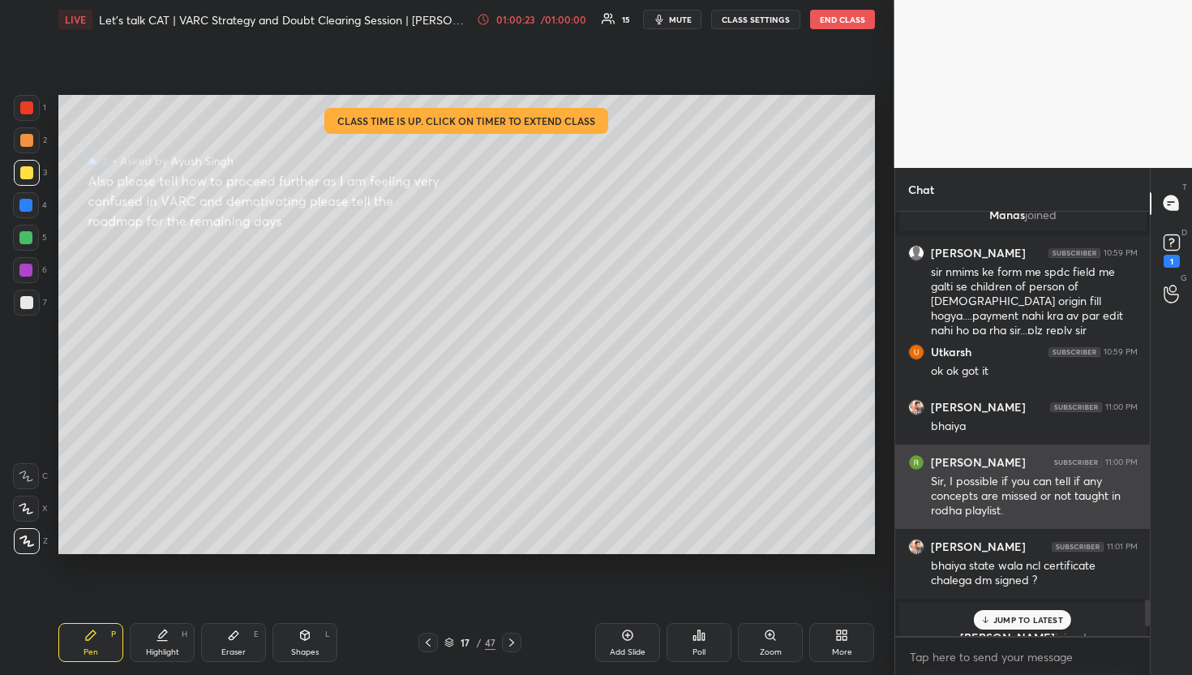
scroll to position [6189, 0]
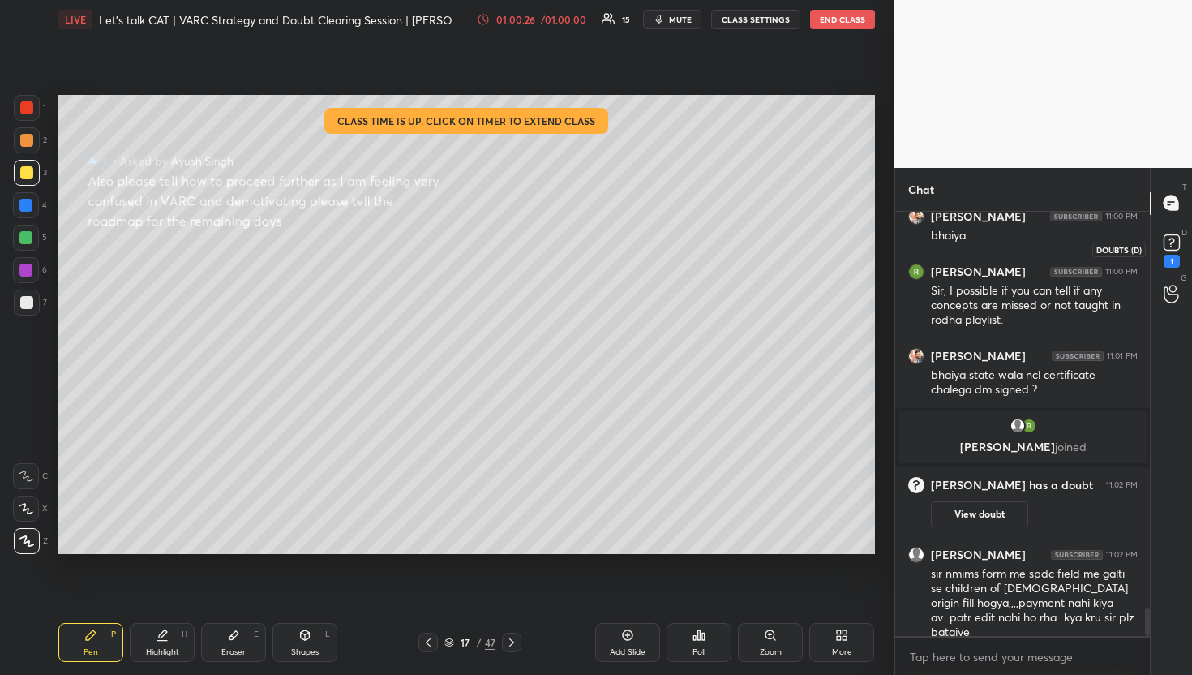
click at [1172, 242] on rect at bounding box center [1170, 241] width 15 height 15
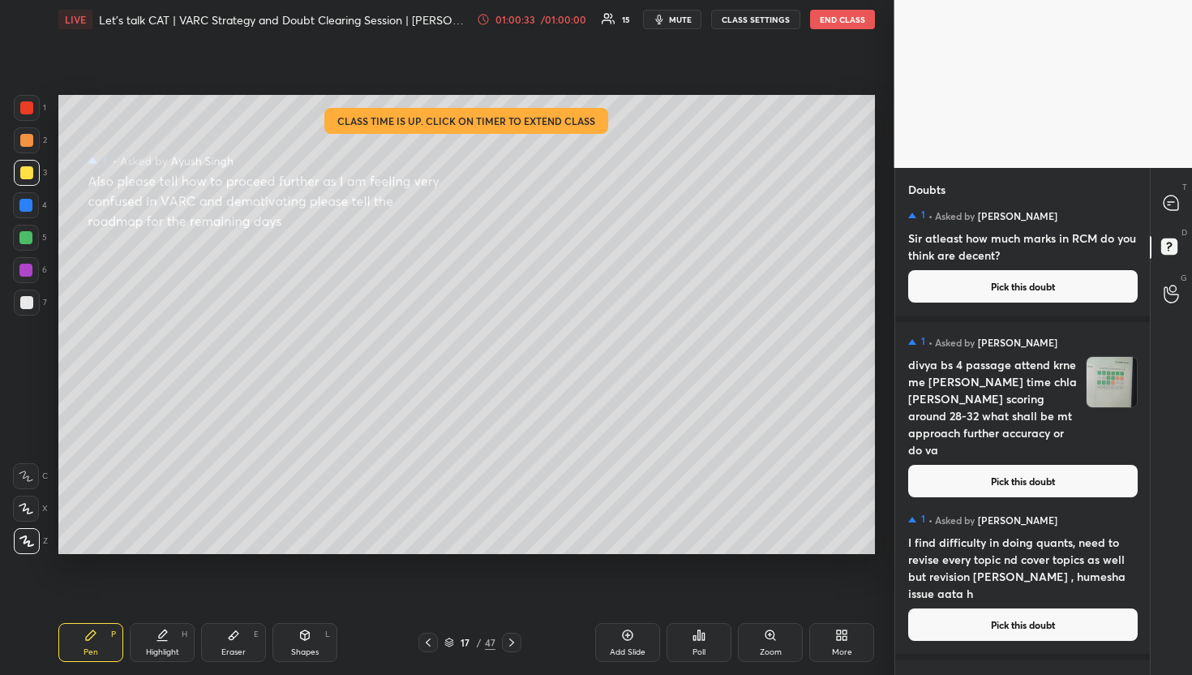
scroll to position [504, 0]
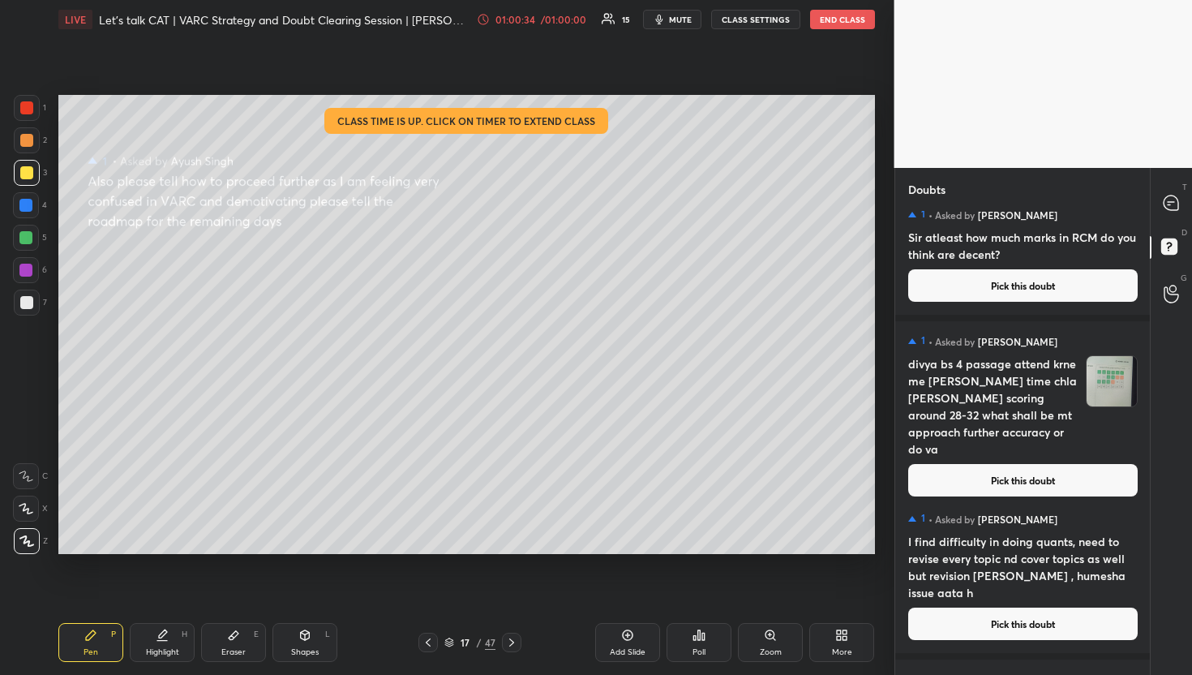
click at [1049, 464] on button "Pick this doubt" at bounding box center [1022, 480] width 229 height 32
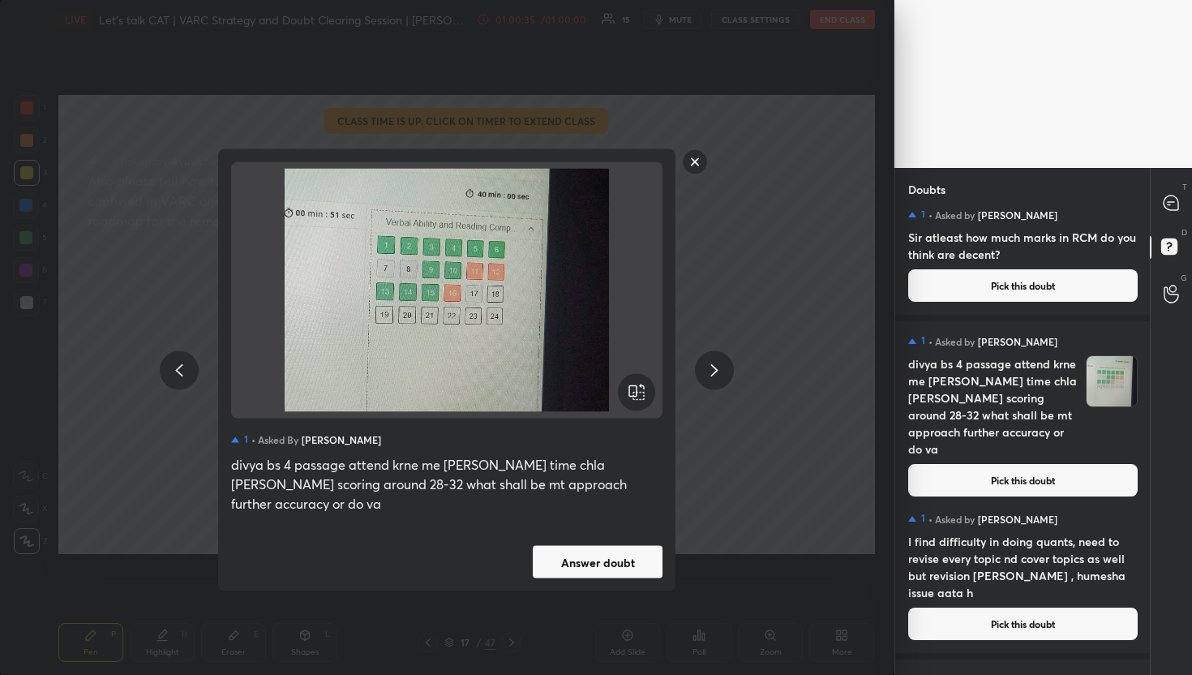
click at [608, 550] on button "Answer doubt" at bounding box center [598, 562] width 130 height 32
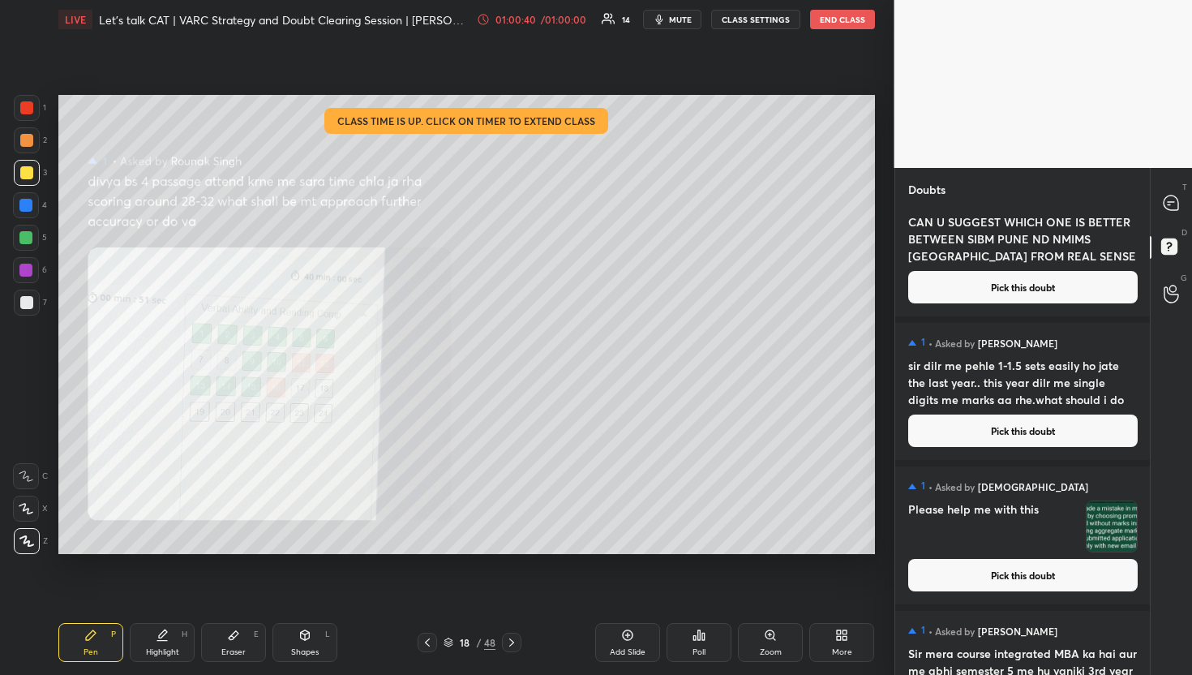
scroll to position [877, 0]
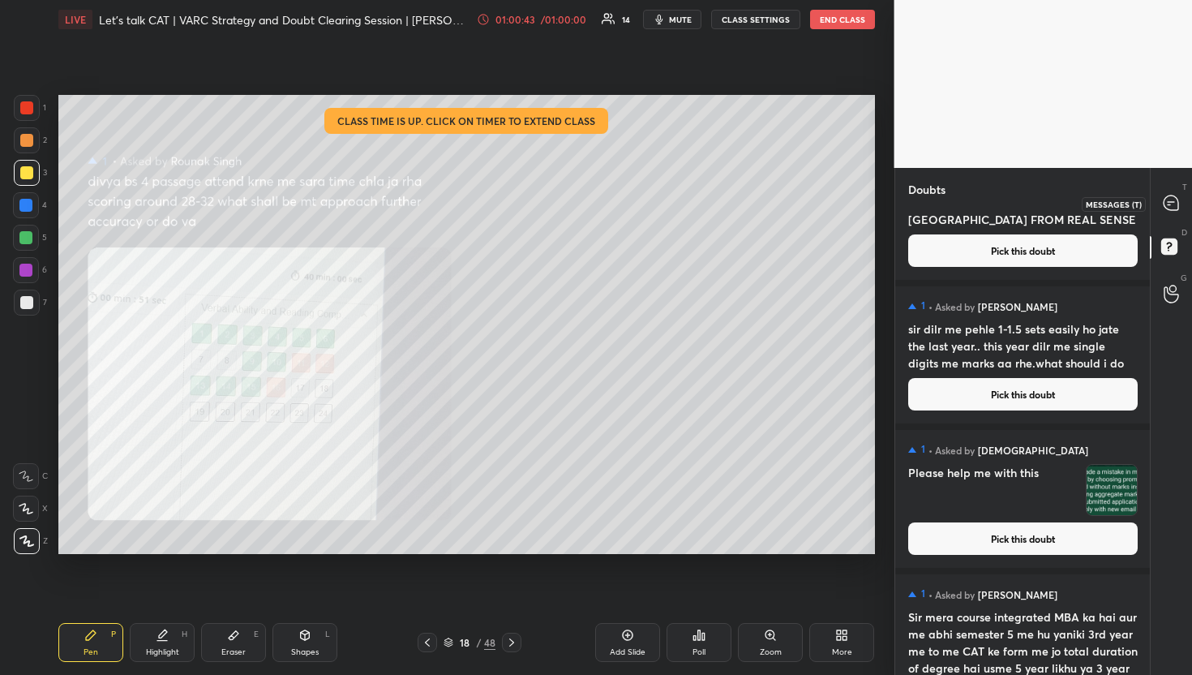
click at [1155, 220] on div "T Messages (T)" at bounding box center [1171, 203] width 41 height 45
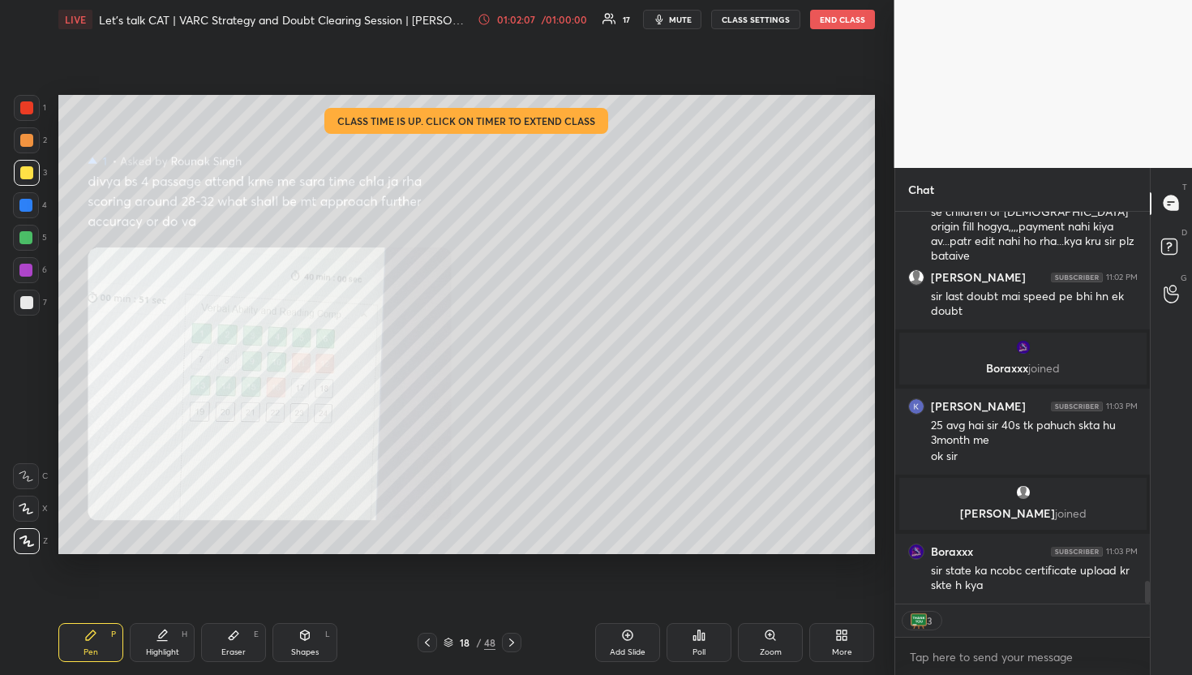
scroll to position [6361, 0]
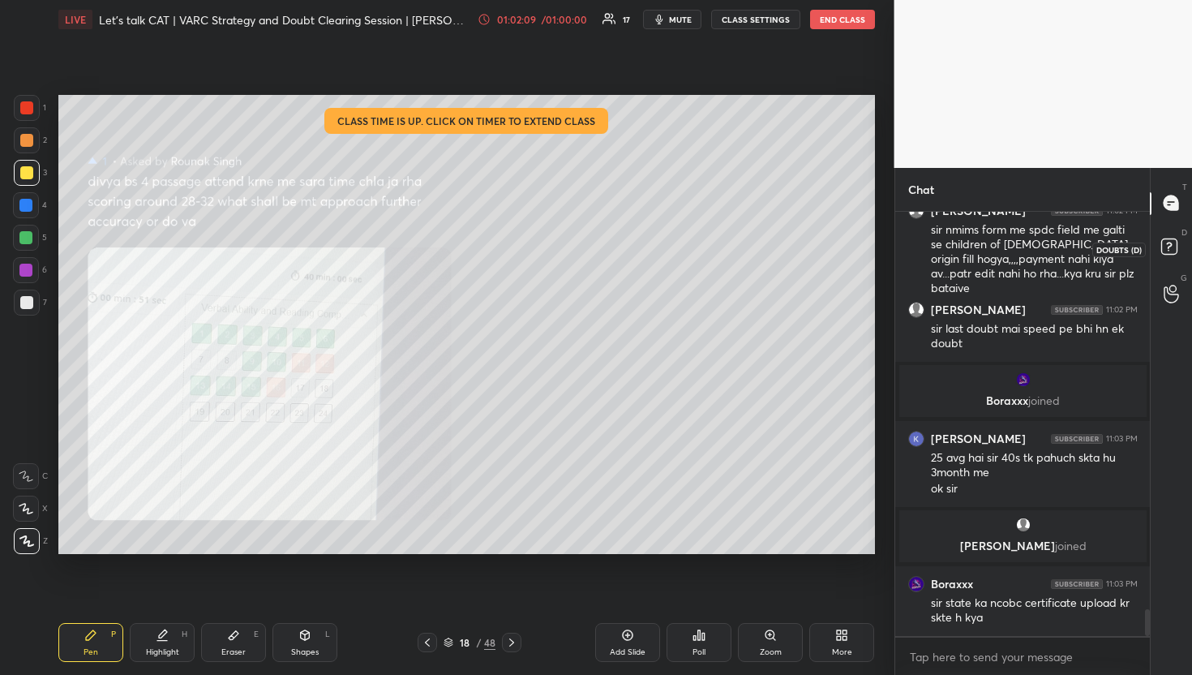
click at [1173, 249] on rect at bounding box center [1168, 245] width 15 height 15
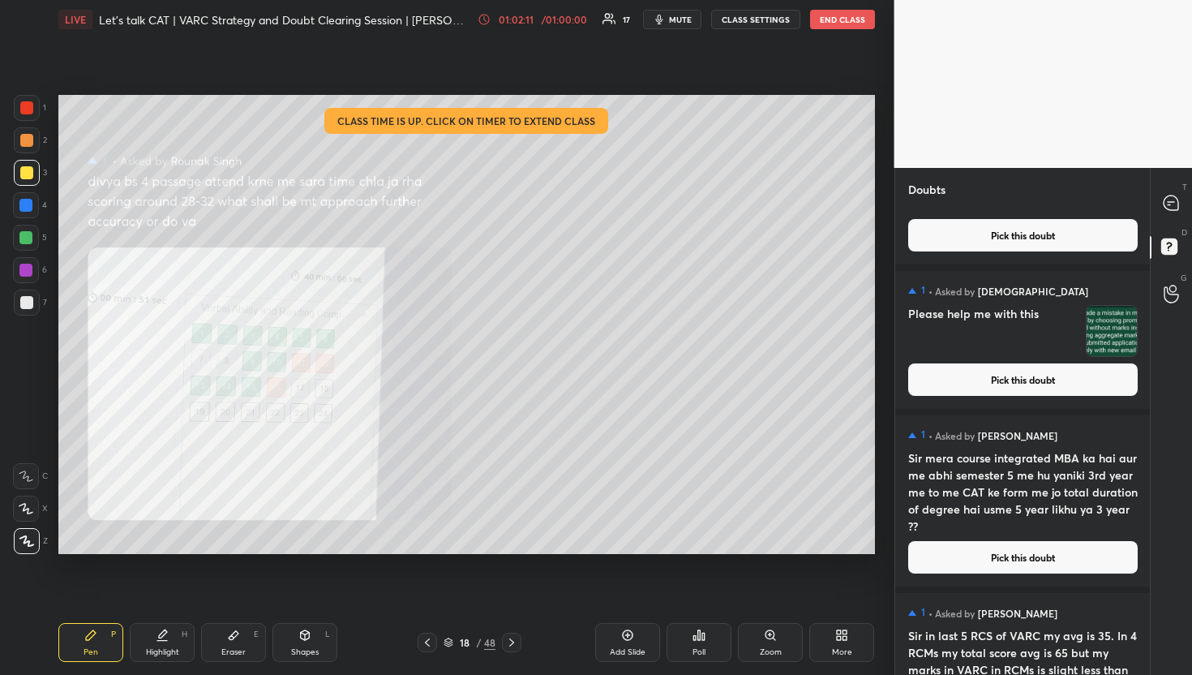
scroll to position [0, 0]
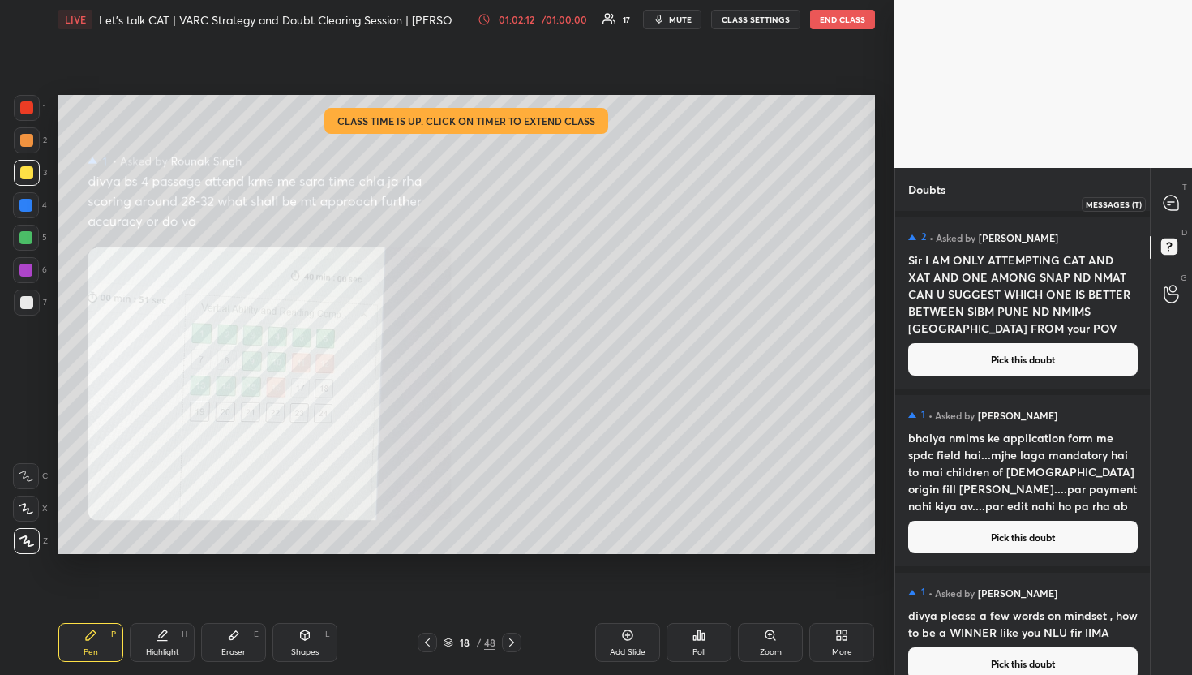
click at [1164, 202] on icon at bounding box center [1170, 202] width 15 height 15
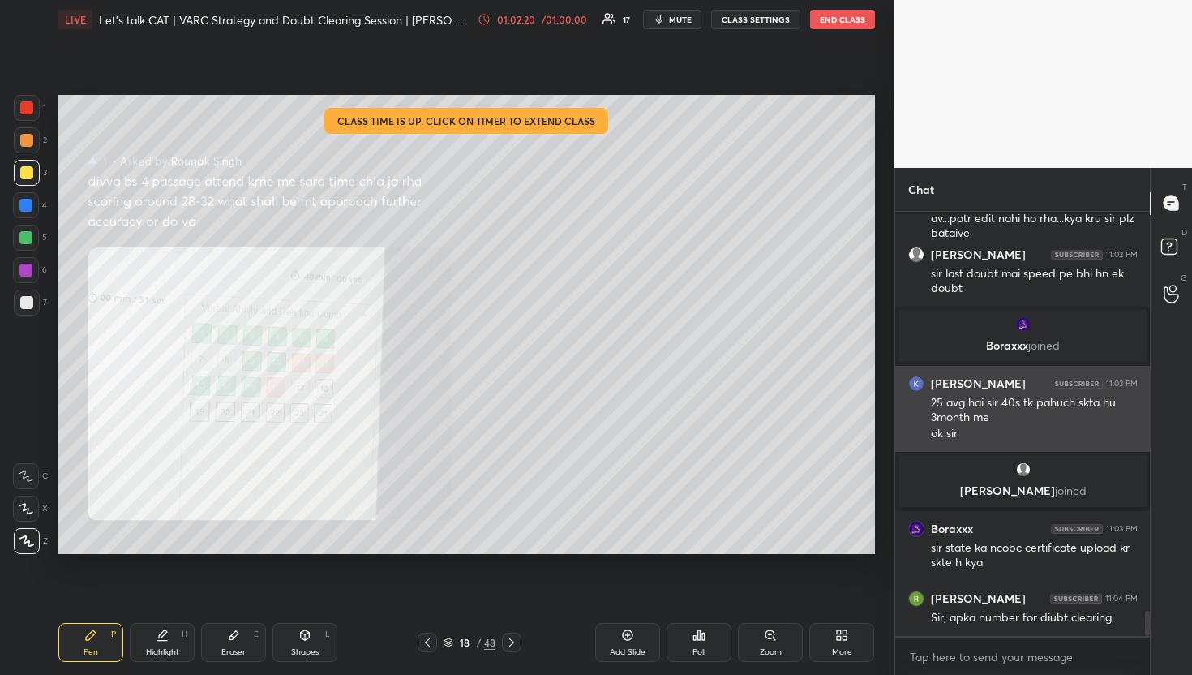
scroll to position [6916, 0]
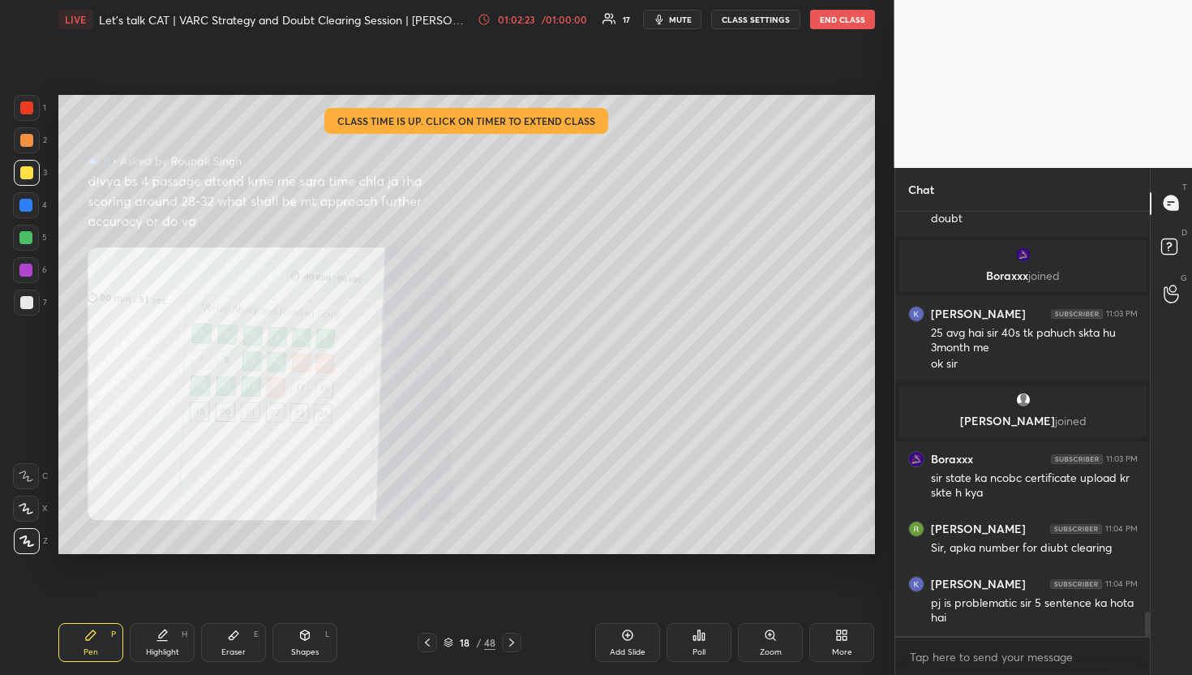
click at [626, 649] on div "Add Slide" at bounding box center [628, 652] width 36 height 8
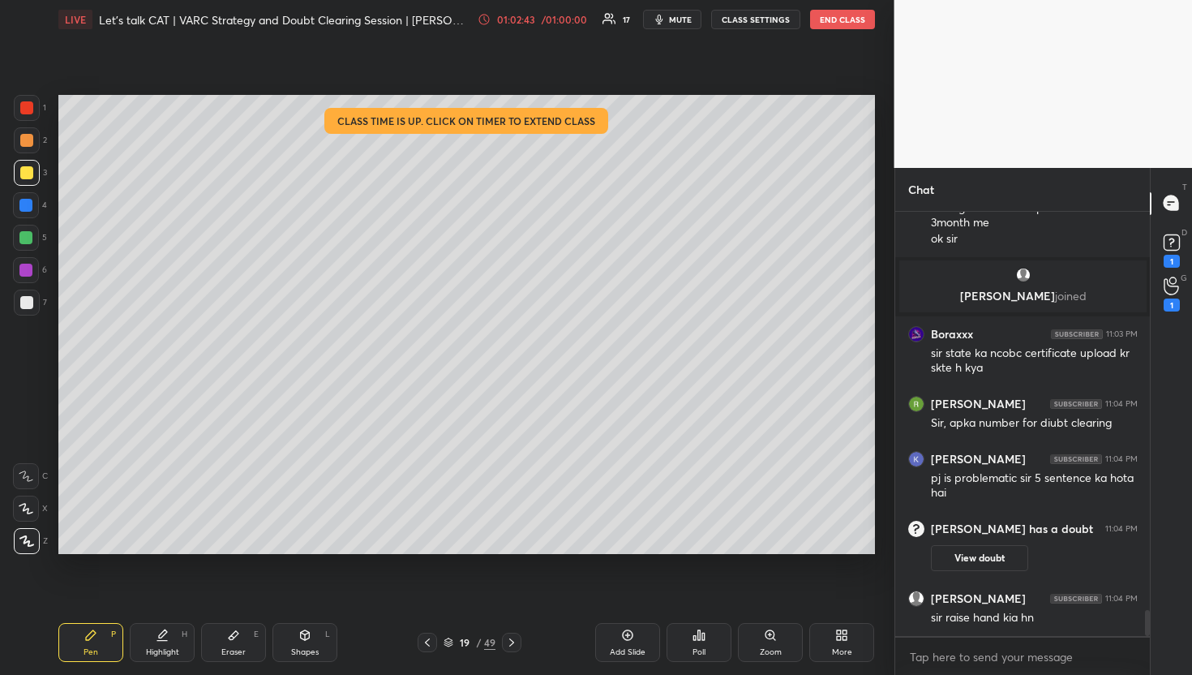
scroll to position [6549, 0]
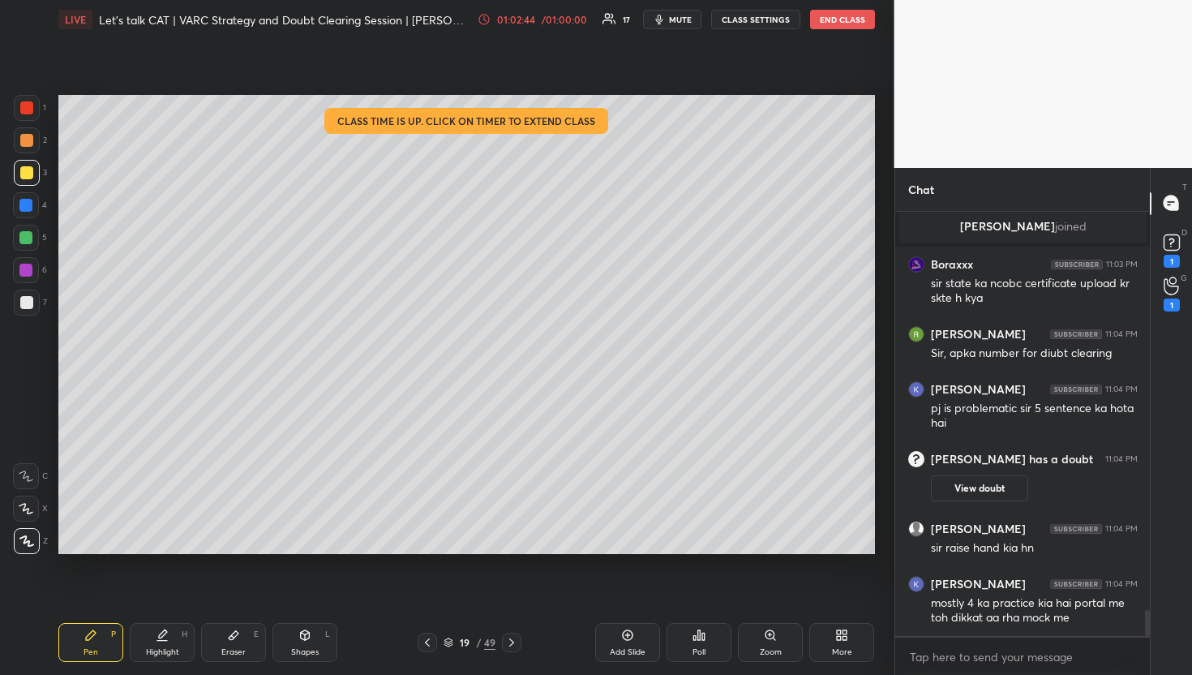
click at [1165, 272] on div "G Raise Hand (G) 1" at bounding box center [1171, 294] width 41 height 45
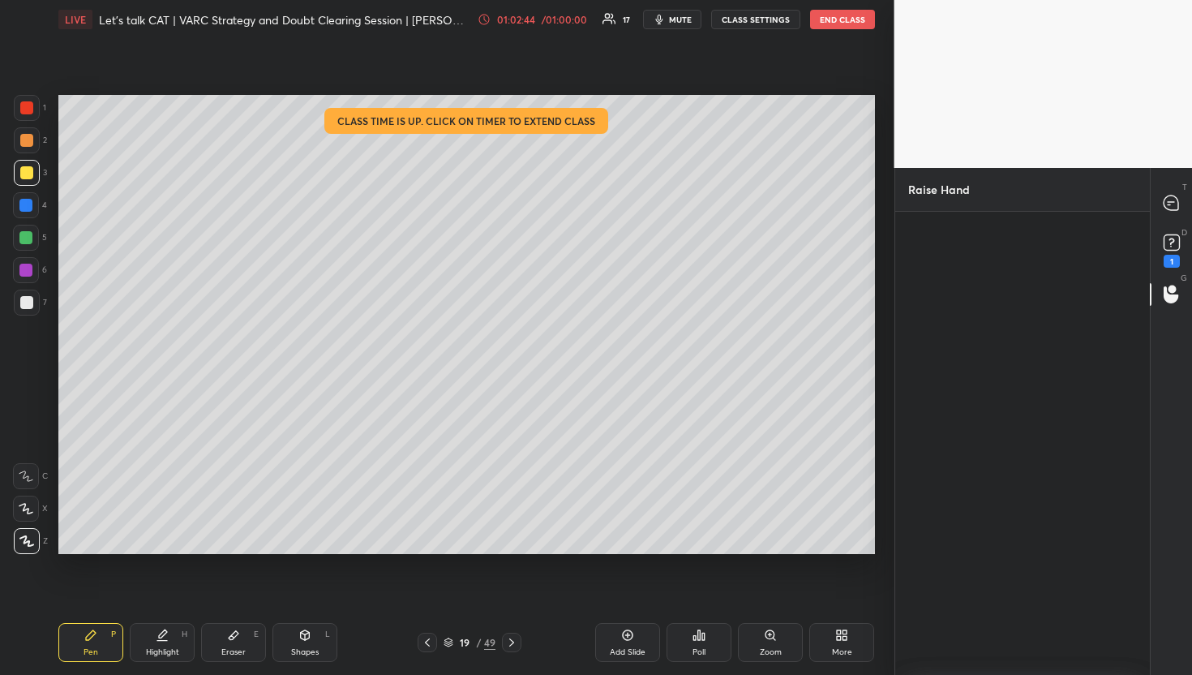
scroll to position [5, 6]
click at [966, 279] on div "Ayush" at bounding box center [945, 295] width 75 height 86
click at [962, 316] on button "INVITE" at bounding box center [946, 322] width 62 height 21
click at [1151, 205] on div "T Messages (T)" at bounding box center [1171, 203] width 41 height 45
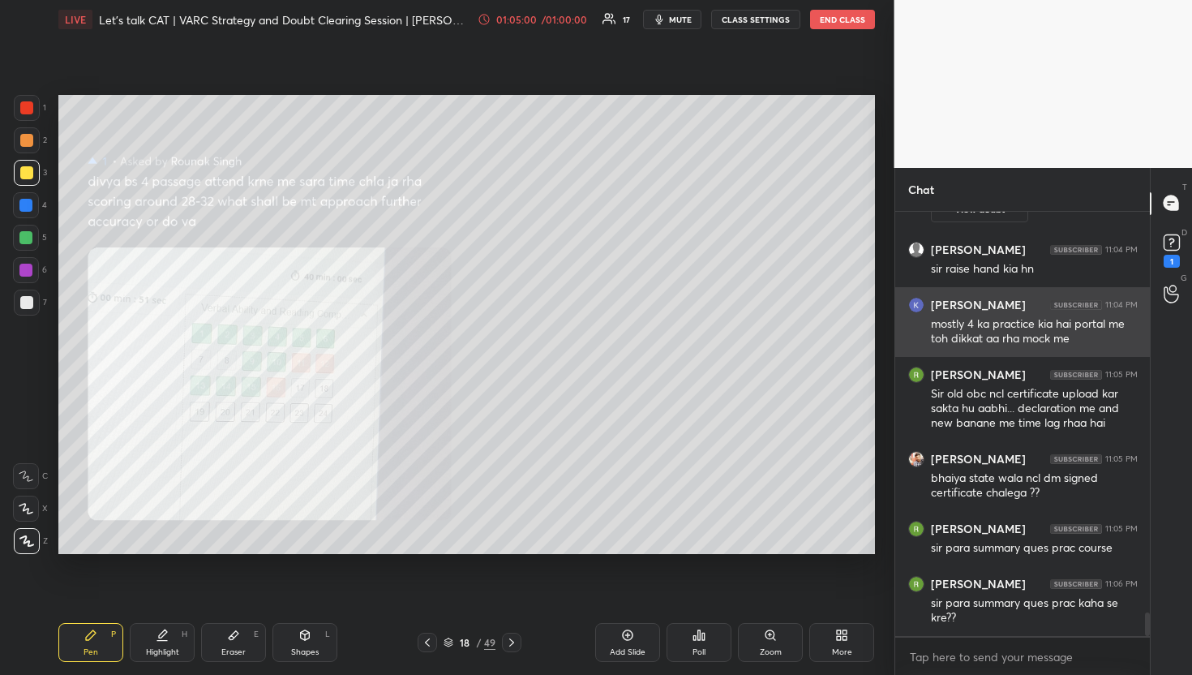
scroll to position [7317, 0]
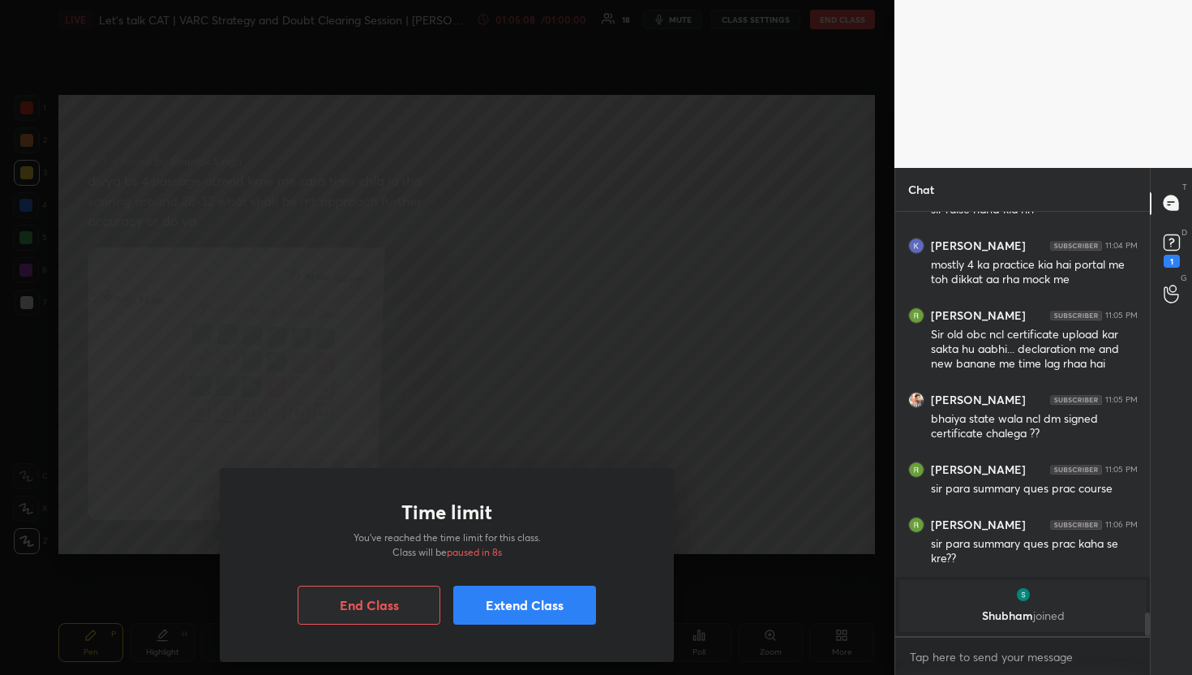
click at [527, 596] on button "Extend Class" at bounding box center [524, 604] width 143 height 39
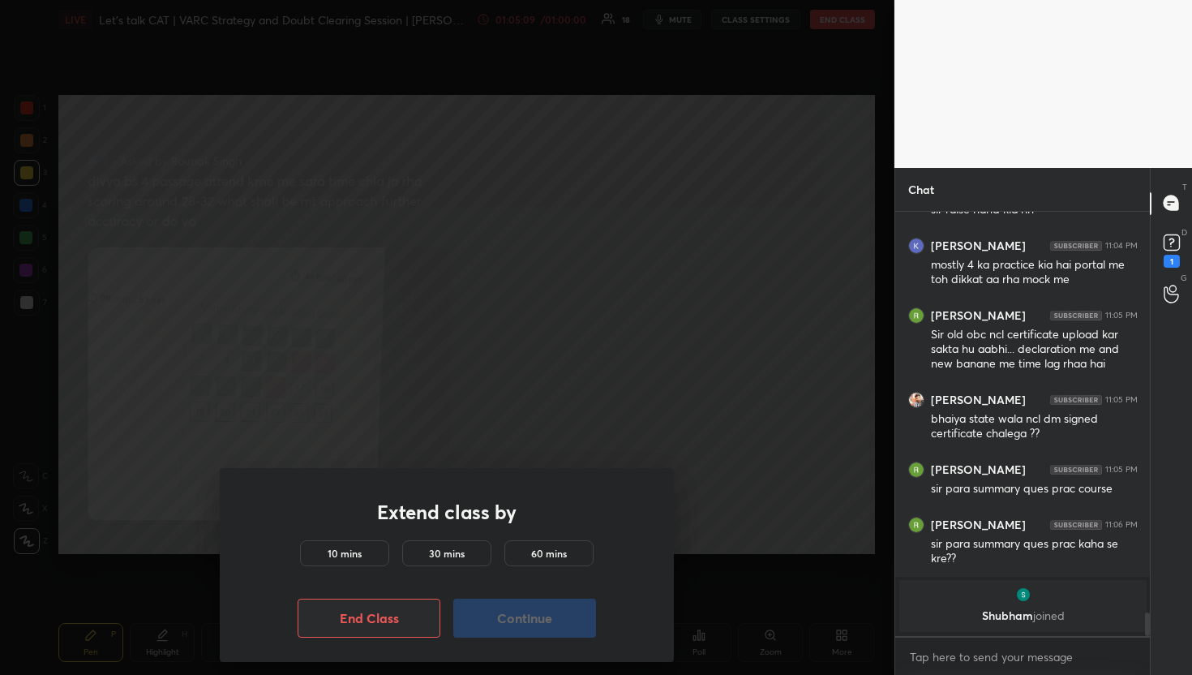
click at [358, 546] on h5 "10 mins" at bounding box center [345, 553] width 34 height 15
click at [532, 618] on button "Continue" at bounding box center [524, 617] width 143 height 39
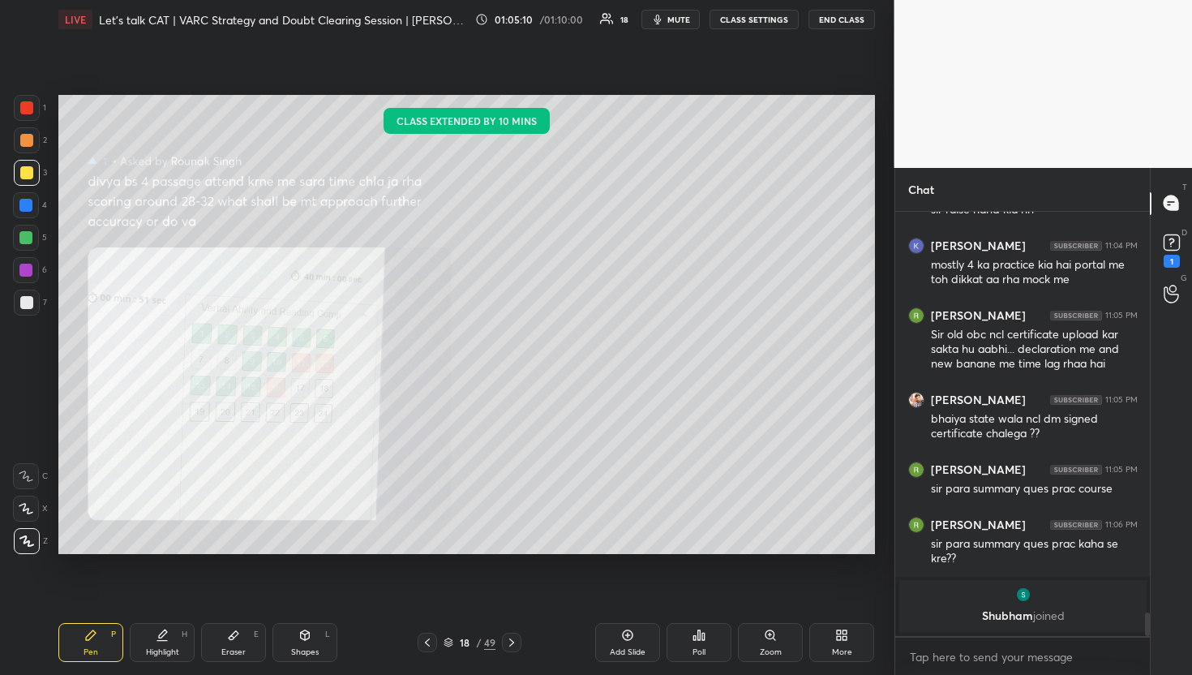
click at [532, 618] on div "Pen P Highlight H Eraser E Shapes L 18 / 49 Add Slide Poll Zoom More" at bounding box center [466, 642] width 816 height 65
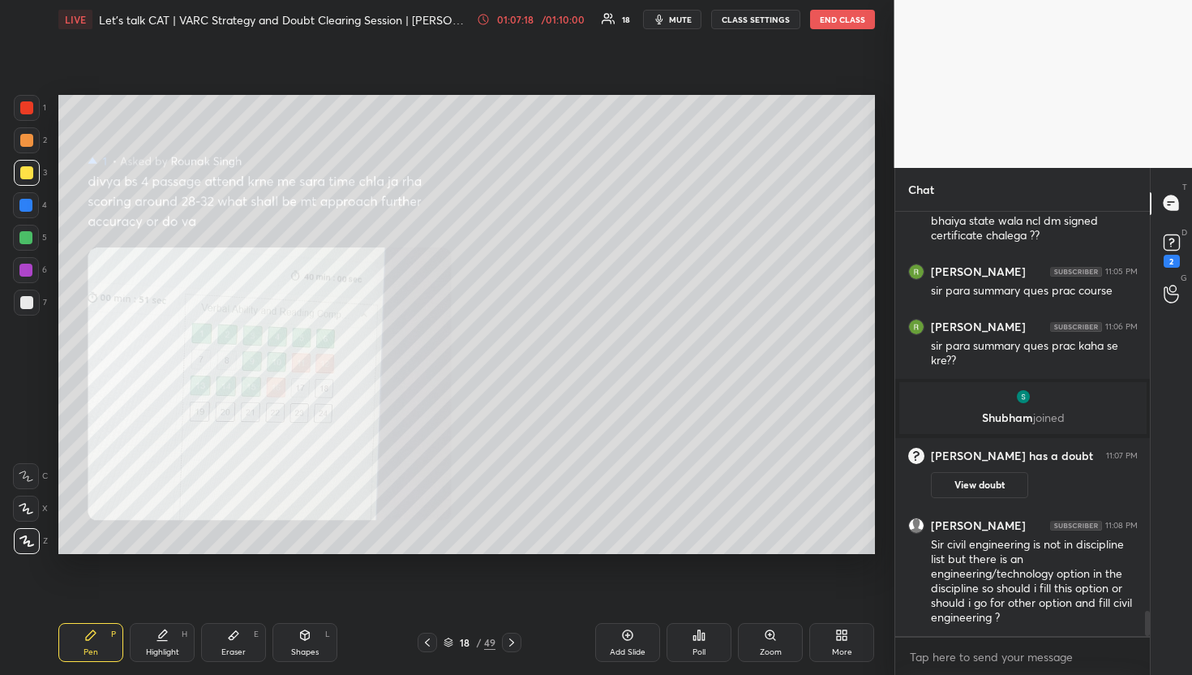
scroll to position [6888, 0]
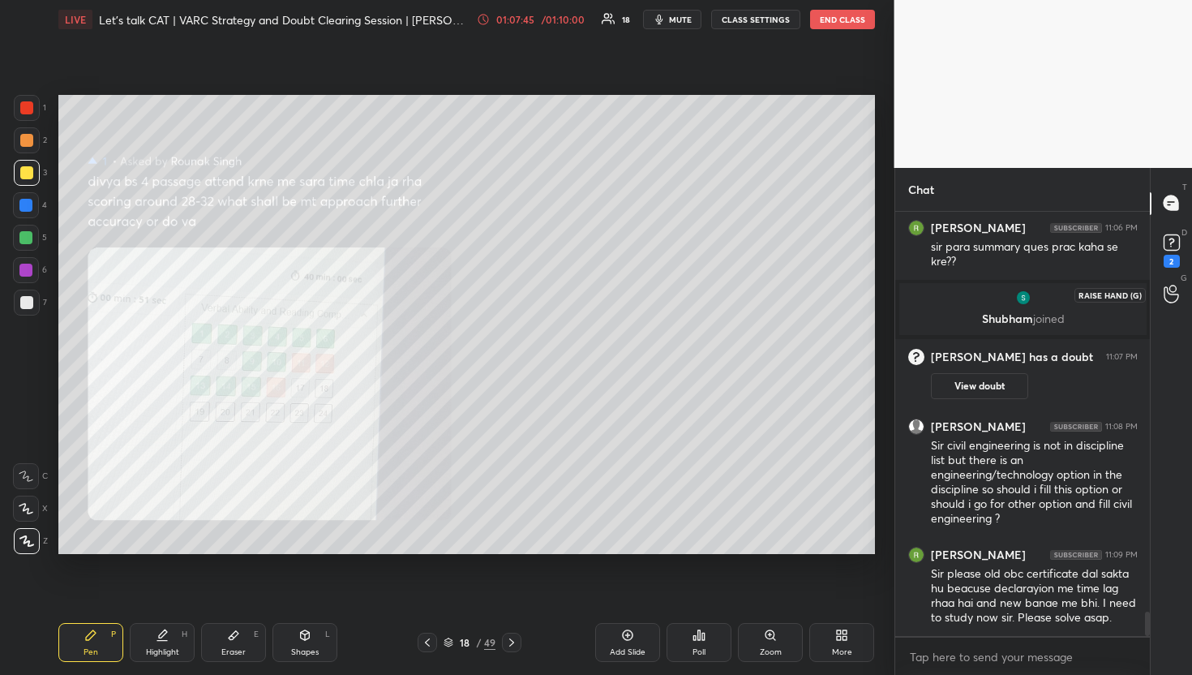
click at [1169, 287] on circle at bounding box center [1172, 288] width 6 height 6
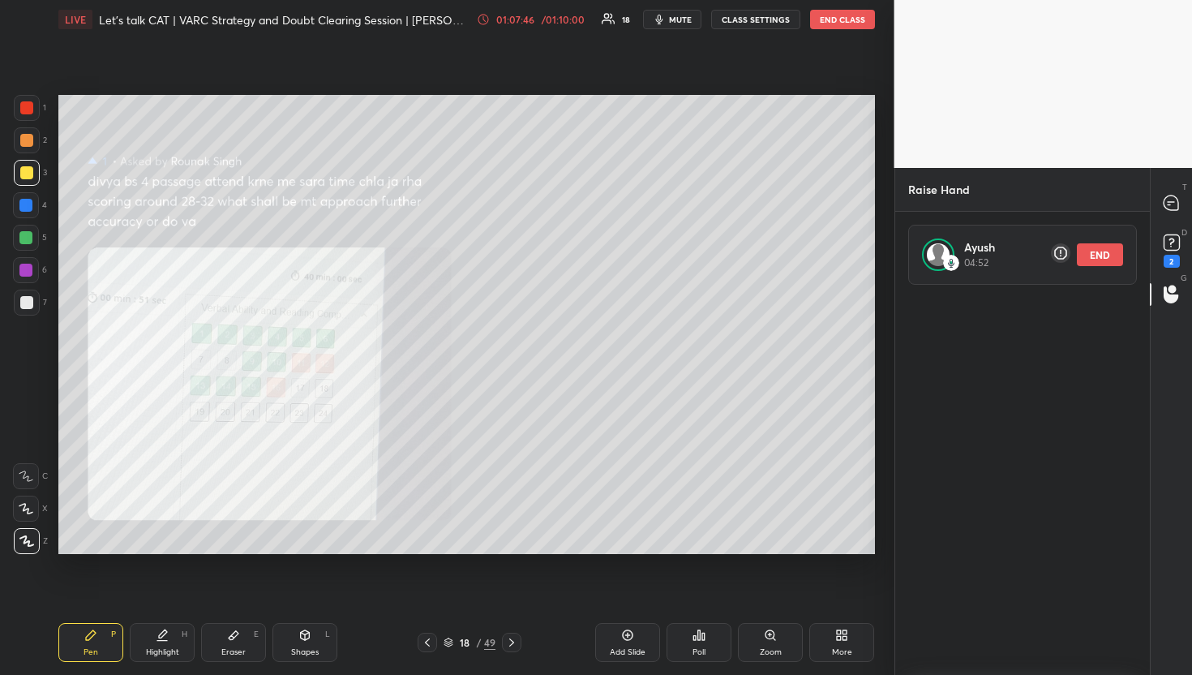
click at [1105, 246] on button "END" at bounding box center [1100, 254] width 46 height 23
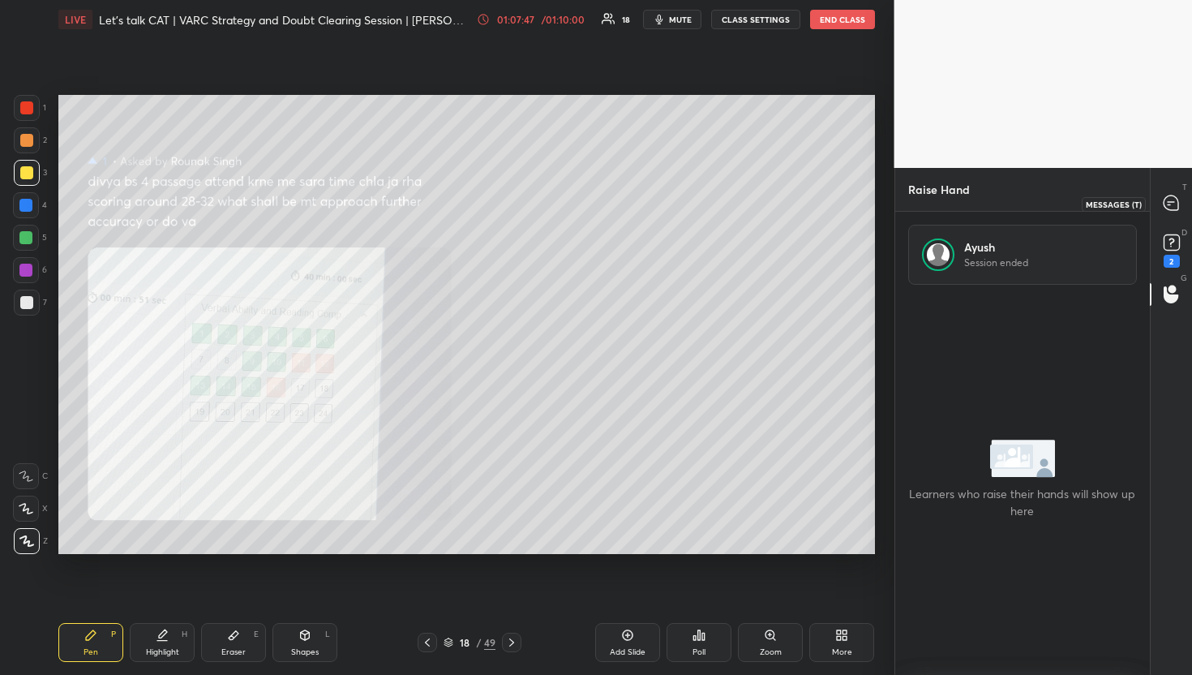
click at [1175, 203] on icon at bounding box center [1170, 202] width 15 height 15
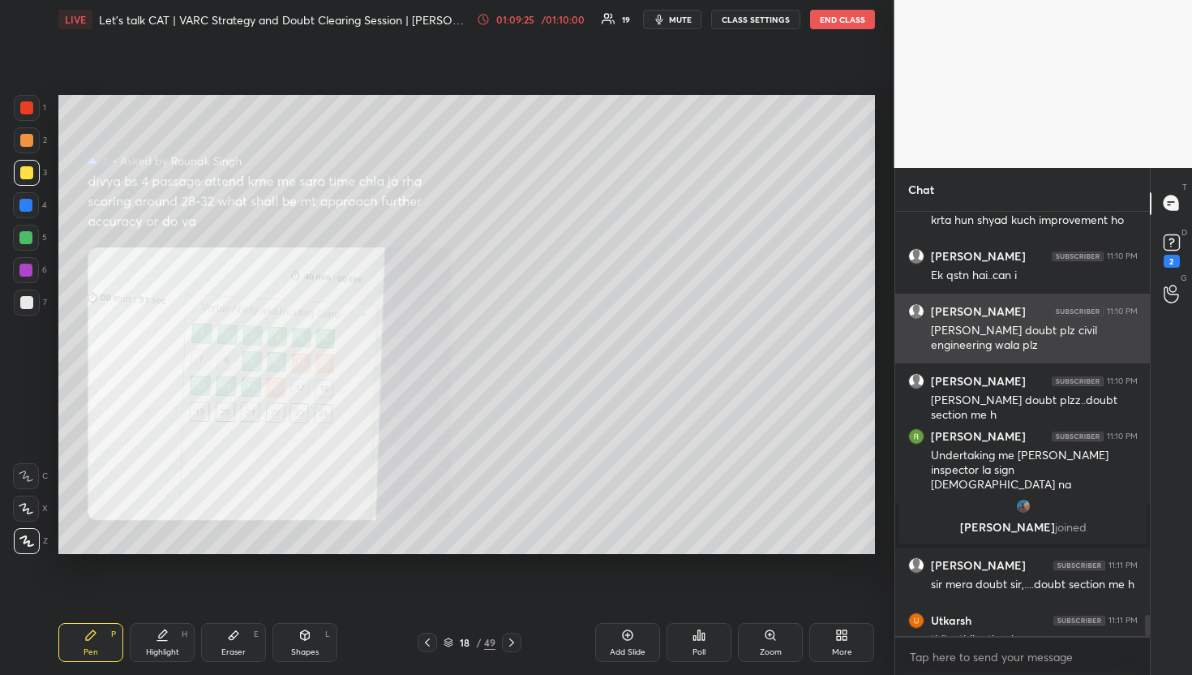
scroll to position [8148, 0]
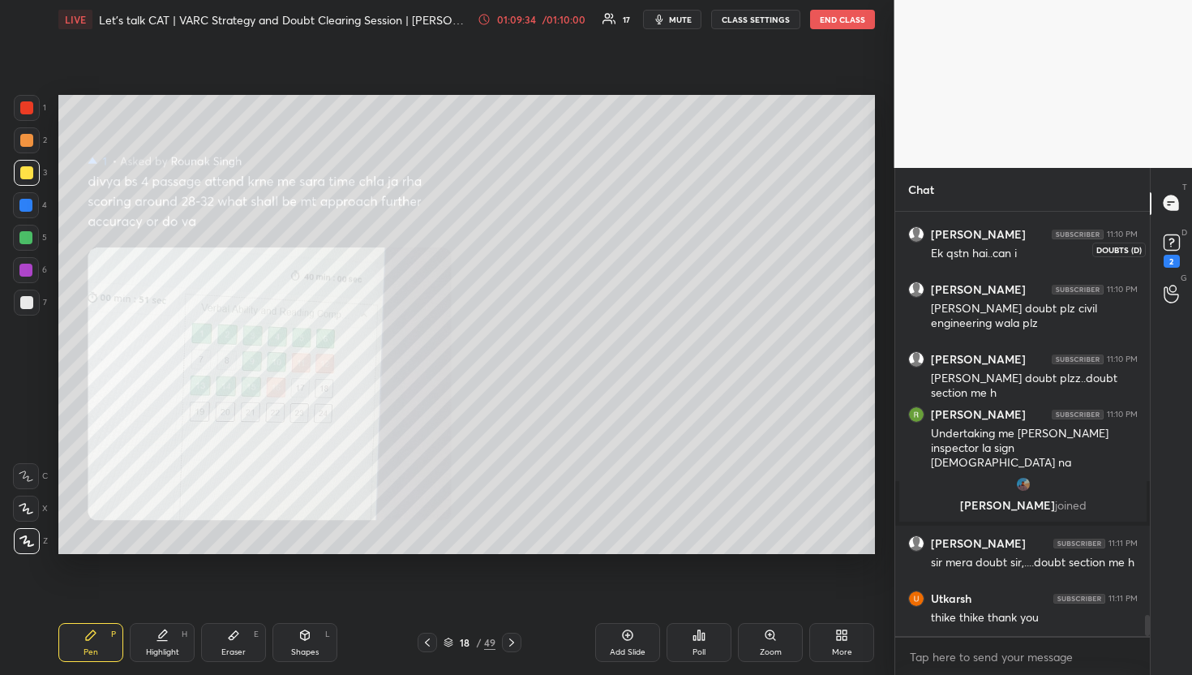
click at [1163, 234] on icon at bounding box center [1171, 242] width 24 height 24
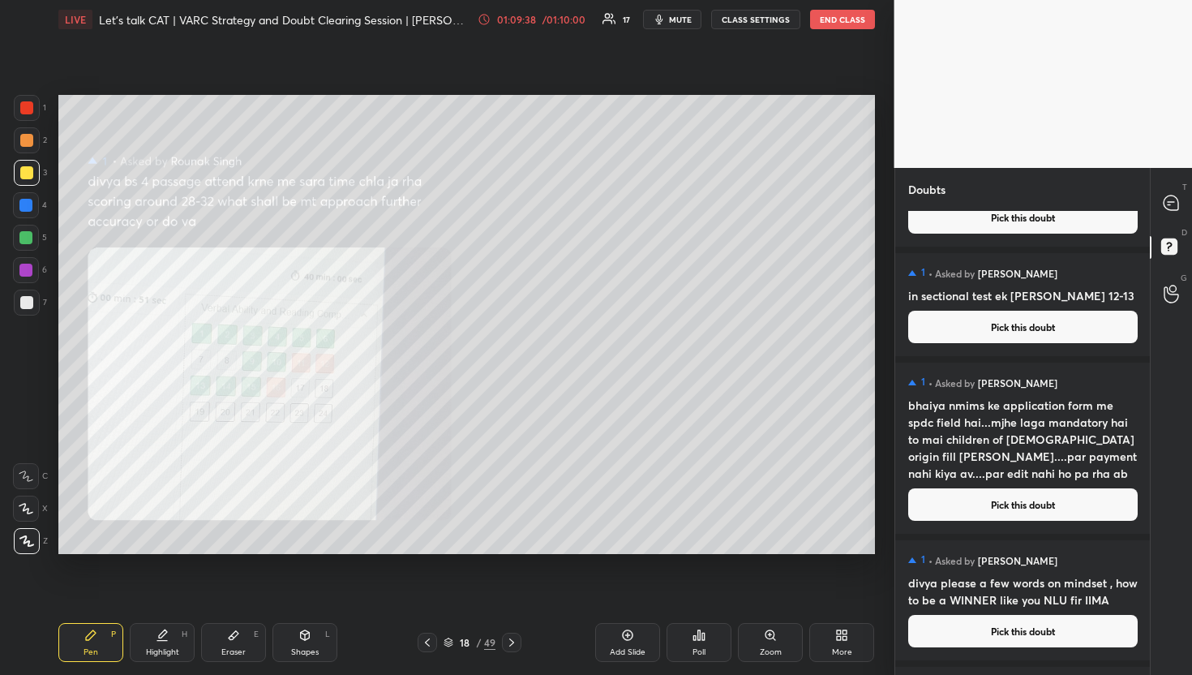
scroll to position [343, 0]
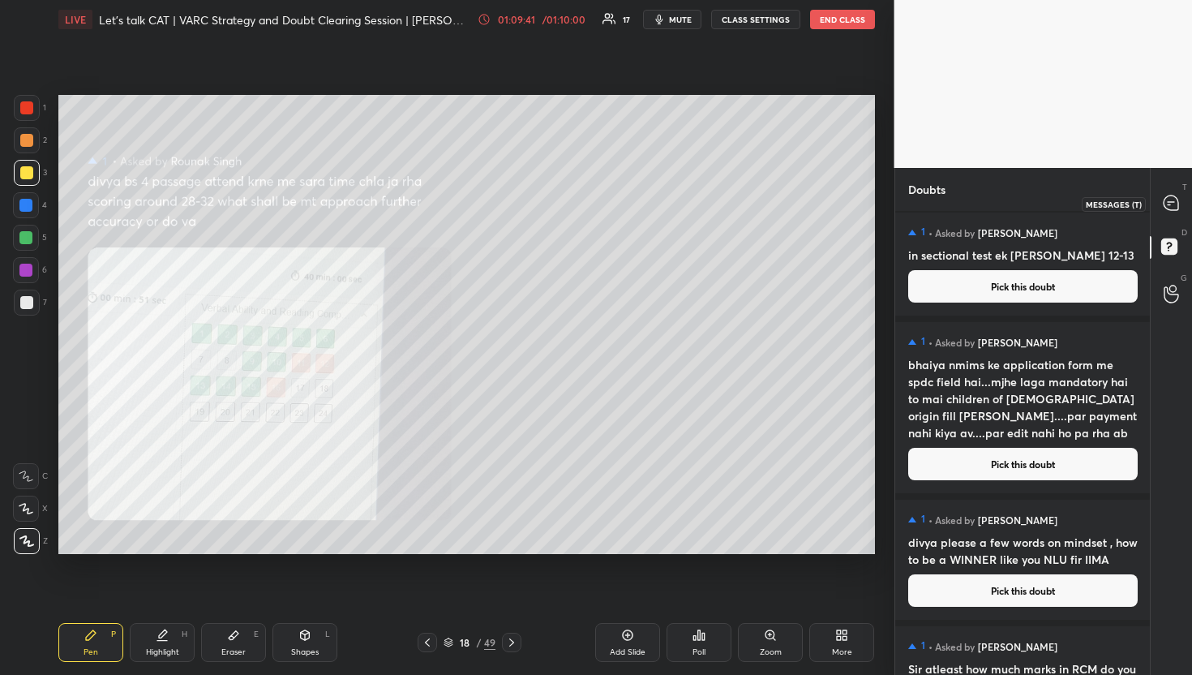
click at [1178, 194] on div at bounding box center [1171, 203] width 32 height 29
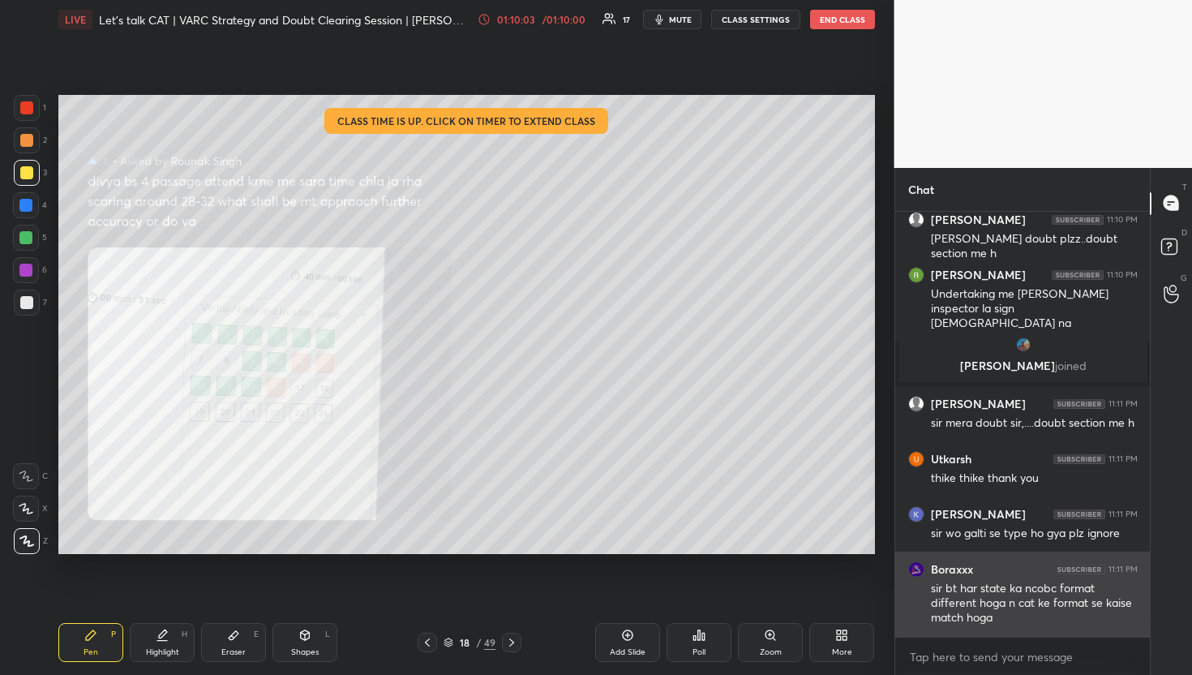
scroll to position [8342, 0]
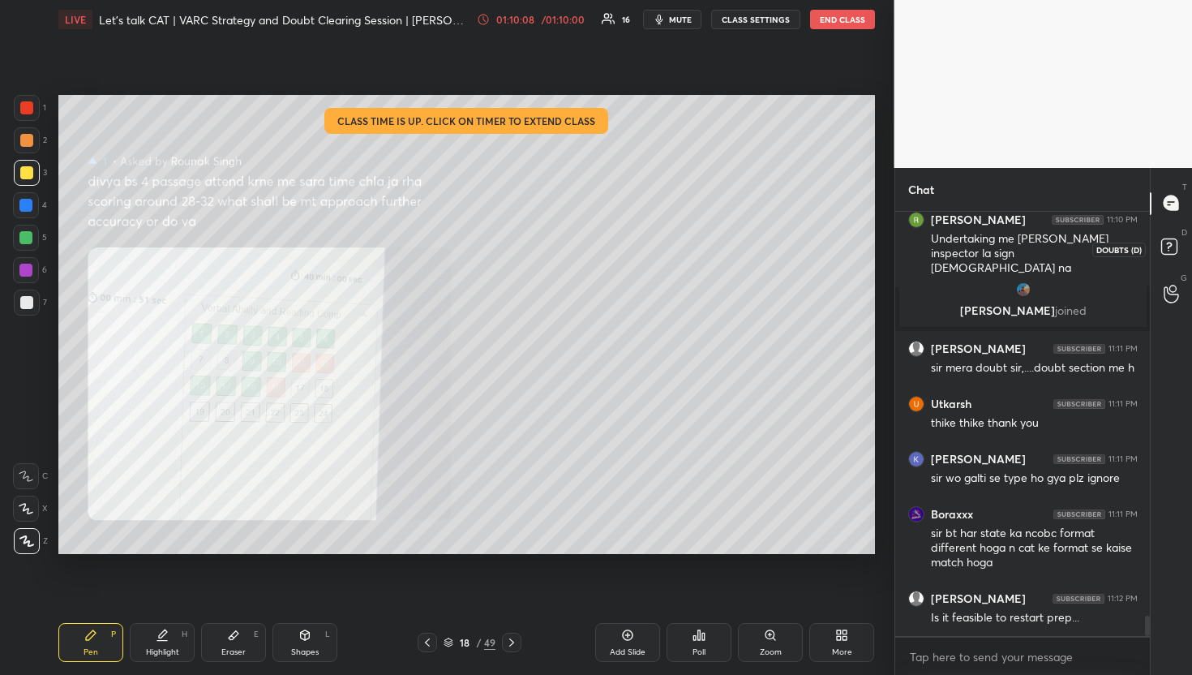
click at [1181, 246] on icon at bounding box center [1171, 248] width 29 height 29
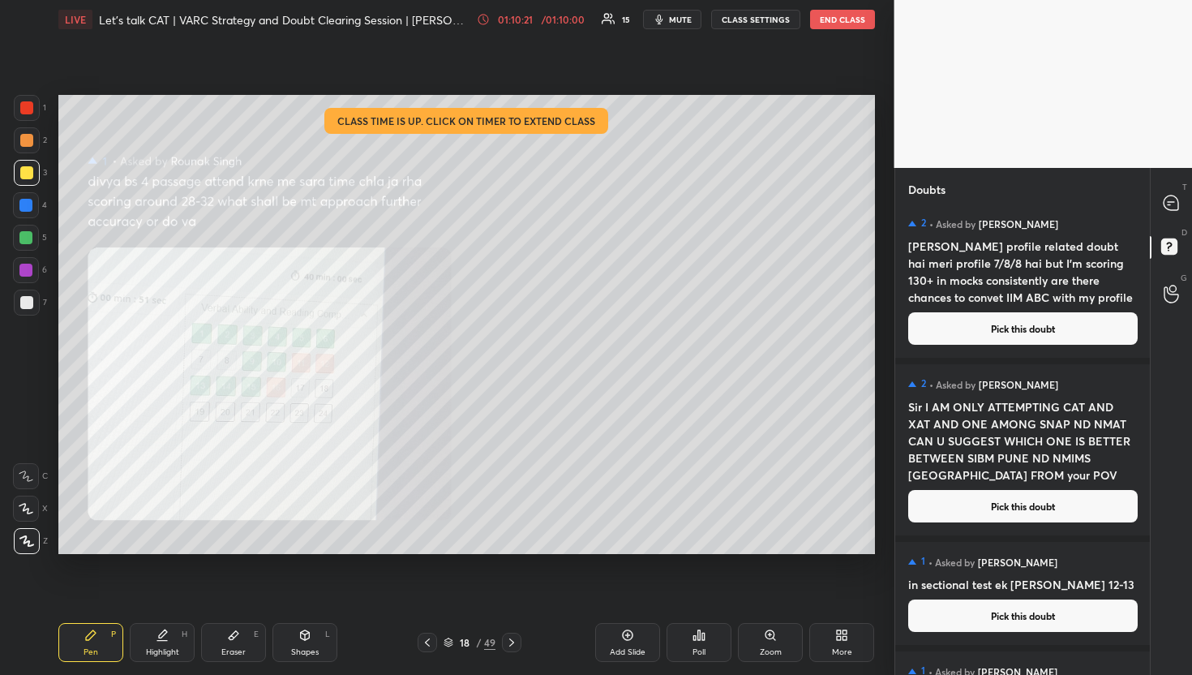
scroll to position [0, 0]
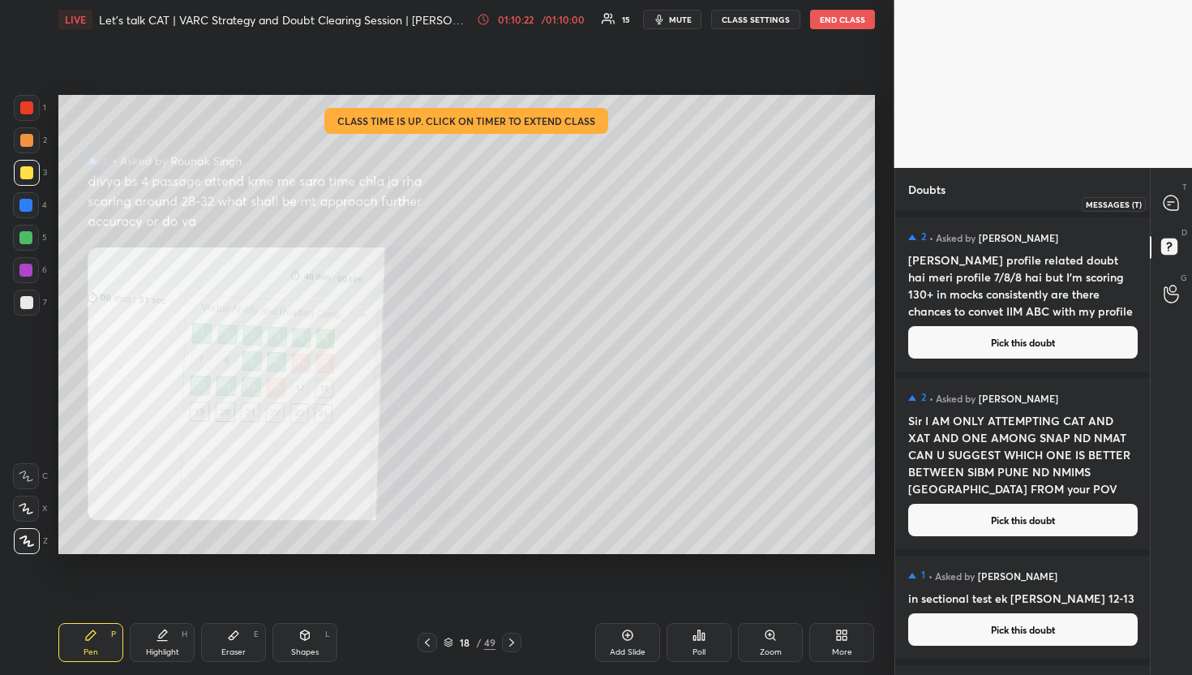
click at [1174, 198] on icon at bounding box center [1170, 202] width 15 height 15
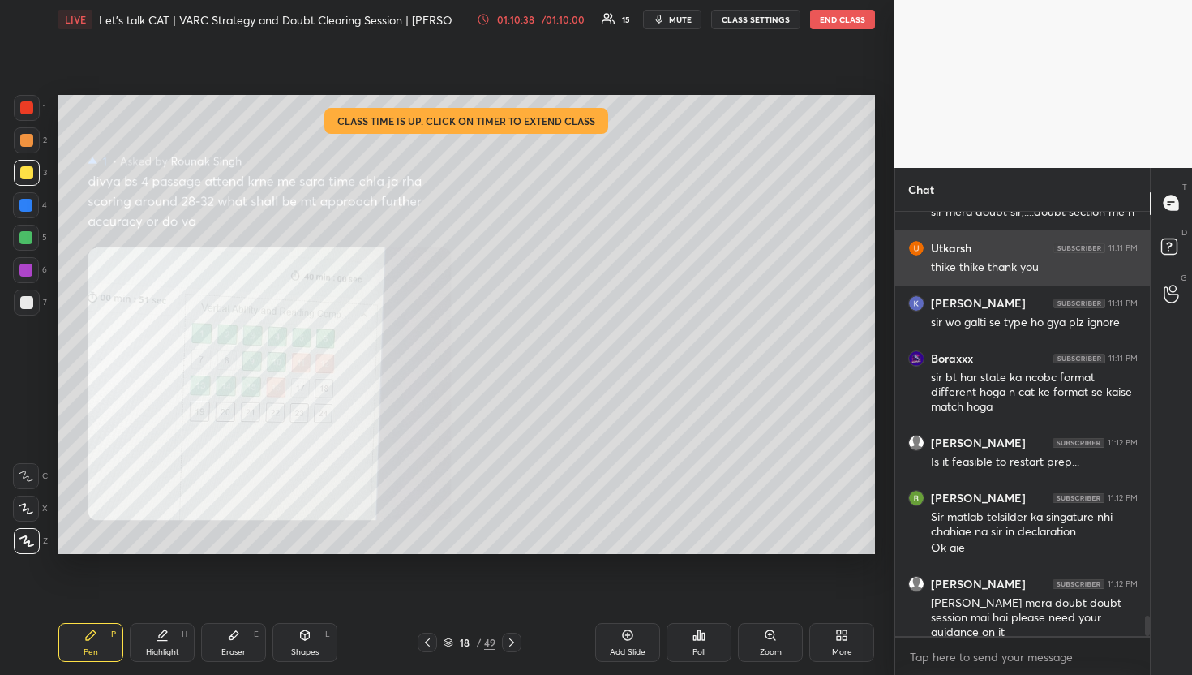
scroll to position [8553, 0]
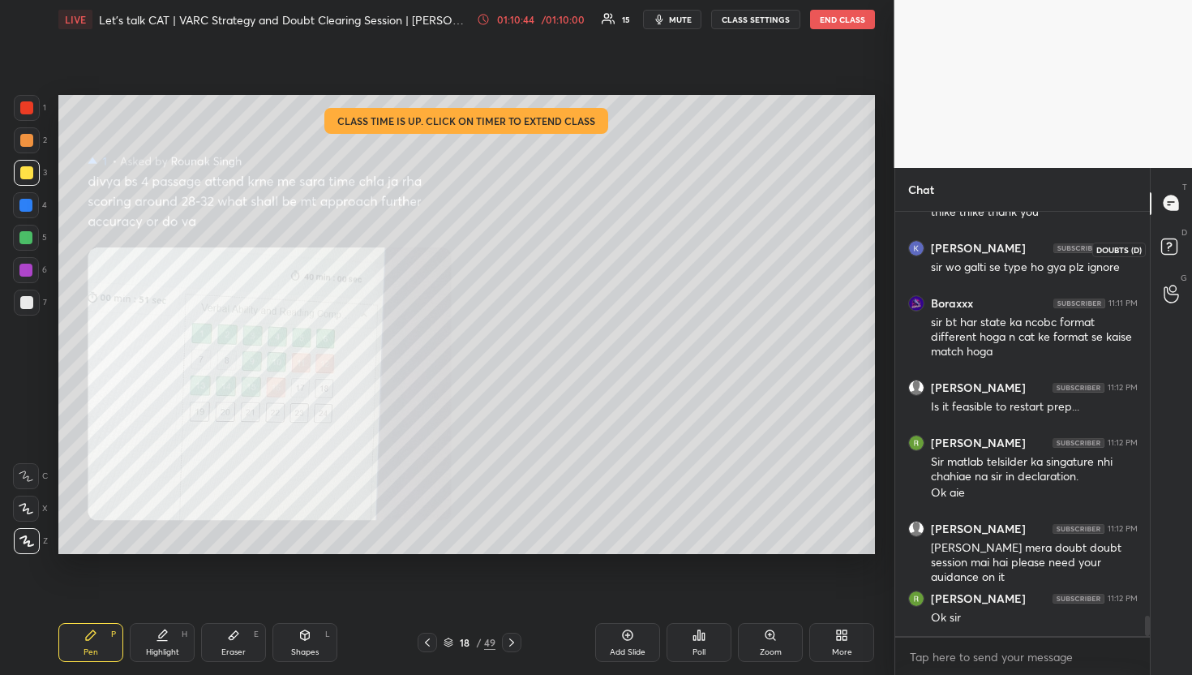
click at [1167, 234] on icon at bounding box center [1171, 248] width 29 height 29
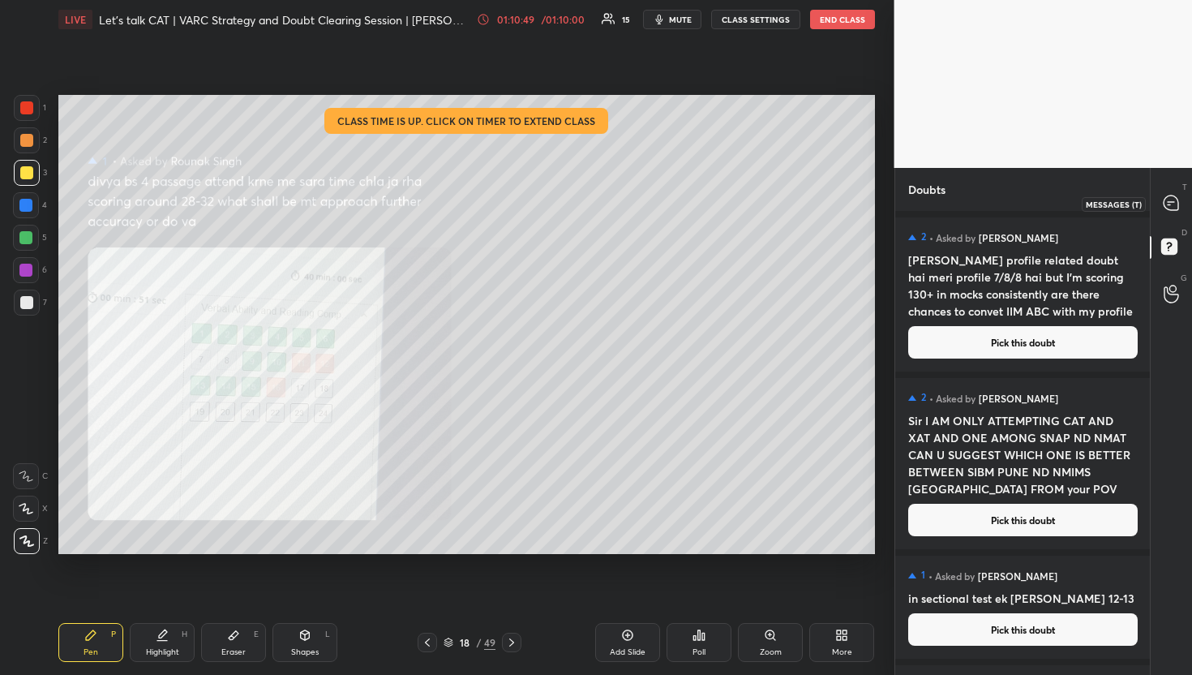
click at [1163, 202] on icon at bounding box center [1170, 202] width 15 height 15
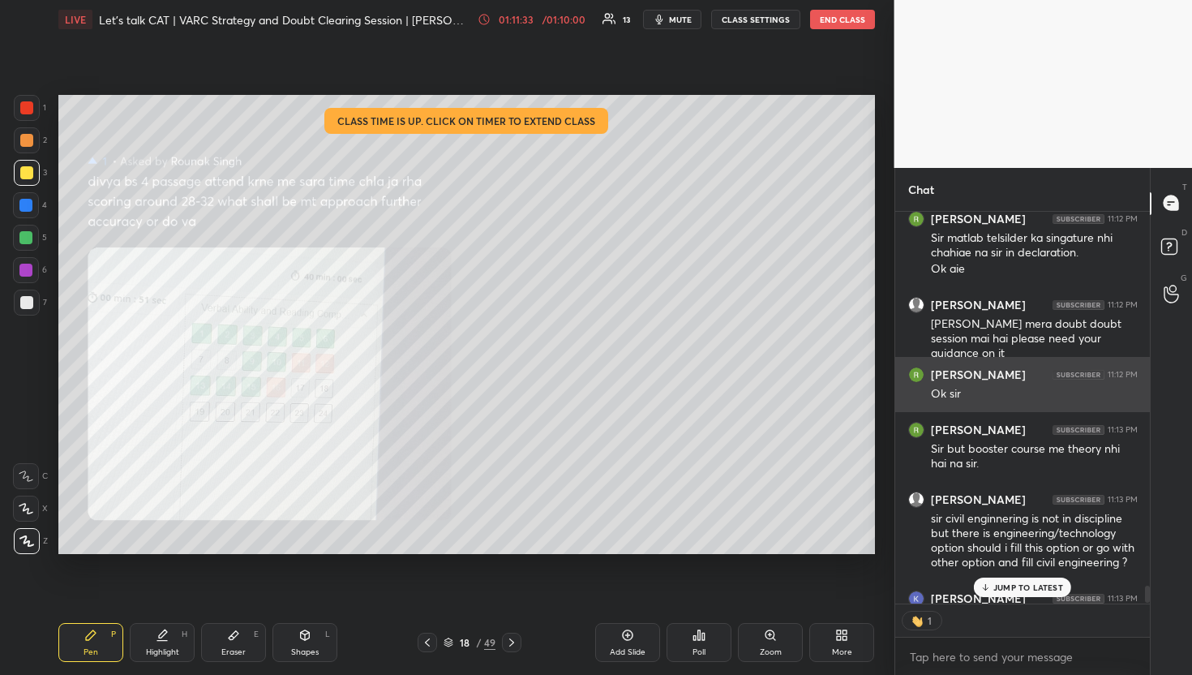
scroll to position [8809, 0]
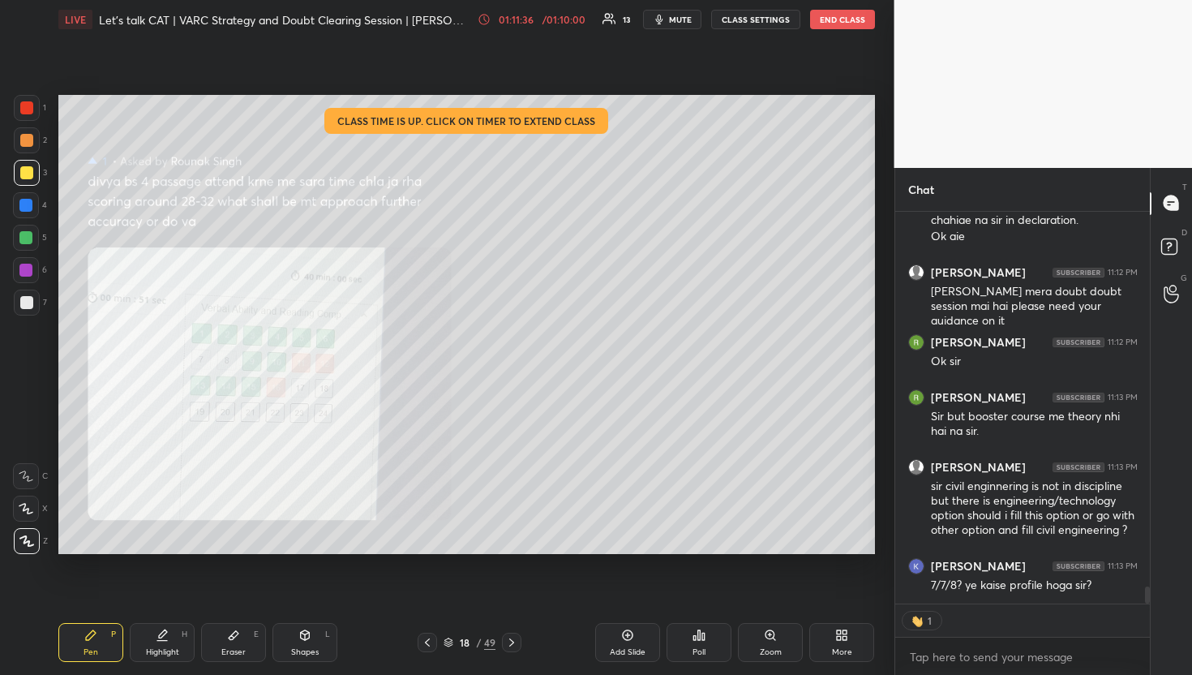
click at [471, 644] on div "18" at bounding box center [464, 642] width 16 height 10
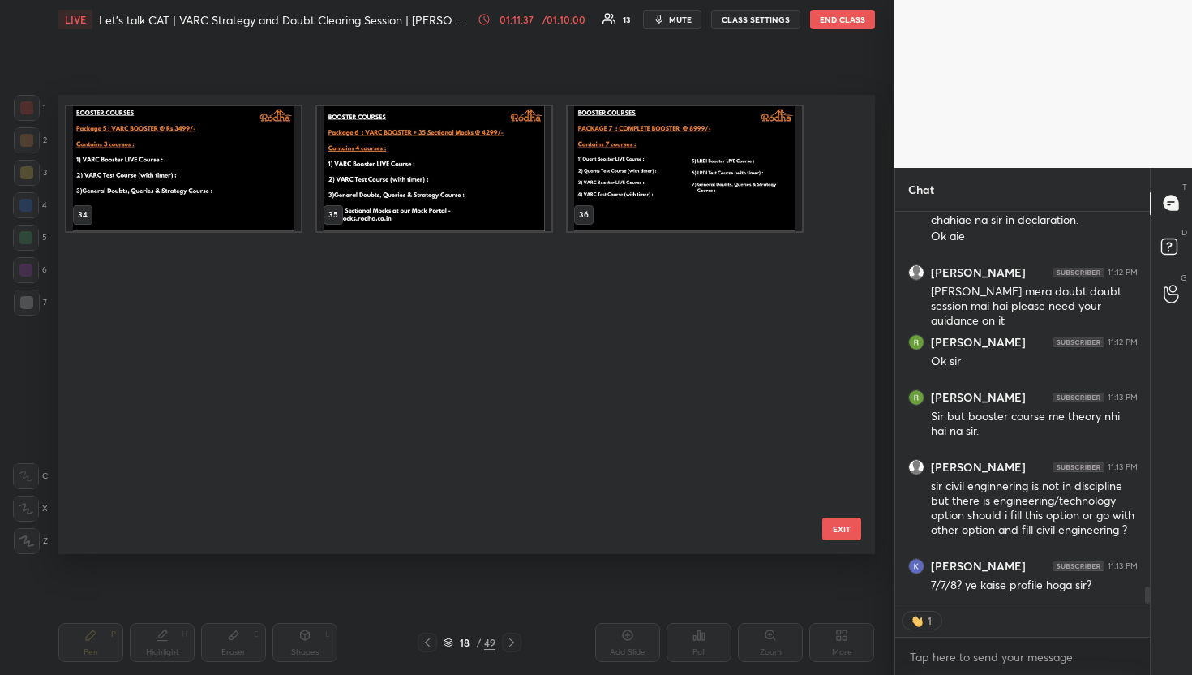
scroll to position [1937, 0]
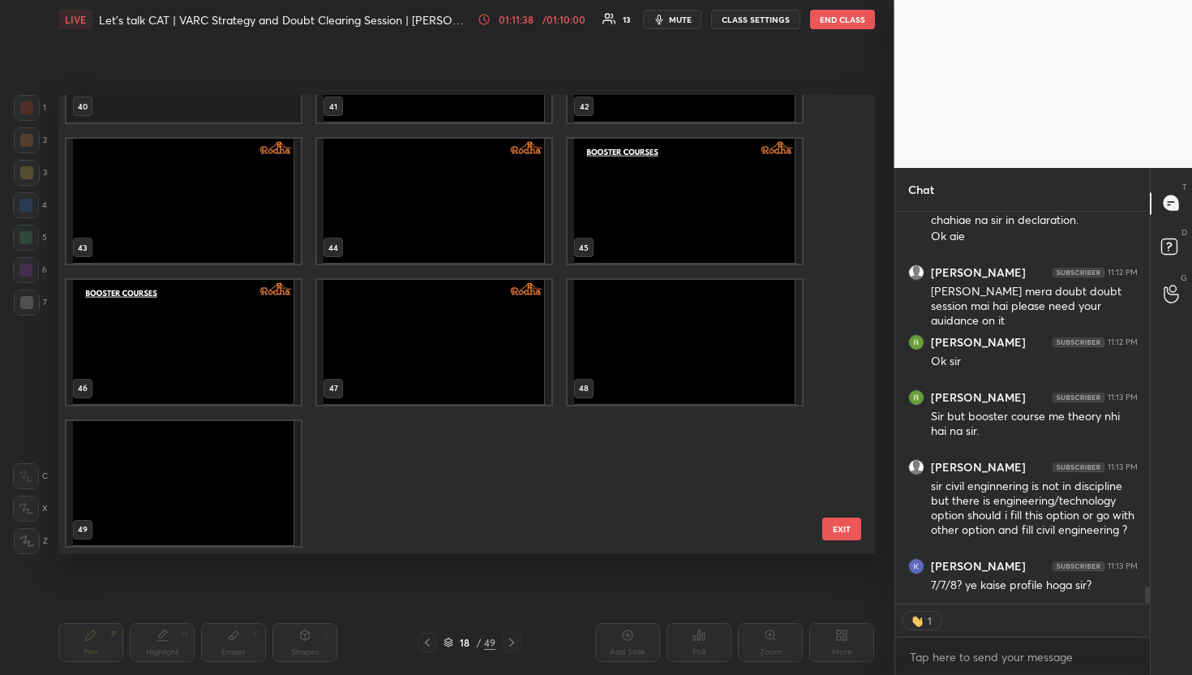
click at [421, 369] on img "grid" at bounding box center [434, 342] width 234 height 125
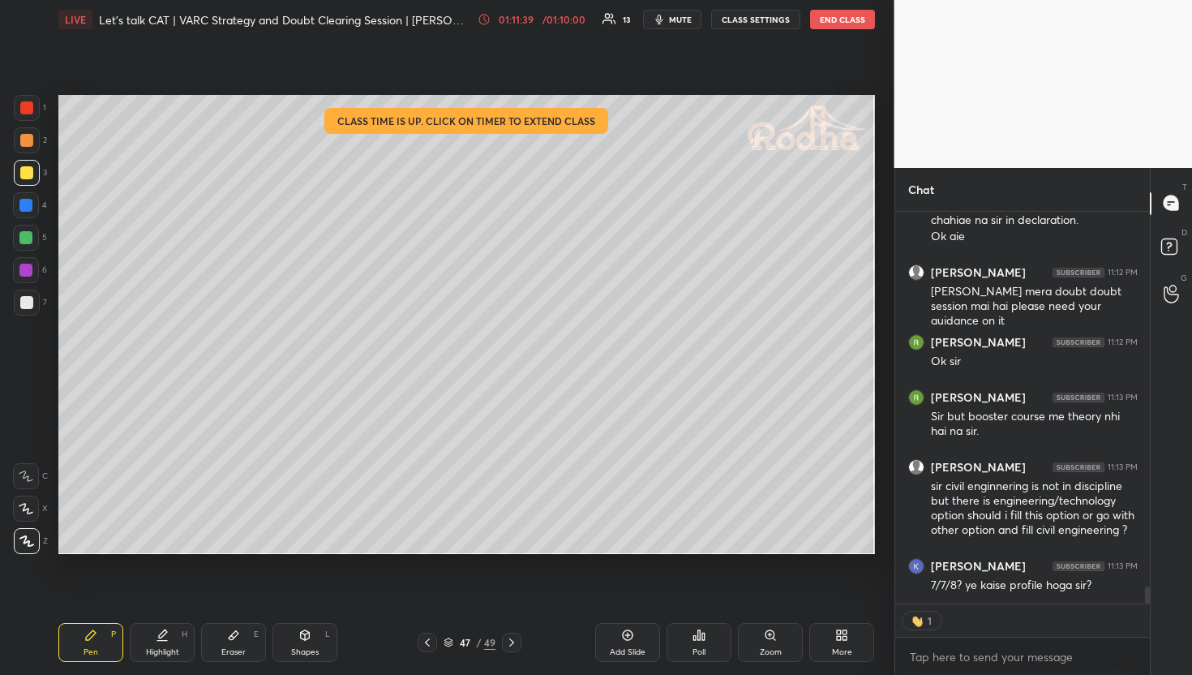
click at [421, 369] on img "grid" at bounding box center [434, 342] width 234 height 125
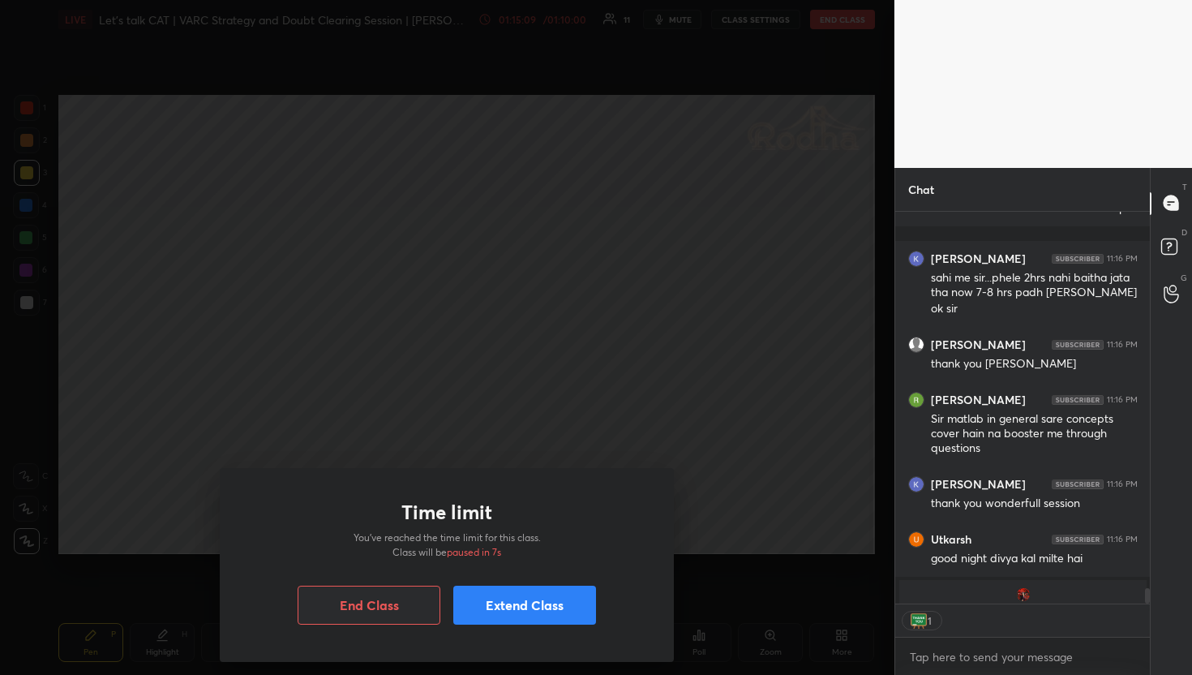
scroll to position [5, 6]
click at [410, 591] on button "End Class" at bounding box center [369, 604] width 143 height 39
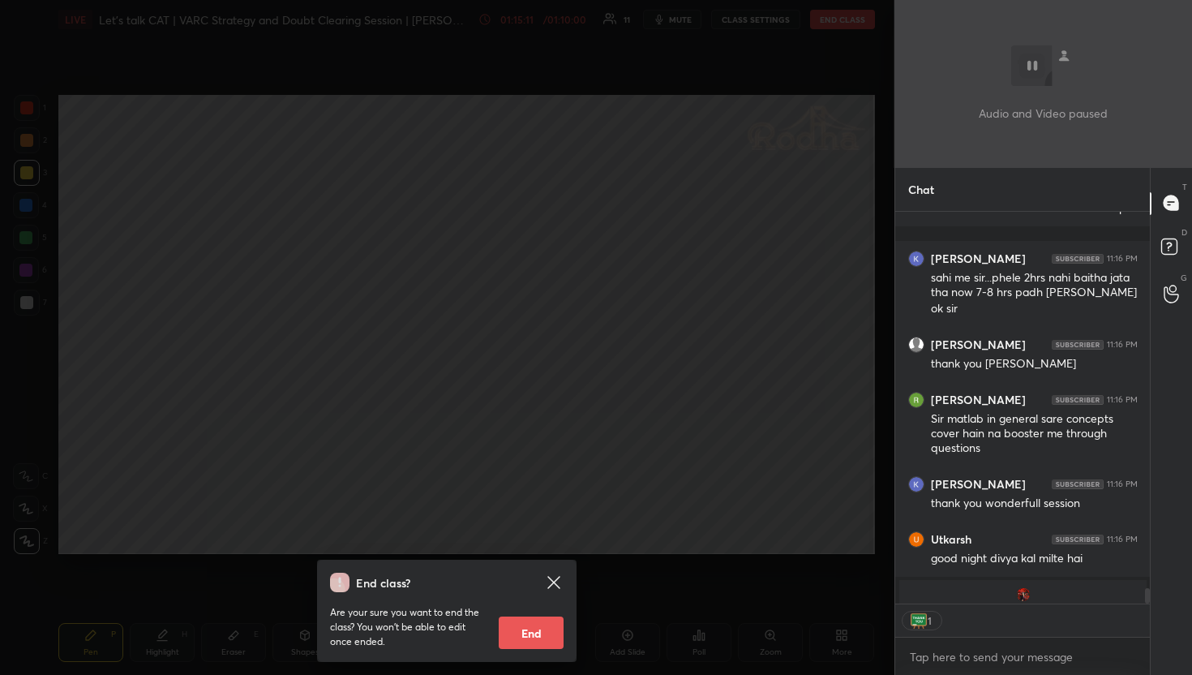
click at [545, 617] on button "End" at bounding box center [531, 632] width 65 height 32
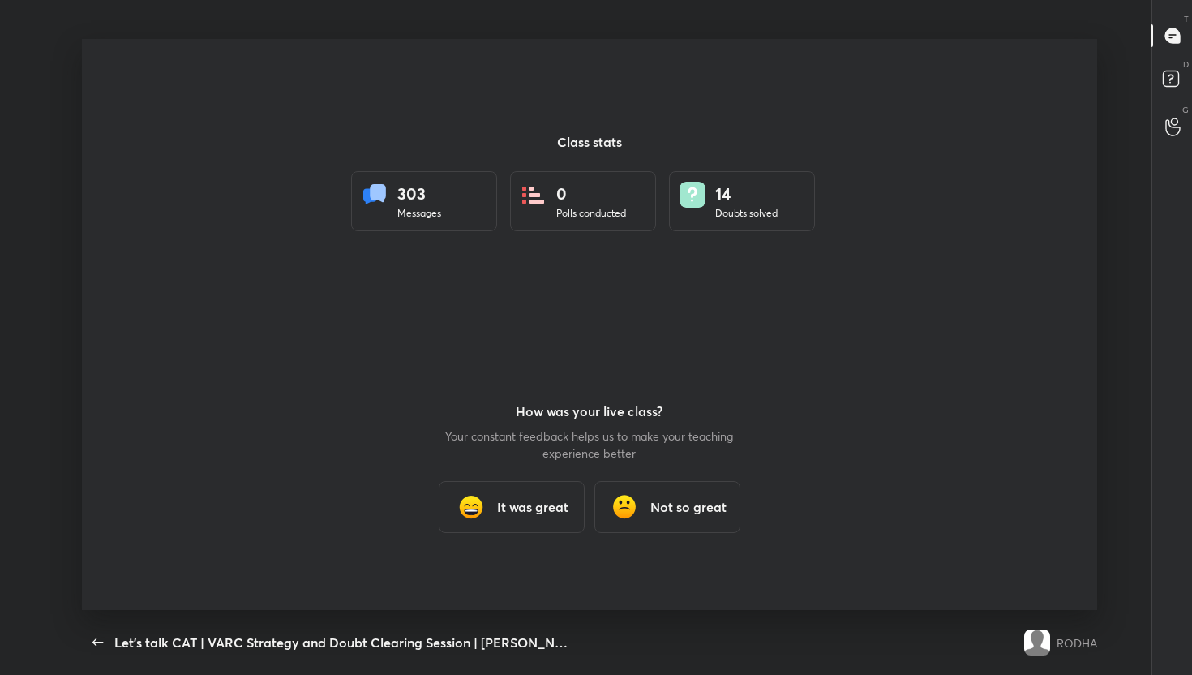
scroll to position [6, 1]
click at [96, 636] on icon "button" at bounding box center [97, 641] width 19 height 19
